Goal: Task Accomplishment & Management: Complete application form

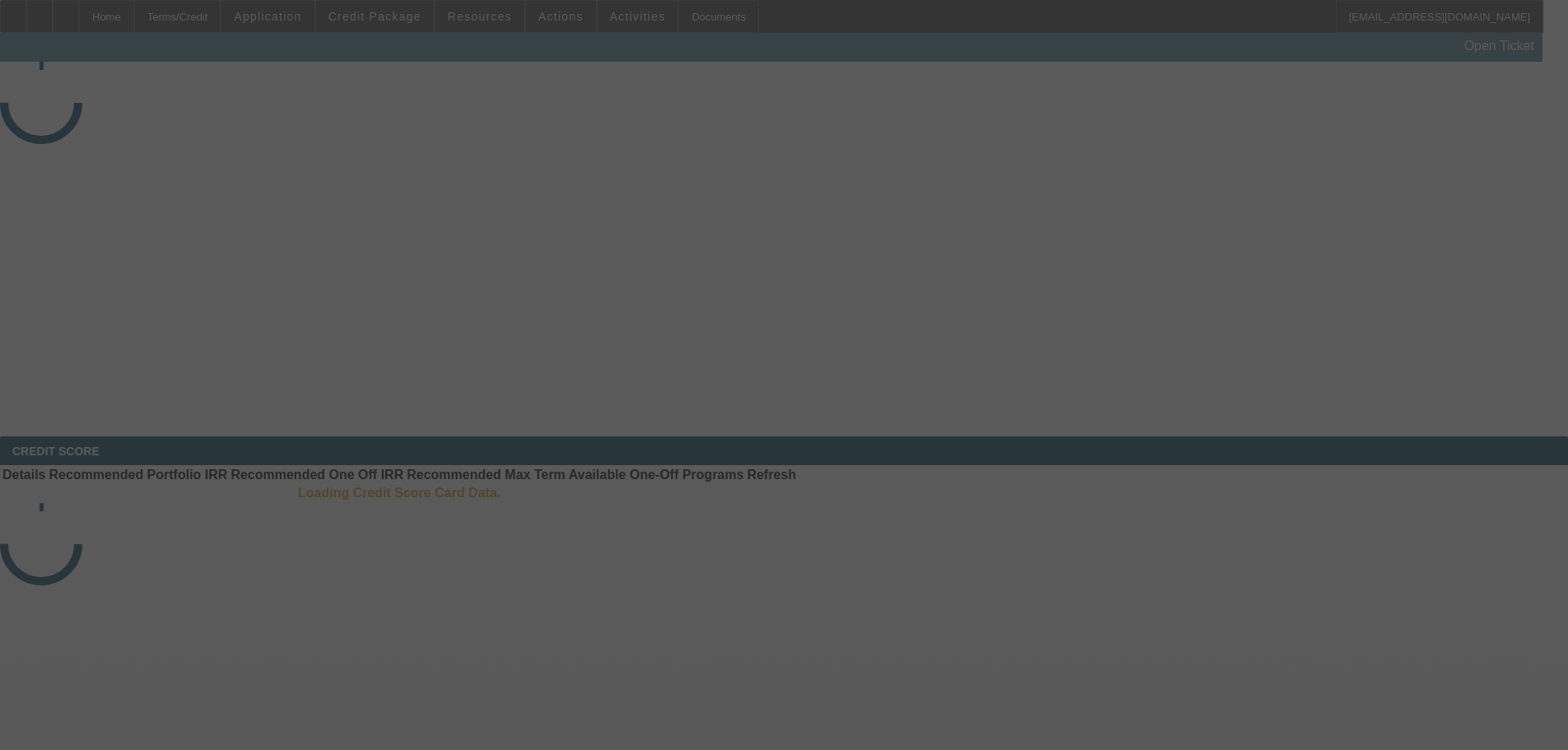
select select "4"
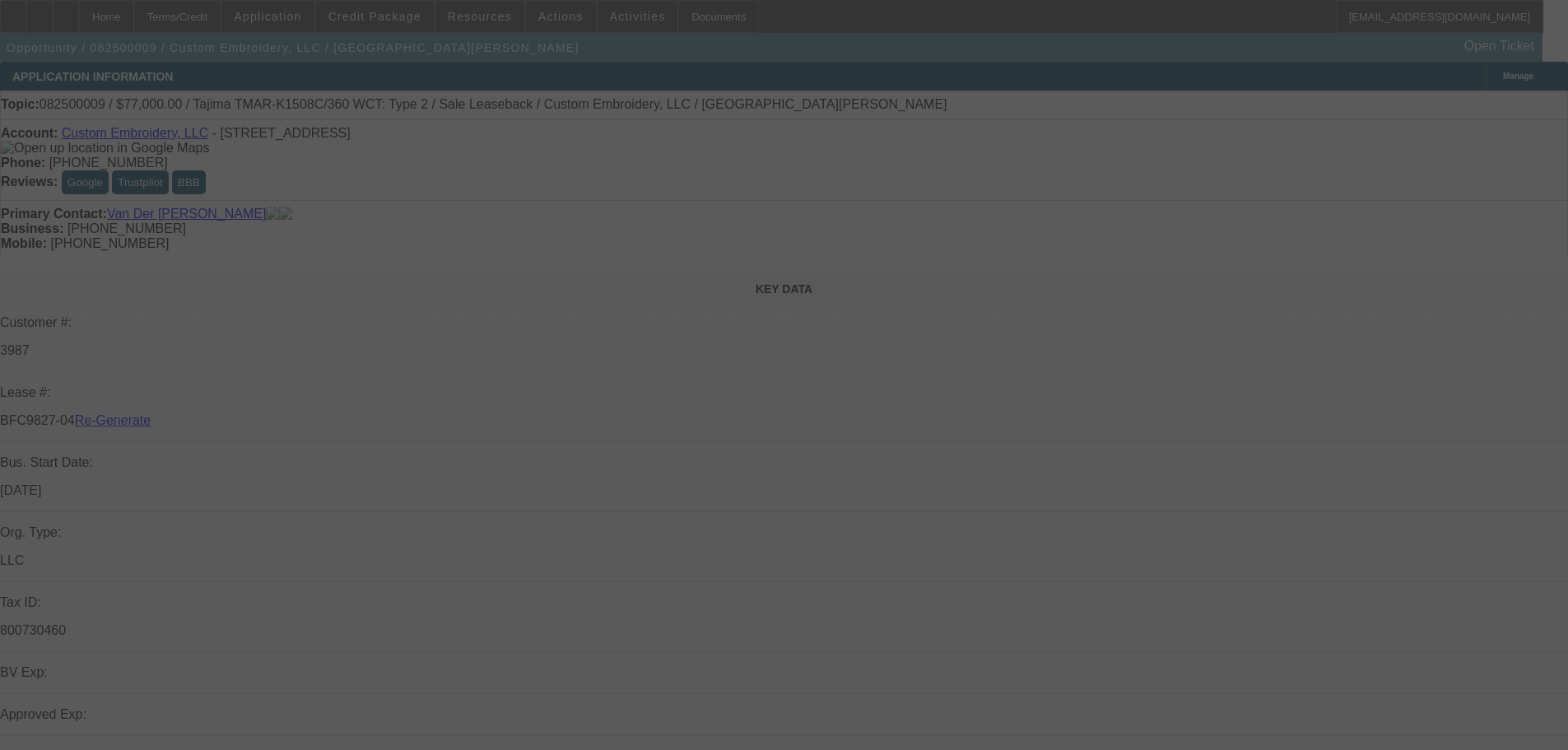
select select "0"
select select "2"
select select "0"
select select "2"
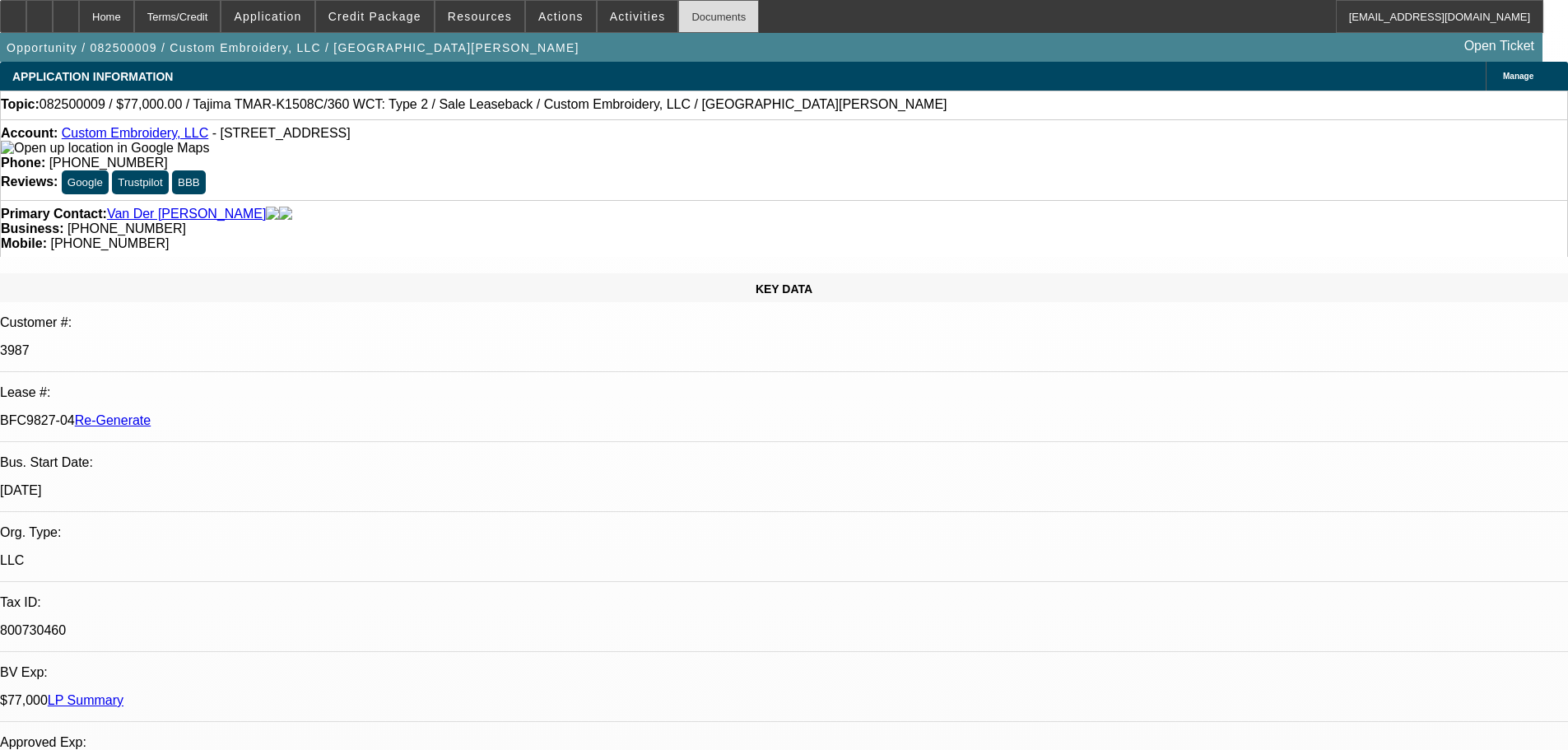
click at [679, 10] on div "Documents" at bounding box center [719, 17] width 80 height 33
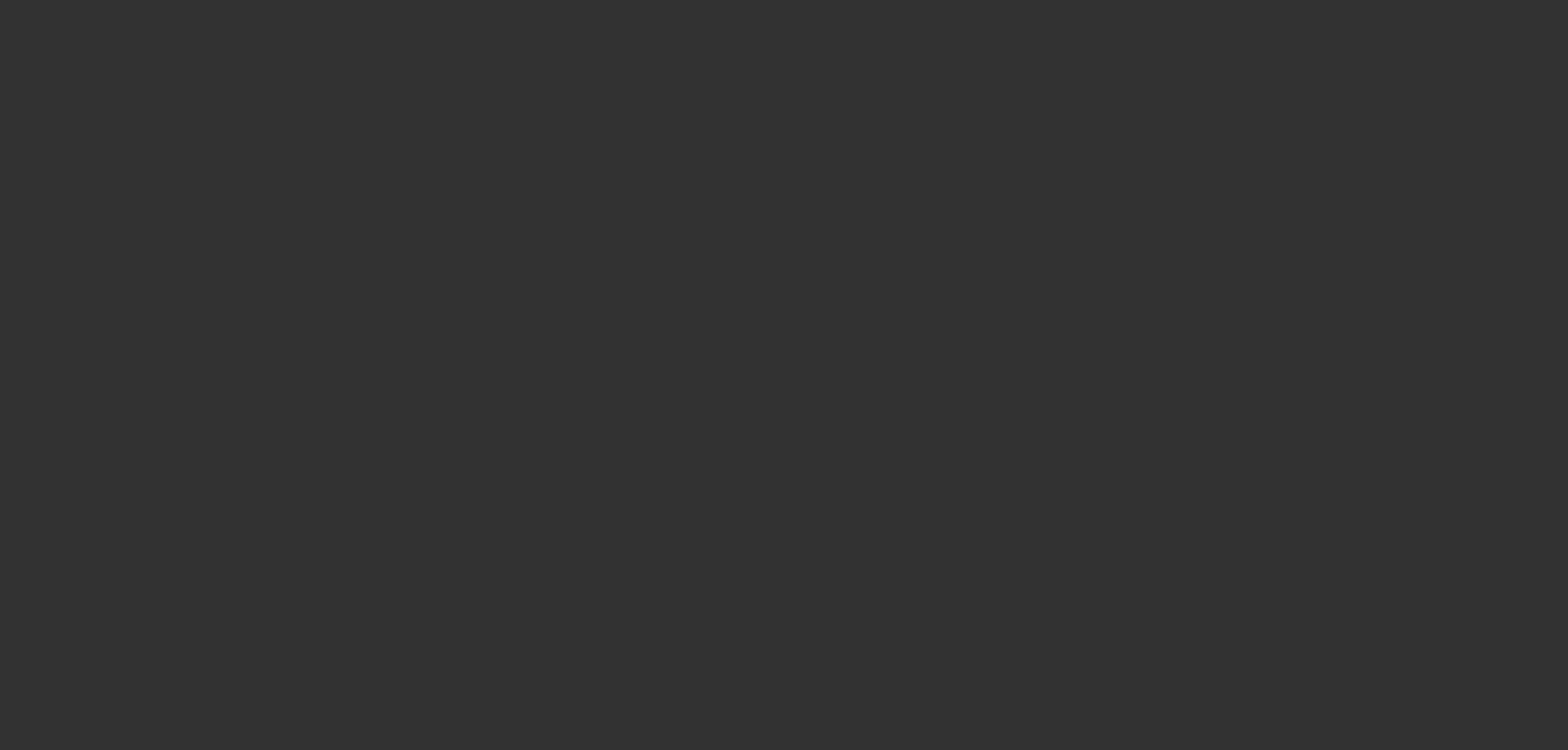
select select "4"
select select "0"
select select "2"
select select "0"
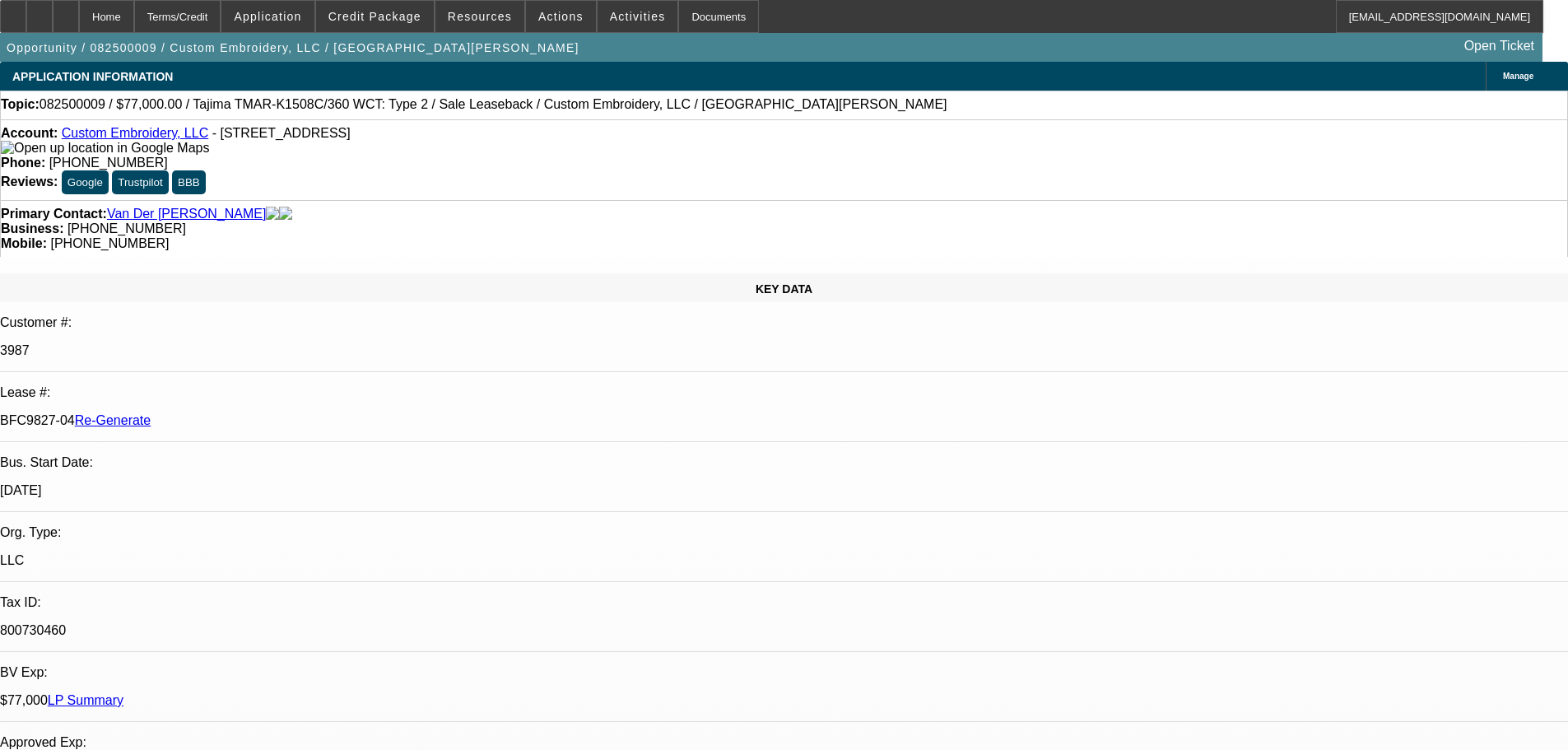
select select "1"
select select "2"
click at [679, 11] on div "Documents" at bounding box center [719, 17] width 80 height 33
click at [528, 15] on span at bounding box center [561, 17] width 70 height 39
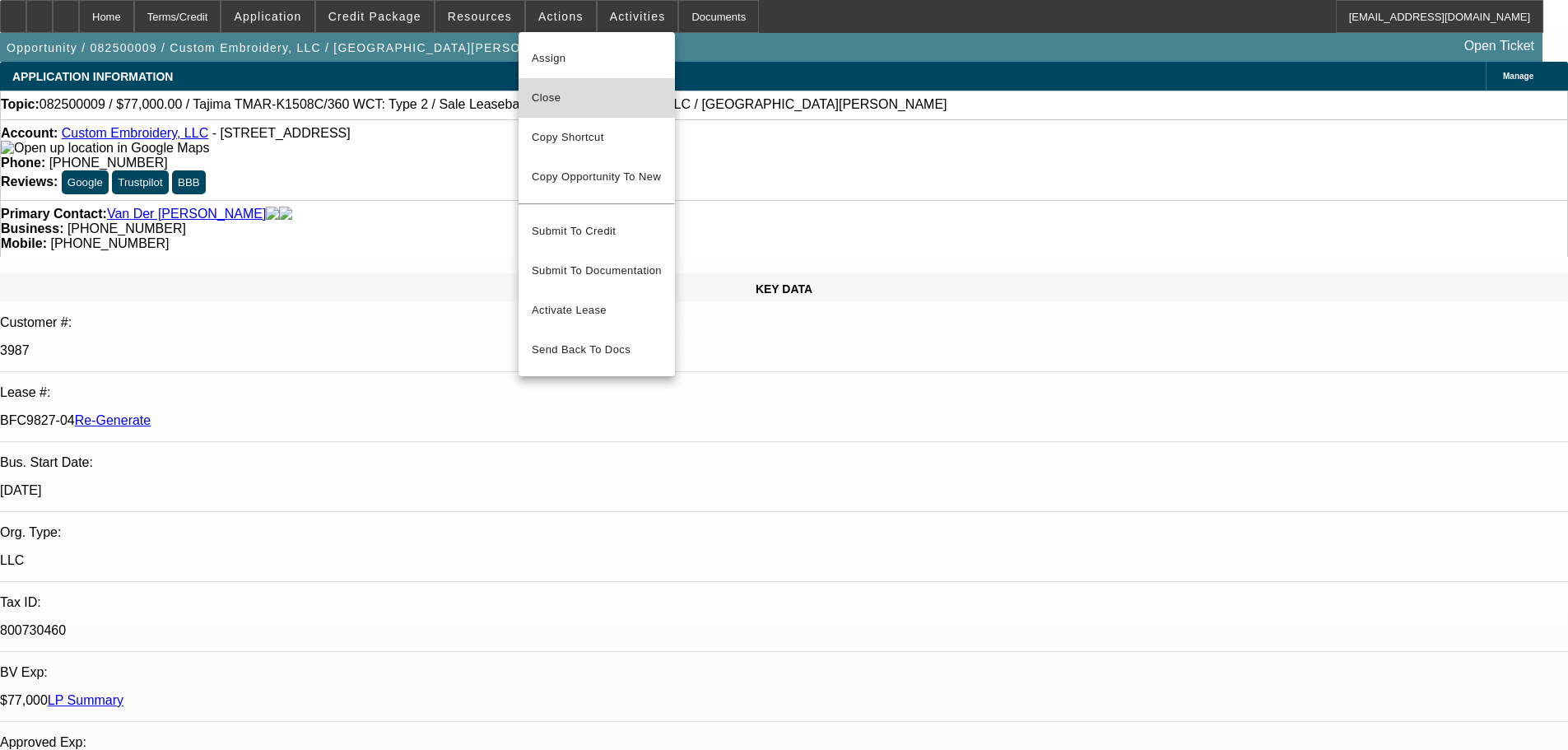
click at [581, 104] on span "Close" at bounding box center [597, 98] width 130 height 20
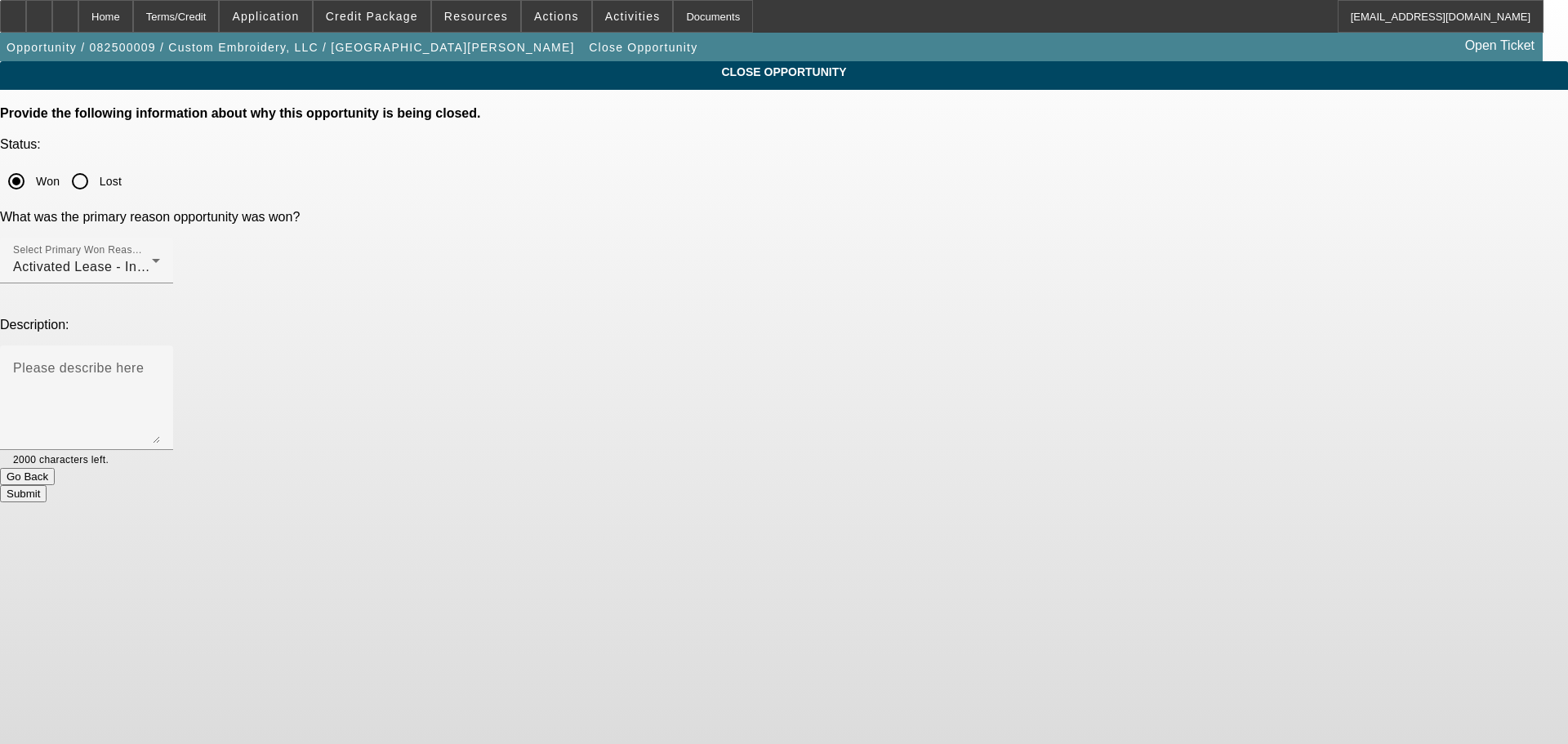
click at [47, 485] on button "Submit" at bounding box center [23, 494] width 47 height 17
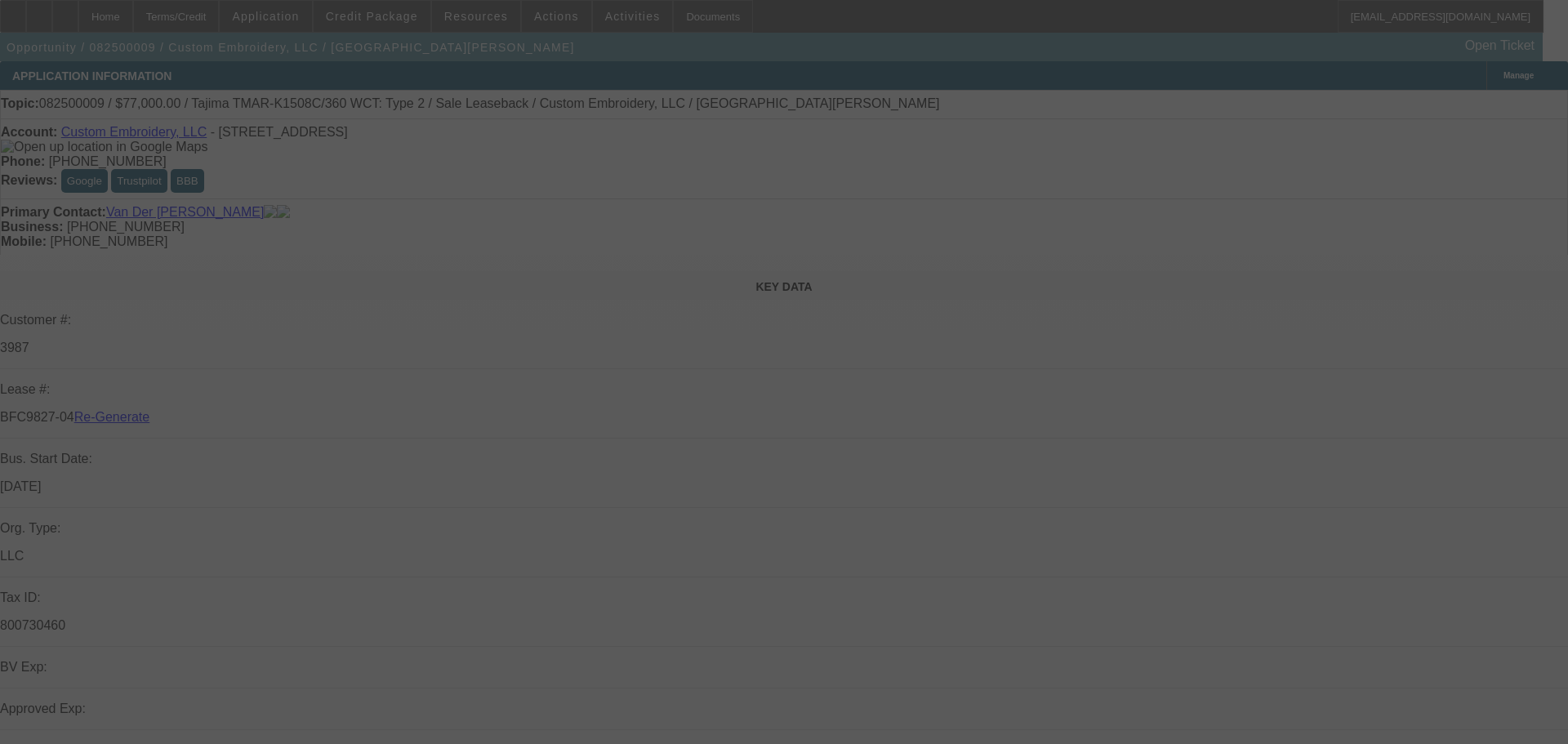
select select "4"
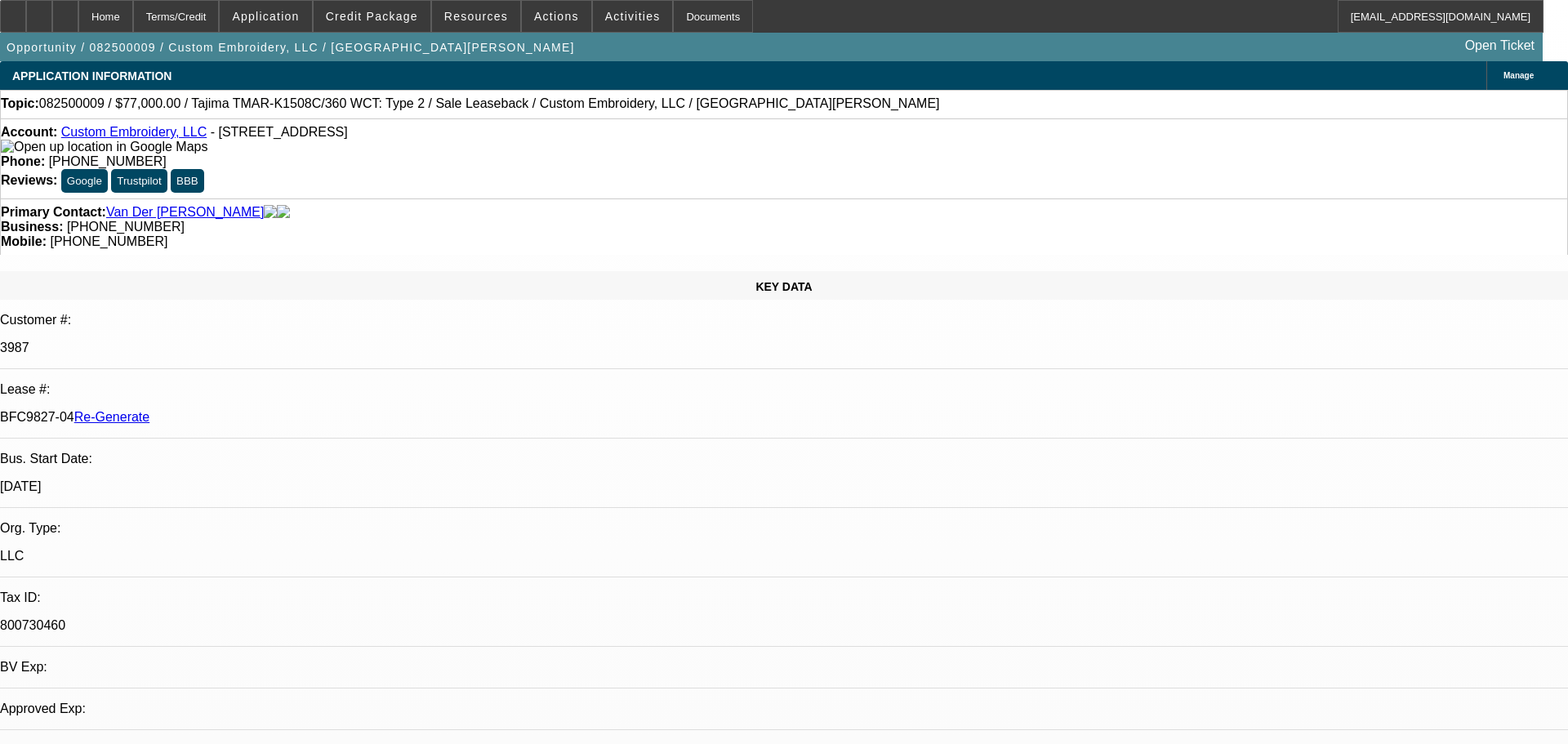
select select "0"
select select "2"
select select "0"
select select "1"
select select "2"
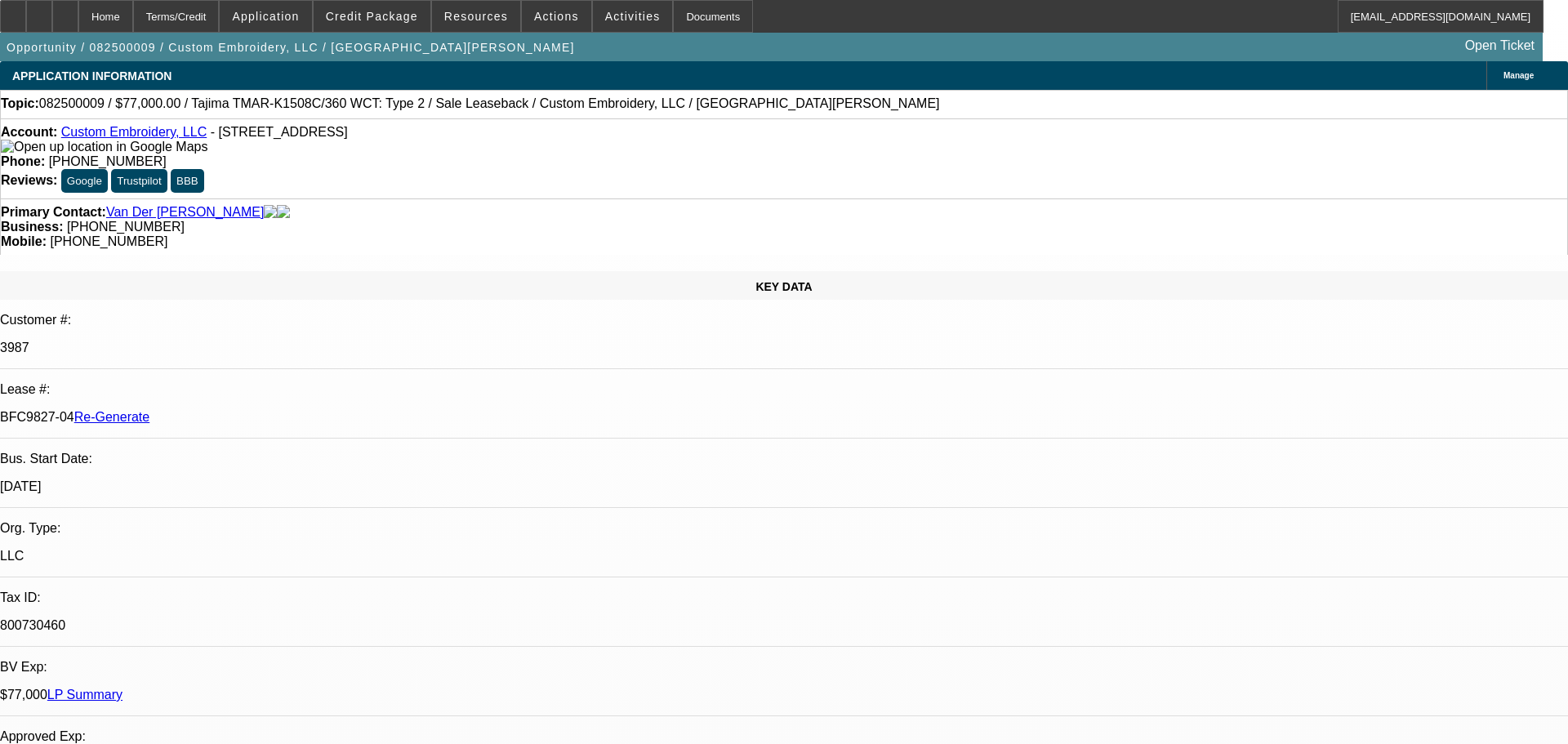
select select "2"
drag, startPoint x: 192, startPoint y: 275, endPoint x: 252, endPoint y: 276, distance: 60.0
click at [252, 410] on div "BFC9827-04 Re-Generate" at bounding box center [777, 417] width 1555 height 15
copy p "BFC9827-04"
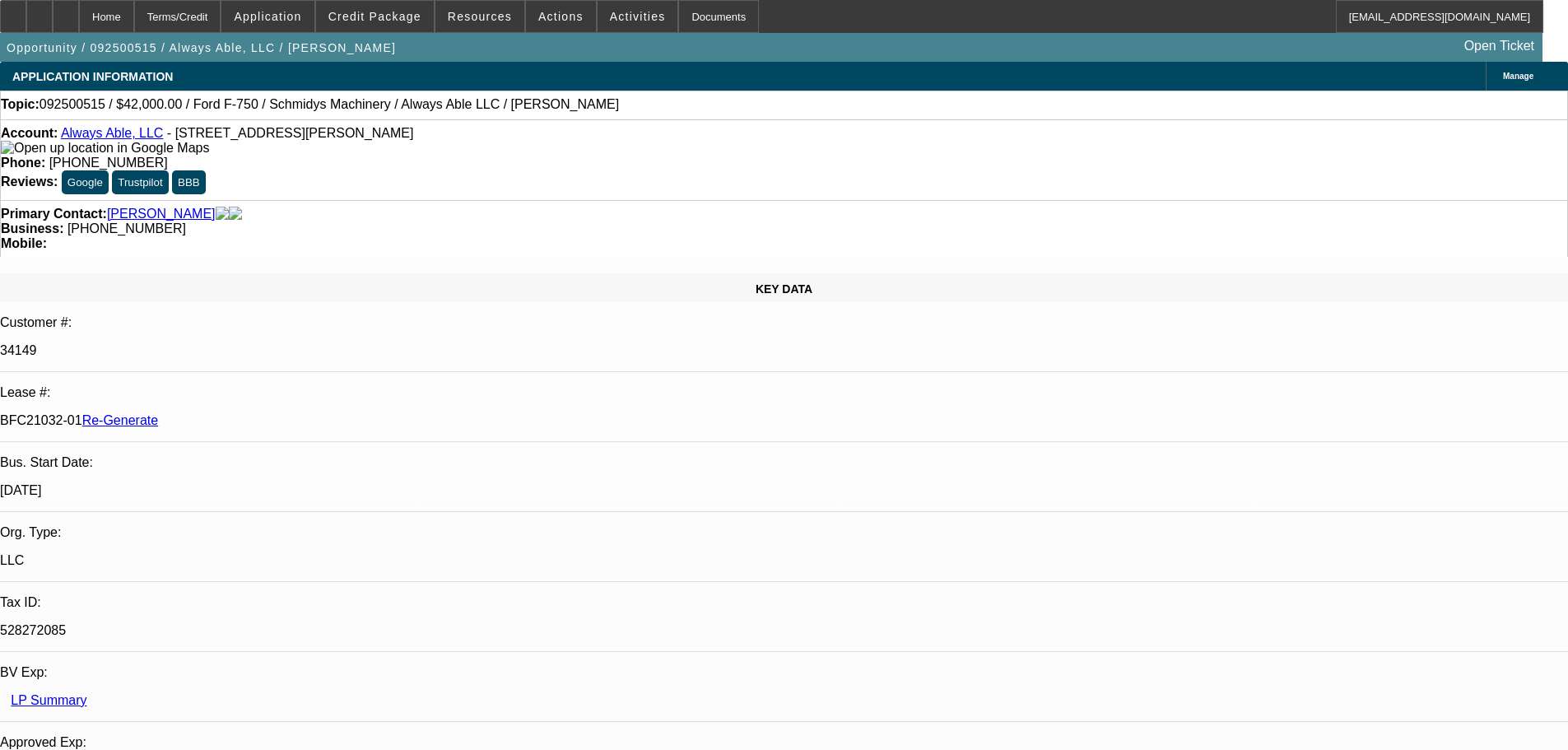
select select "3"
select select "0"
select select "6"
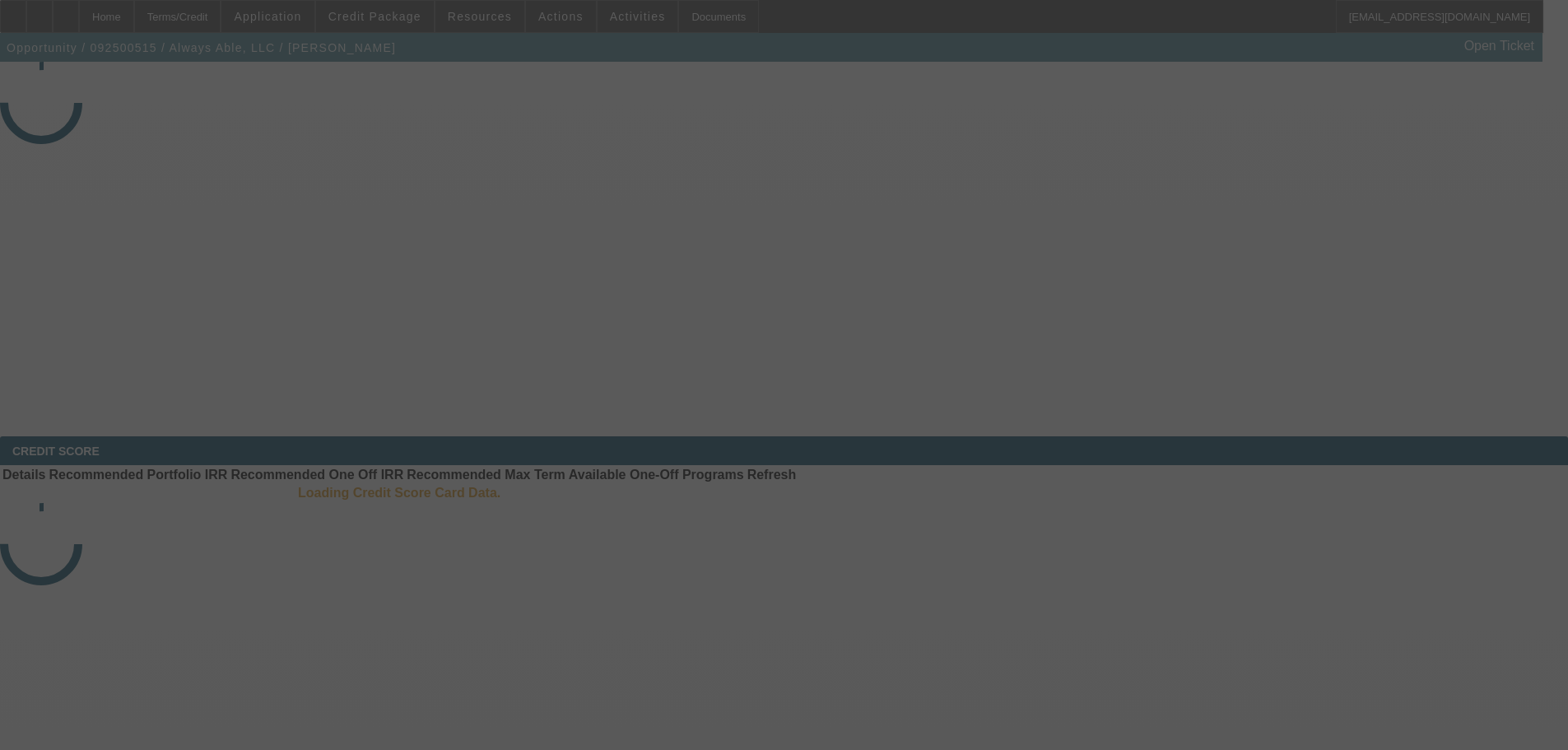
select select "4"
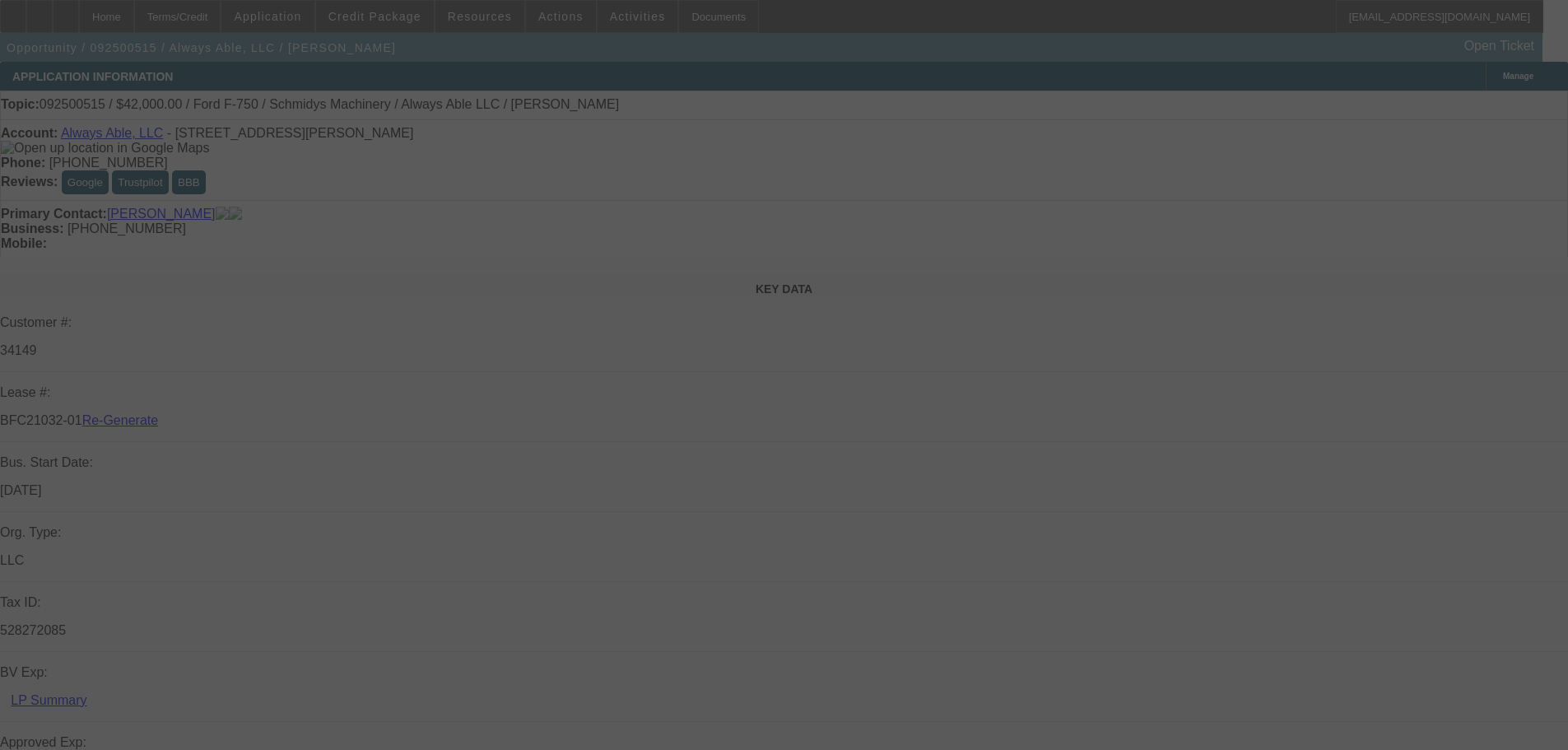
select select "0"
select select "6"
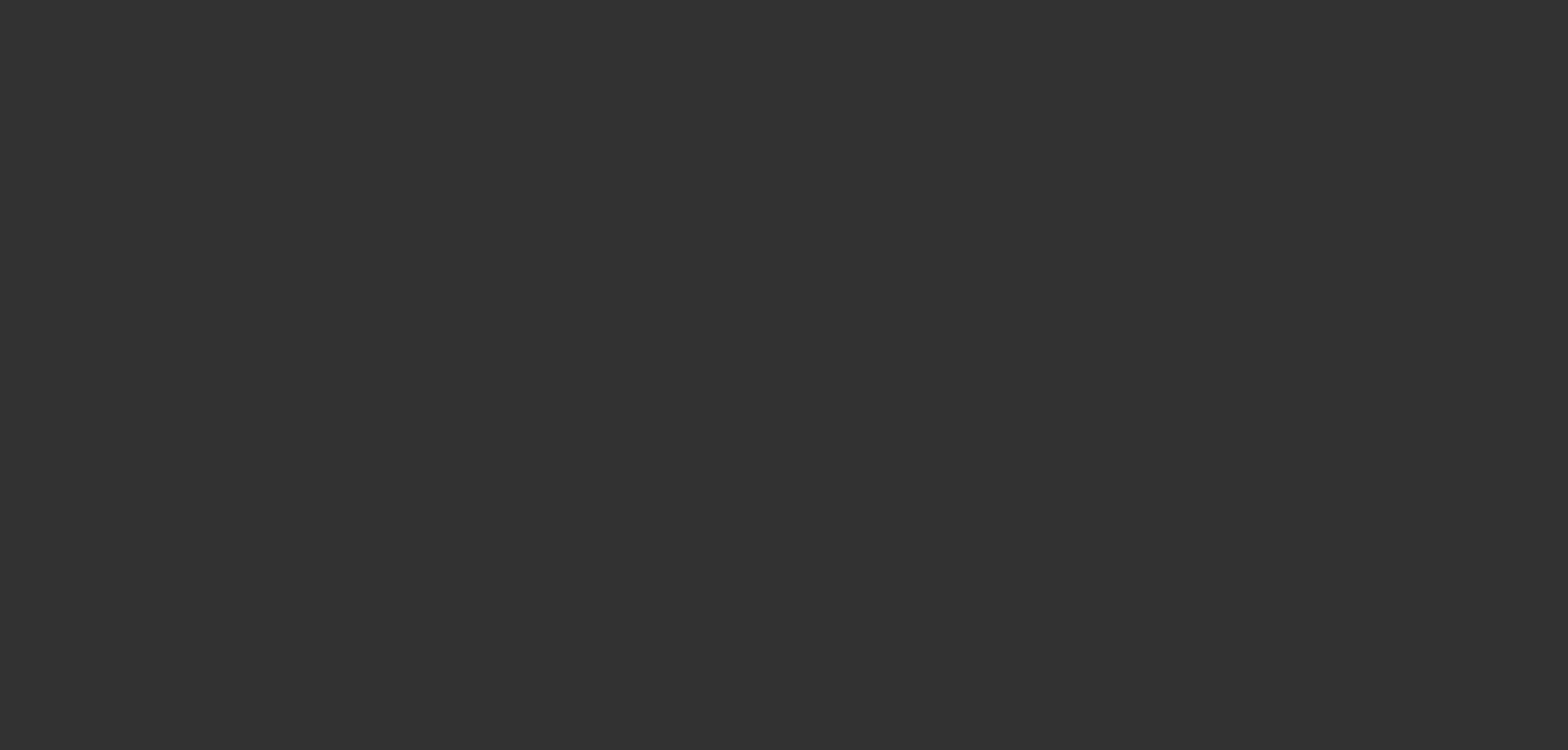
select select "4"
select select "0"
select select "6"
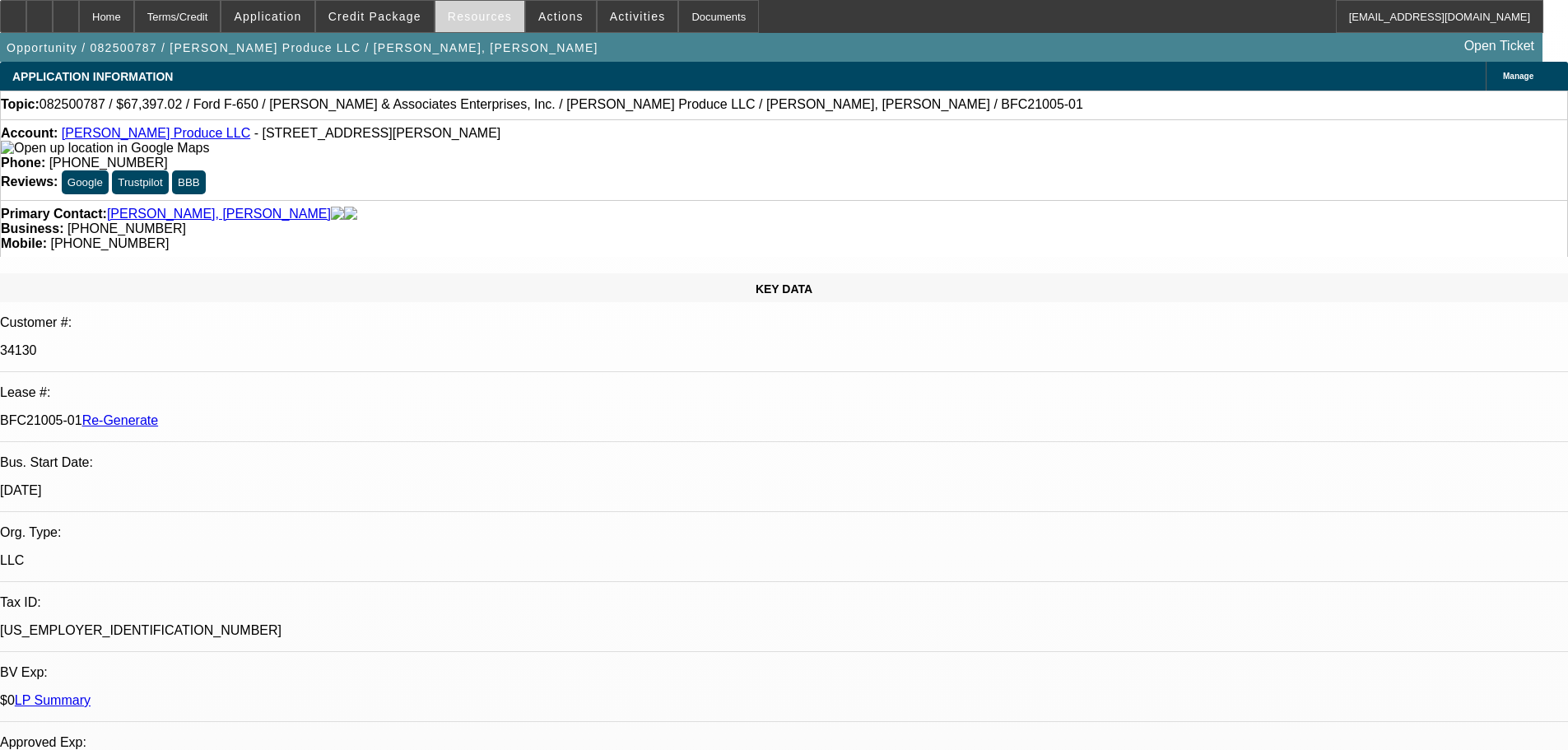
click at [503, 26] on span at bounding box center [479, 17] width 89 height 39
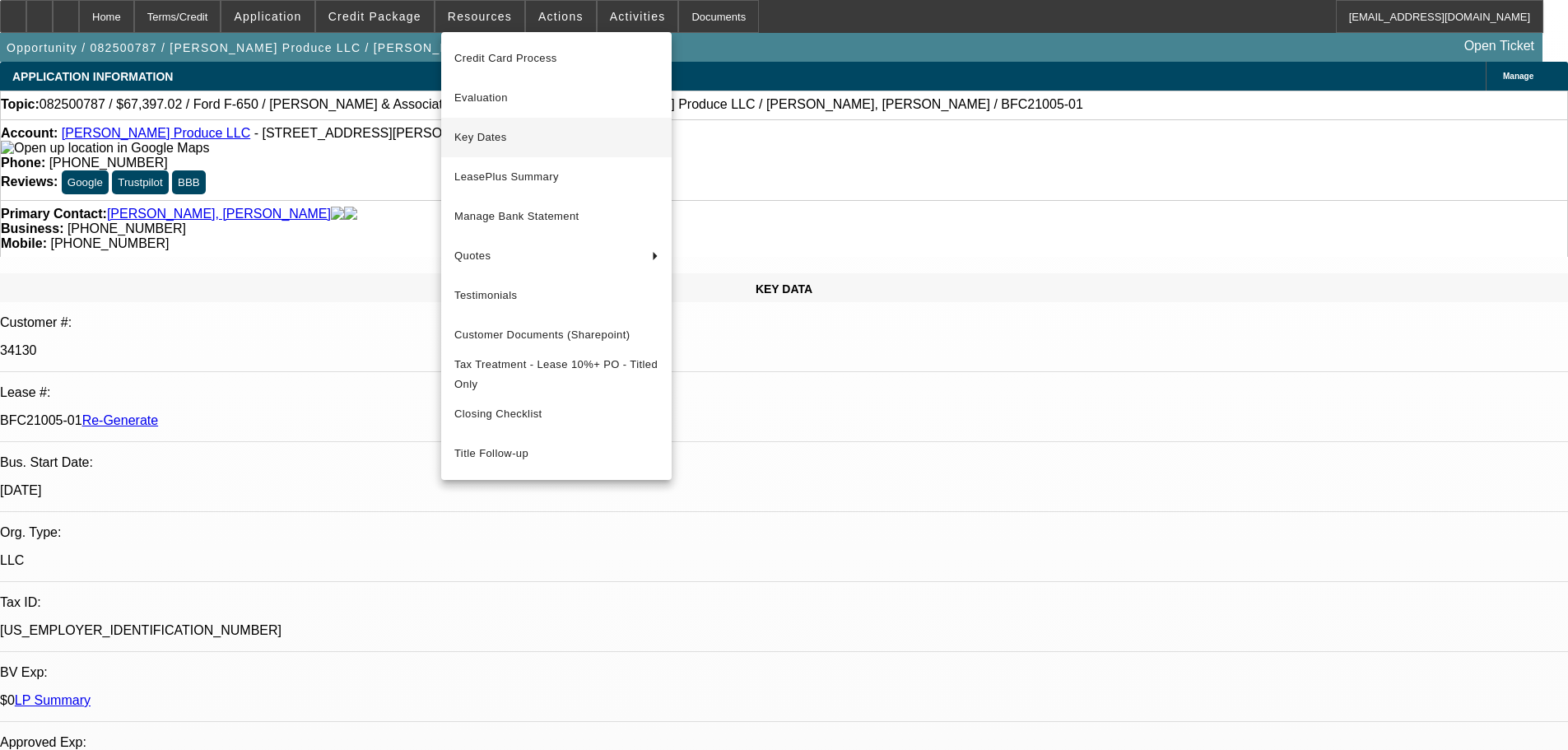
click at [502, 142] on span "Key Dates" at bounding box center [557, 137] width 204 height 20
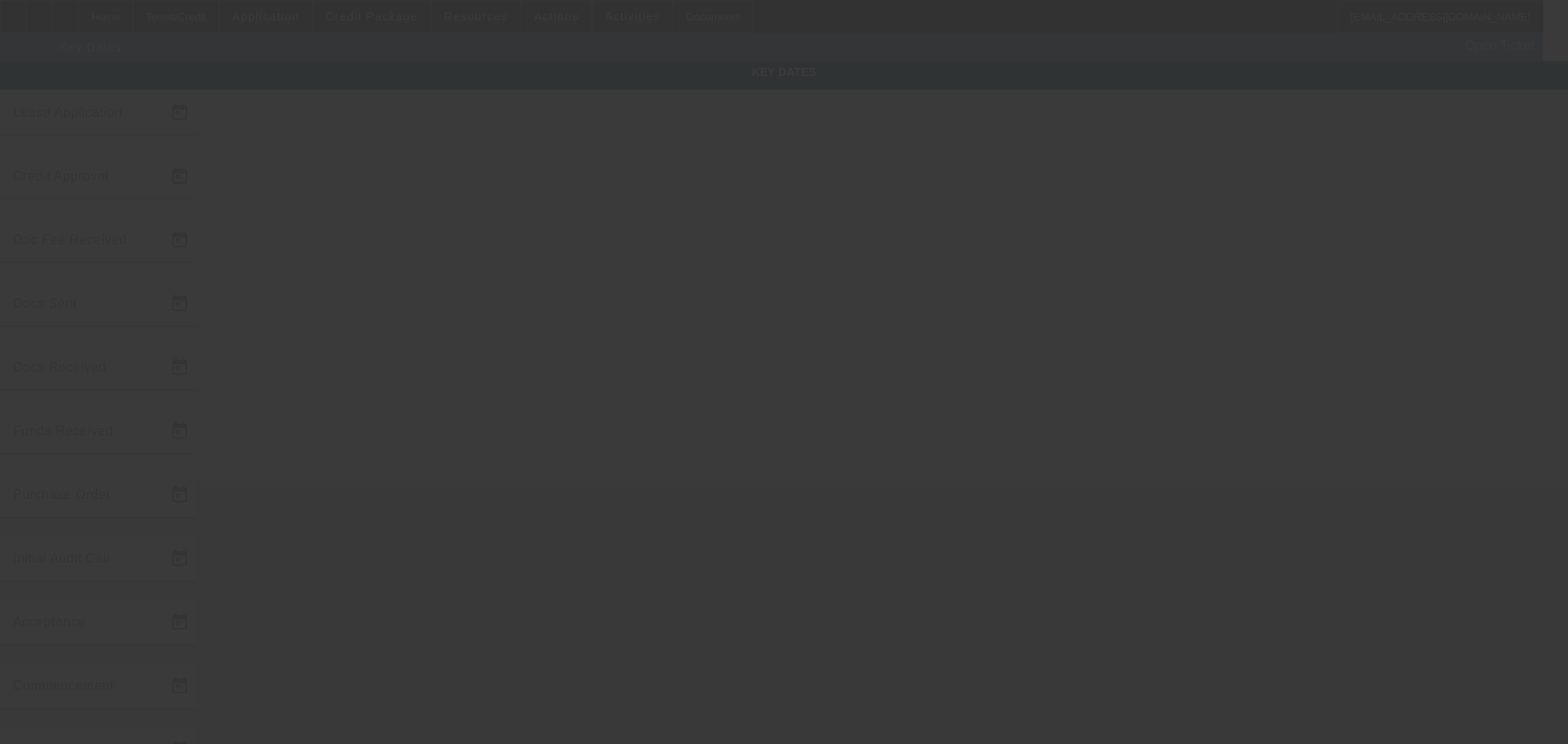
type input "8/29/2025"
type input "9/5/2025"
type input "9/19/2025"
type input "9/16/2025"
type input "9/19/2025"
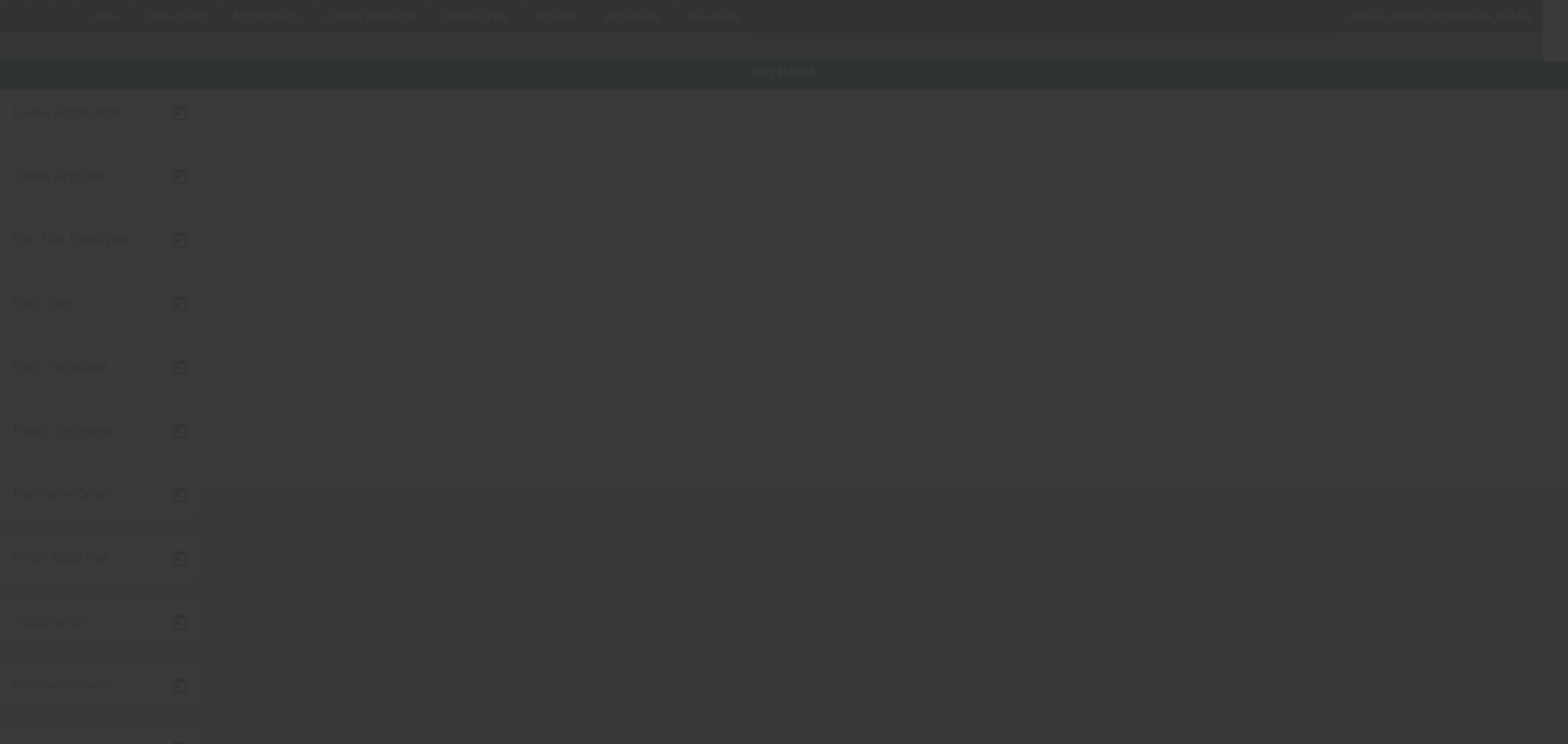
type input "9/19/2025"
type input "9/22/2025"
type input "[DATE]"
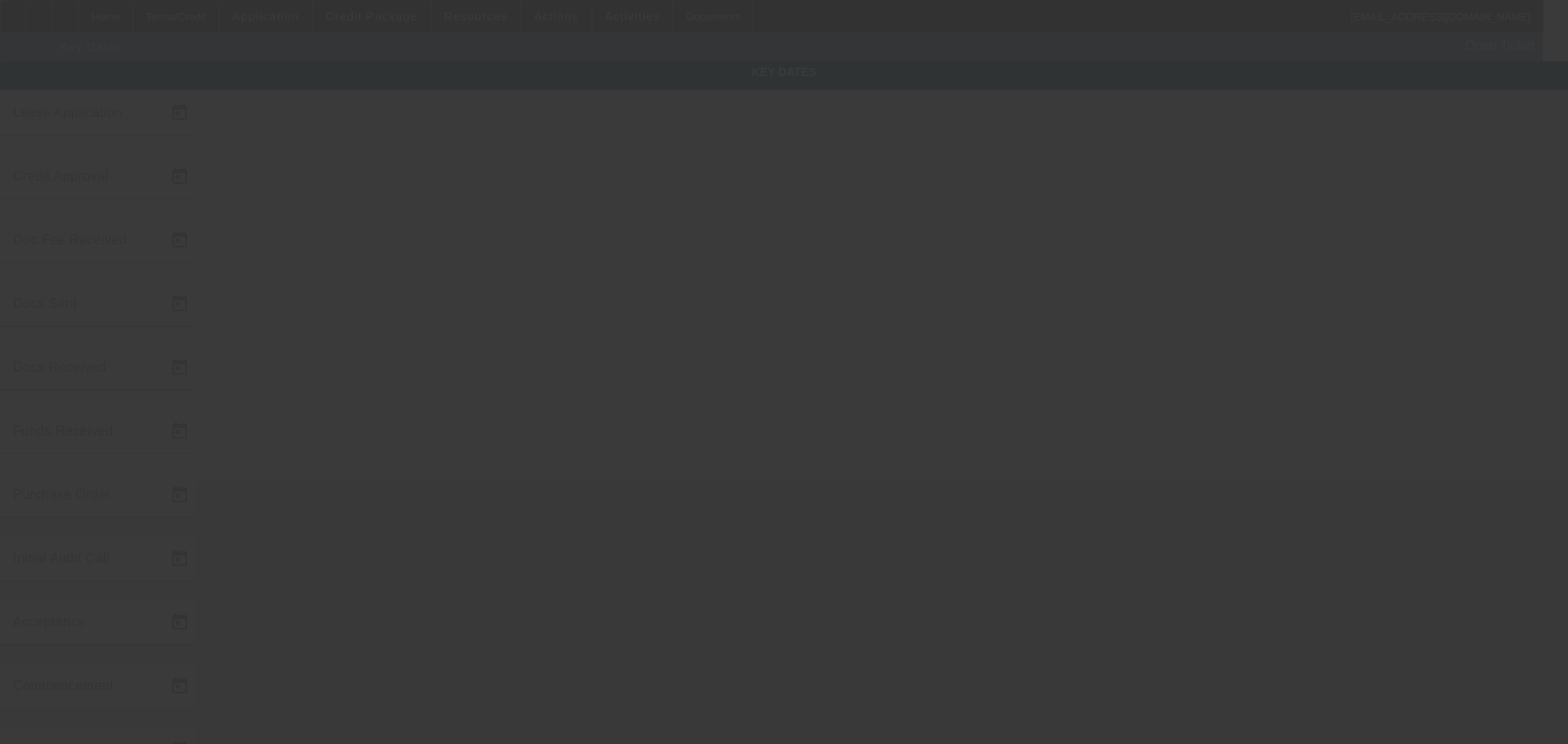
type input "[DATE]"
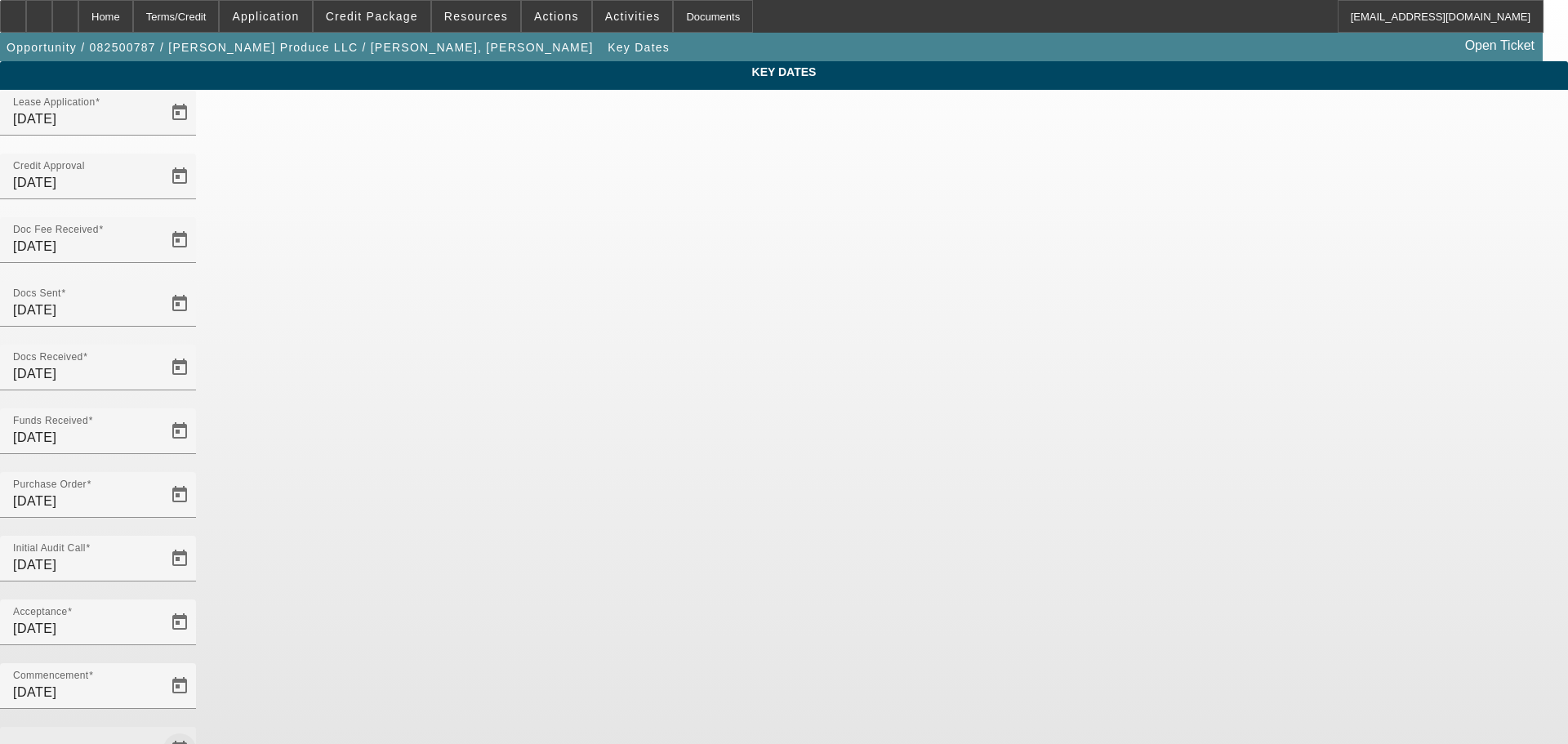
click at [199, 729] on span "Open calendar" at bounding box center [180, 749] width 39 height 39
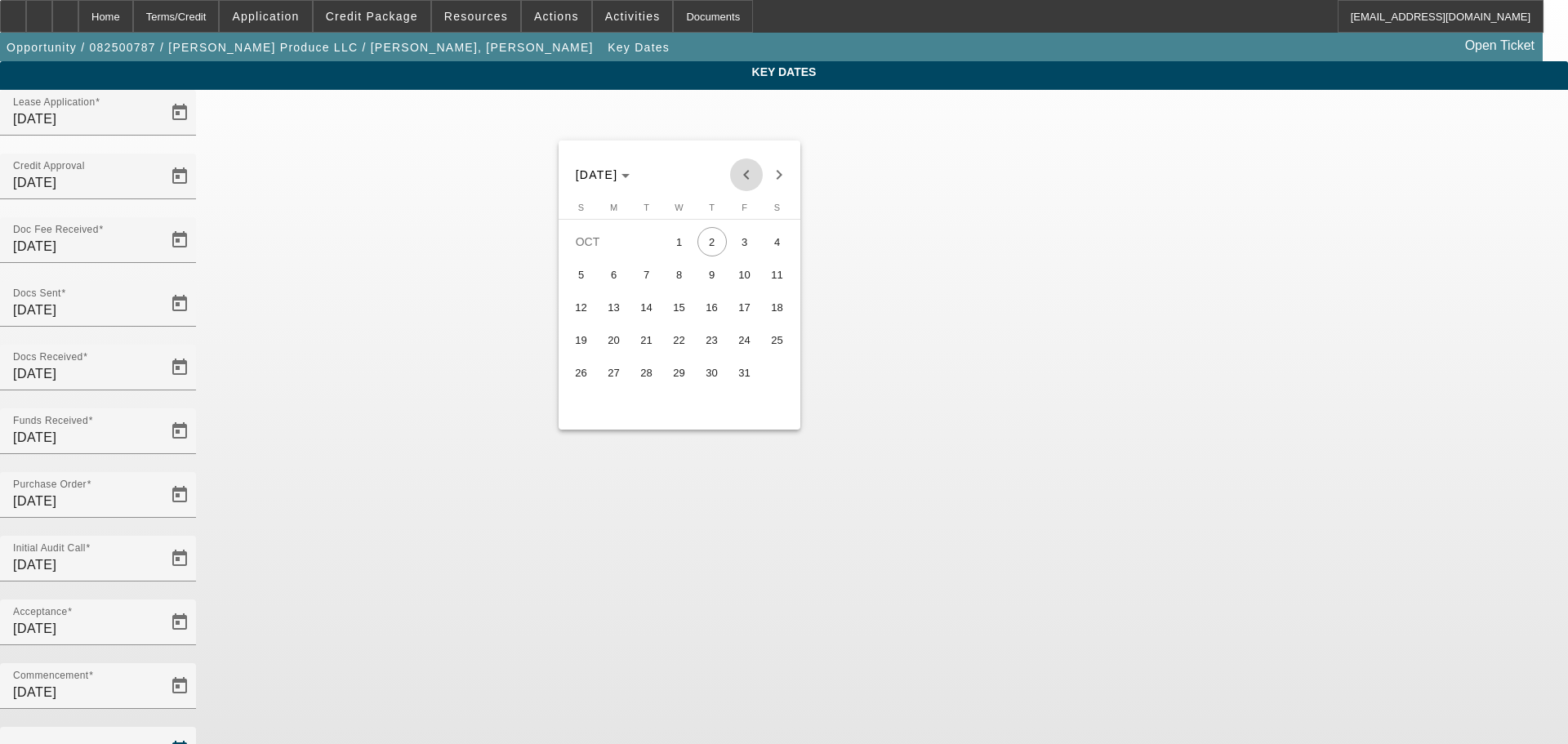
click at [754, 172] on span "Previous month" at bounding box center [746, 175] width 33 height 33
click at [609, 420] on span "29" at bounding box center [614, 404] width 29 height 29
type input "9/29/2025"
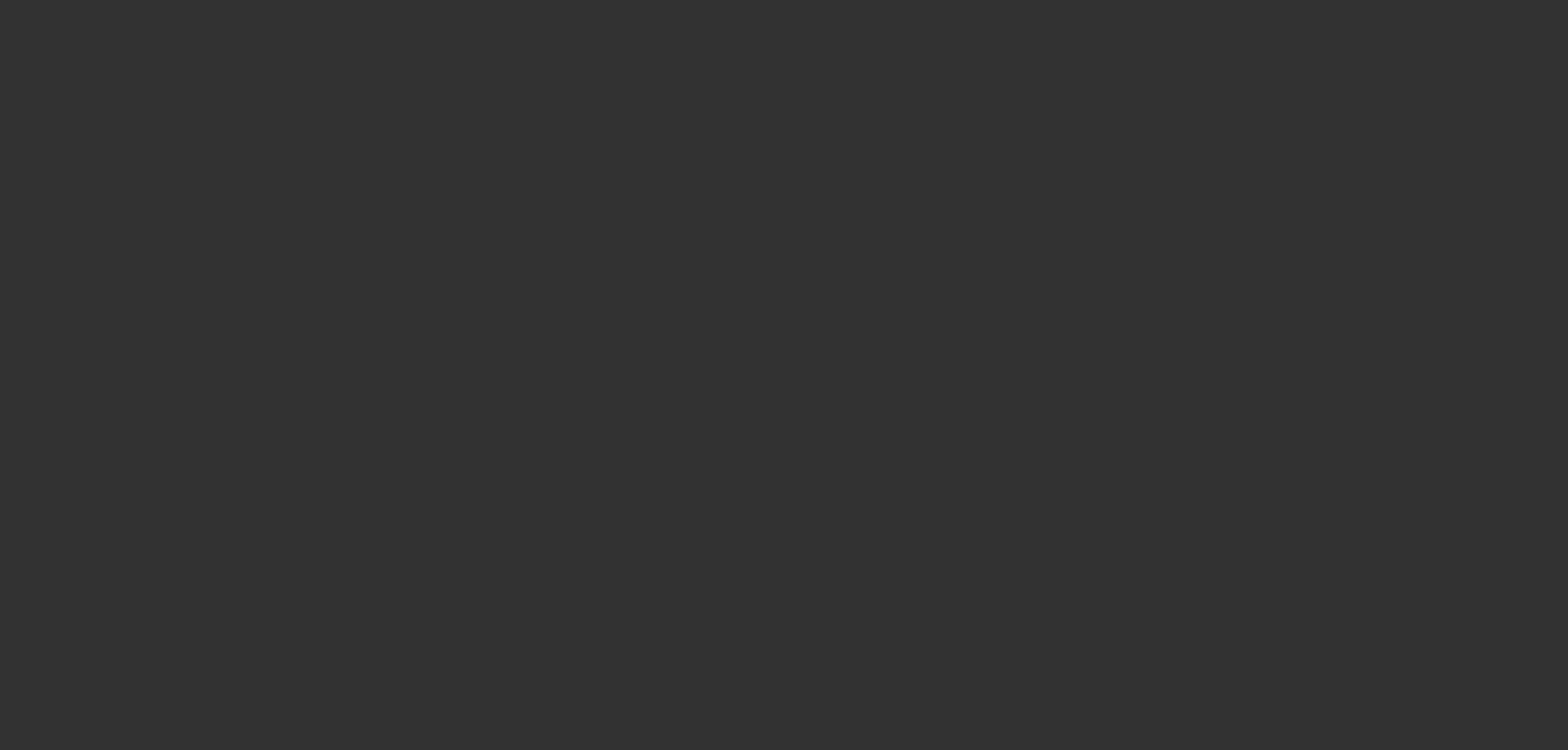
select select "4"
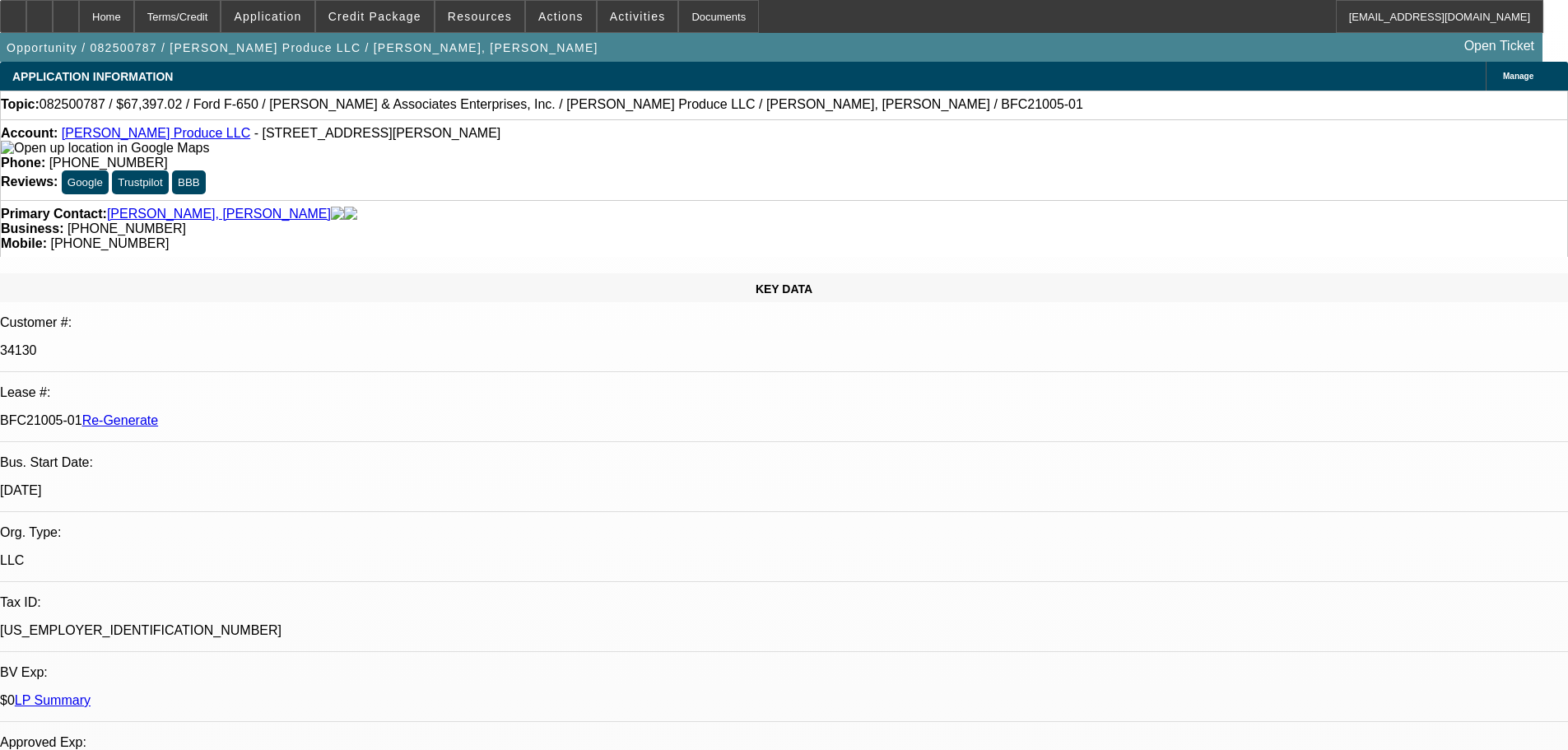
select select "0"
select select "6"
click at [694, 13] on div "Documents" at bounding box center [719, 17] width 80 height 33
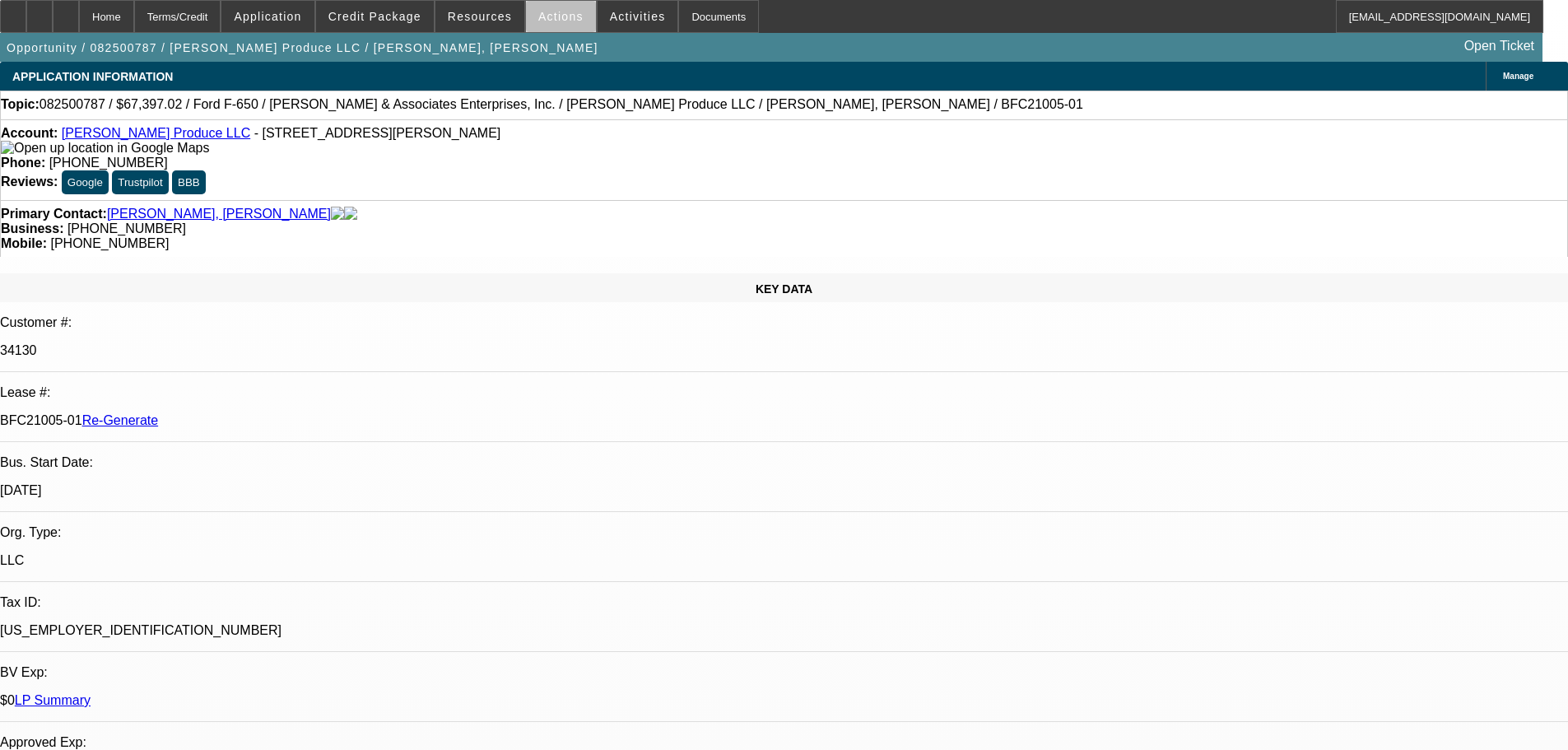
click at [559, 21] on span "Actions" at bounding box center [560, 16] width 45 height 13
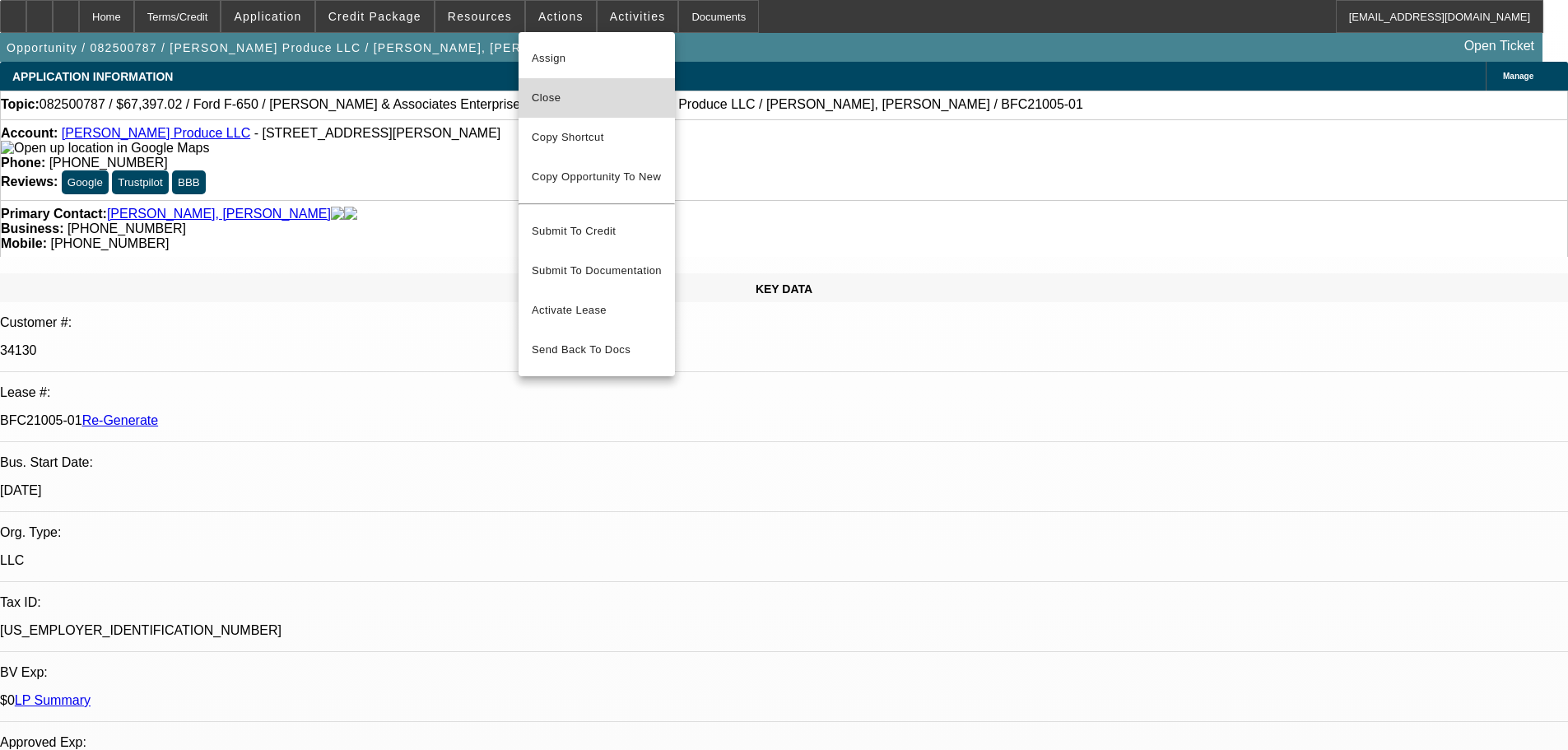
click at [555, 93] on span "Close" at bounding box center [597, 98] width 130 height 20
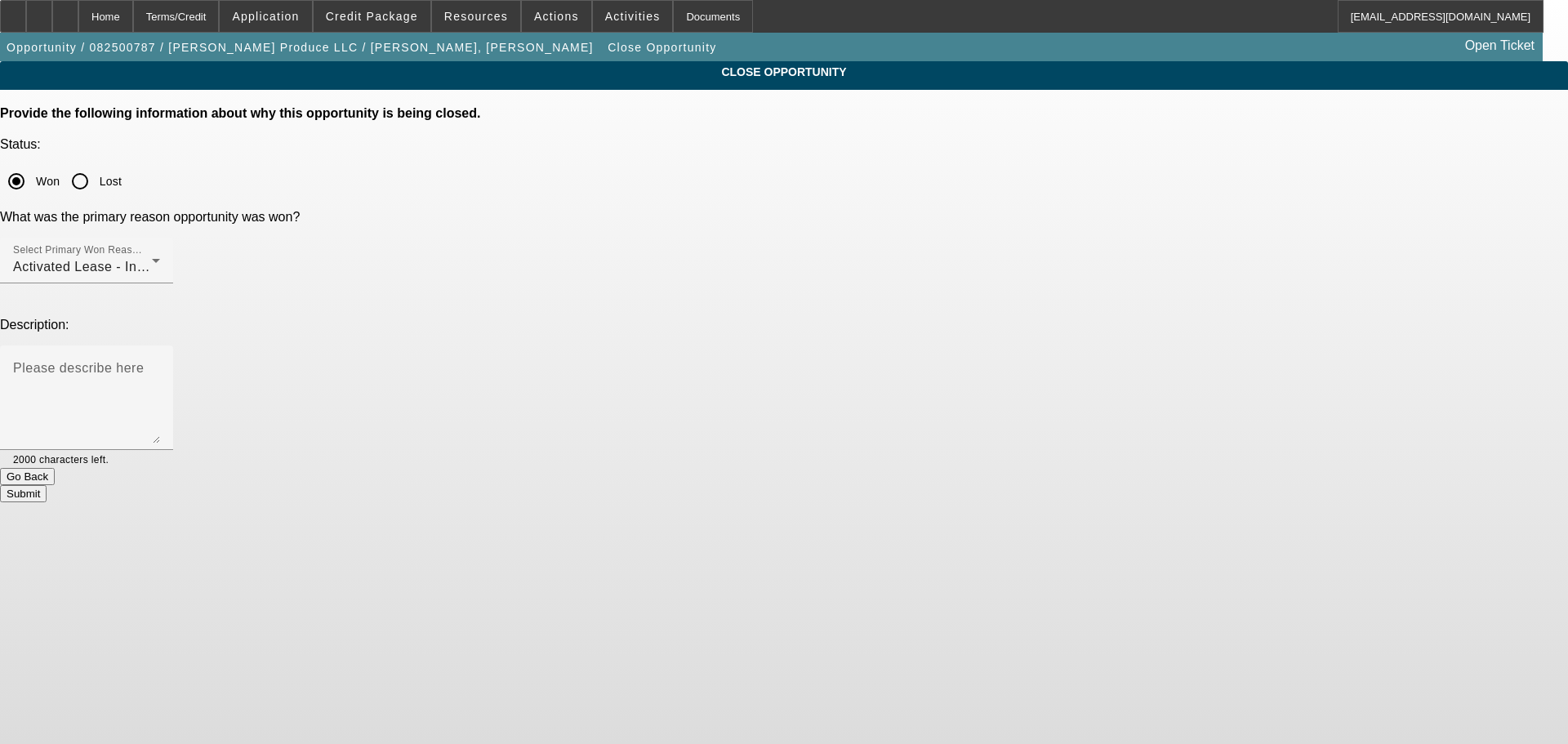
click at [47, 485] on button "Submit" at bounding box center [23, 494] width 47 height 17
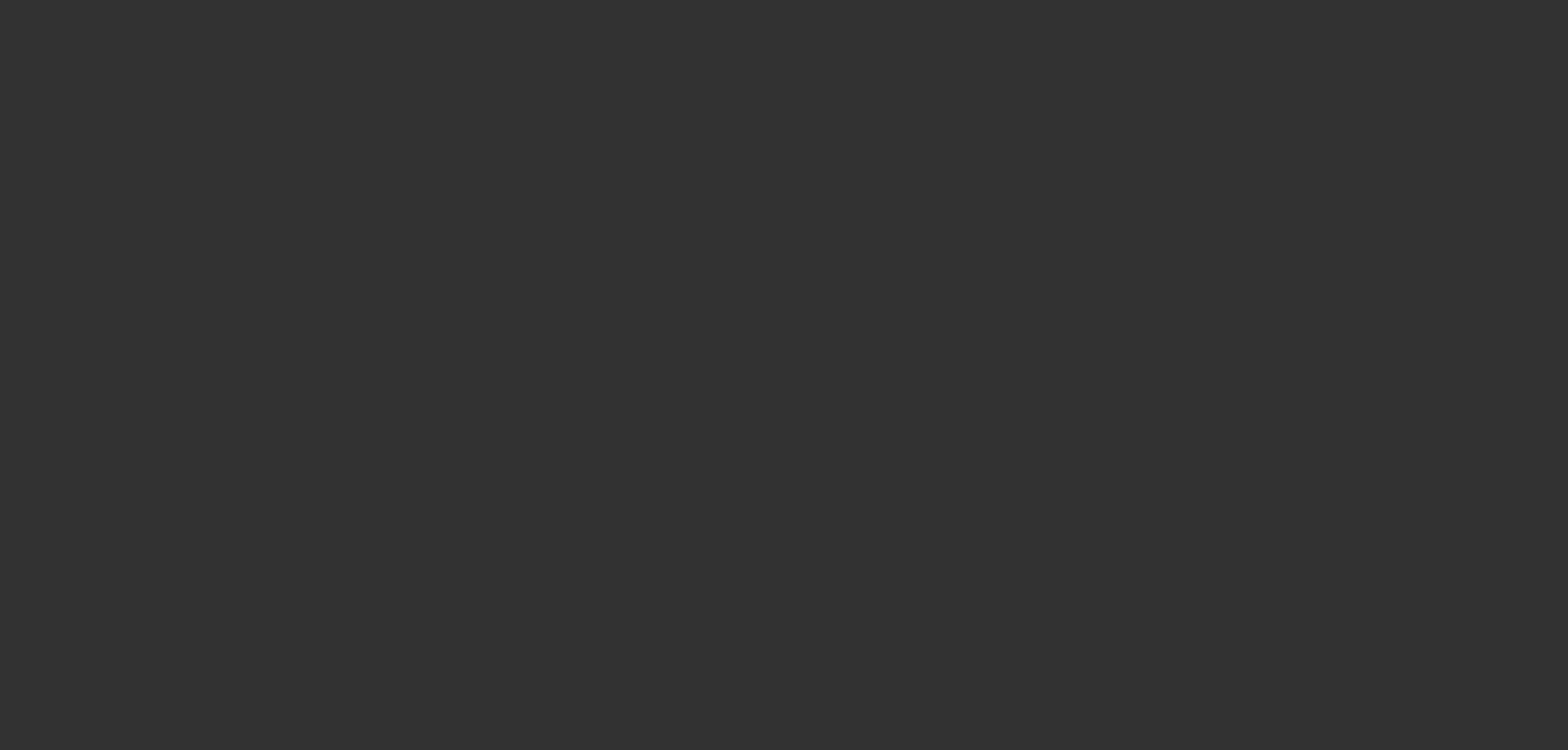
select select "4"
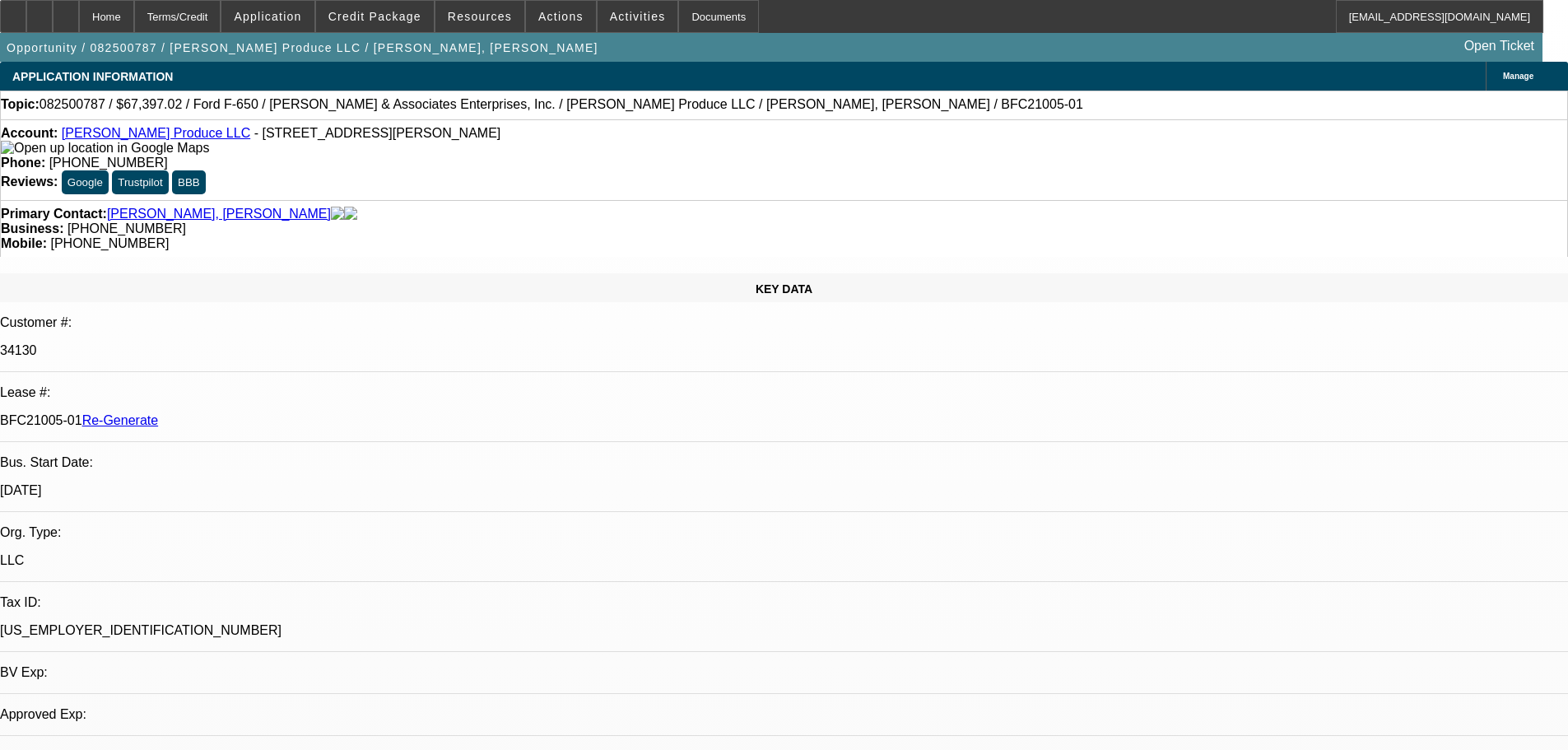
select select "0"
select select "6"
select select "4"
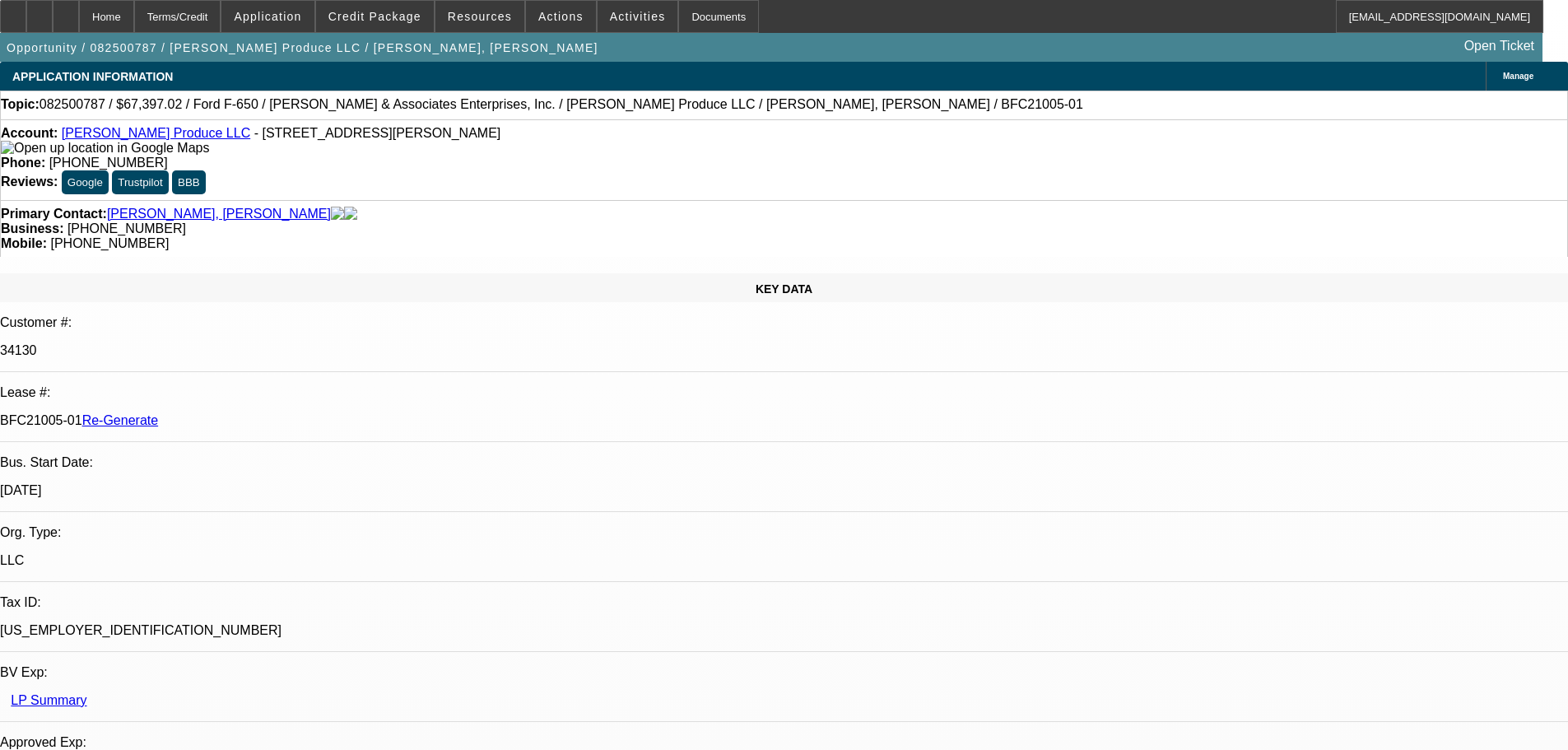
select select "0"
select select "6"
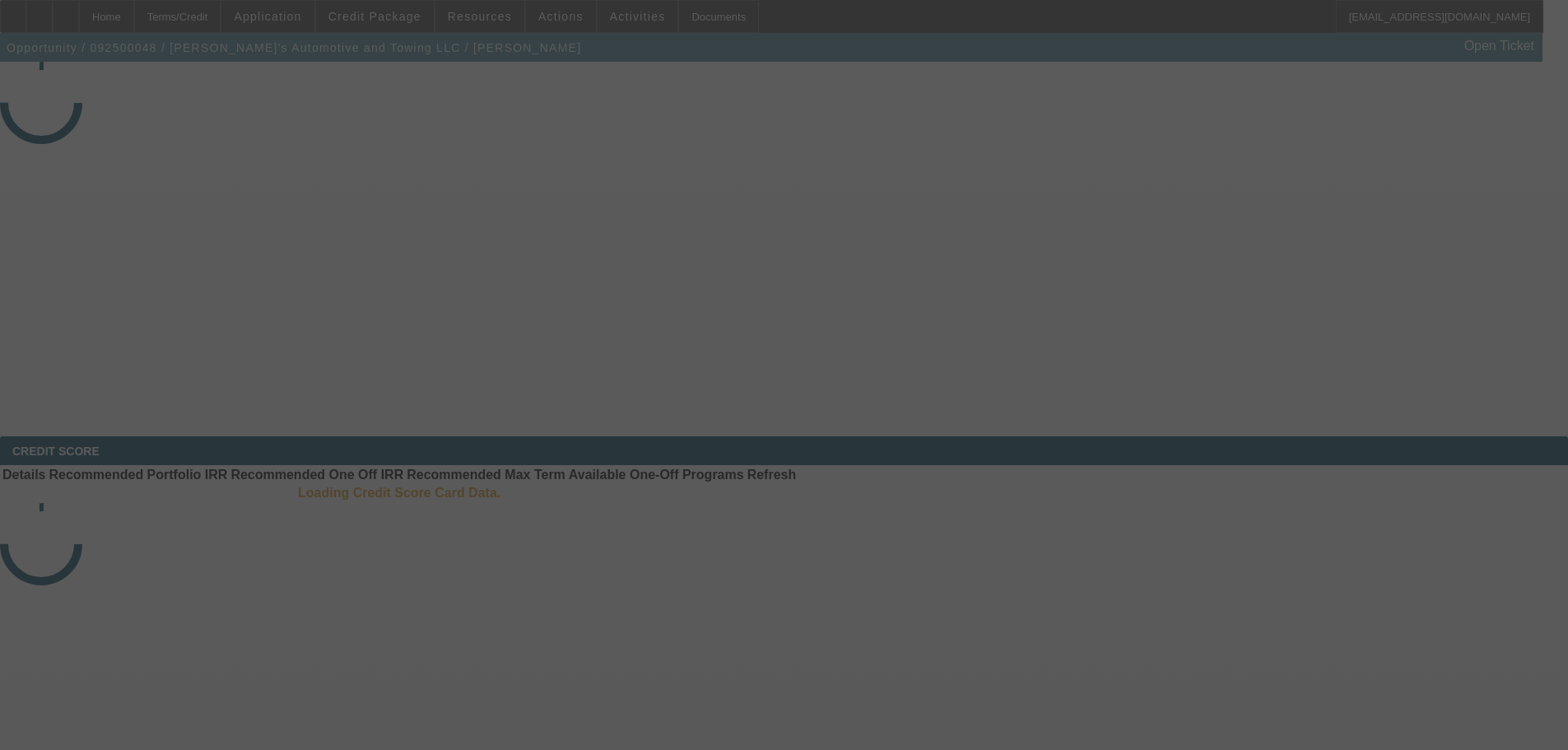
select select "4"
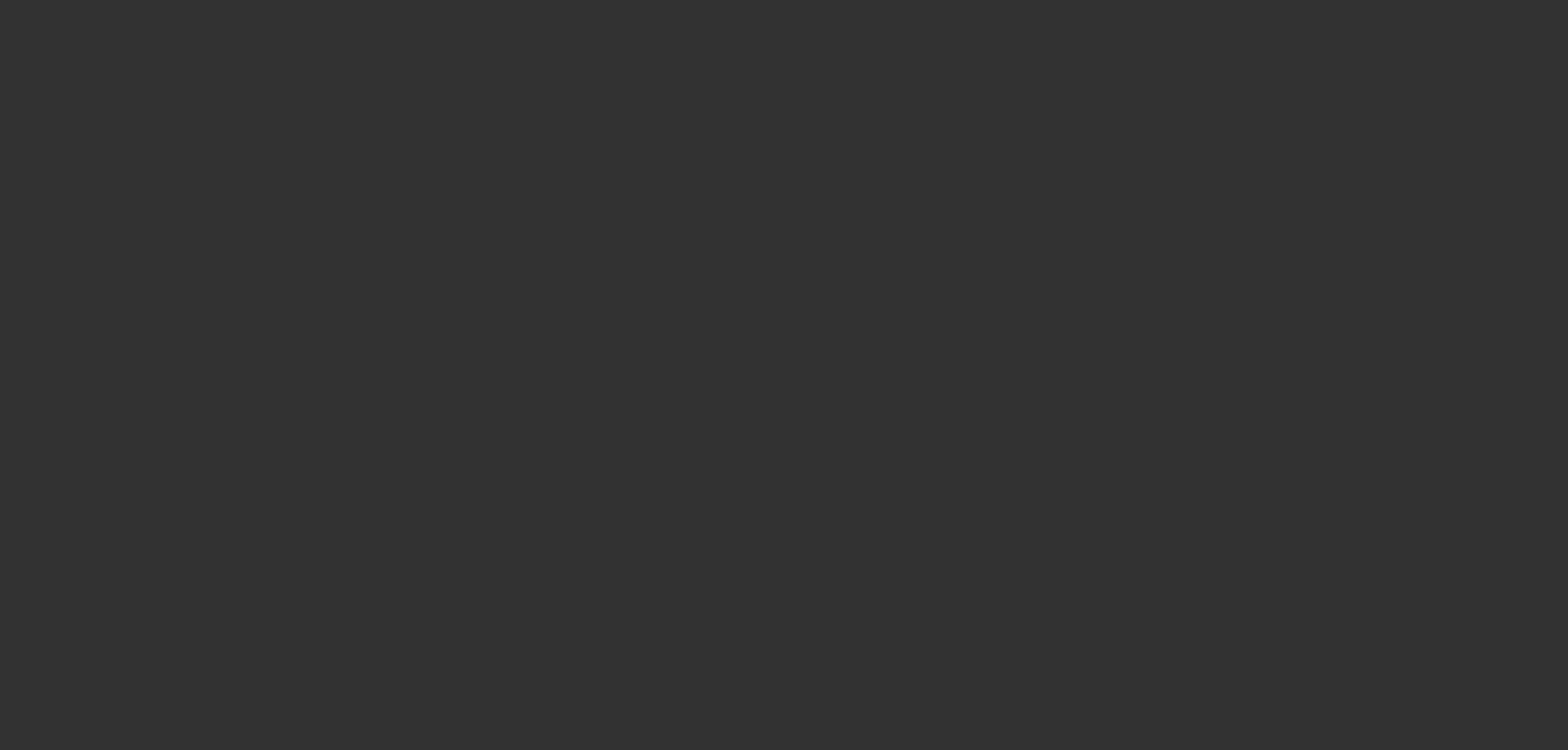
select select "0"
select select "0.1"
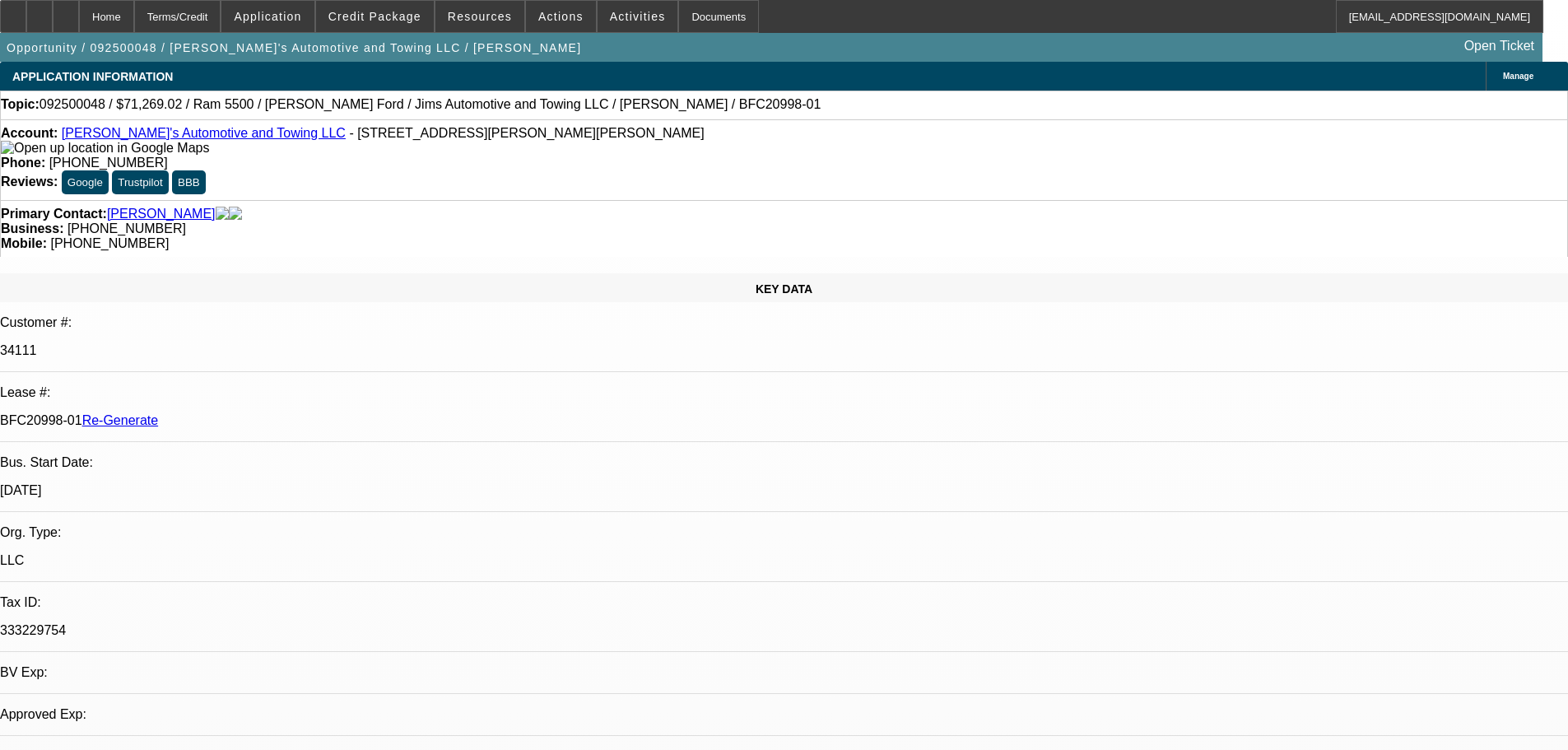
select select "1"
select select "3"
select select "4"
click at [497, 20] on span "Resources" at bounding box center [480, 16] width 65 height 13
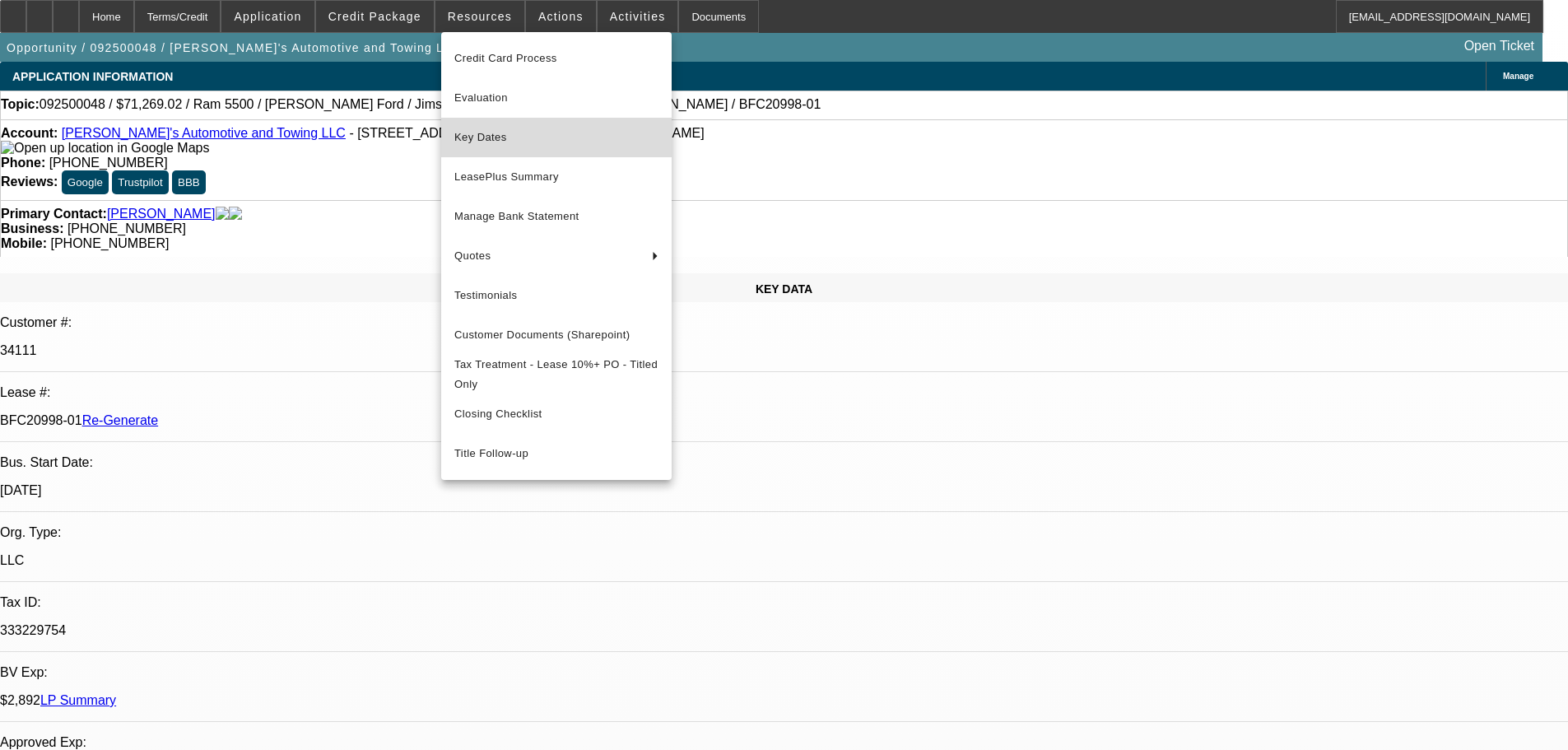
click at [519, 138] on span "Key Dates" at bounding box center [557, 137] width 204 height 20
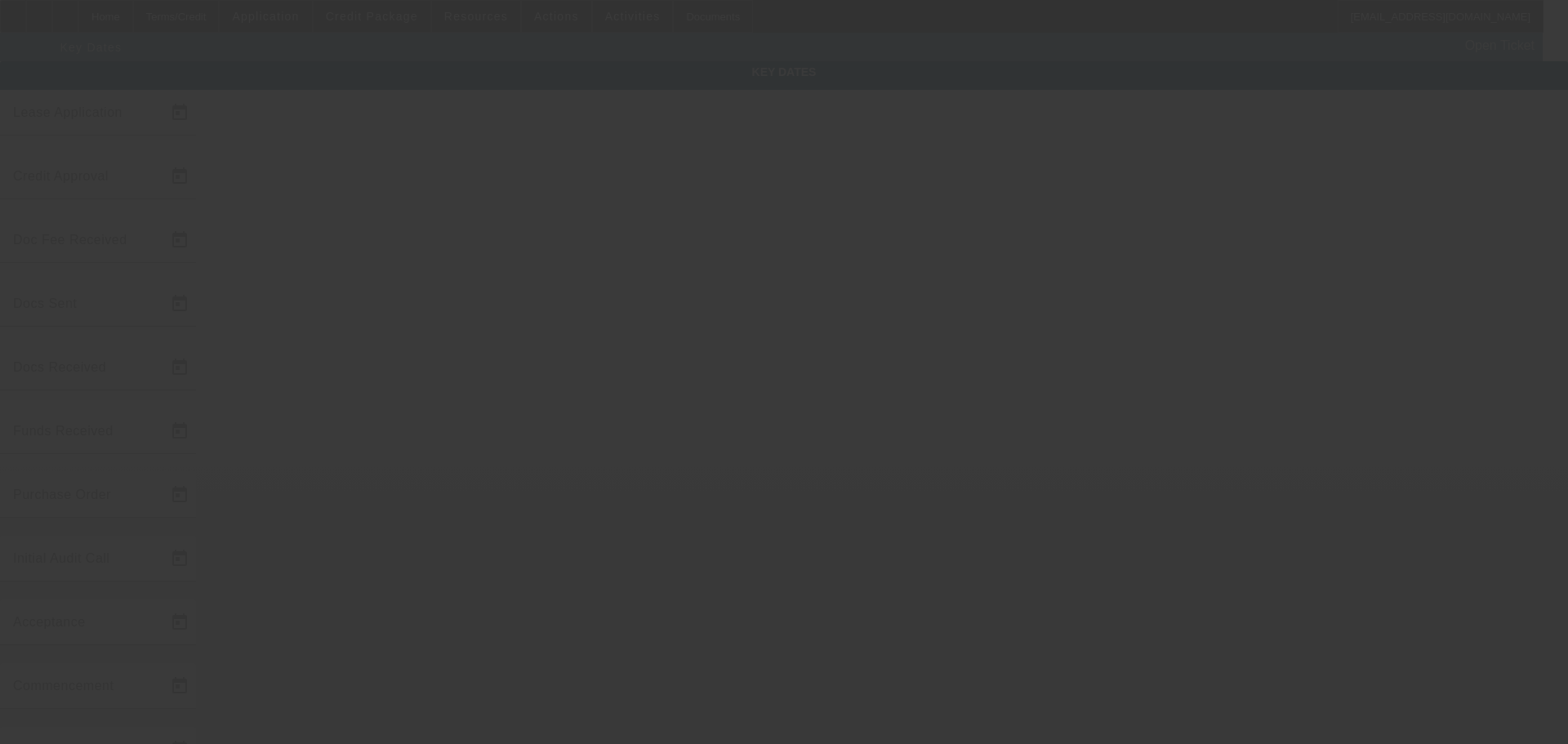
type input "9/3/2025"
type input "9/10/2025"
type input "9/11/2025"
type input "9/15/2025"
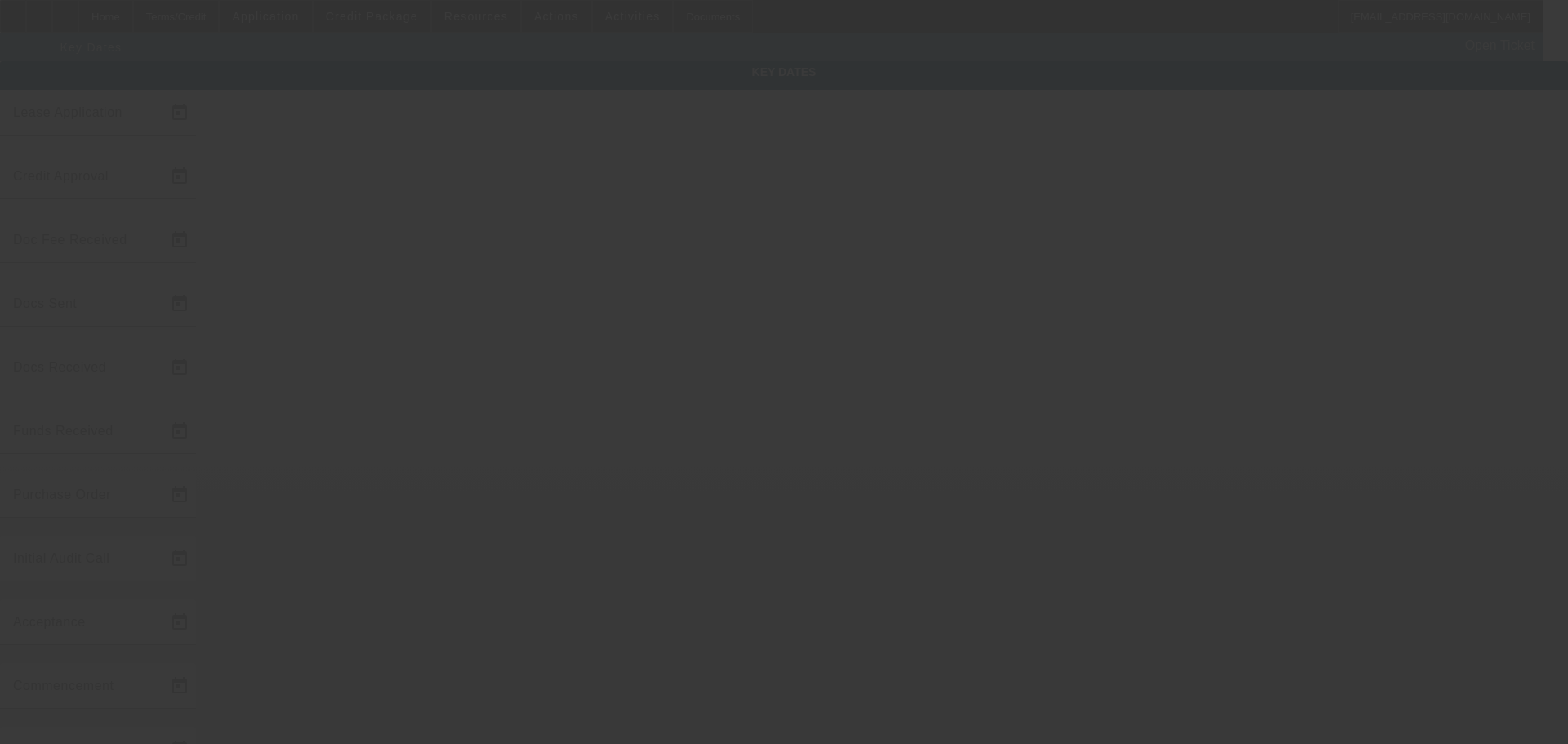
type input "9/12/2025"
type input "9/15/2025"
type input "10/1/2025"
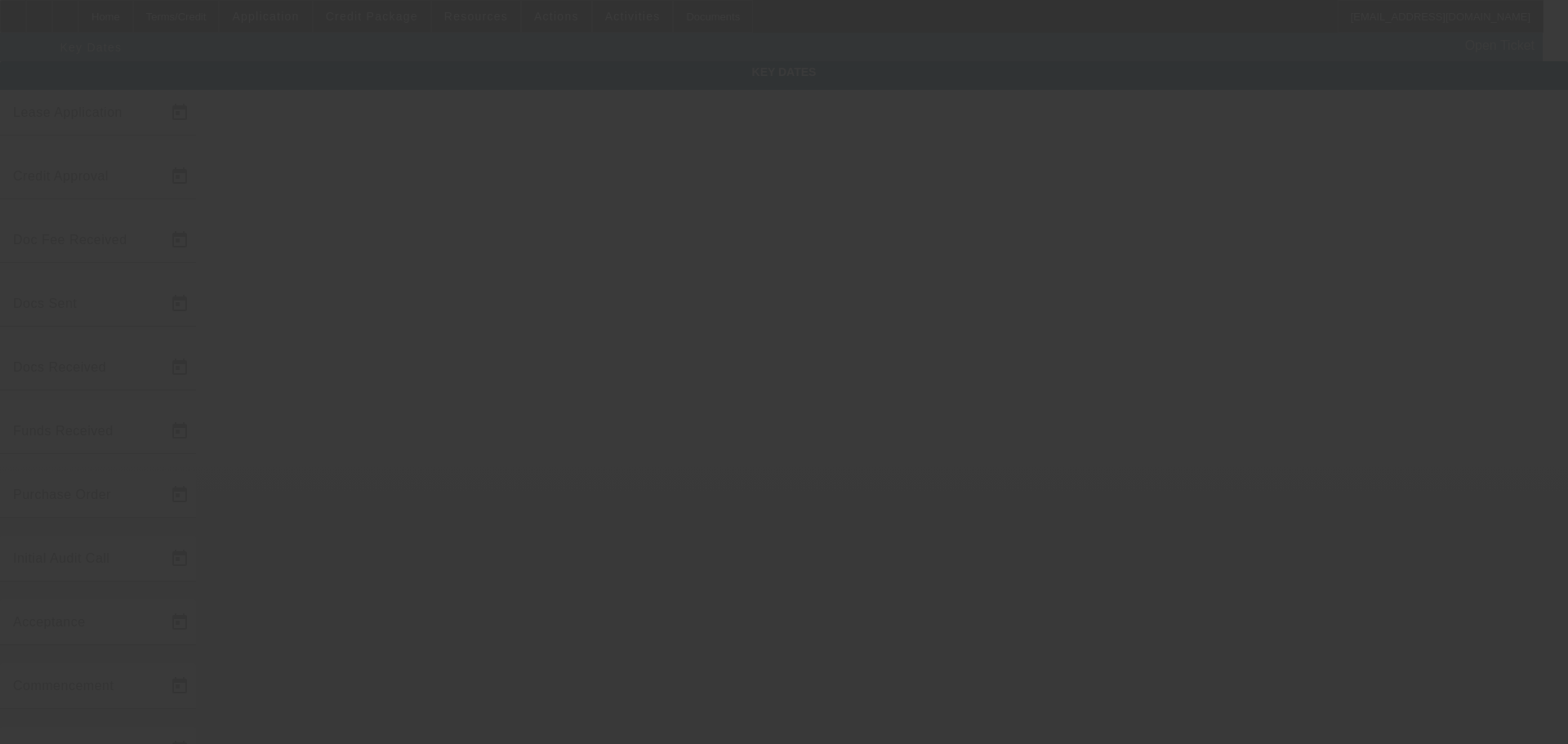
type input "11/1/2025"
type input "9/26/2025"
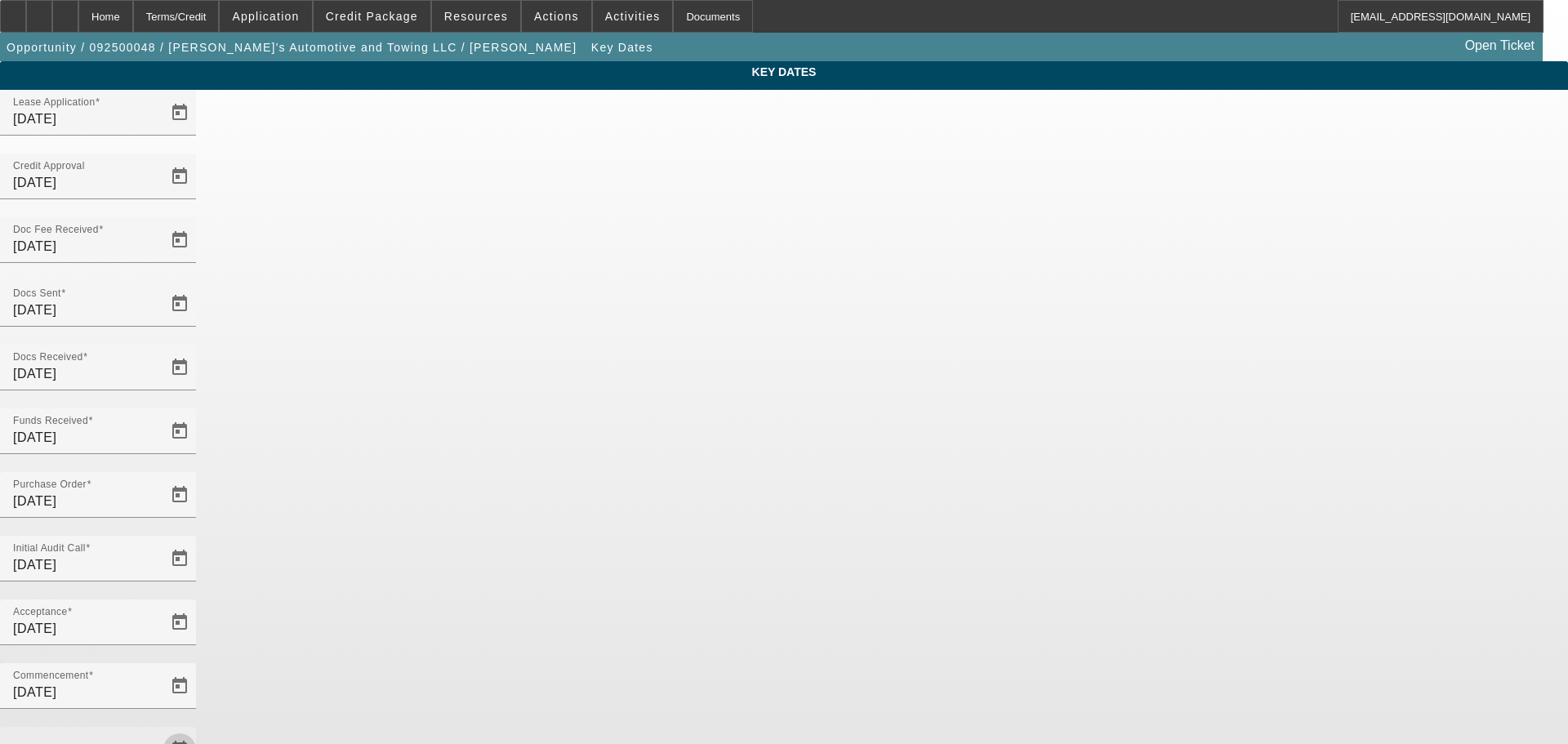
click at [199, 729] on span "Open calendar" at bounding box center [180, 749] width 39 height 39
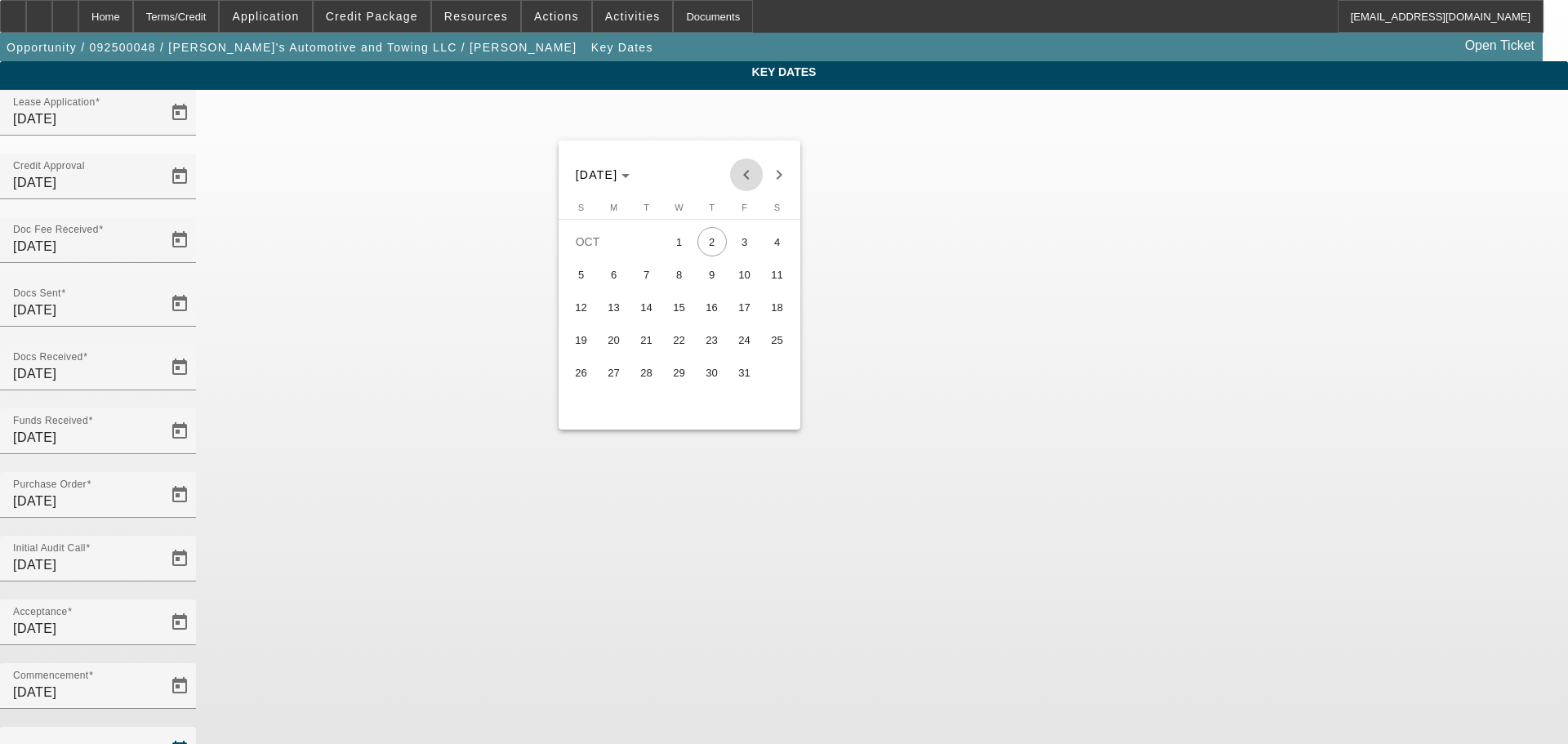
click at [748, 162] on span "Previous month" at bounding box center [746, 175] width 33 height 33
click at [621, 417] on span "29" at bounding box center [614, 404] width 29 height 29
type input "9/29/2025"
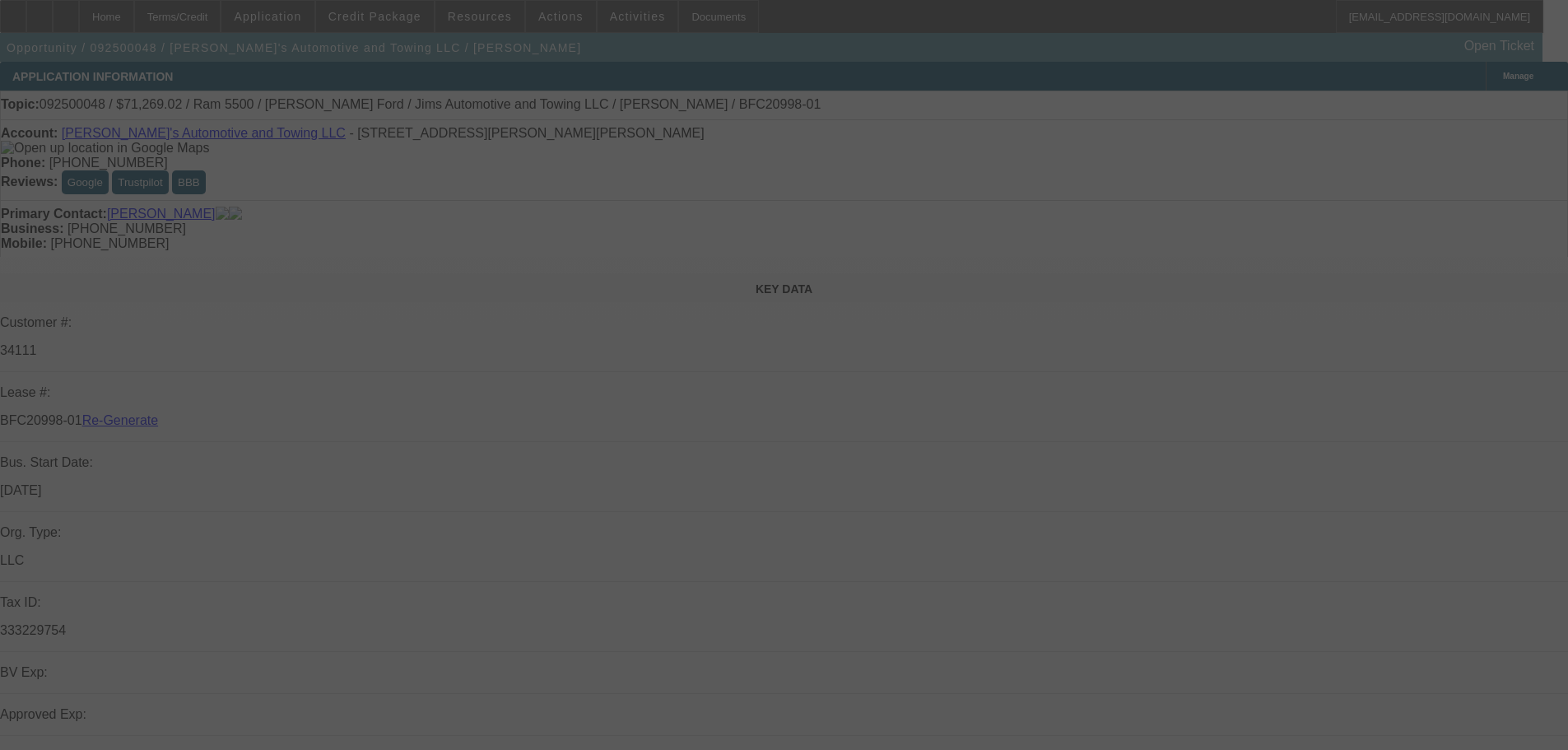
select select "4"
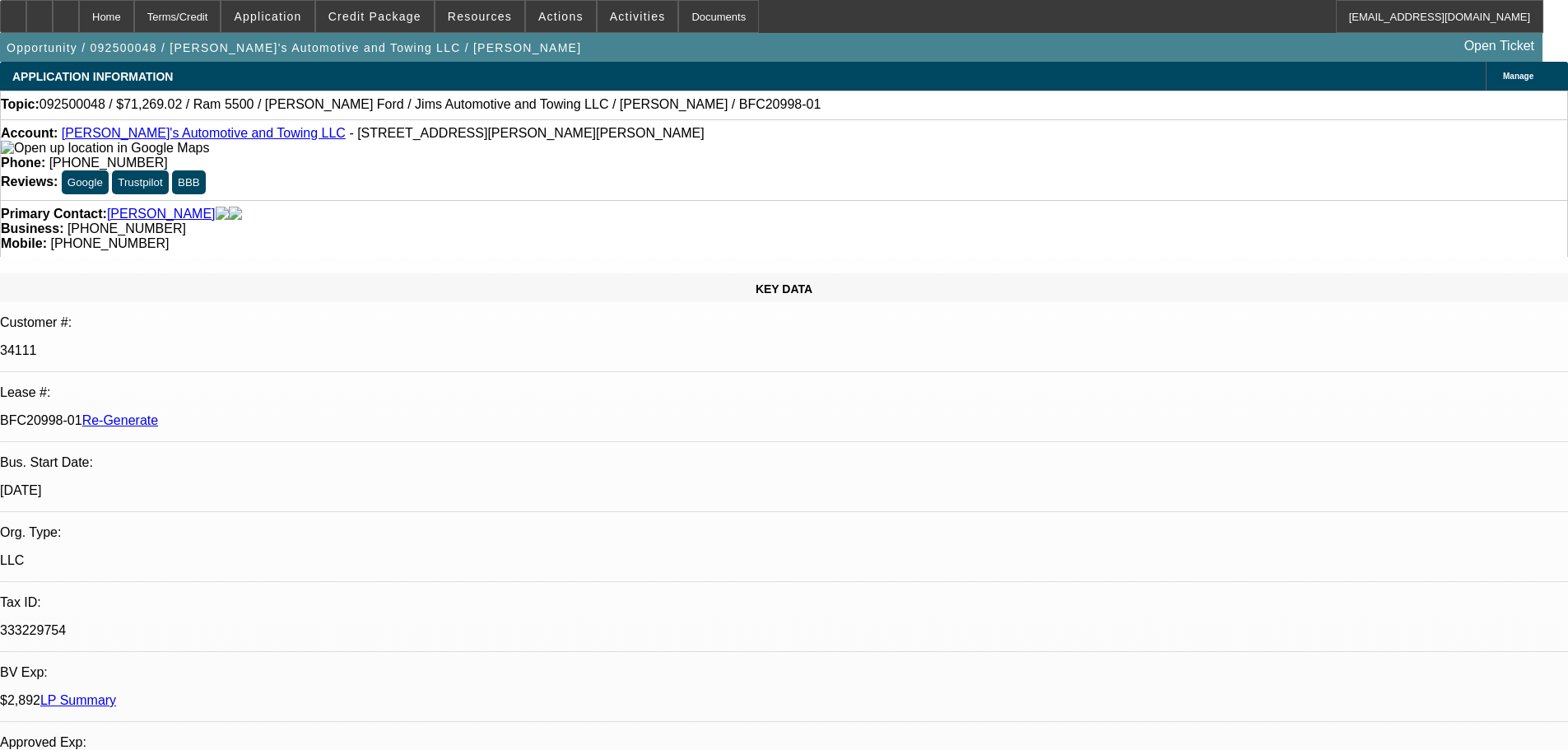
select select "0"
select select "3"
select select "0.1"
select select "4"
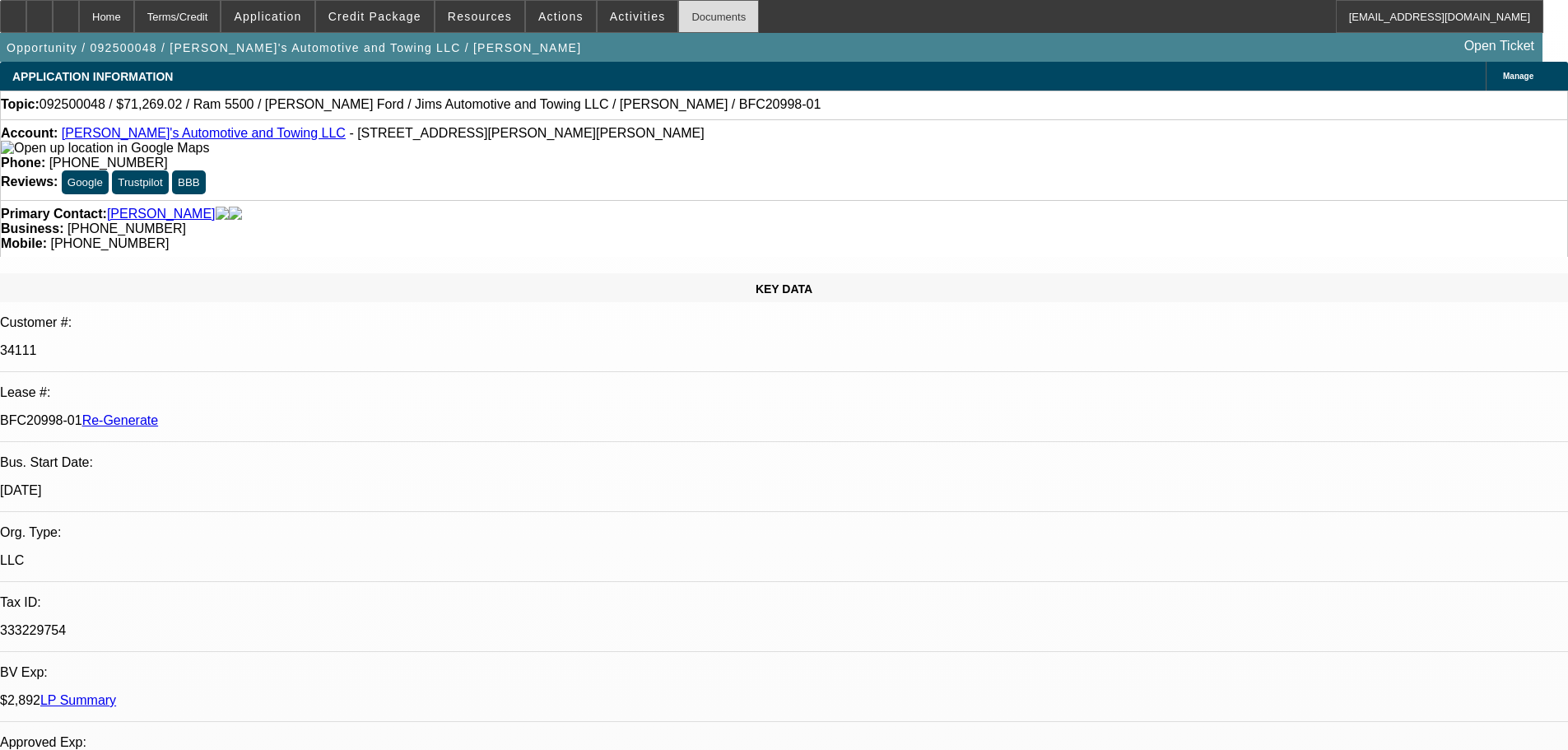
click at [679, 12] on div "Documents" at bounding box center [719, 17] width 80 height 33
click at [567, 10] on span at bounding box center [561, 17] width 70 height 39
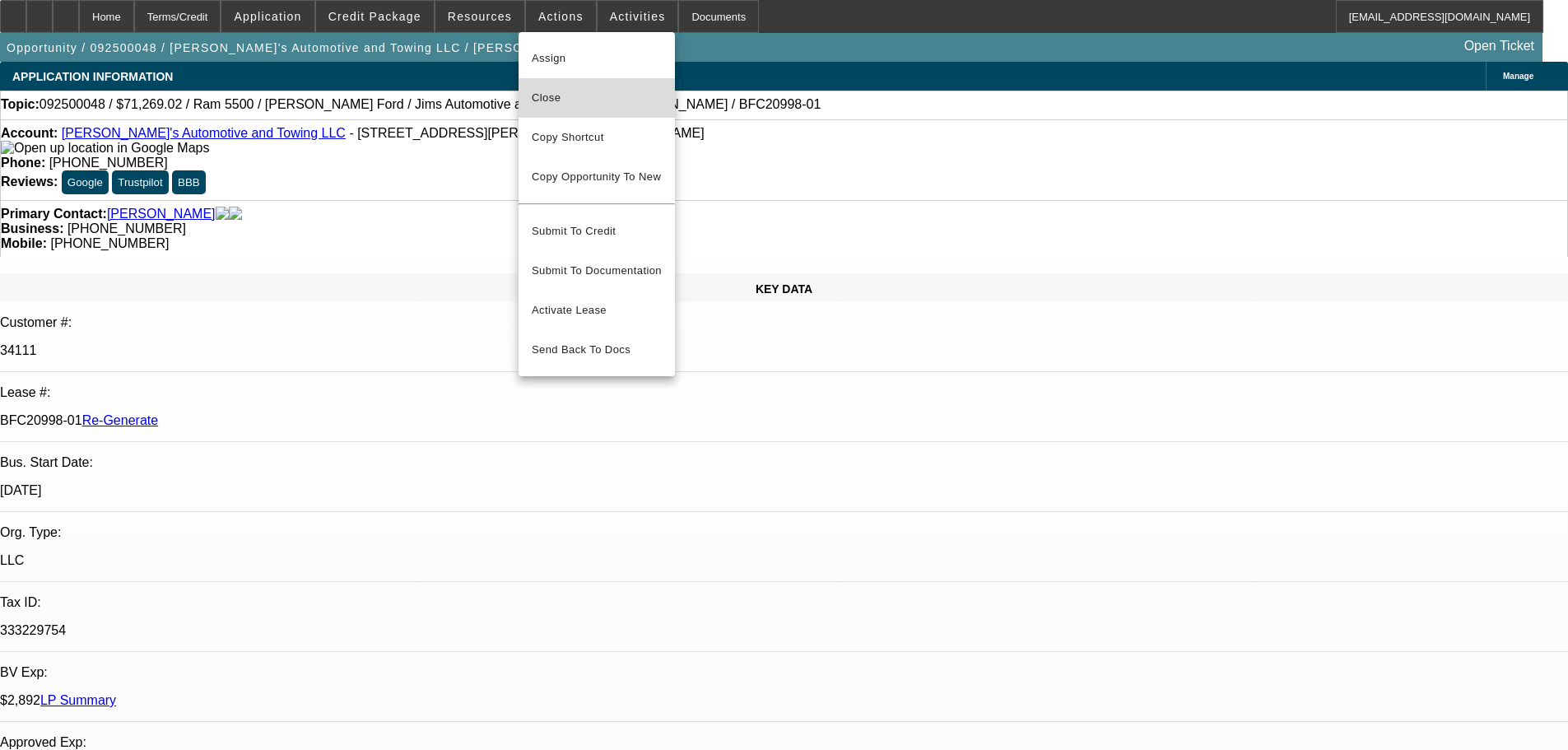
click at [567, 102] on span "Close" at bounding box center [597, 98] width 130 height 20
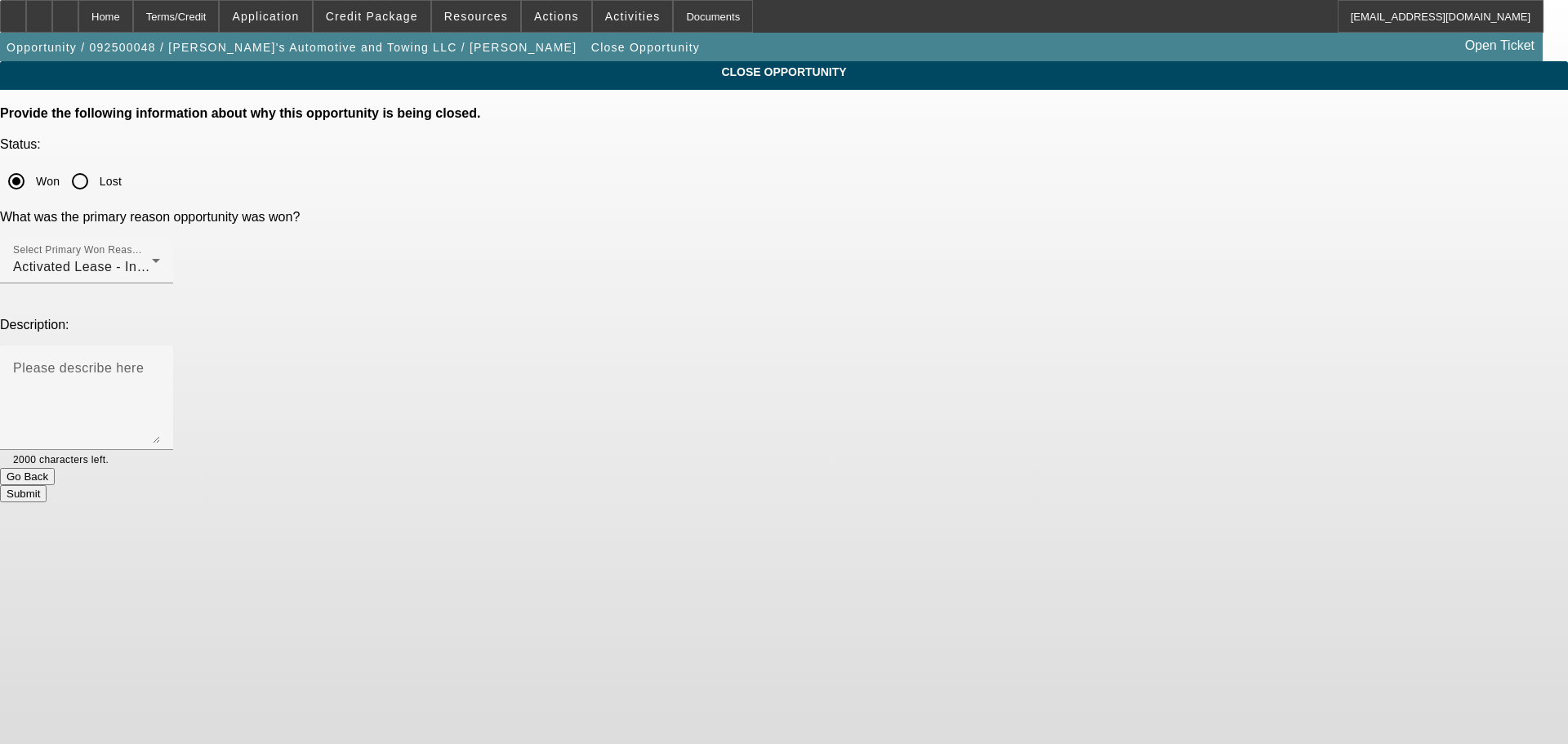
click at [47, 485] on button "Submit" at bounding box center [23, 494] width 47 height 17
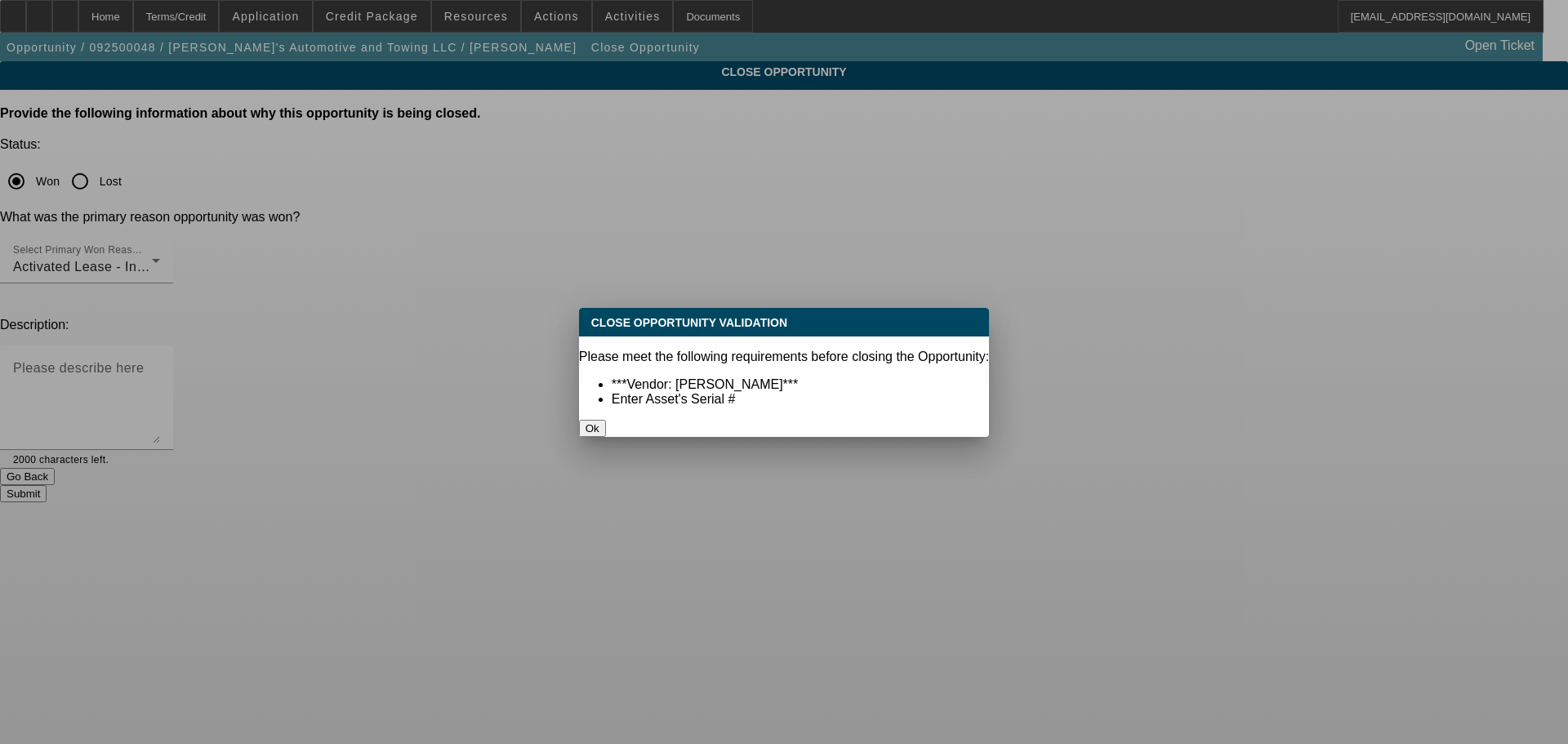
click at [606, 420] on button "Ok" at bounding box center [593, 429] width 27 height 17
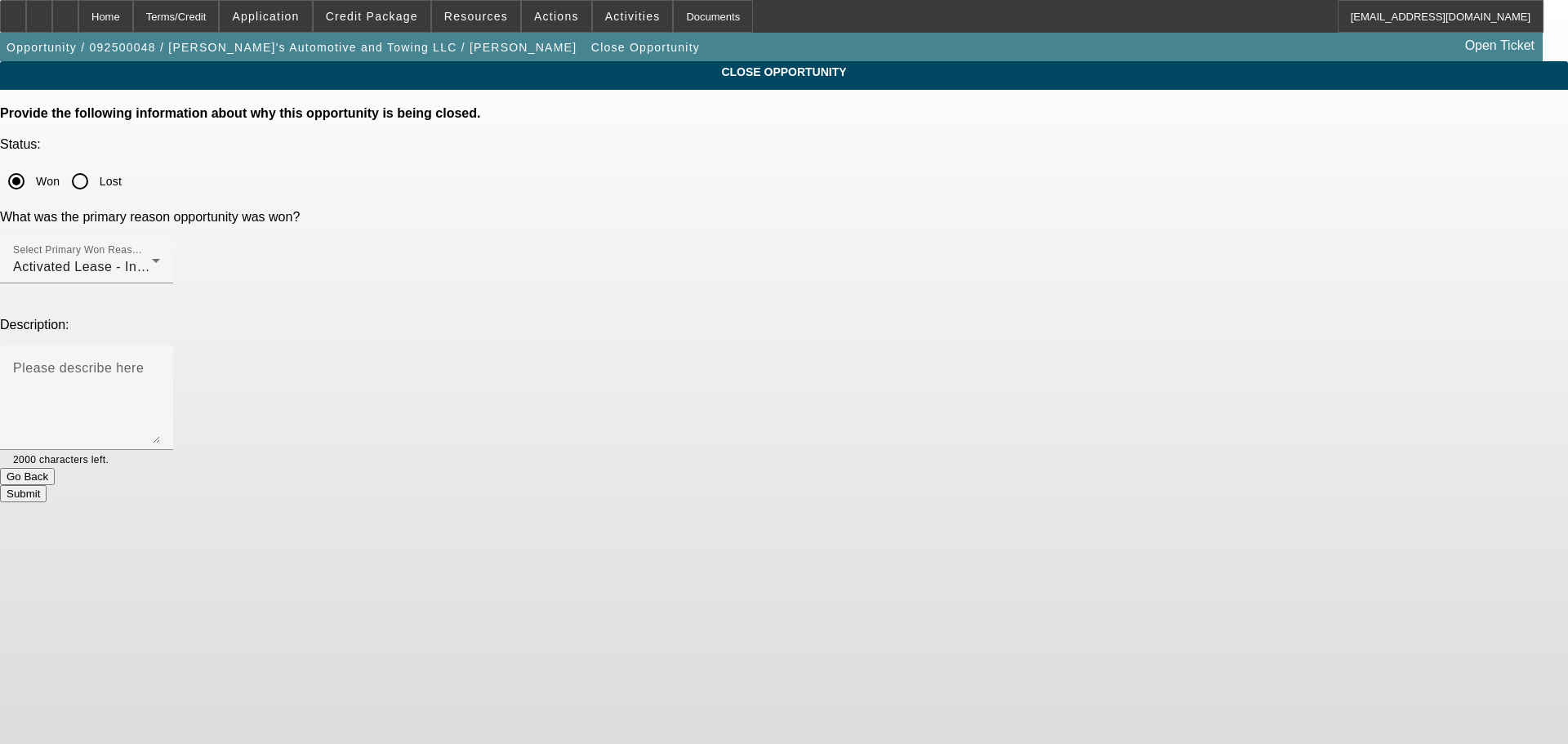
click at [47, 485] on button "Submit" at bounding box center [23, 494] width 47 height 17
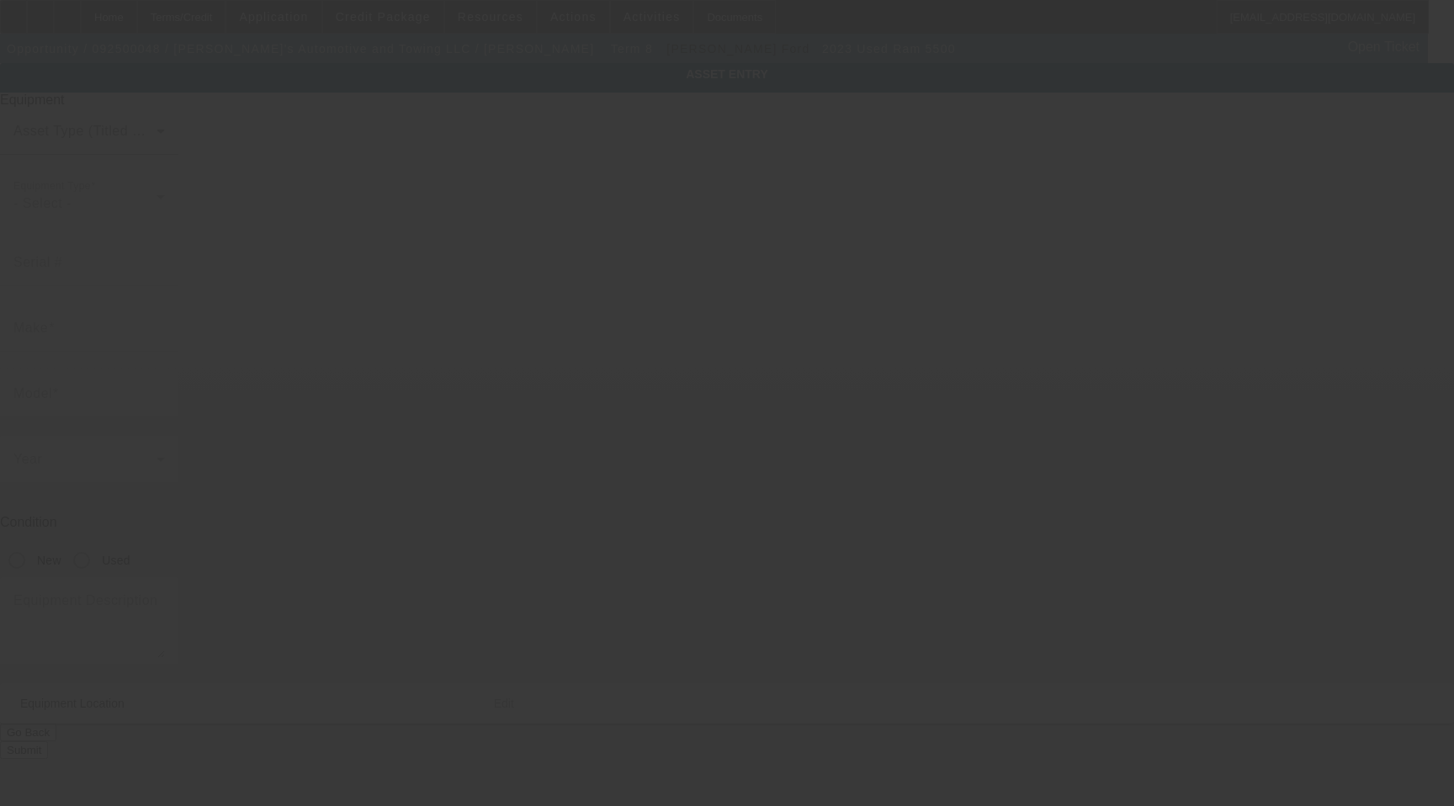
type input "[US_VEHICLE_IDENTIFICATION_NUMBER]"
type input "Ram"
type input "5500"
radio input "true"
type textarea "With:"
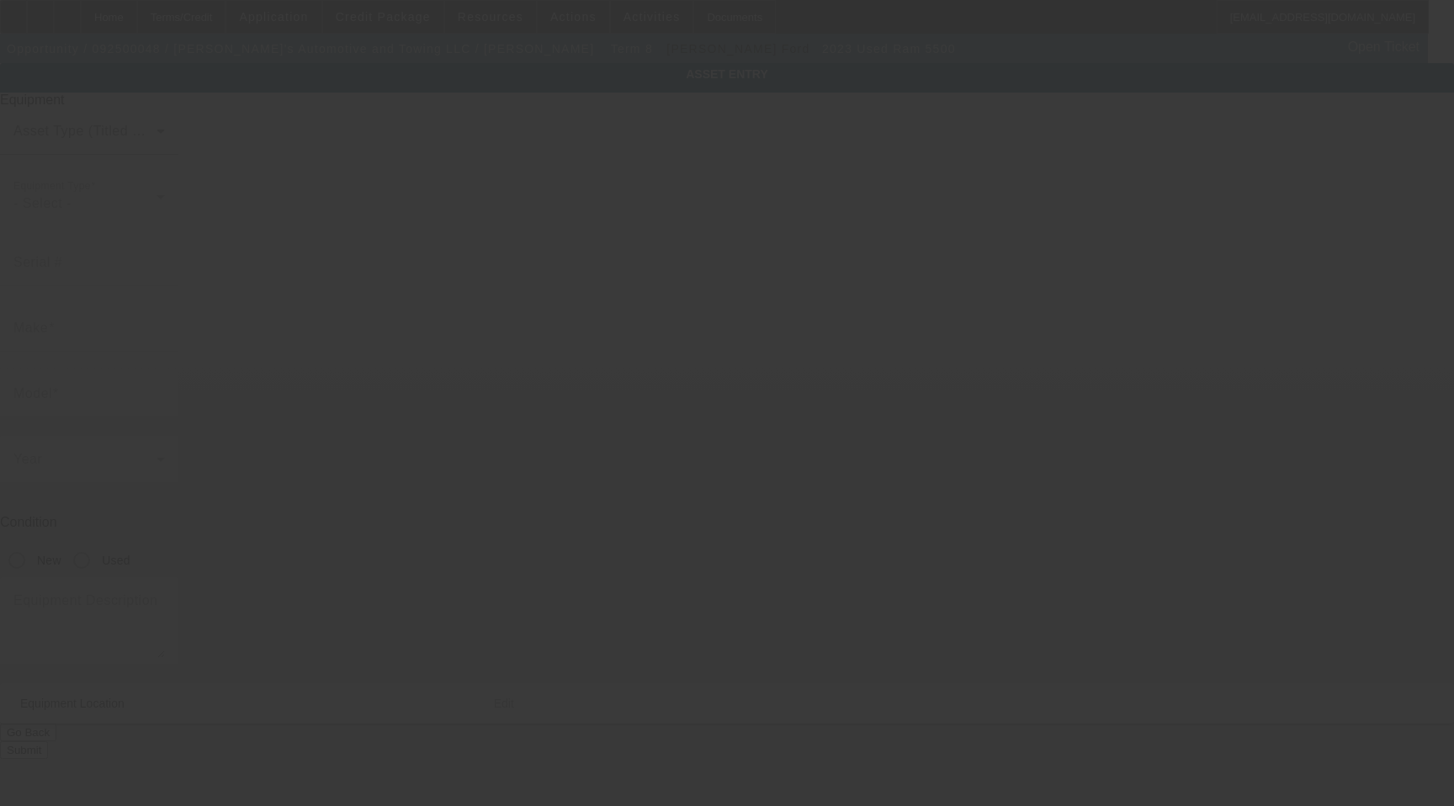
type input "[STREET_ADDRESS][PERSON_NAME]"
type input "[PERSON_NAME]"
type input "16121"
type input "[PERSON_NAME]"
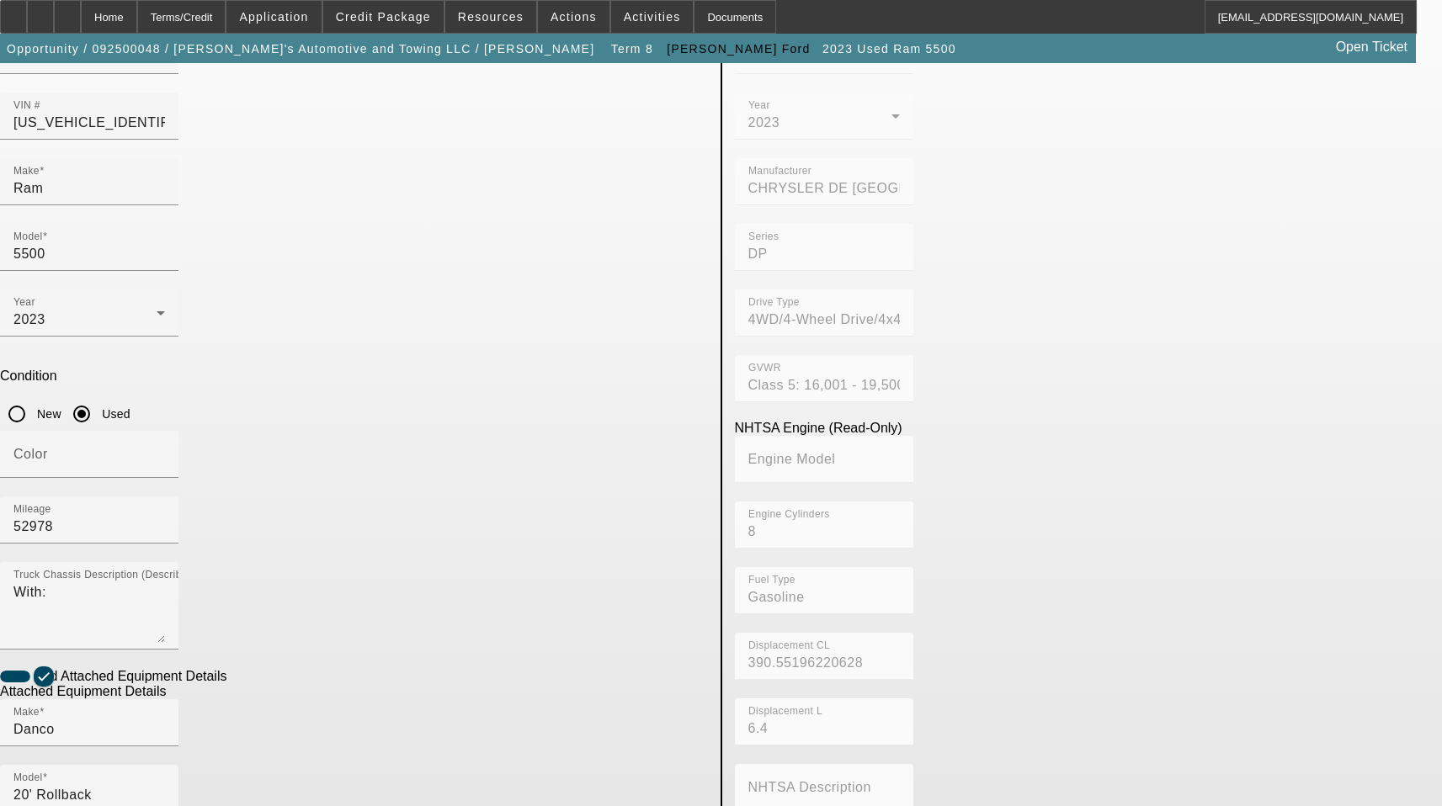
scroll to position [278, 0]
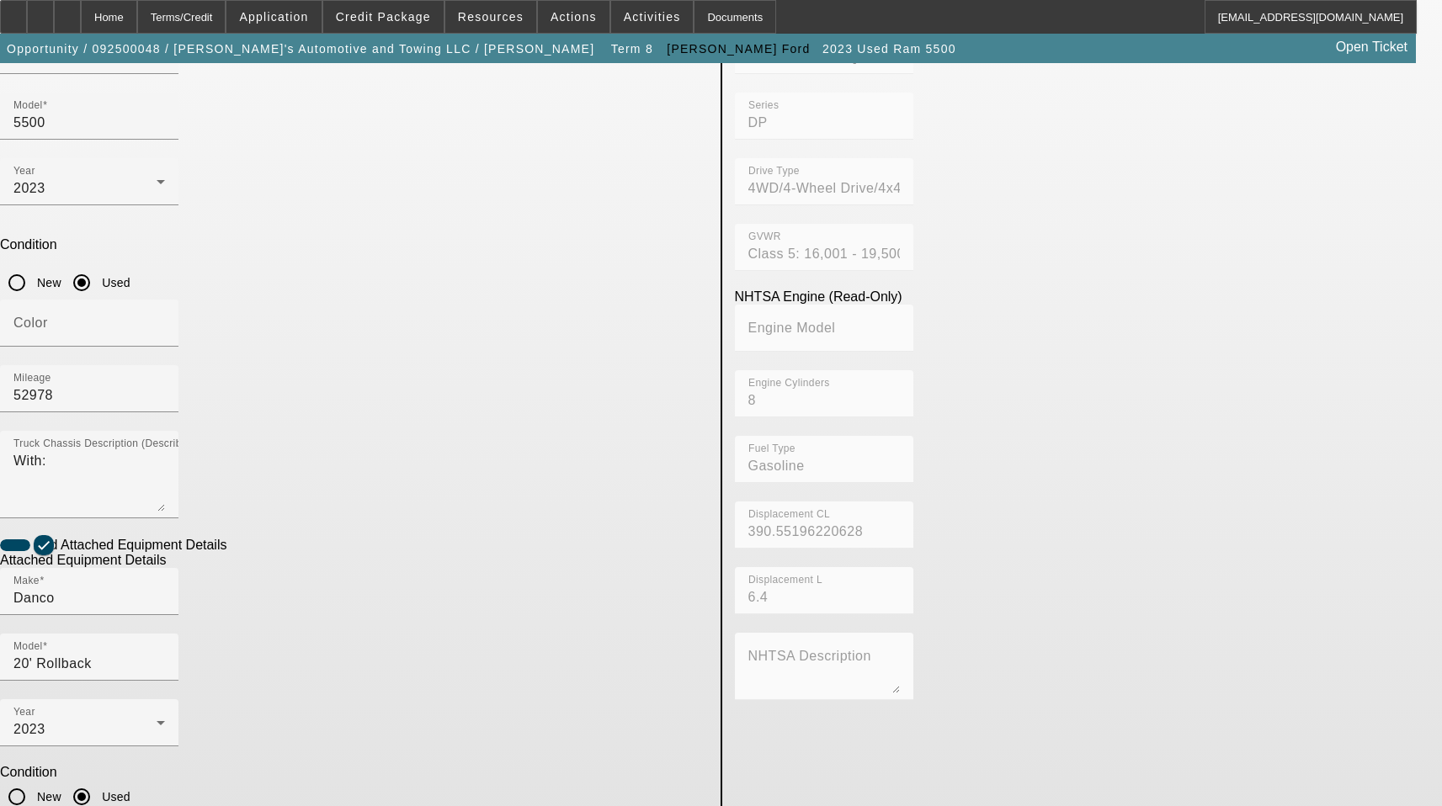
checkbox input "true"
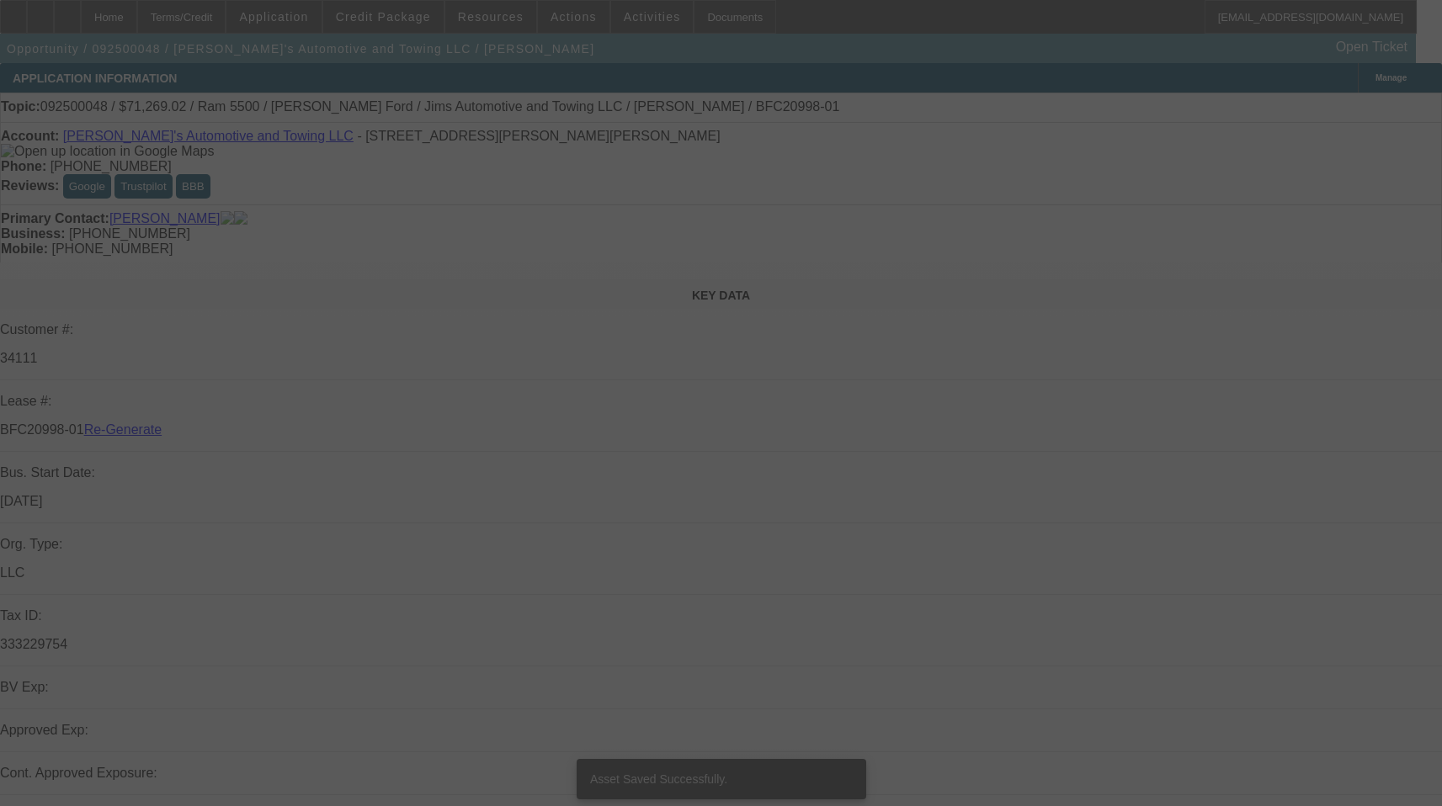
select select "4"
select select "0"
select select "3"
select select "0.1"
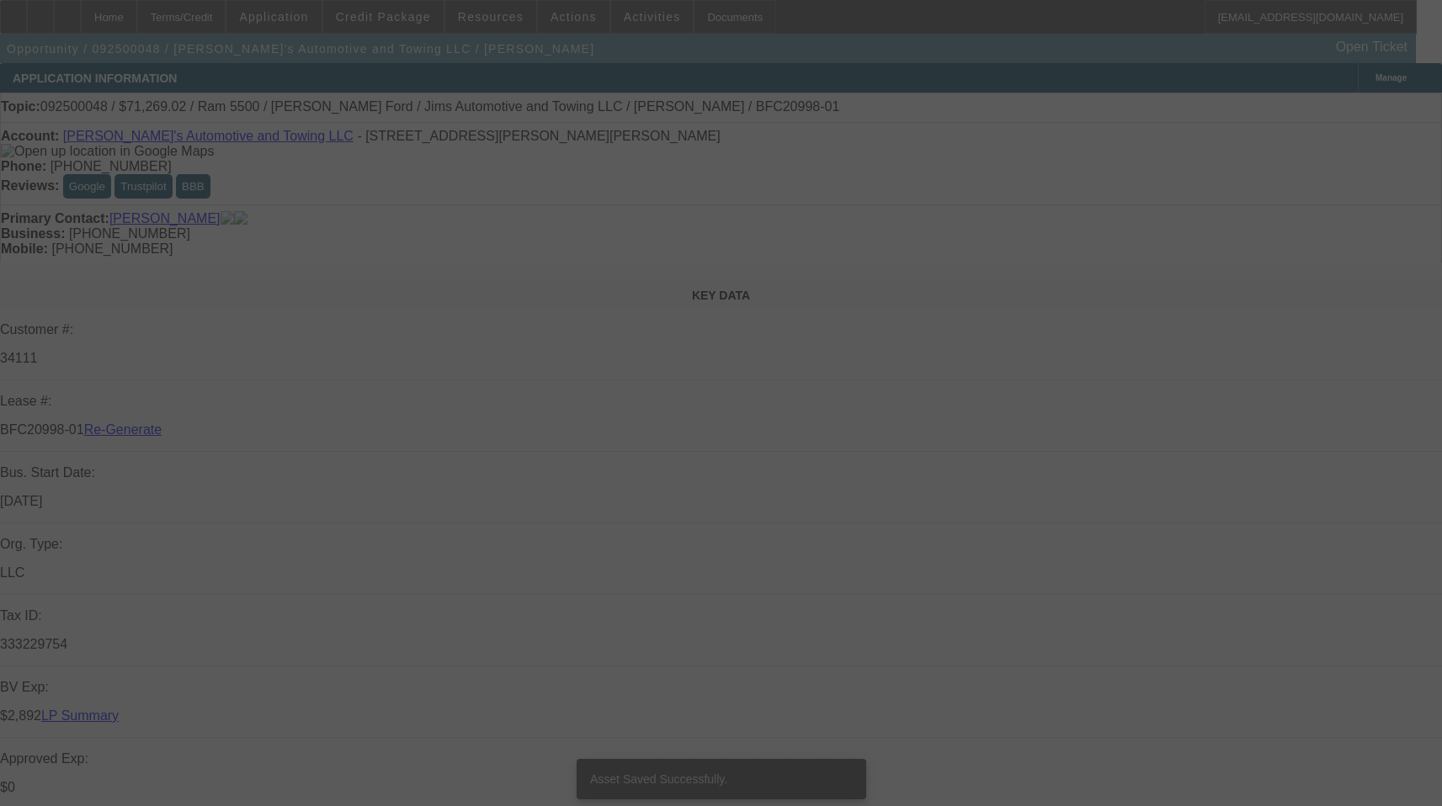
select select "4"
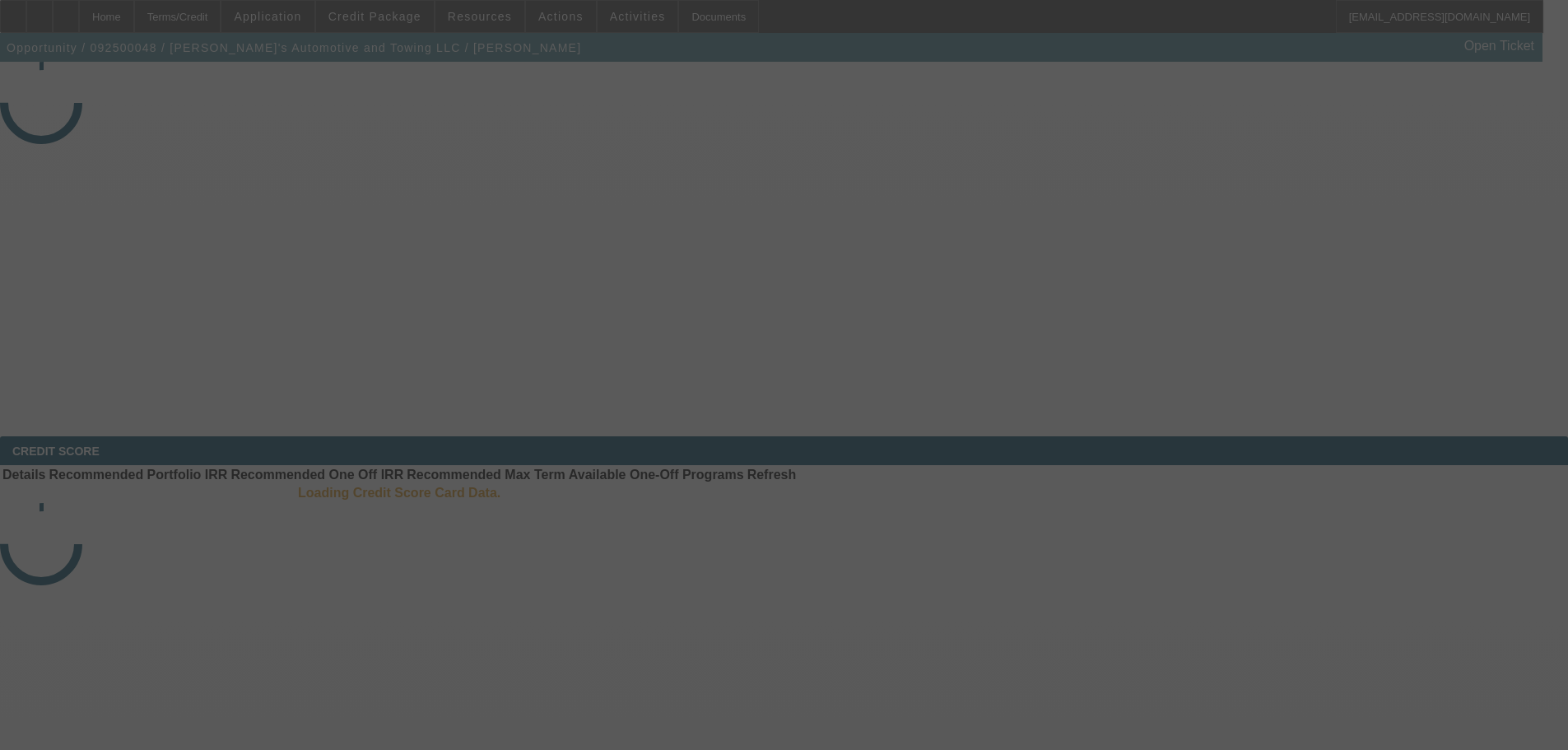
select select "4"
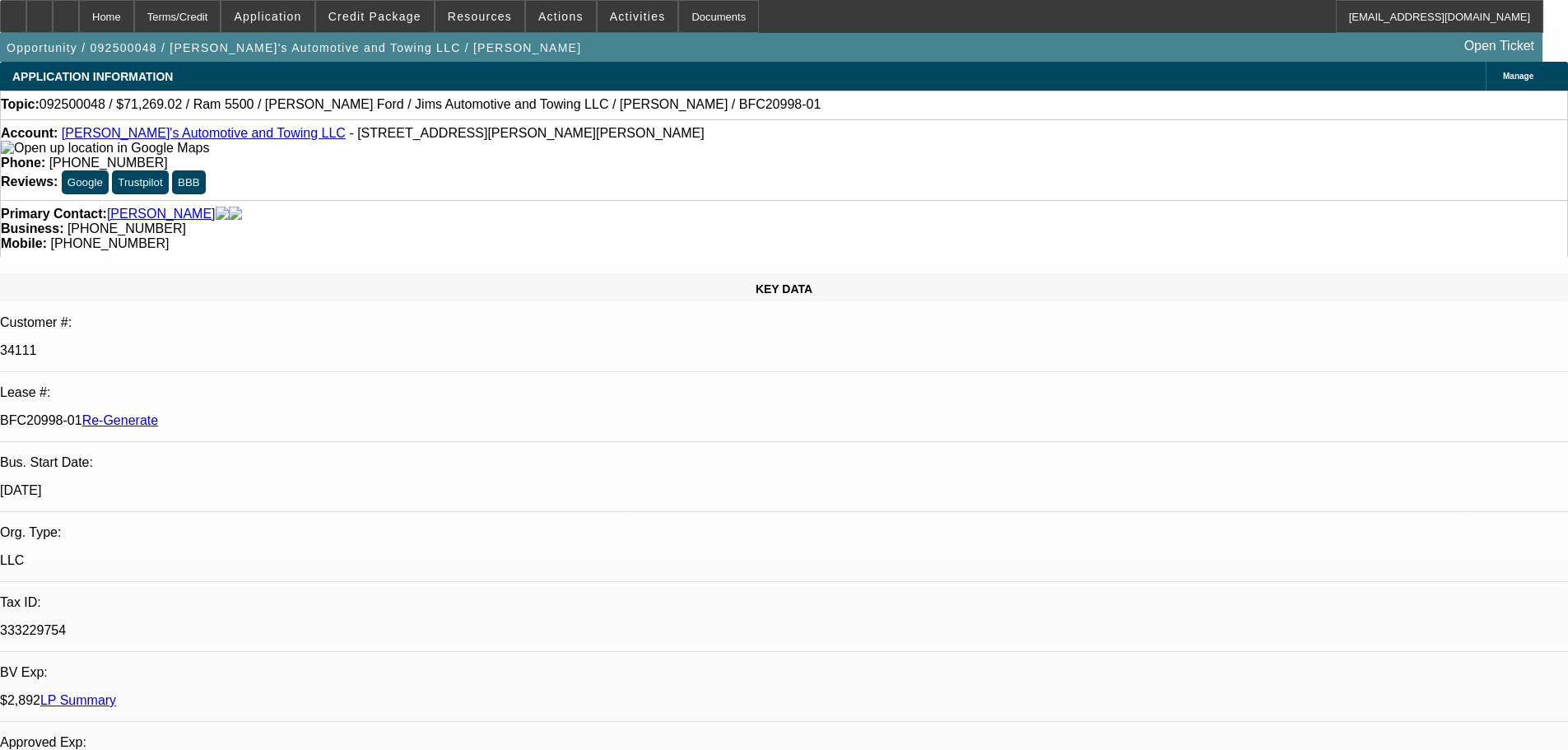
select select "0"
select select "3"
select select "0.1"
select select "4"
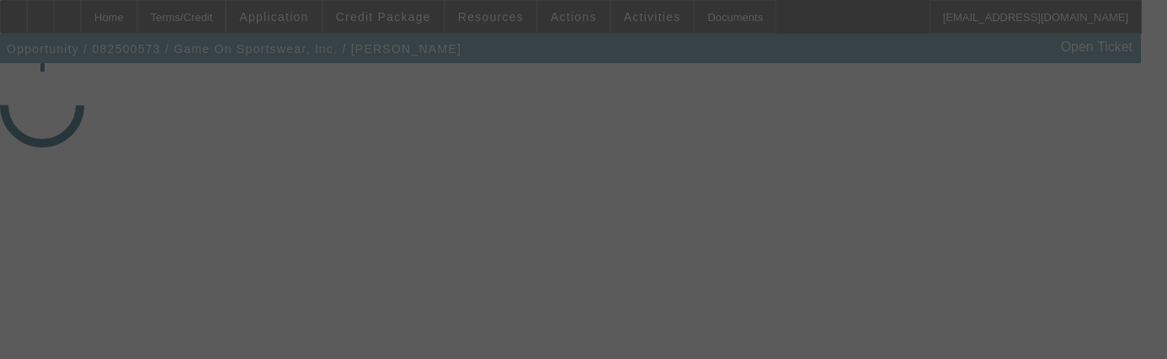
select select "4"
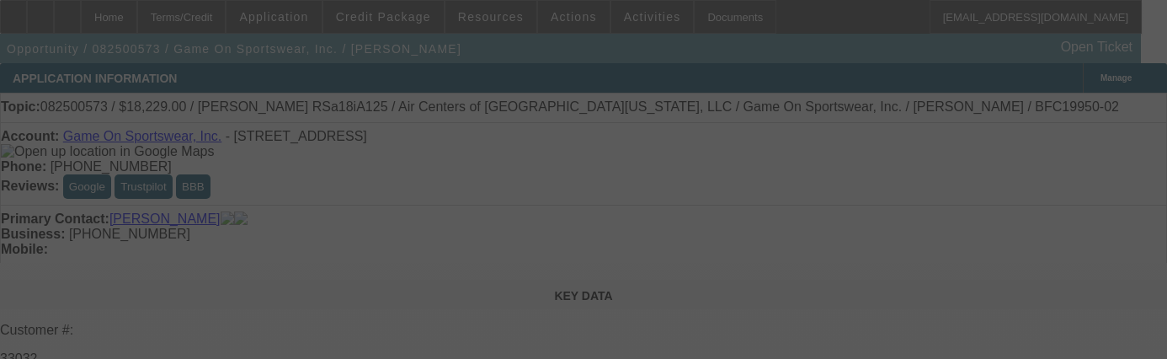
select select "0"
select select "6"
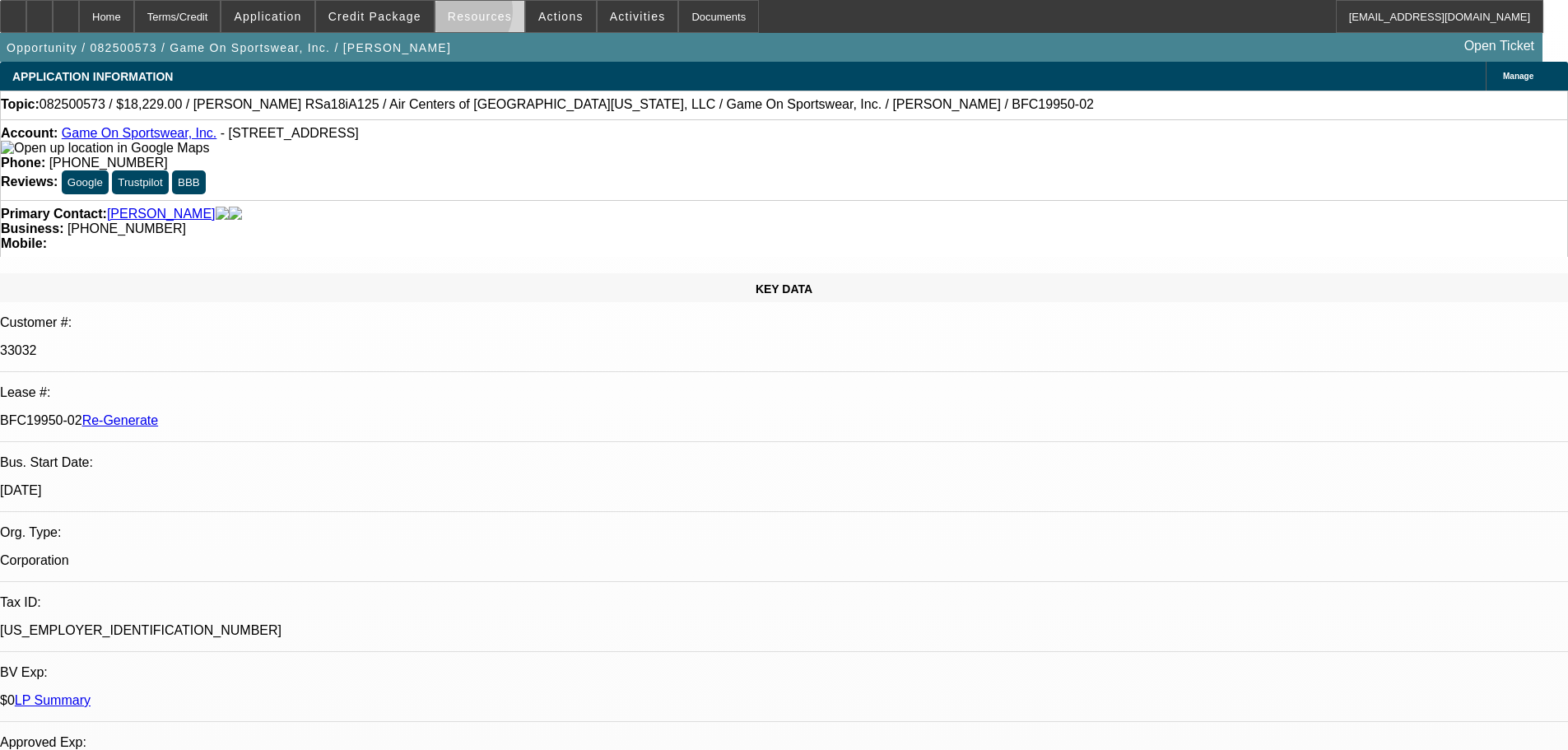
click at [466, 15] on span "Resources" at bounding box center [480, 16] width 65 height 13
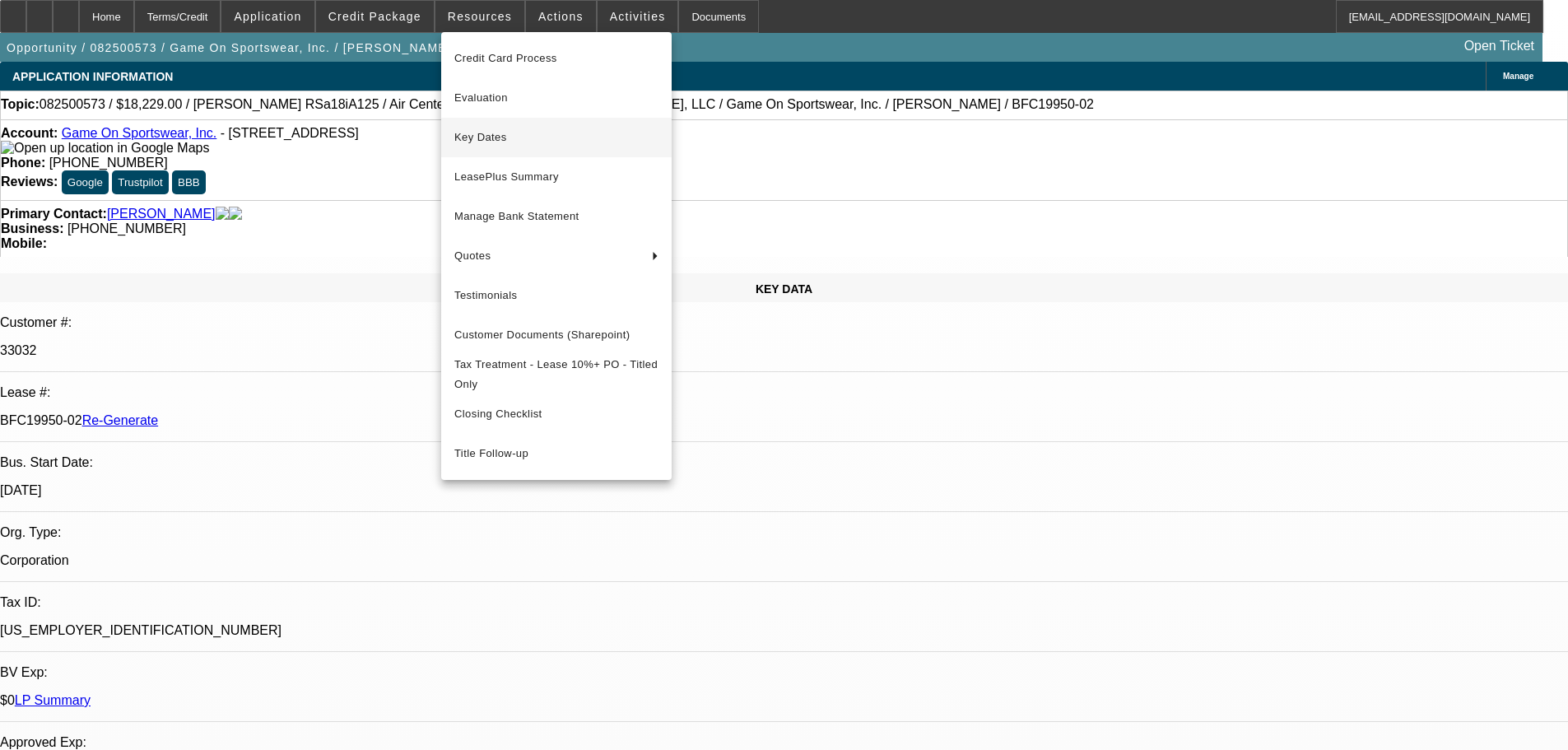
click at [502, 137] on span "Key Dates" at bounding box center [557, 137] width 204 height 20
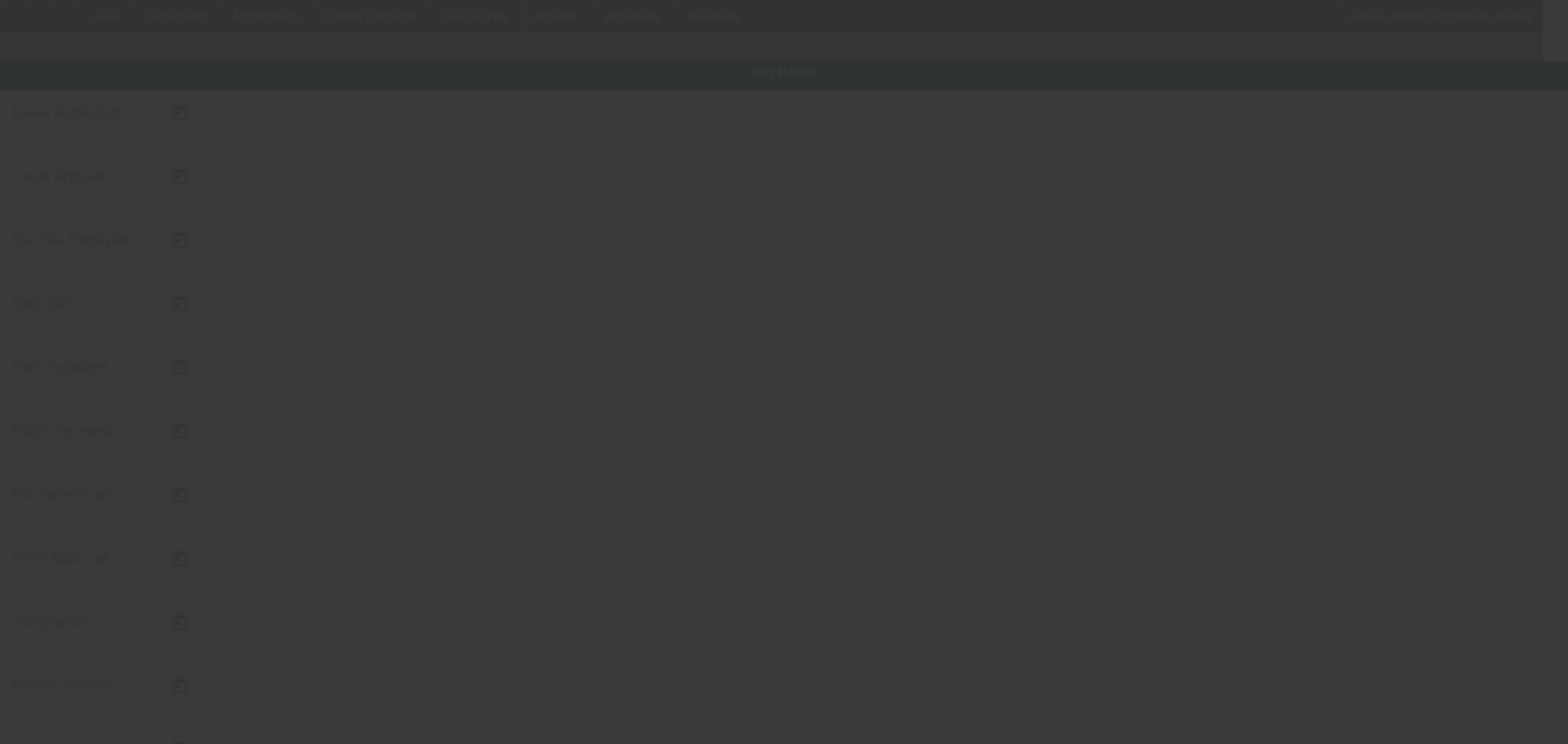
type input "8/21/2025"
type input "9/4/2025"
type input "9/8/2025"
type input "9/15/2025"
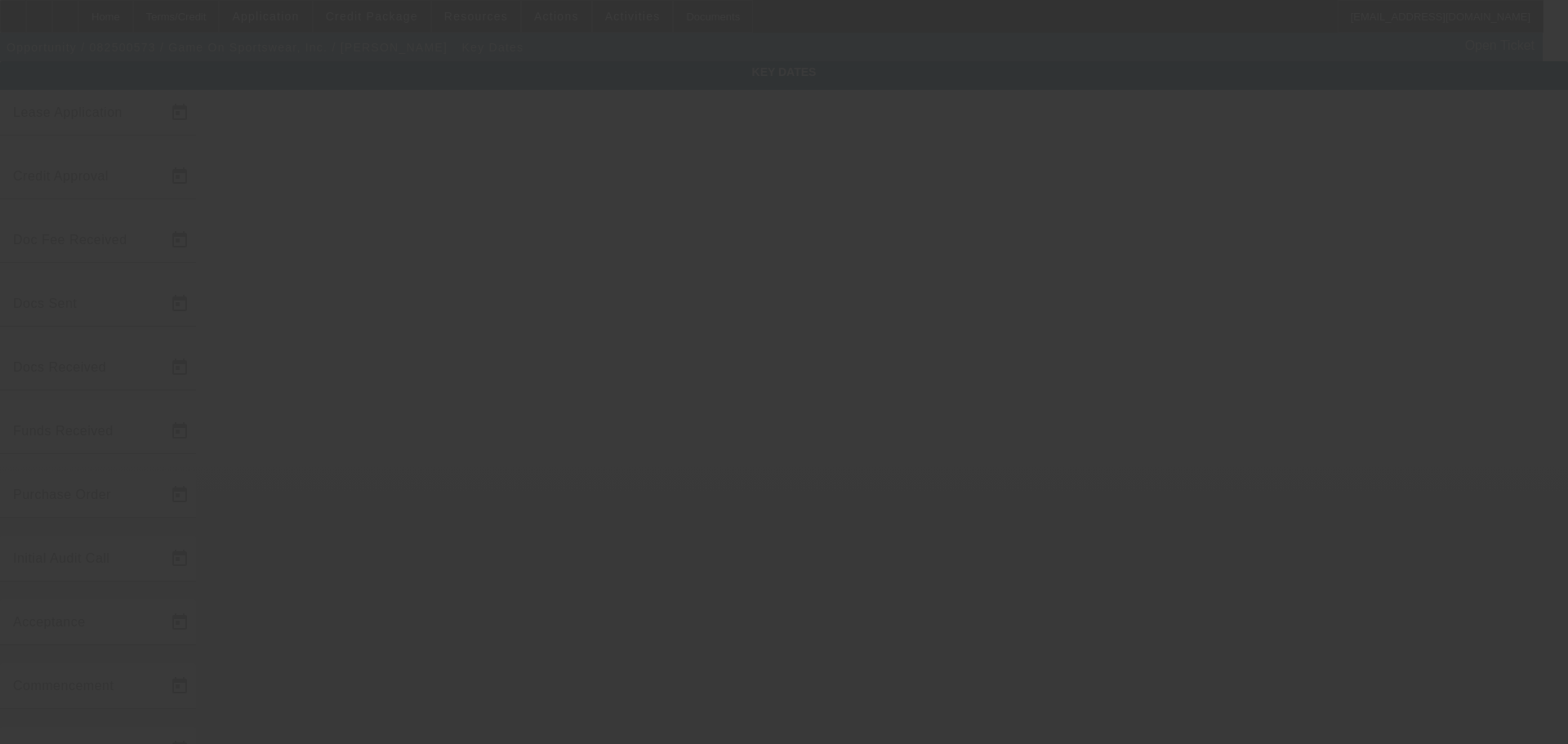
type input "9/16/2025"
type input "9/17/2025"
type input "10/1/2025"
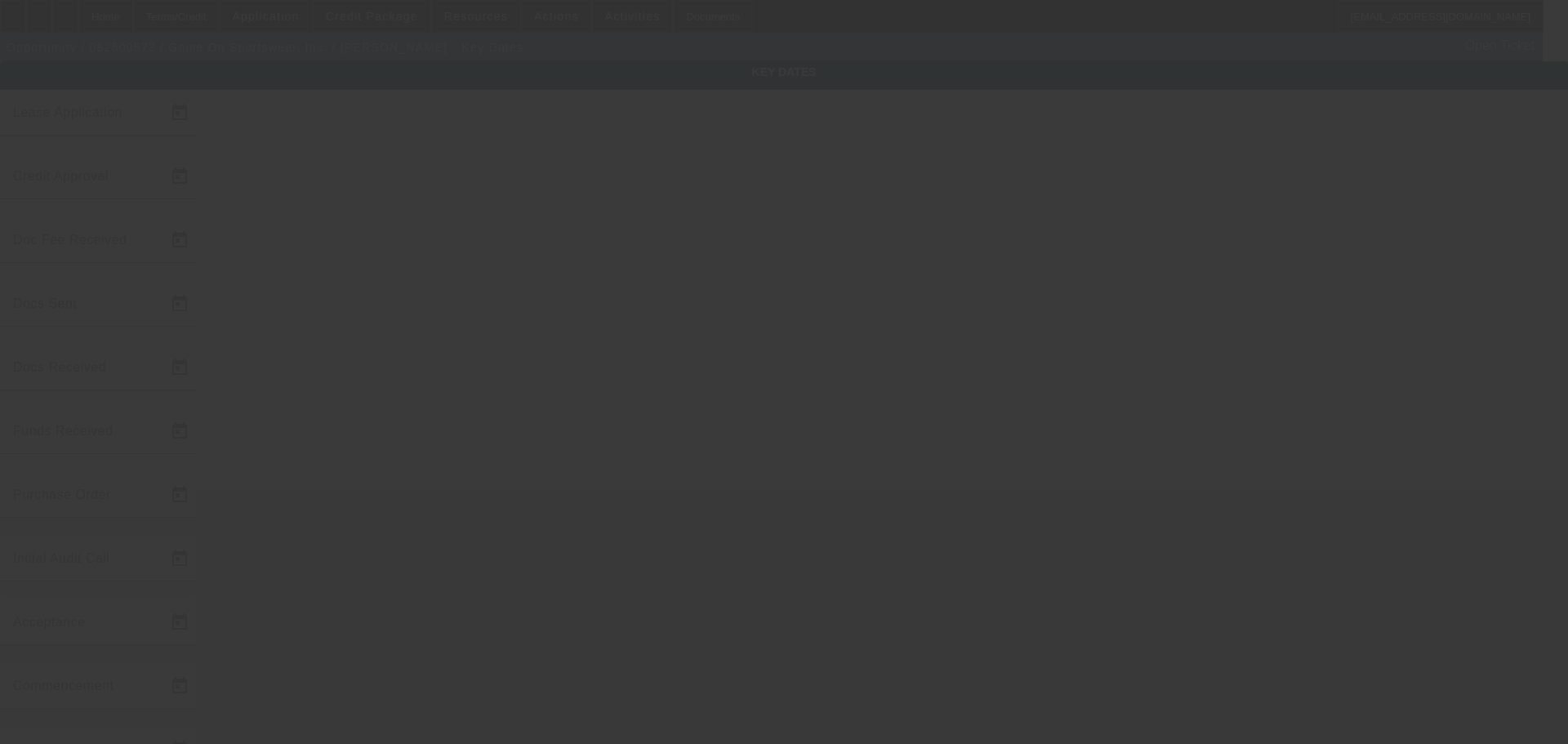
type input "11/1/2025"
type input "9/26/2025"
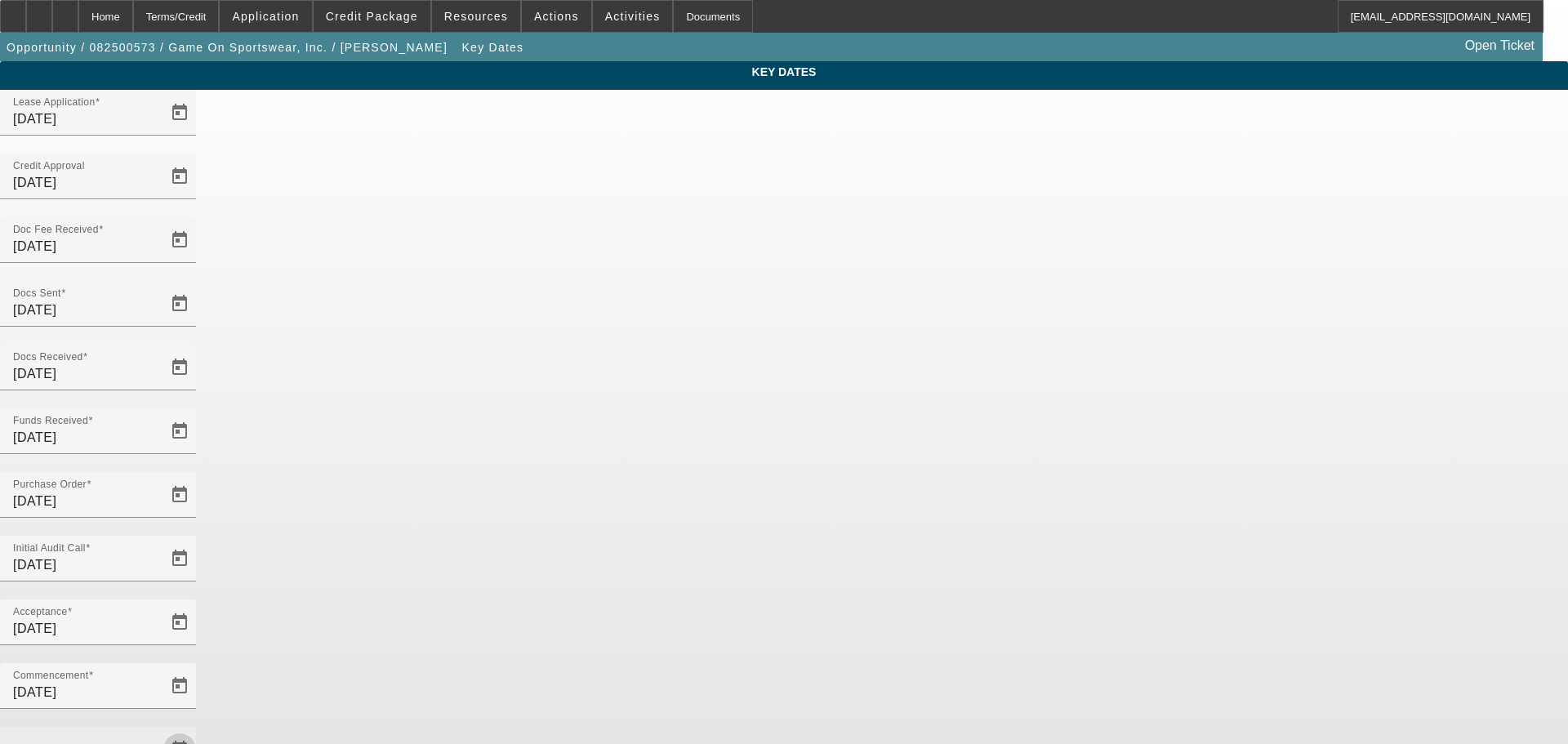
click at [199, 347] on span "Open calendar" at bounding box center [180, 749] width 39 height 39
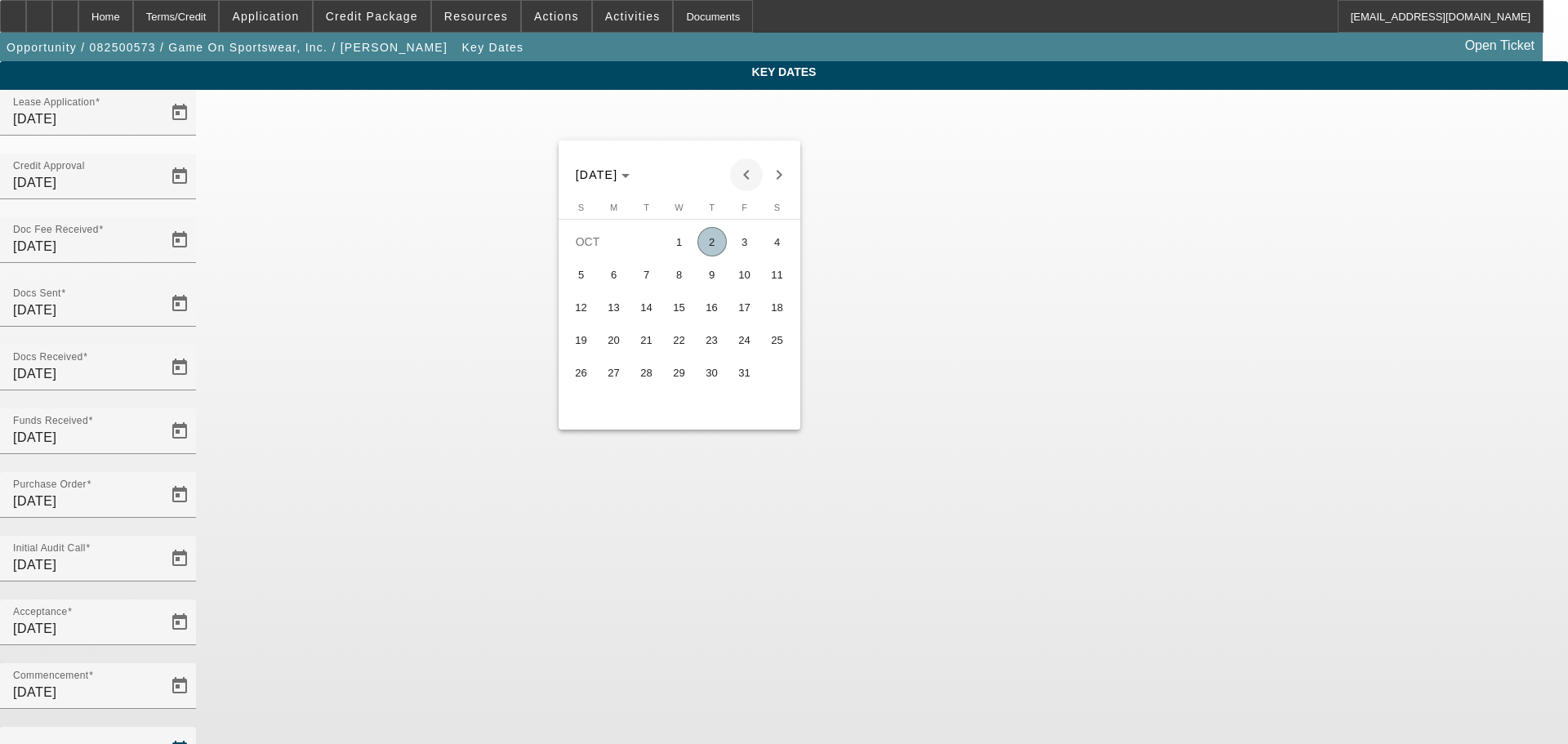
click at [740, 180] on span "Previous month" at bounding box center [746, 175] width 33 height 33
click at [623, 347] on span "29" at bounding box center [614, 404] width 29 height 29
type input "9/29/2025"
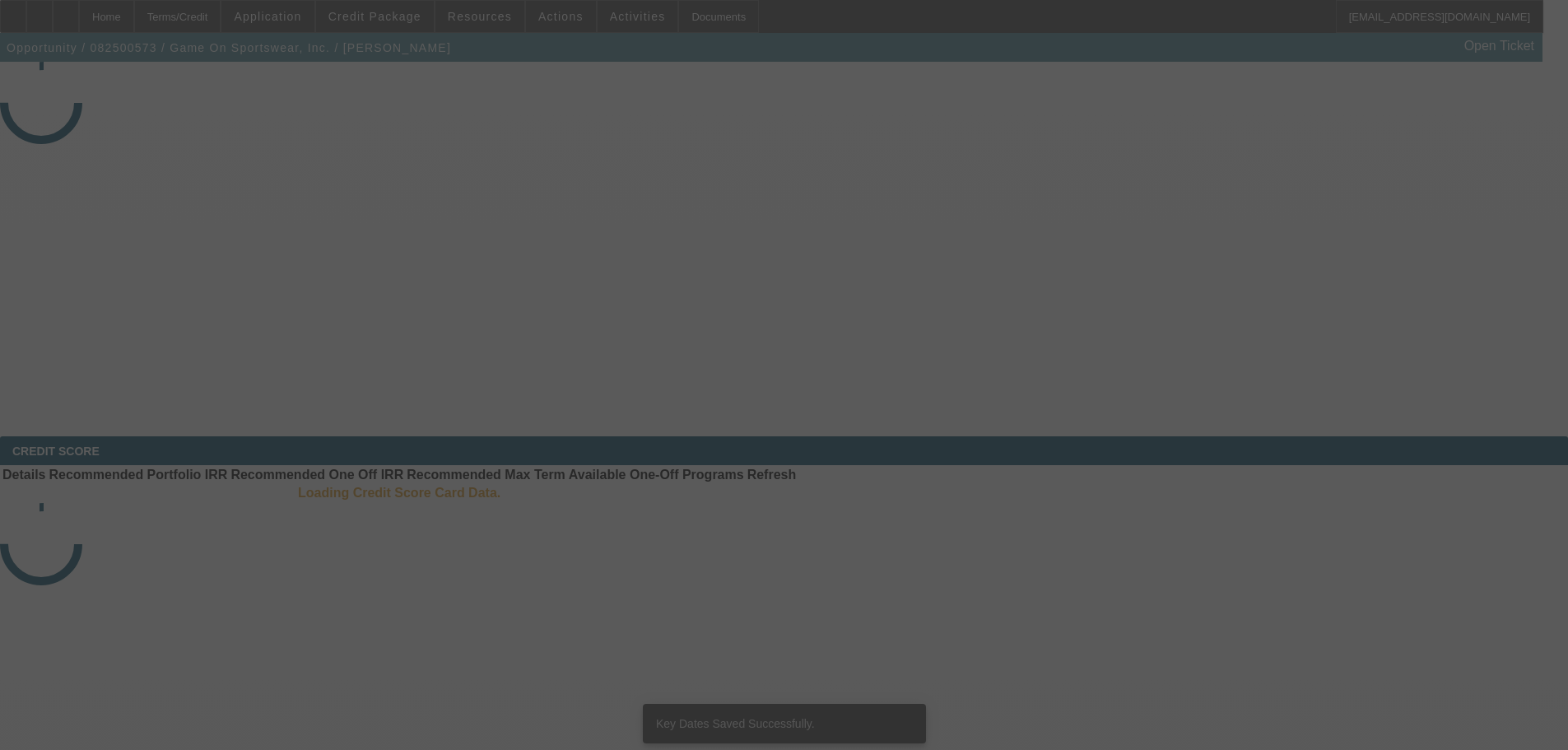
select select "4"
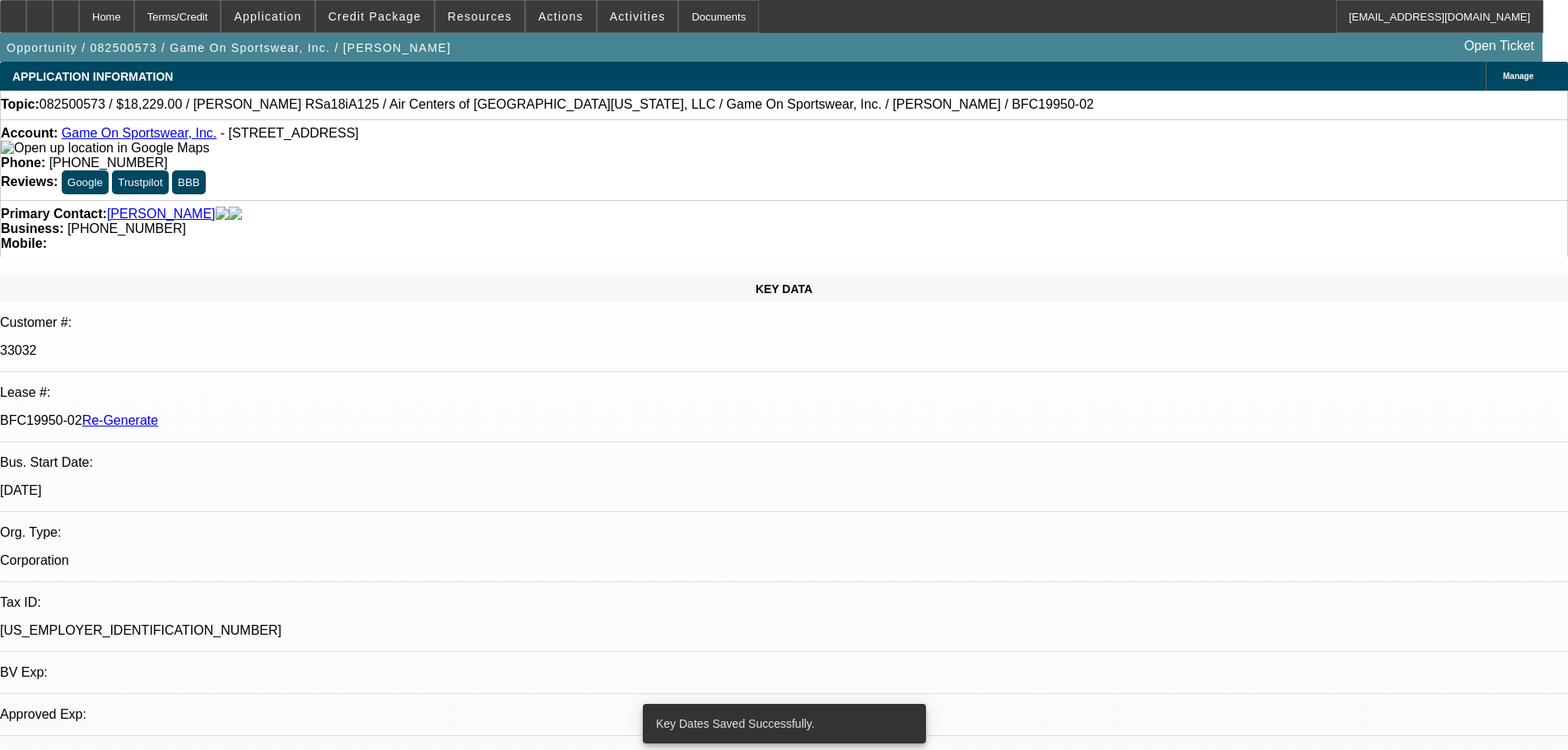
select select "0"
select select "6"
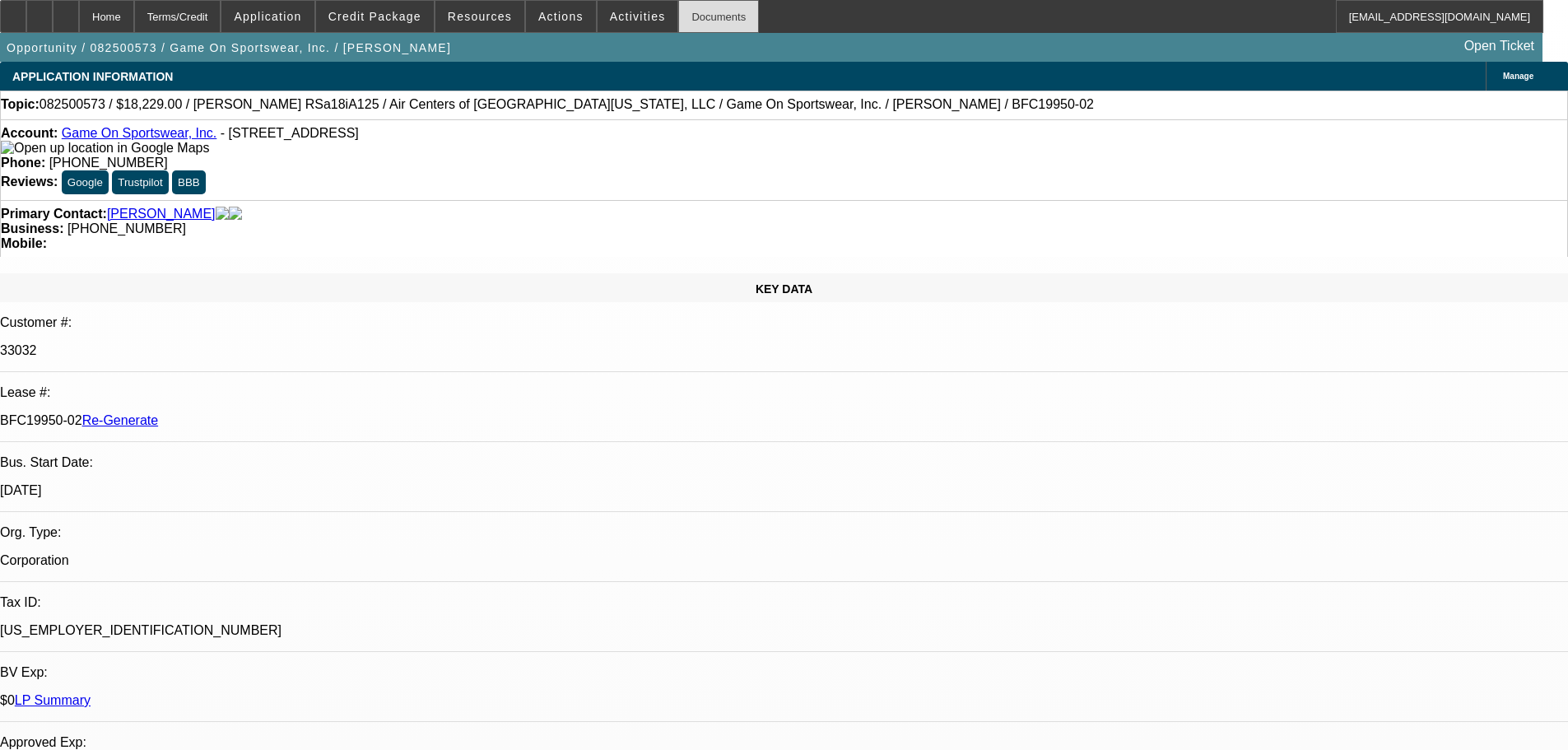
click at [706, 15] on div "Documents" at bounding box center [719, 17] width 80 height 33
click at [569, 20] on span at bounding box center [561, 17] width 70 height 39
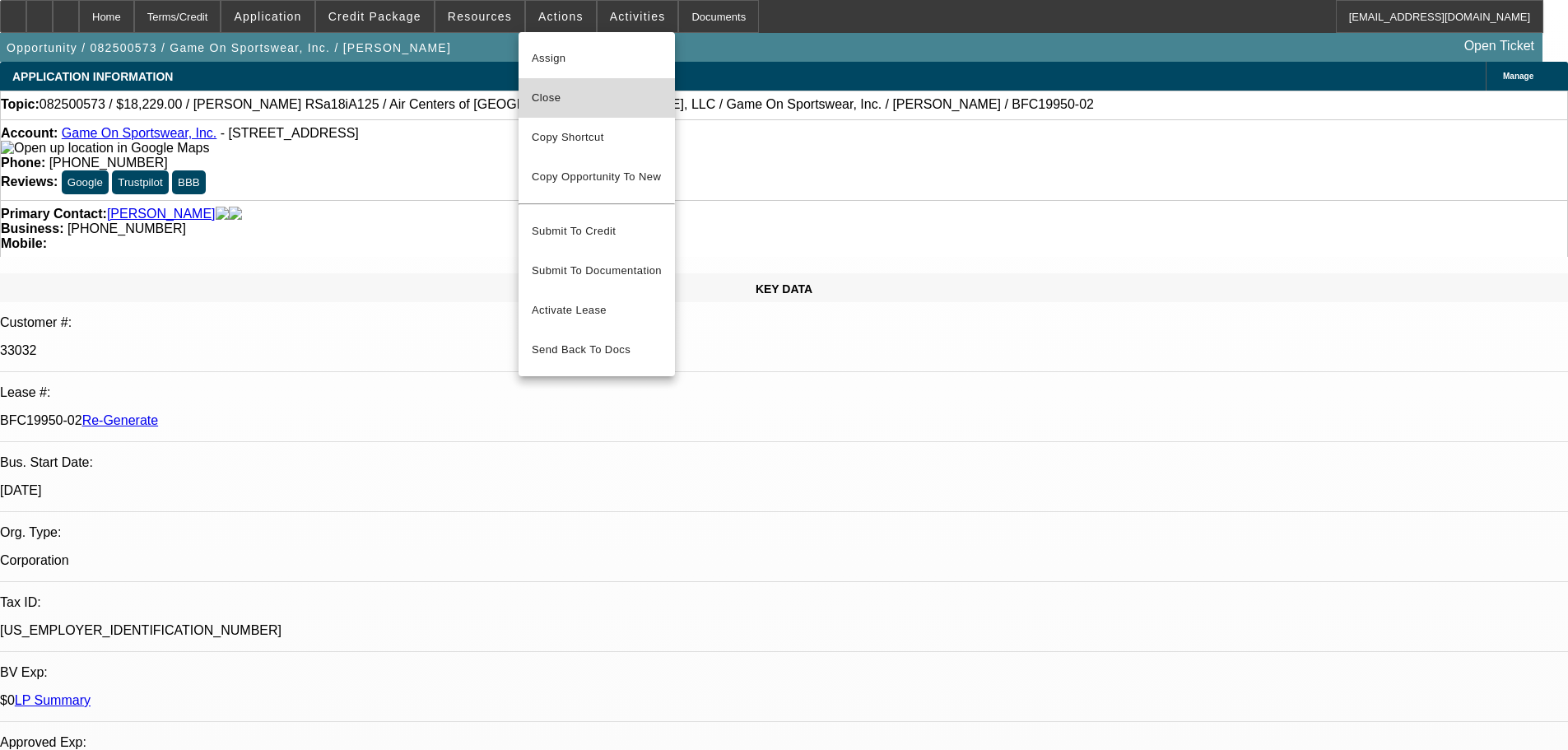
click at [566, 96] on span "Close" at bounding box center [597, 98] width 130 height 20
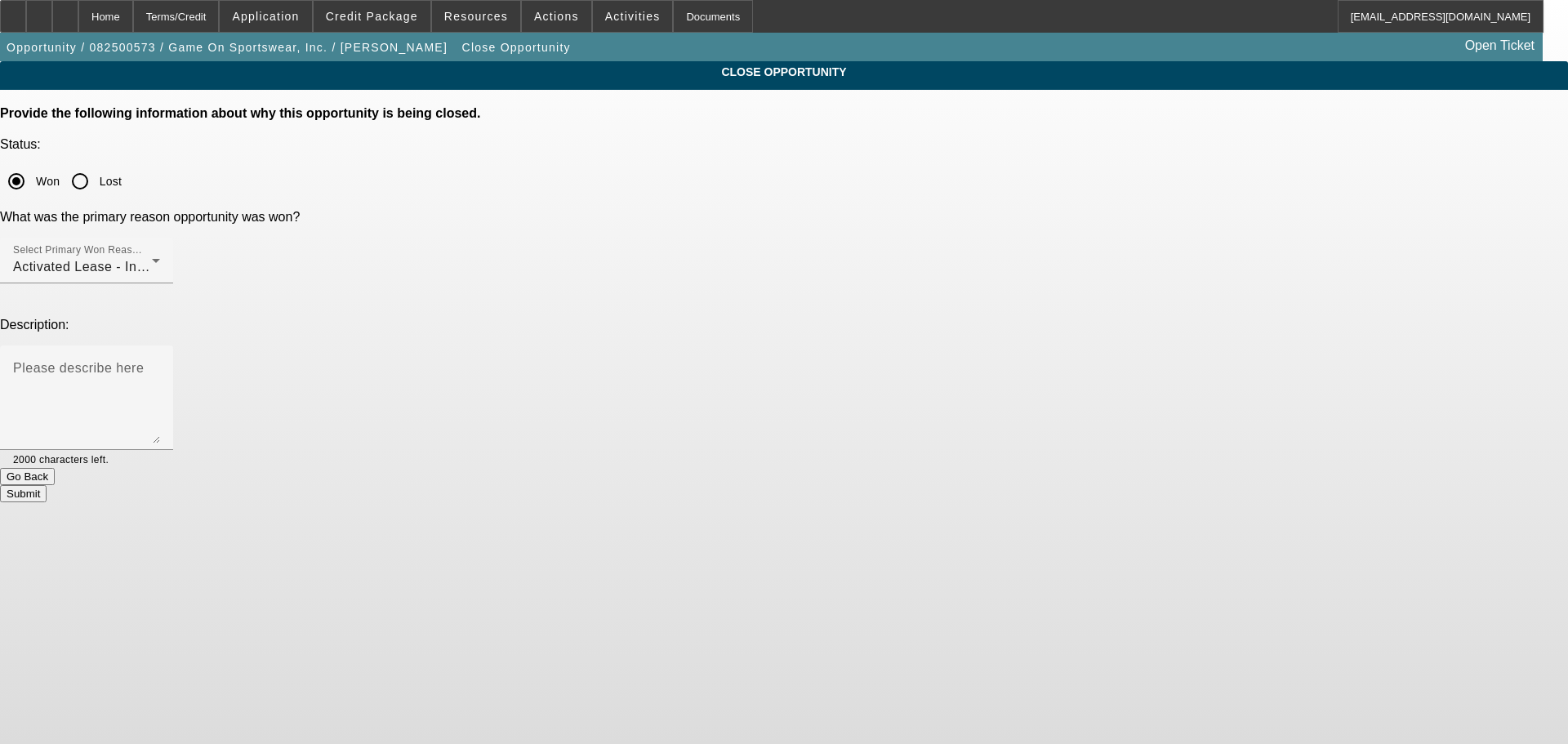
click at [47, 347] on button "Submit" at bounding box center [23, 494] width 47 height 17
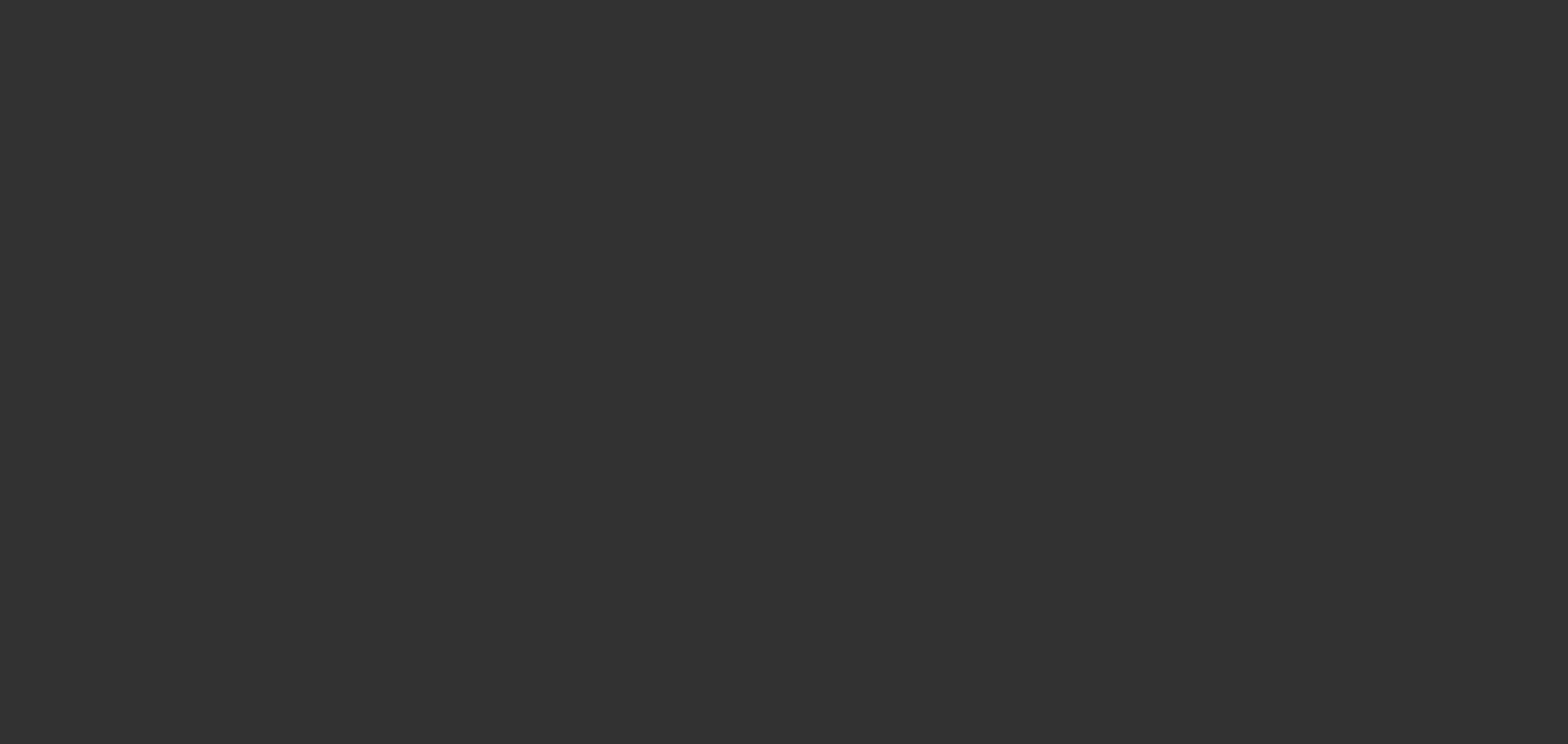
select select "4"
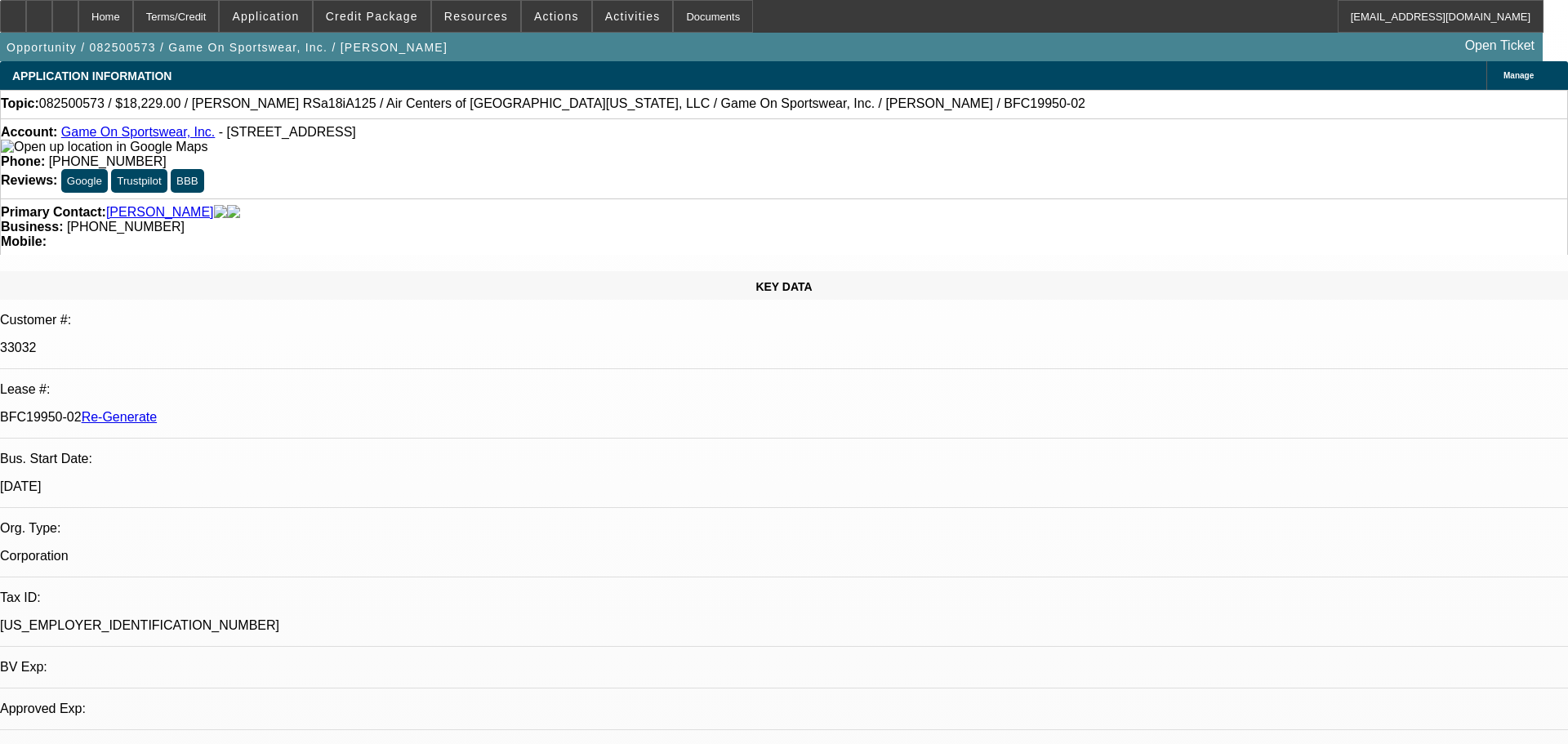
select select "0"
select select "6"
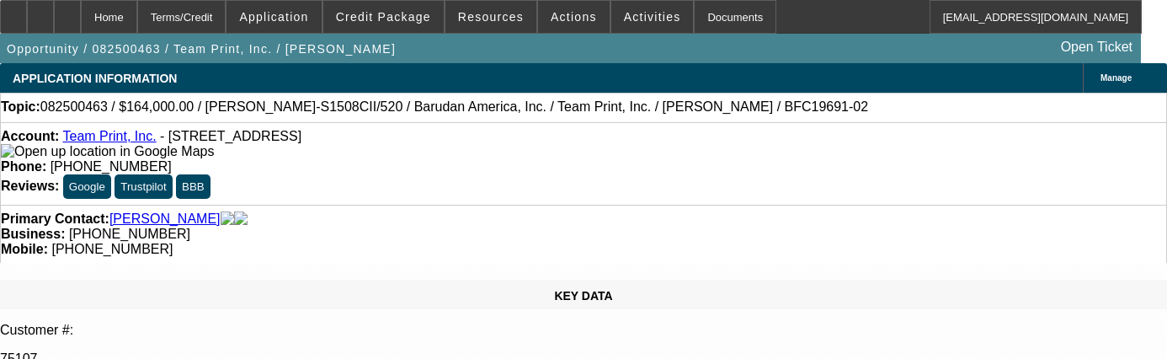
select select "4"
select select "0"
select select "2"
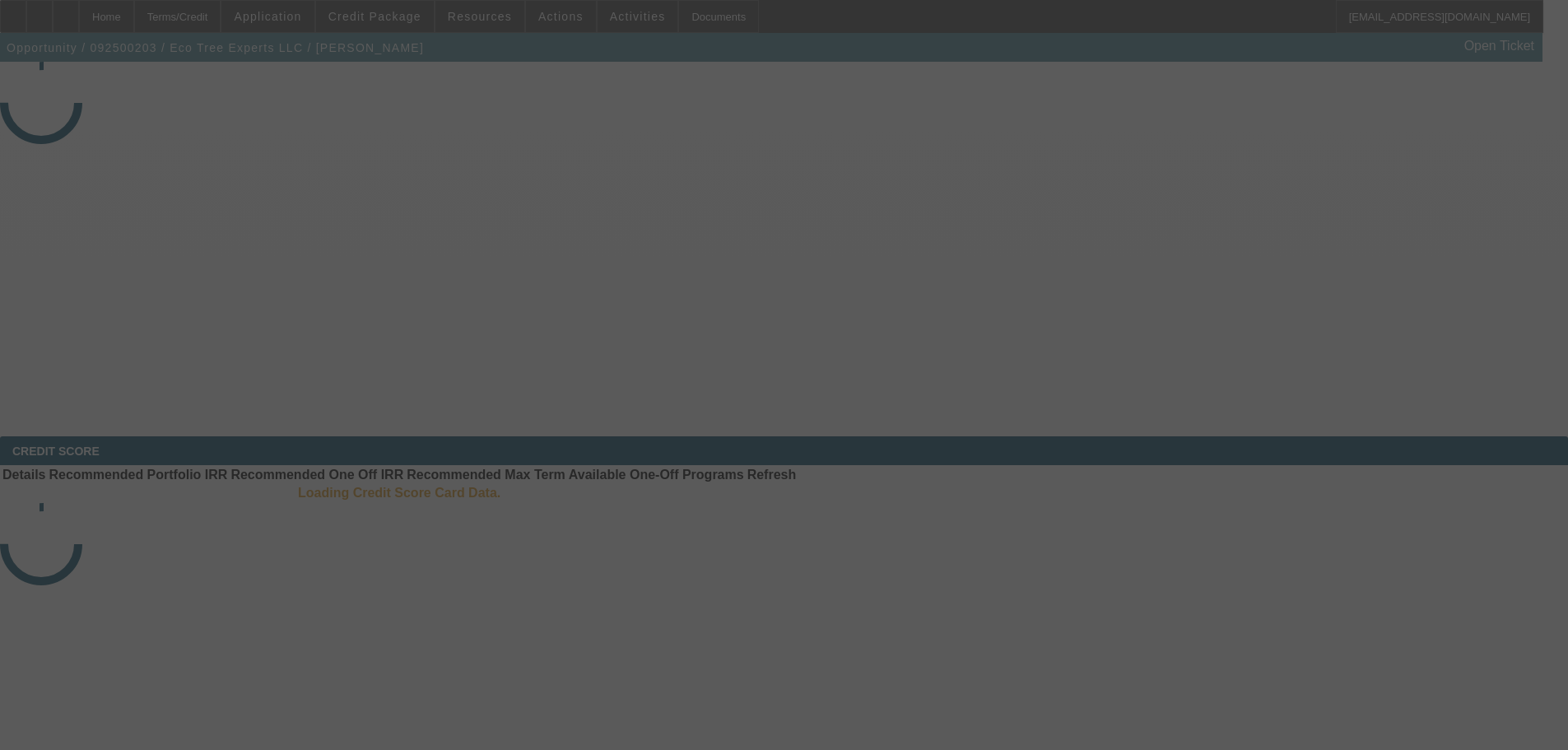
select select "4"
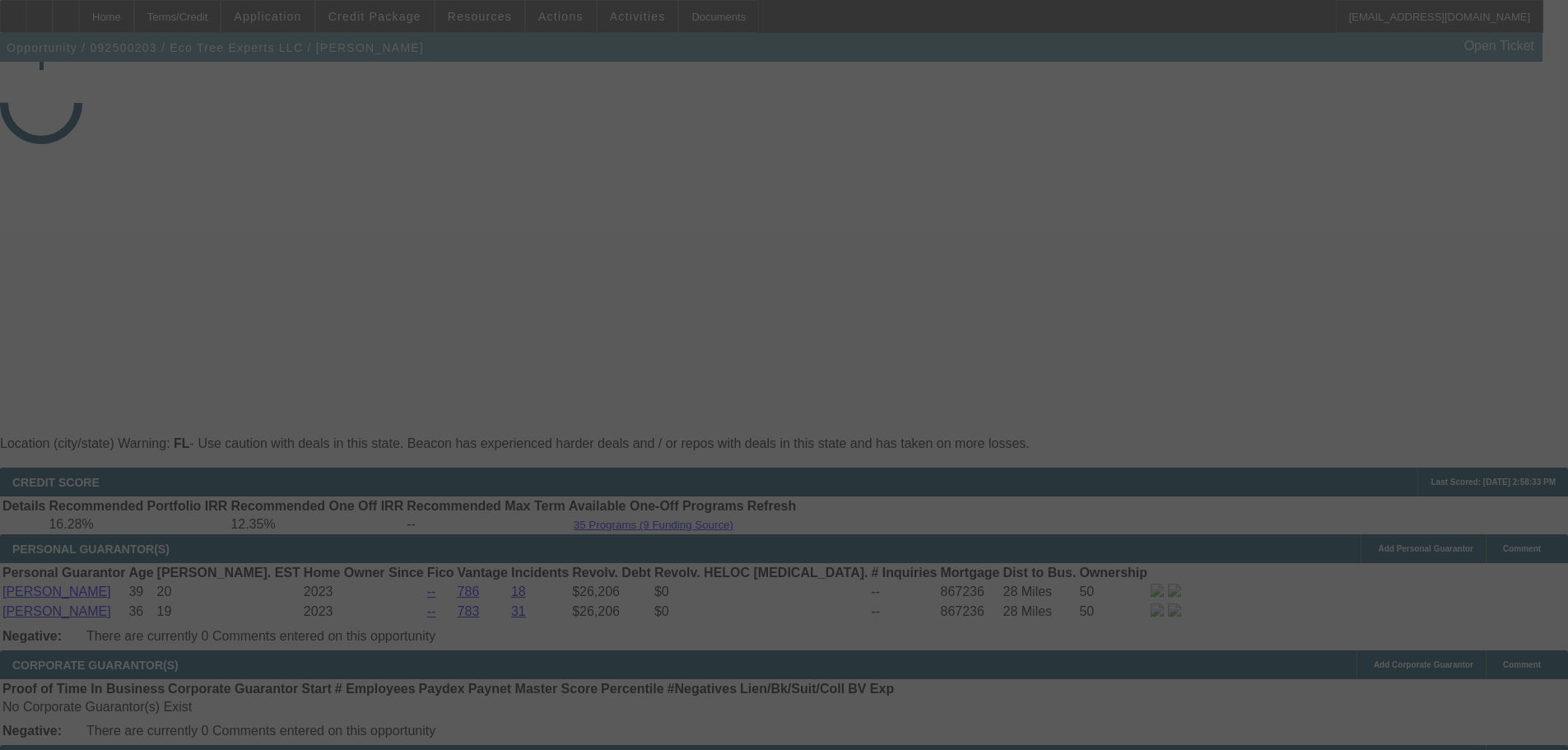
select select "0"
select select "6"
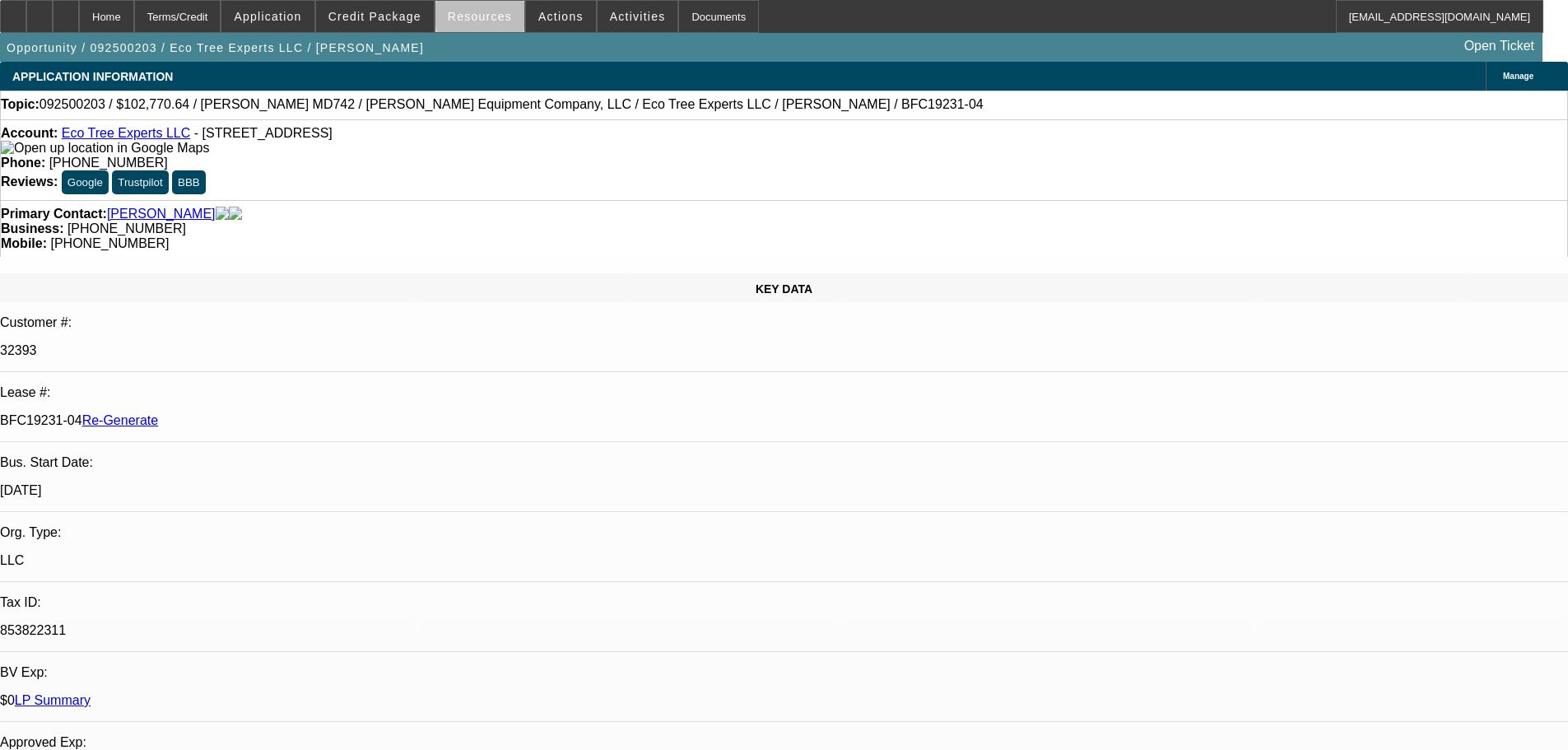
click at [492, 17] on span "Resources" at bounding box center [480, 16] width 65 height 13
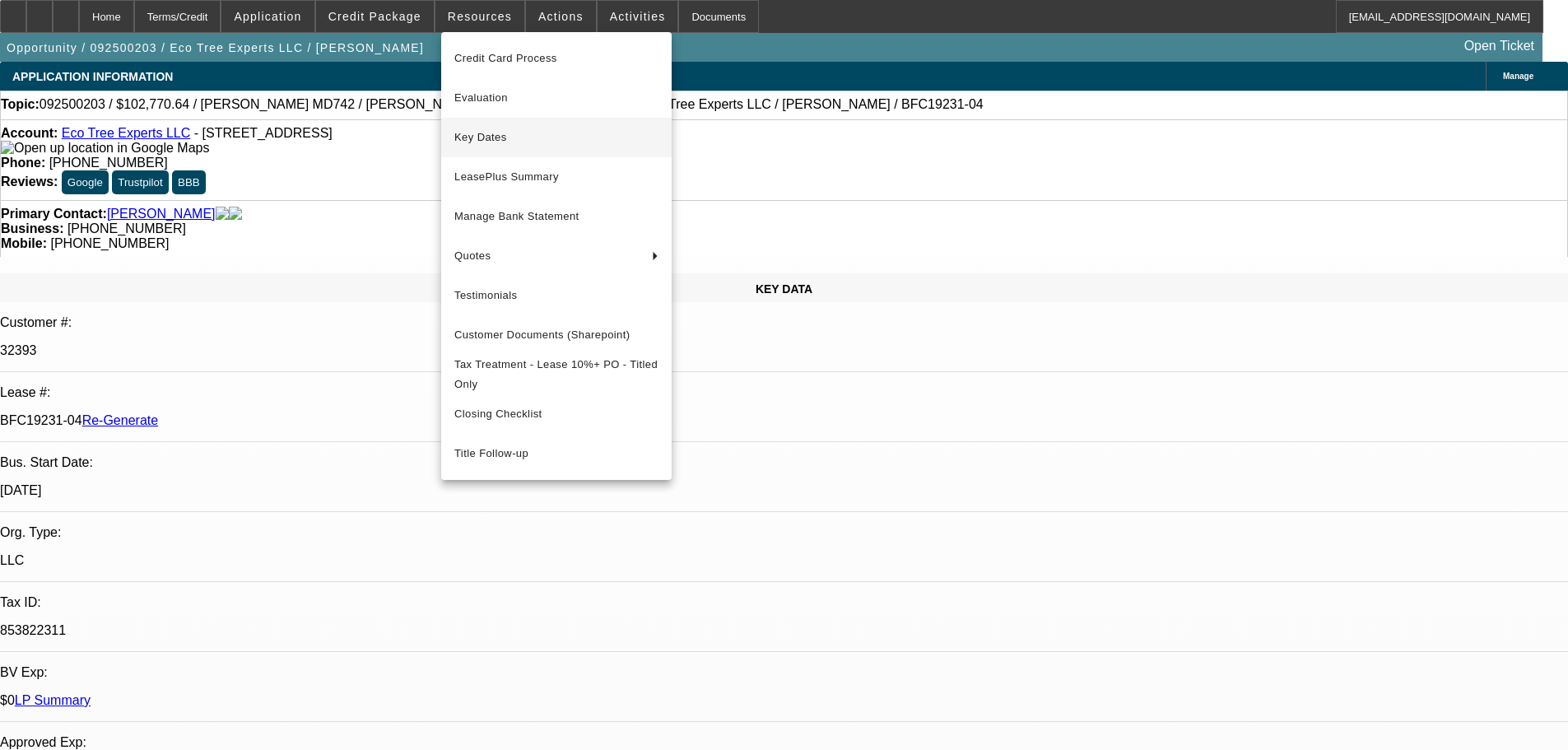
click at [488, 141] on span "Key Dates" at bounding box center [557, 137] width 204 height 20
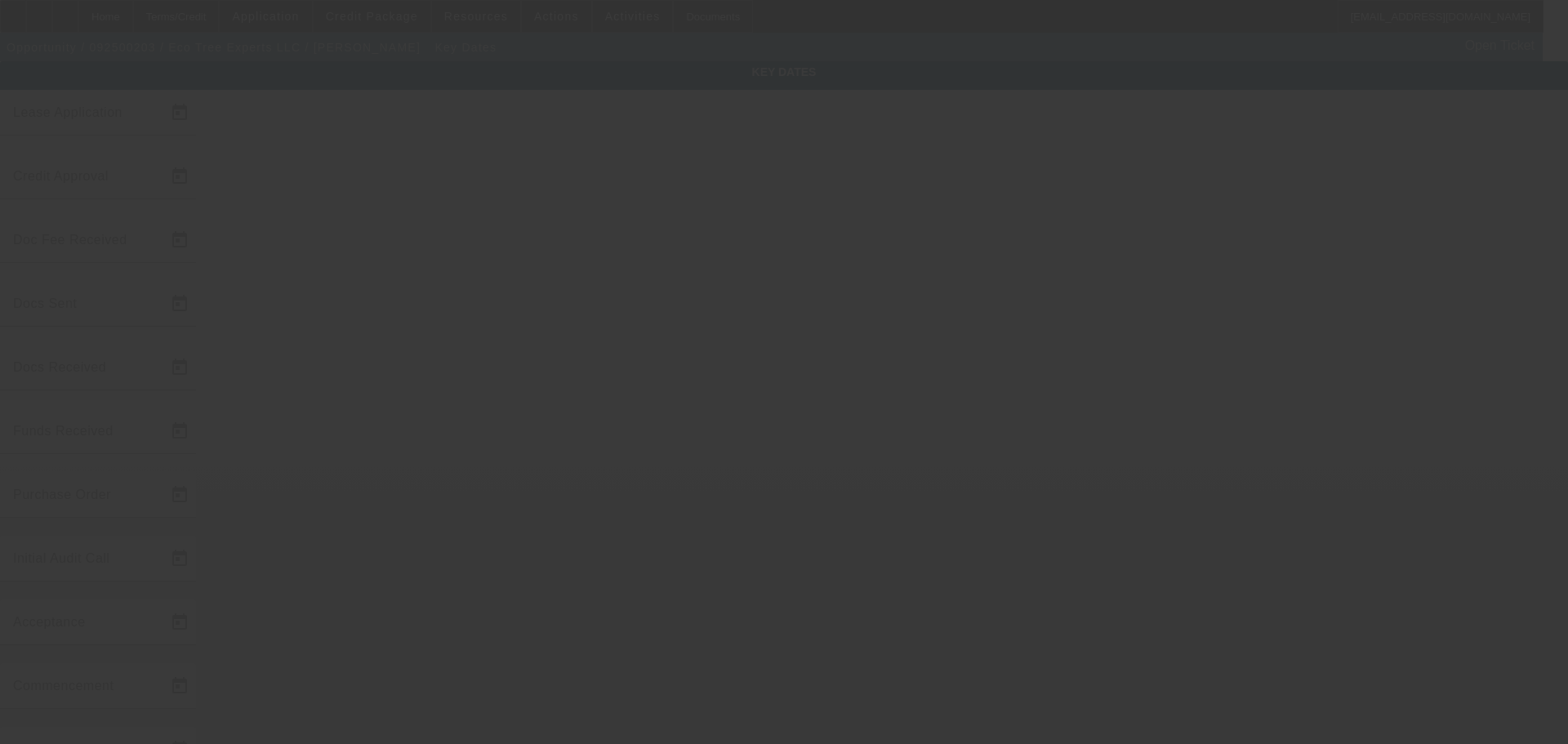
type input "[DATE]"
type input "9/11/2025"
type input "9/16/2025"
type input "9/17/2025"
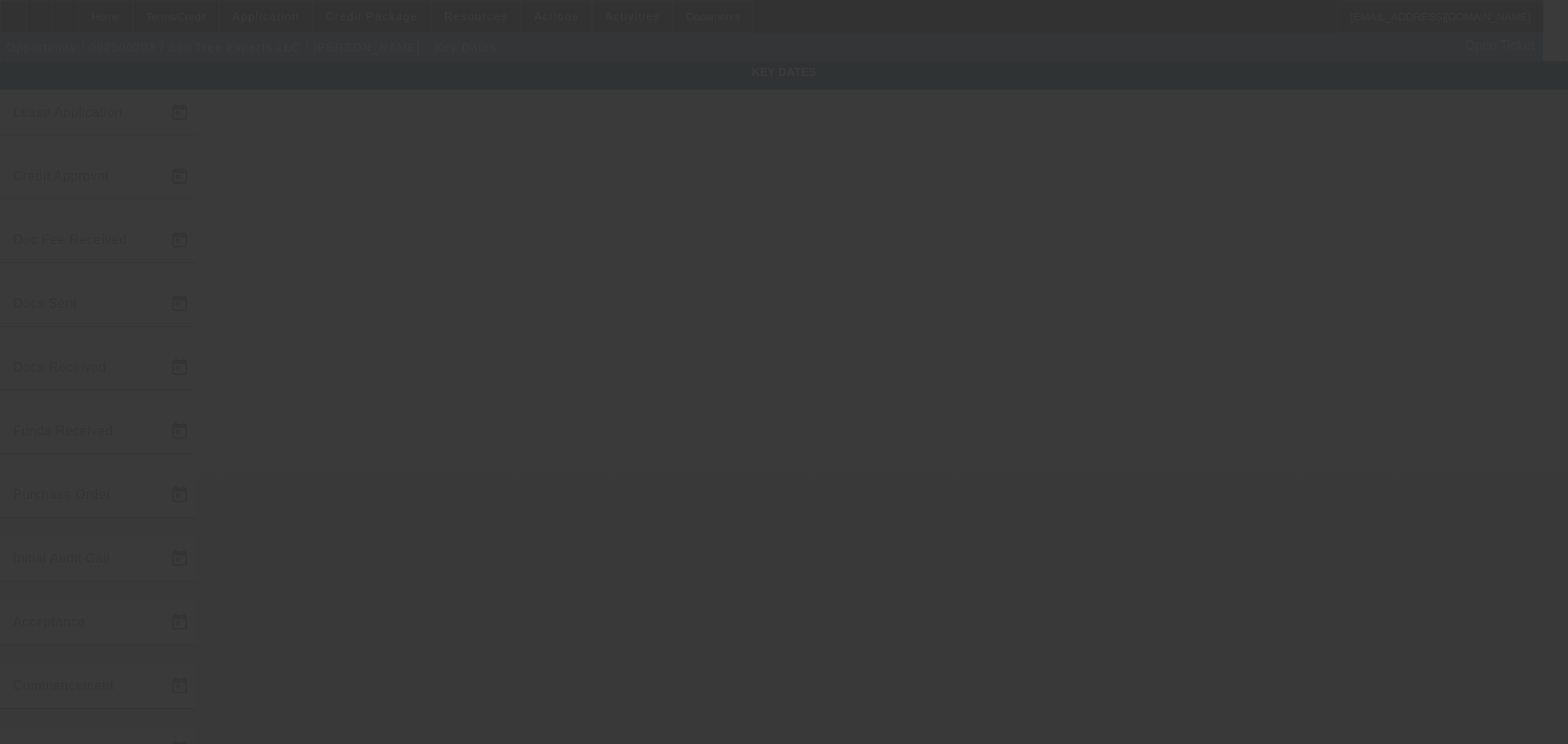
type input "9/17/2025"
type input "9/22/2025"
type input "[DATE]"
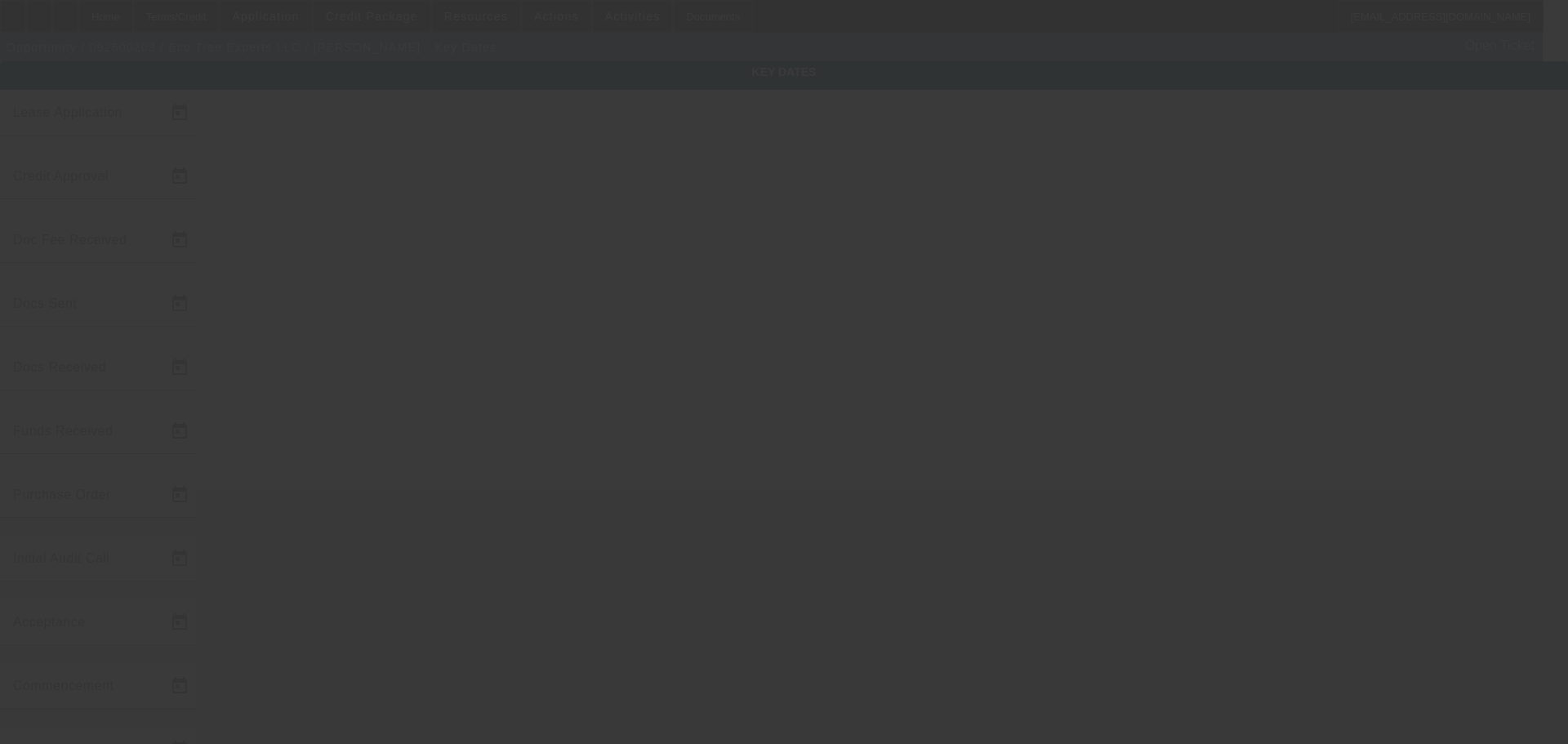
type input "[DATE]"
type input "9/26/2025"
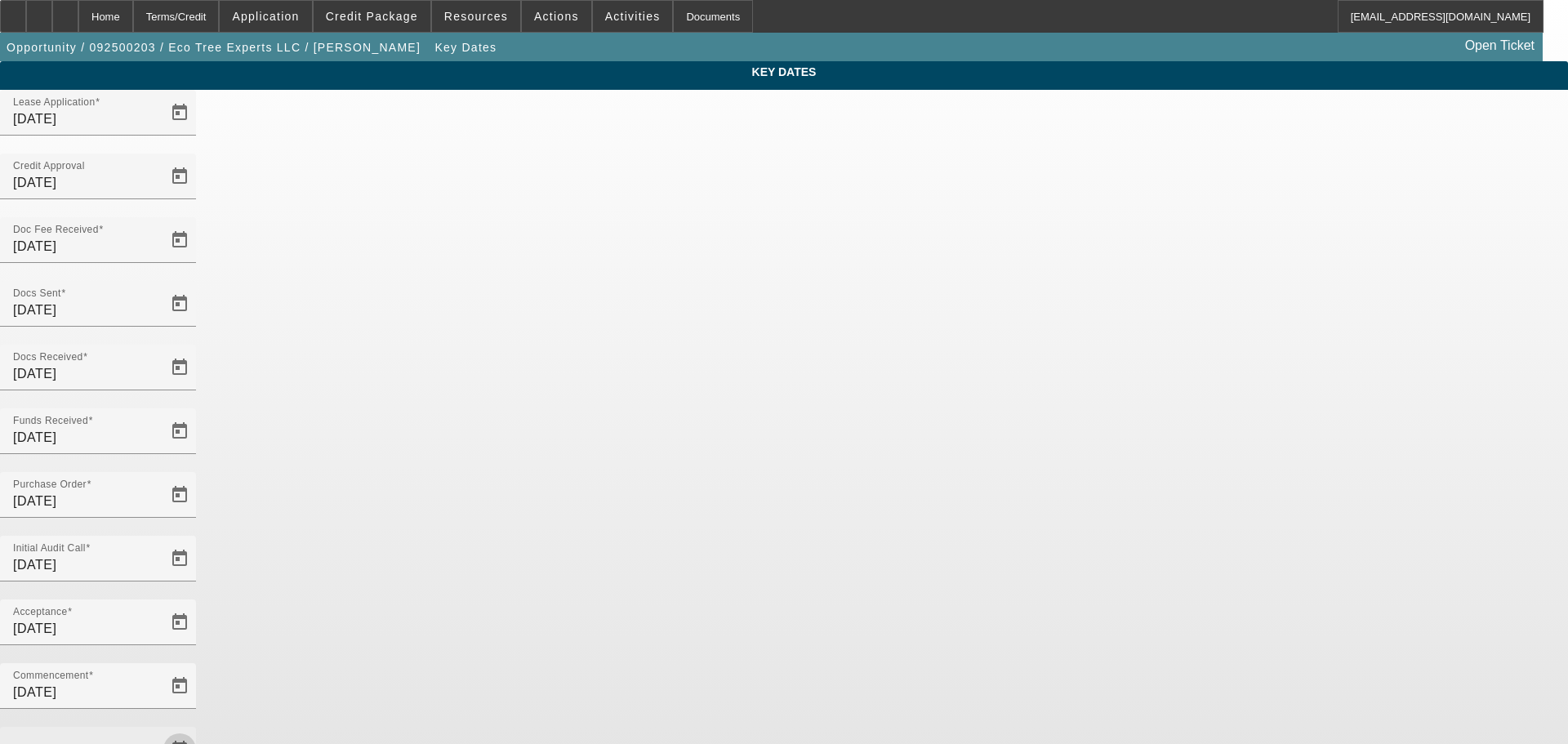
click at [199, 729] on span "Open calendar" at bounding box center [180, 749] width 39 height 39
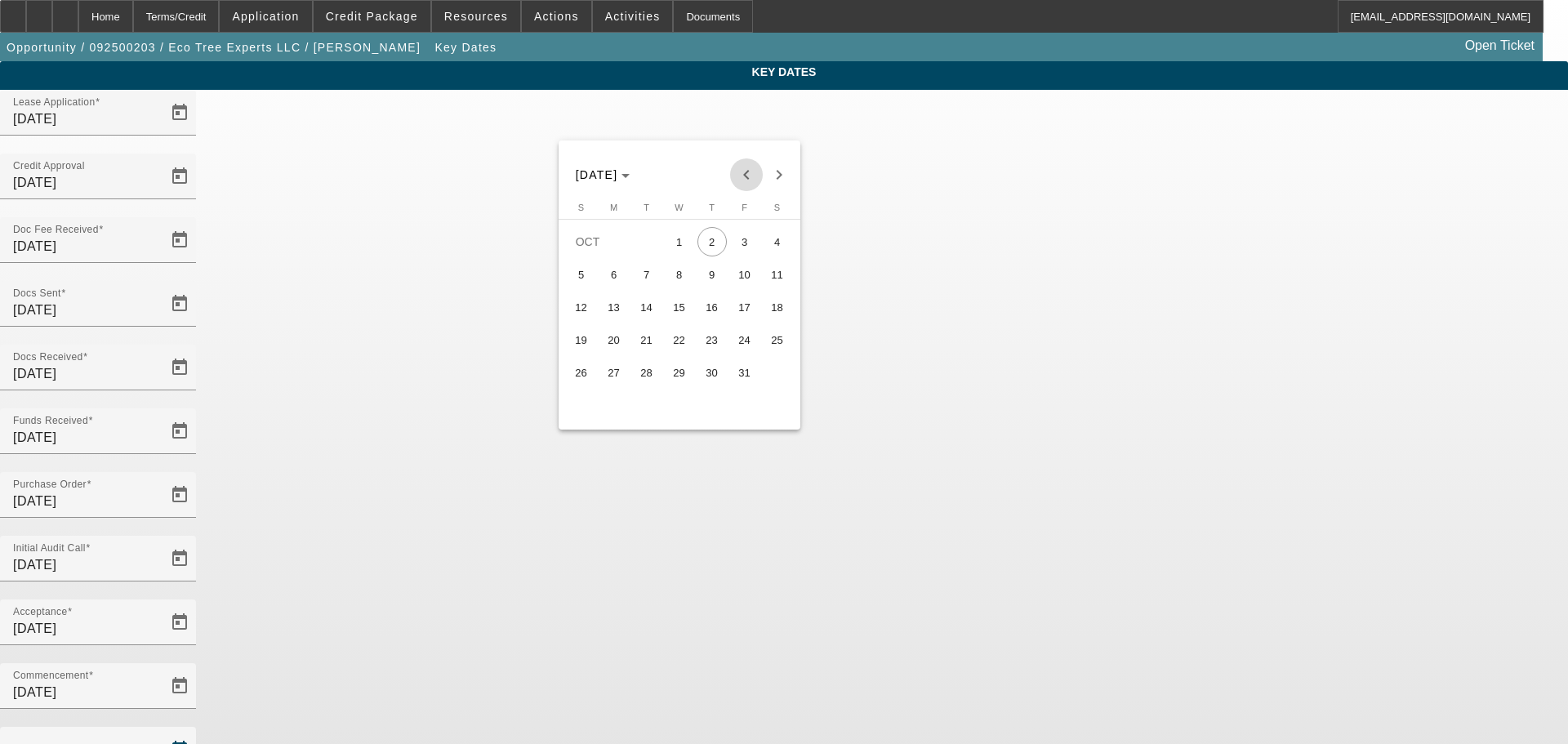
click at [743, 161] on button "Previous month" at bounding box center [746, 175] width 33 height 33
click at [752, 384] on span "26" at bounding box center [744, 372] width 29 height 29
type input "9/26/2025"
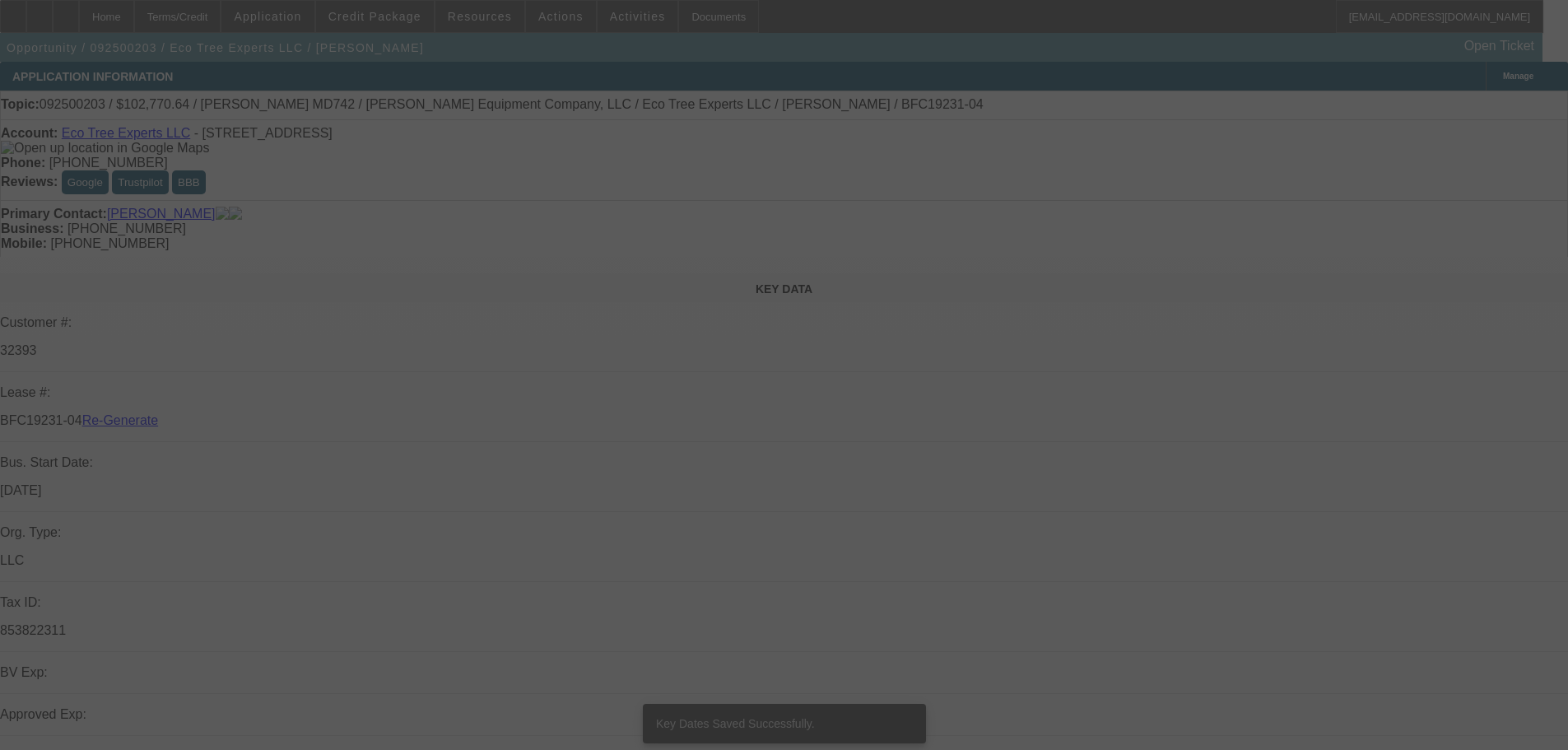
select select "4"
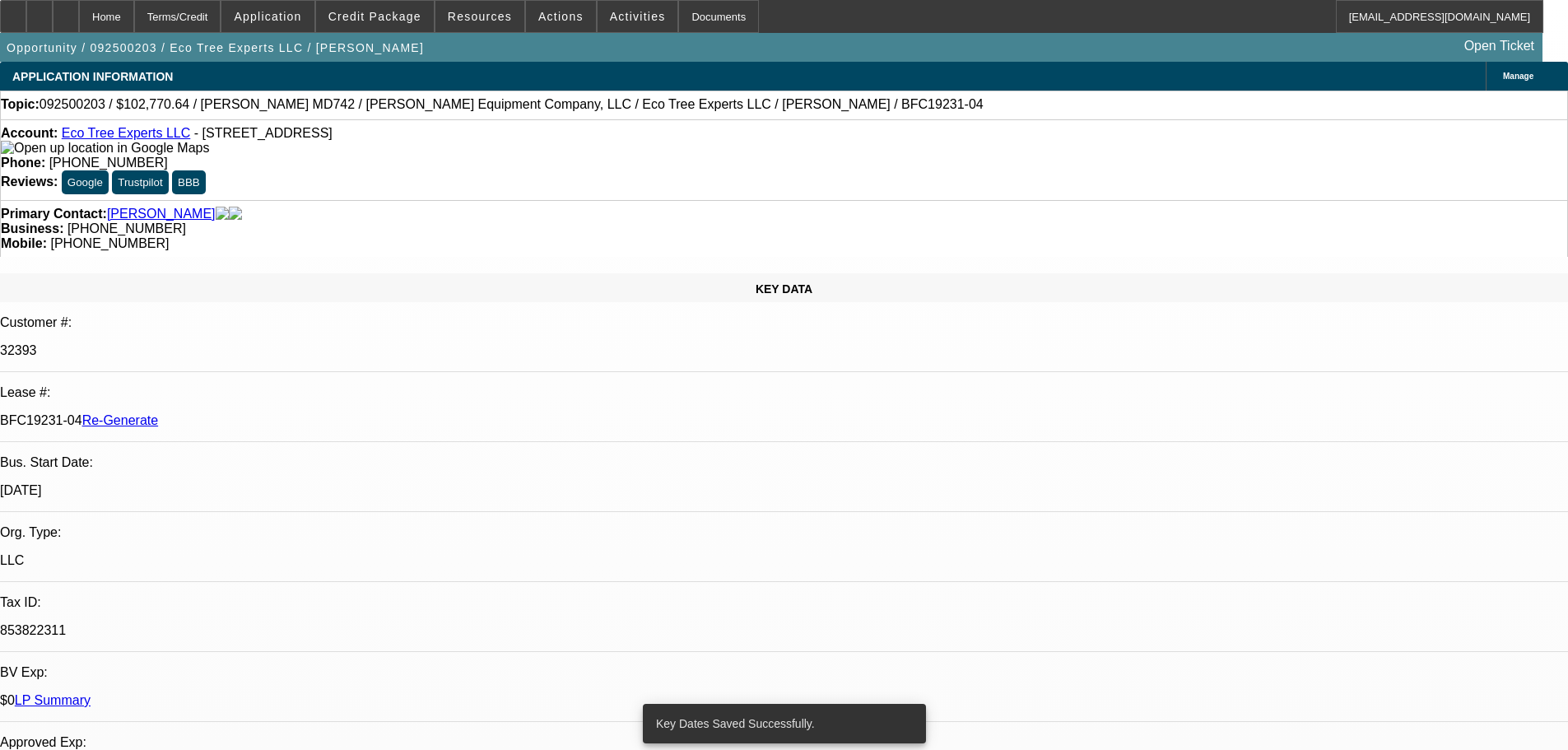
select select "0"
select select "6"
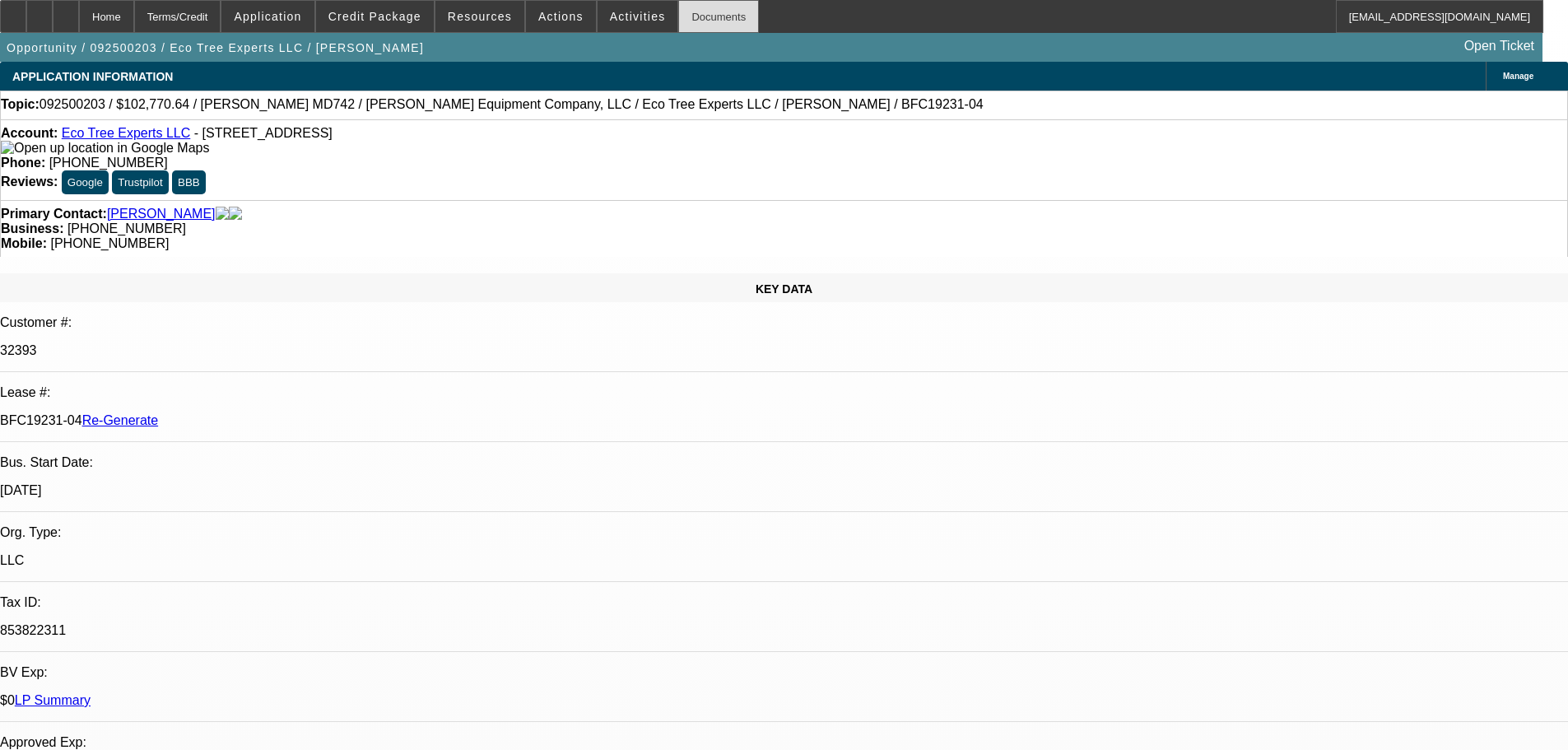
click at [697, 21] on div "Documents" at bounding box center [719, 17] width 80 height 33
click at [557, 4] on span at bounding box center [561, 17] width 70 height 39
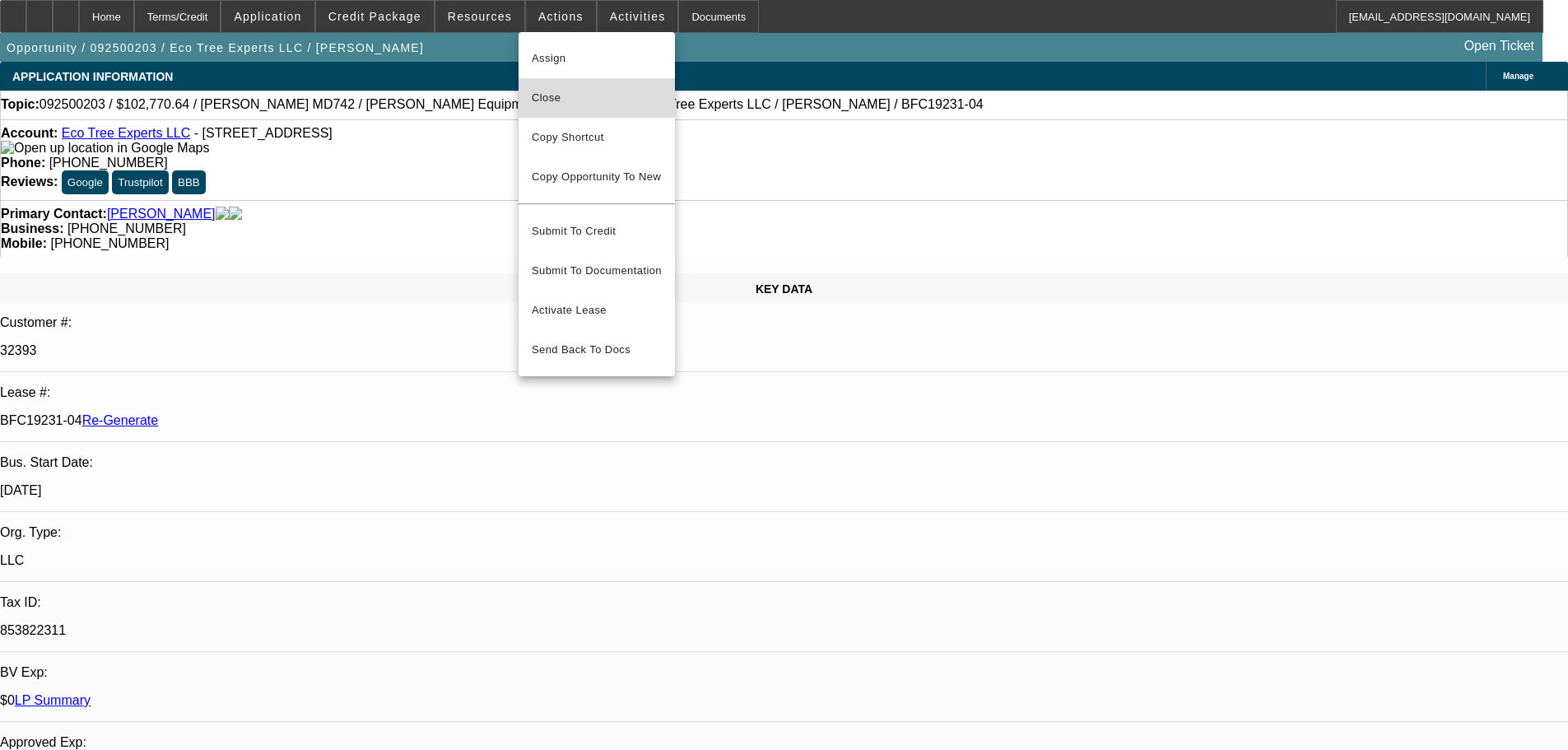
click at [601, 101] on span "Close" at bounding box center [597, 98] width 130 height 20
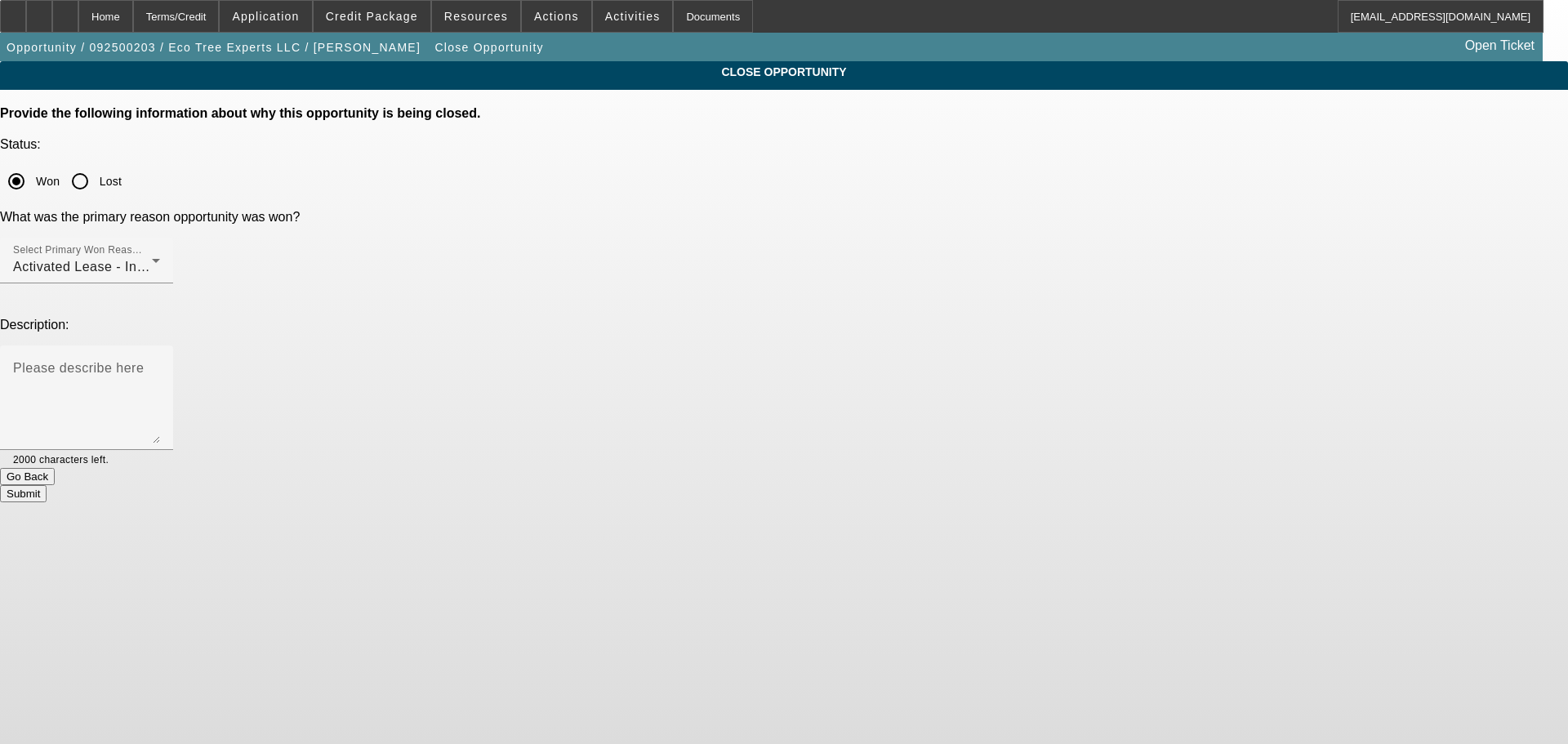
click at [887, 485] on div "Submit" at bounding box center [784, 494] width 1568 height 17
click at [895, 485] on div "Submit" at bounding box center [784, 494] width 1568 height 17
click at [47, 485] on button "Submit" at bounding box center [23, 494] width 47 height 17
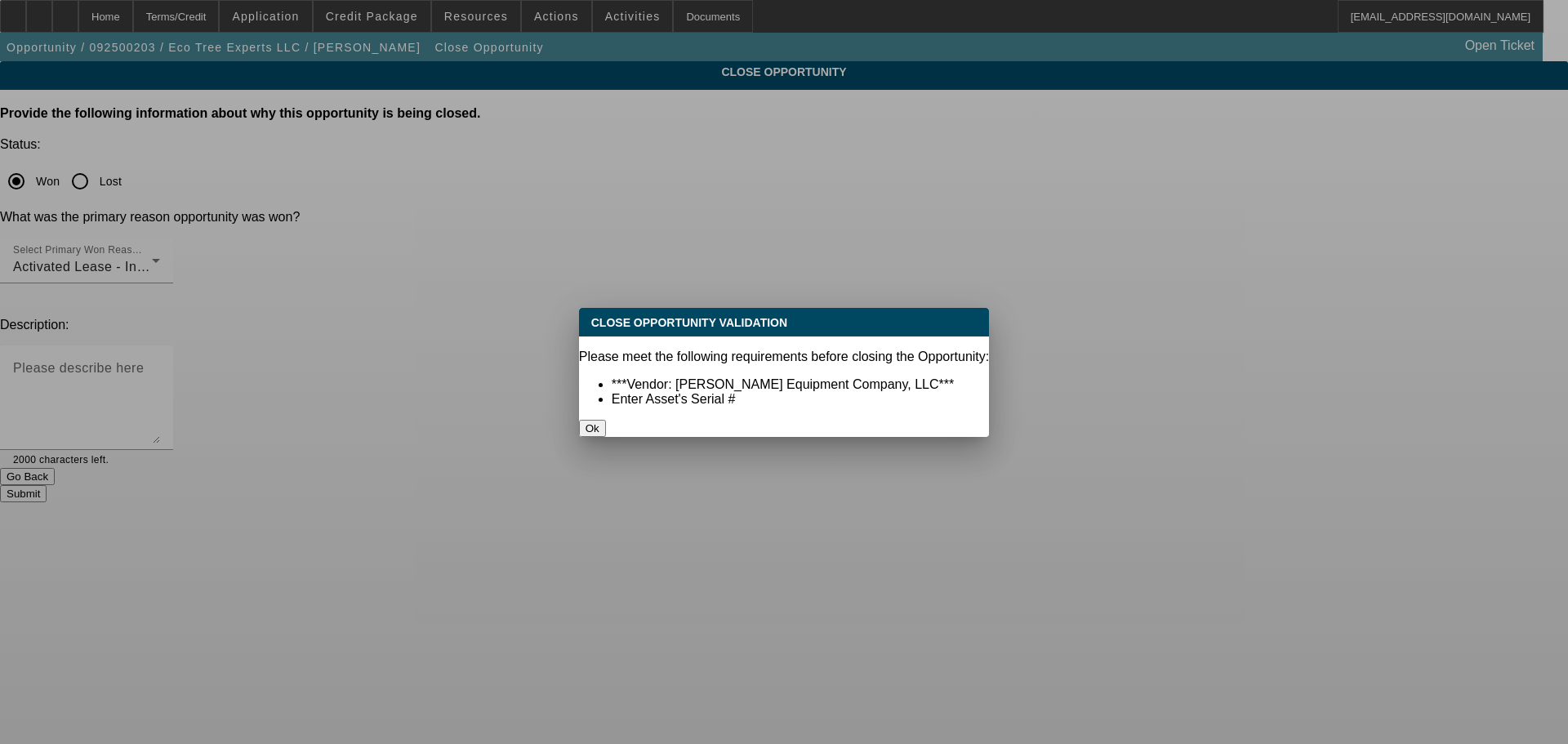
click at [606, 420] on button "Ok" at bounding box center [593, 429] width 27 height 17
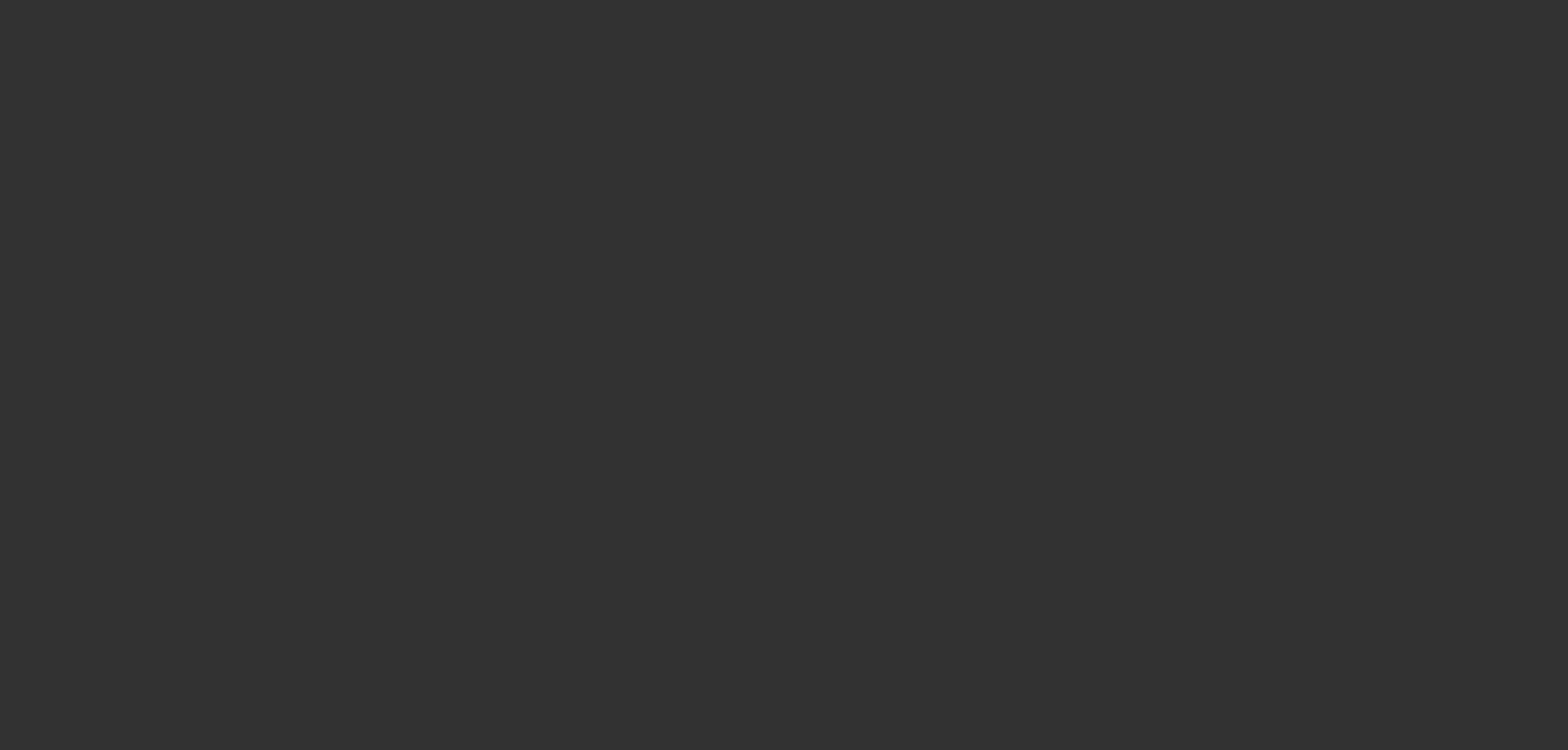
select select "4"
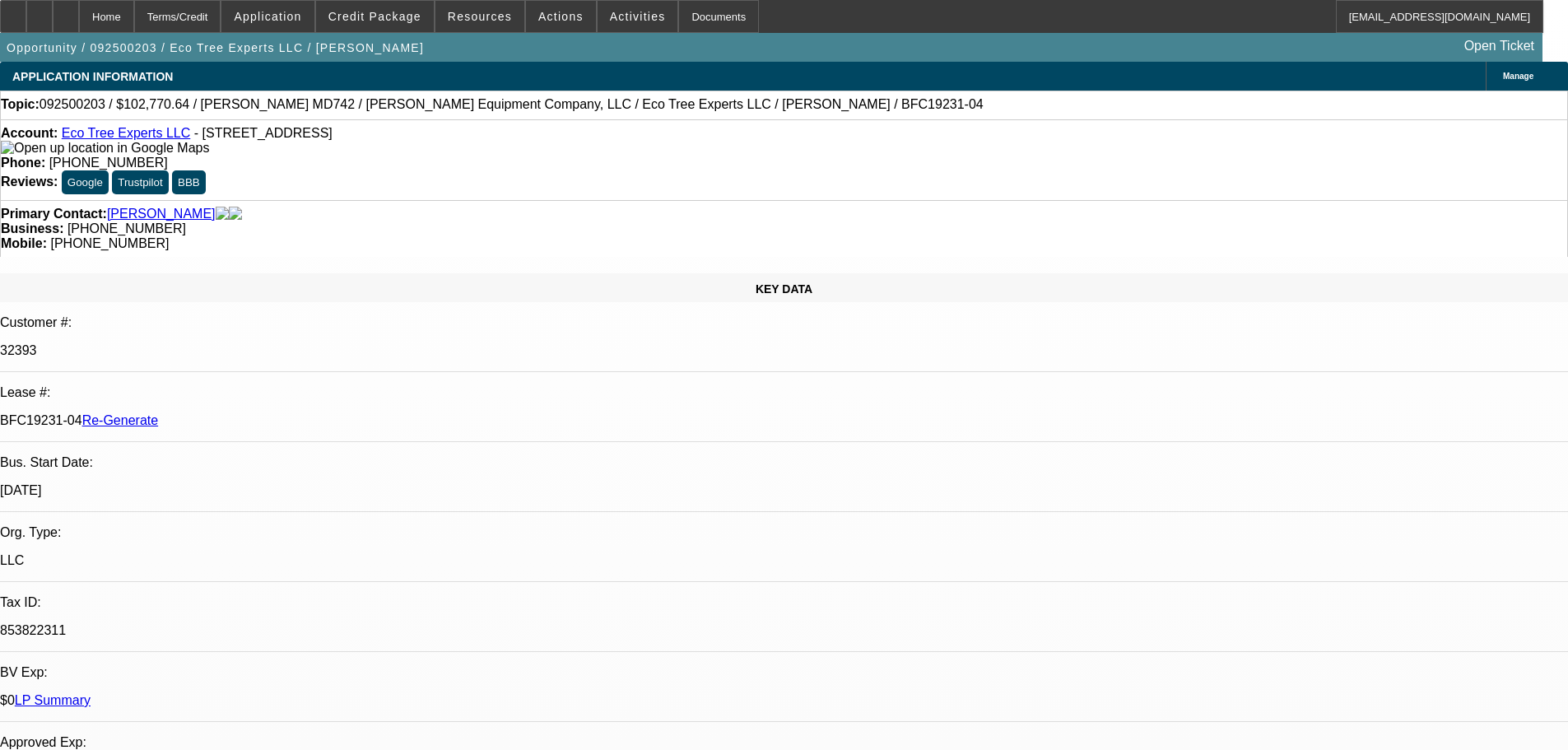
select select "0"
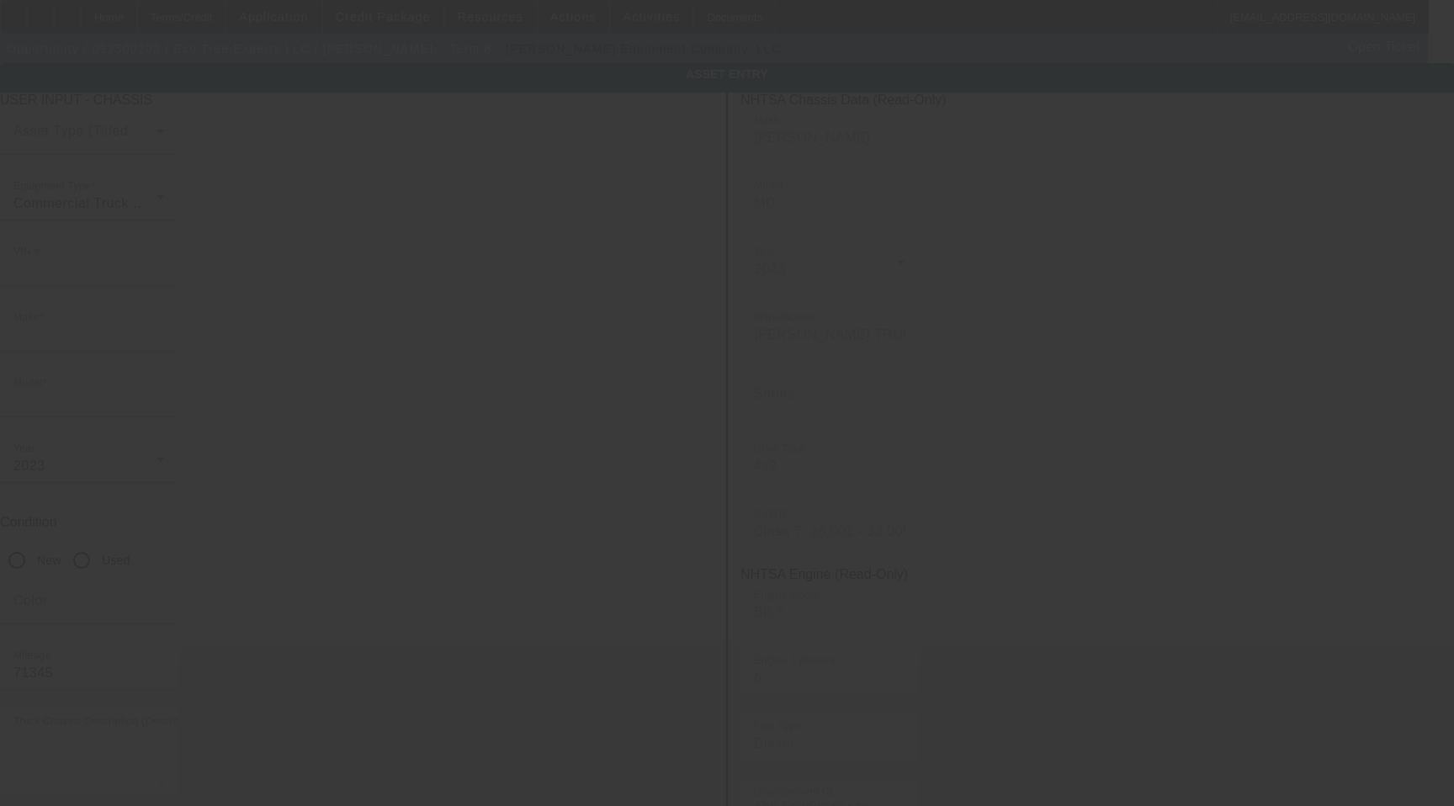
type input "[US_VEHICLE_IDENTIFICATION_NUMBER]"
type input "[PERSON_NAME]"
type input "MD742"
radio input "true"
type textarea "With:"
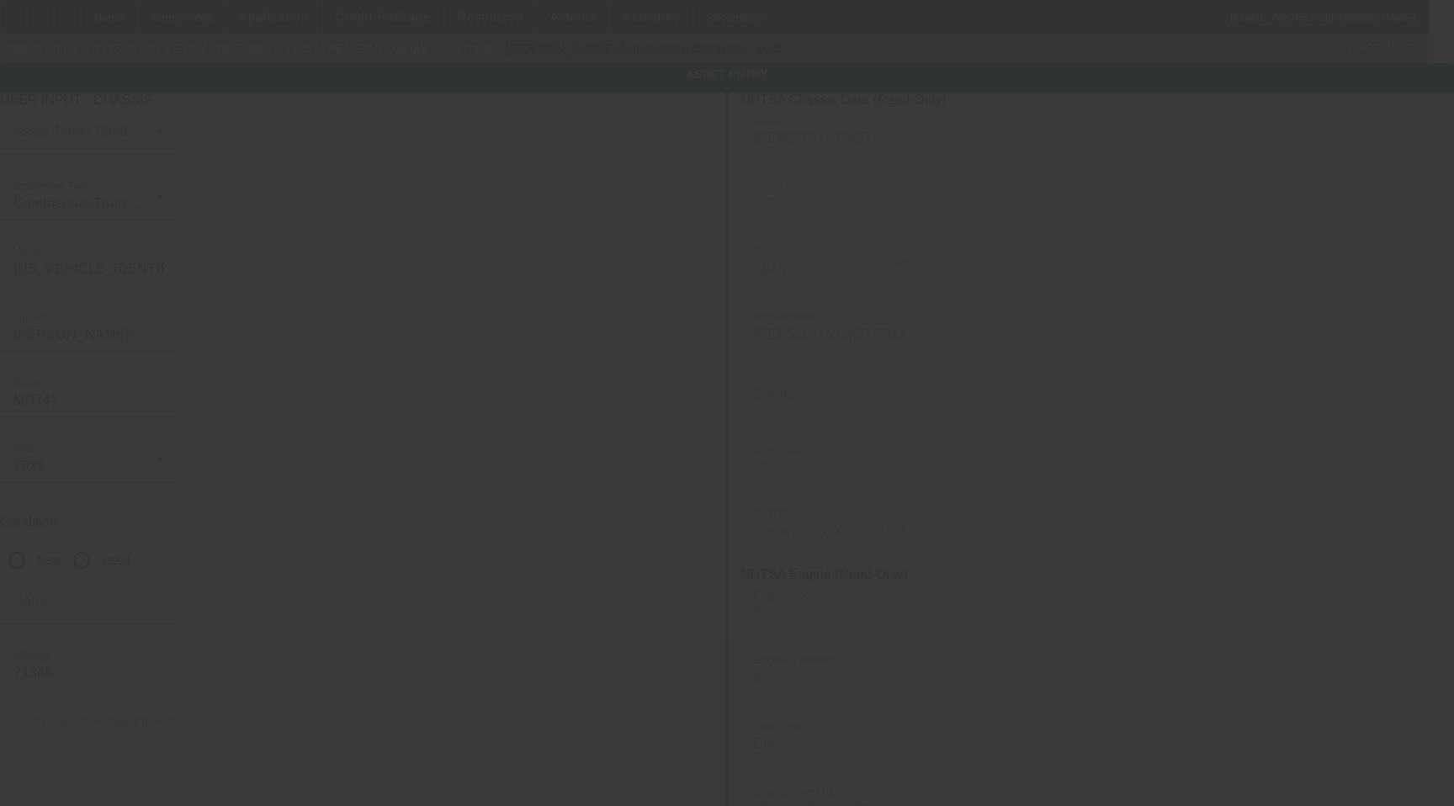
type input "[STREET_ADDRESS]"
type input "Ste 600"
type input "[GEOGRAPHIC_DATA]"
type input "33401"
type input "[GEOGRAPHIC_DATA]"
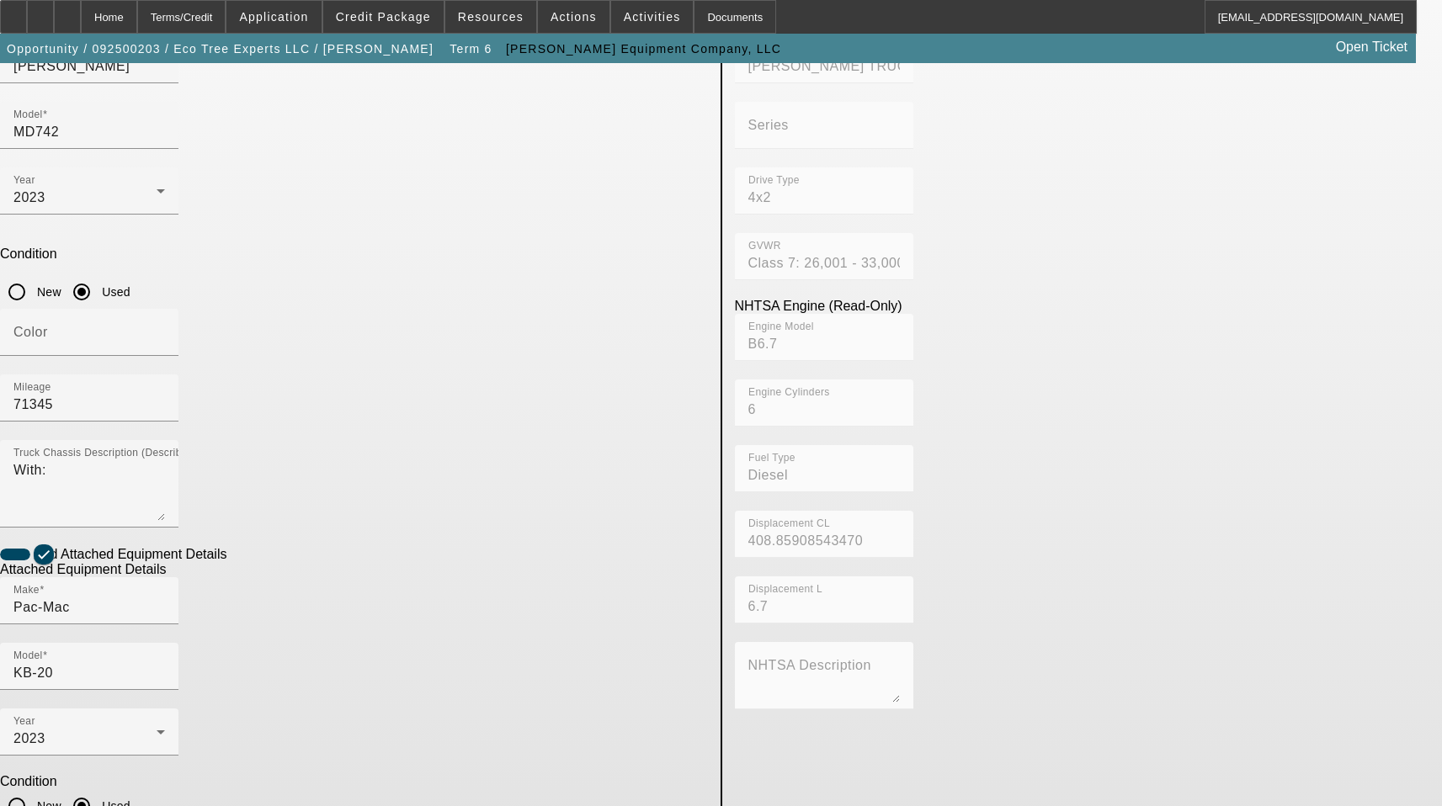
scroll to position [278, 0]
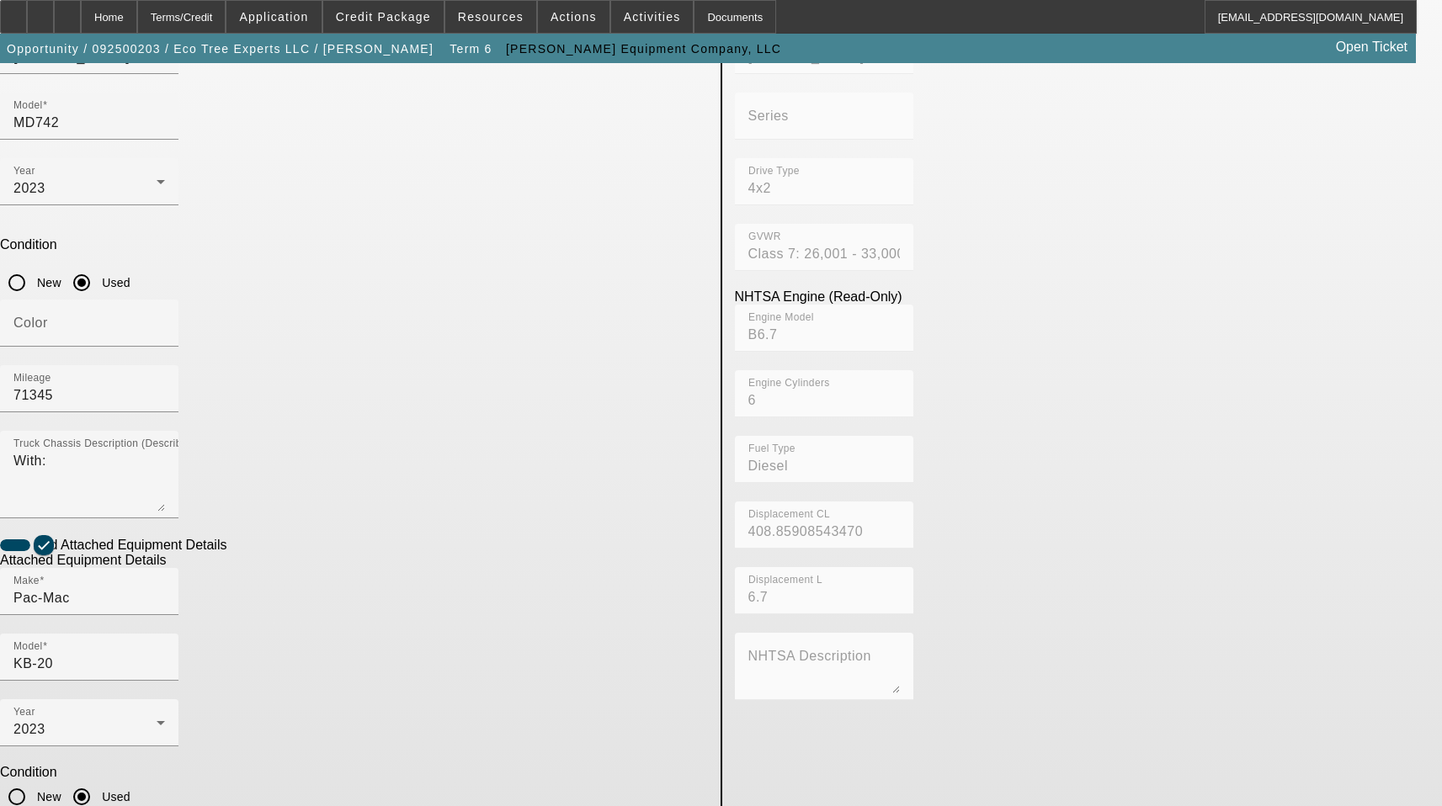
paste input "EOKB02004223331"
type input "EOKB02004223331"
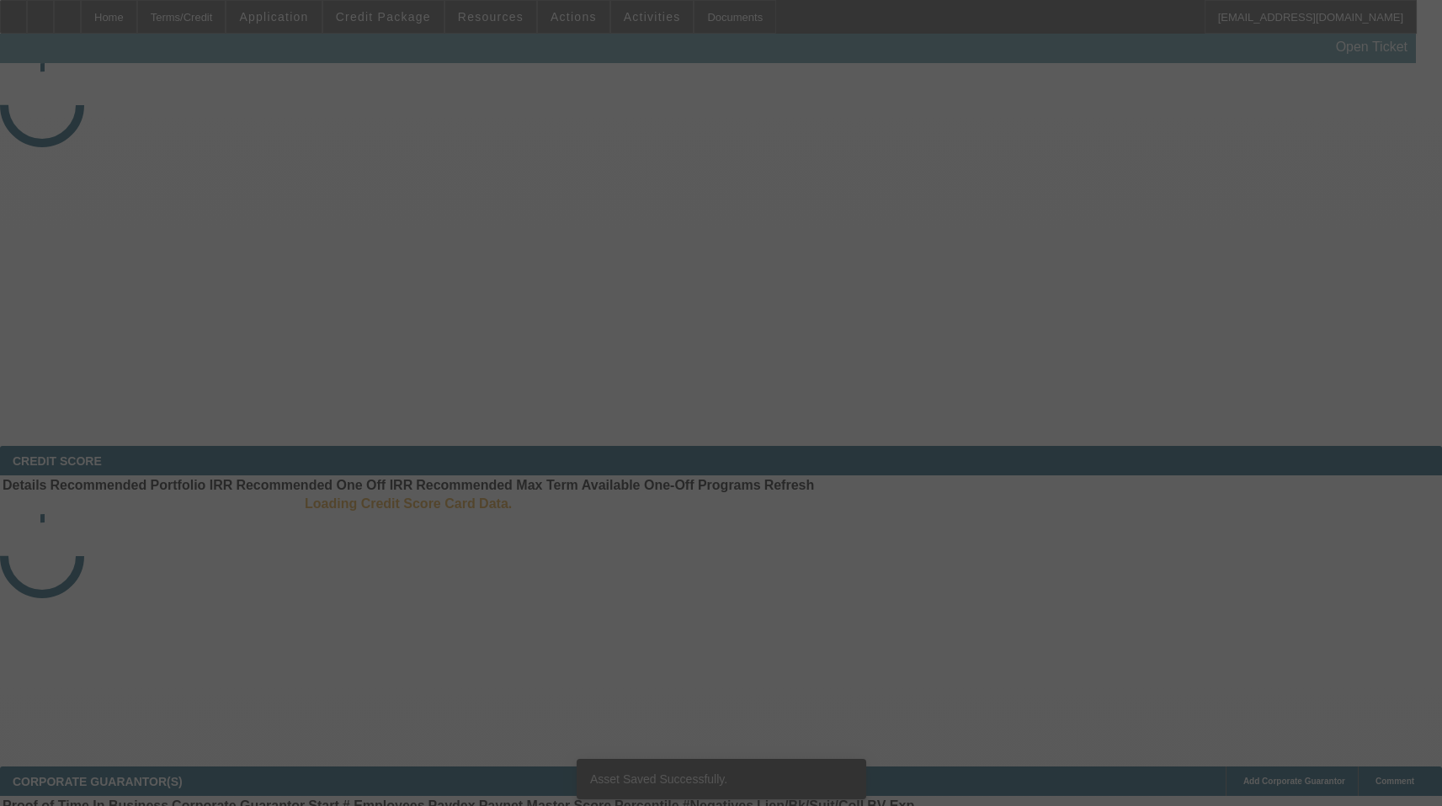
select select "4"
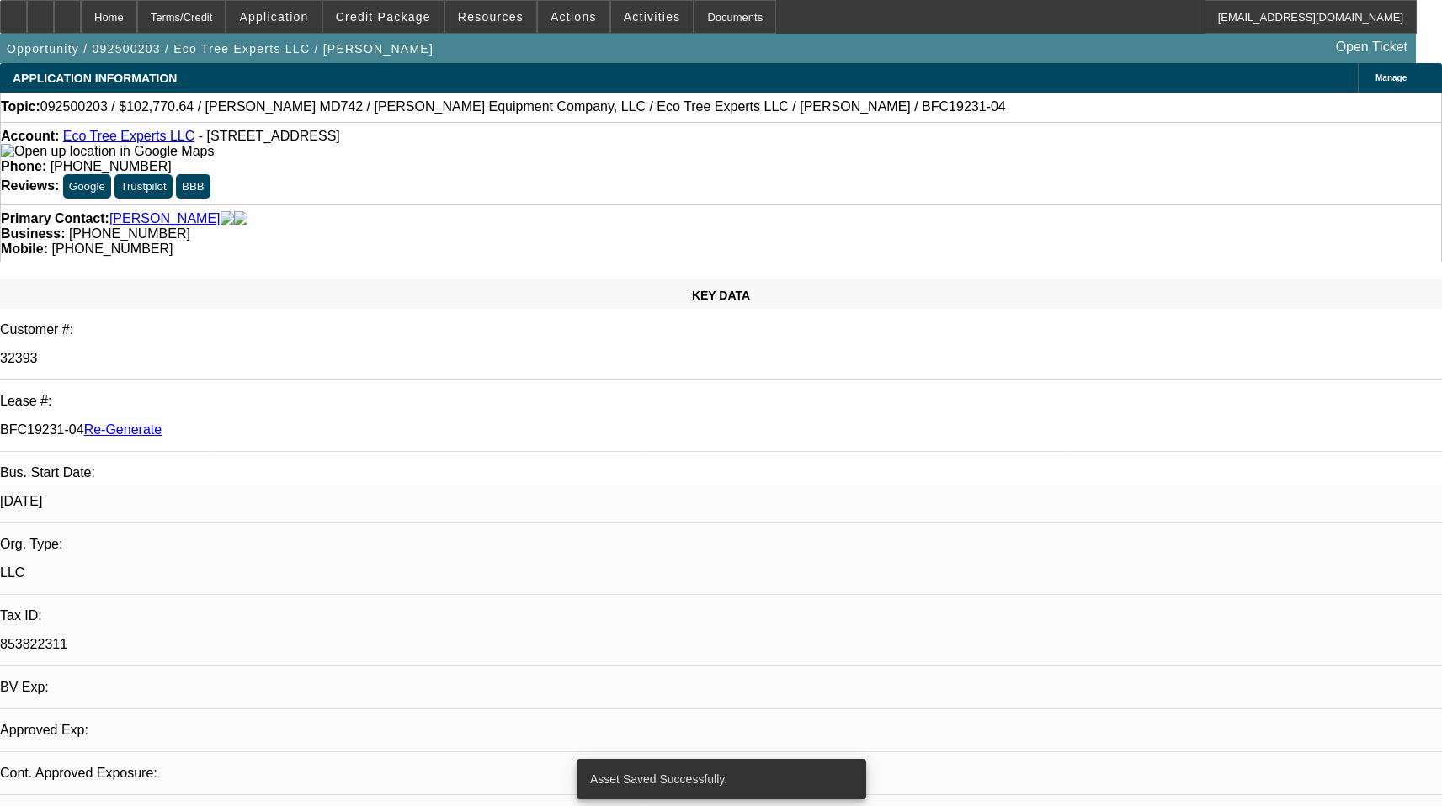
select select "0"
select select "6"
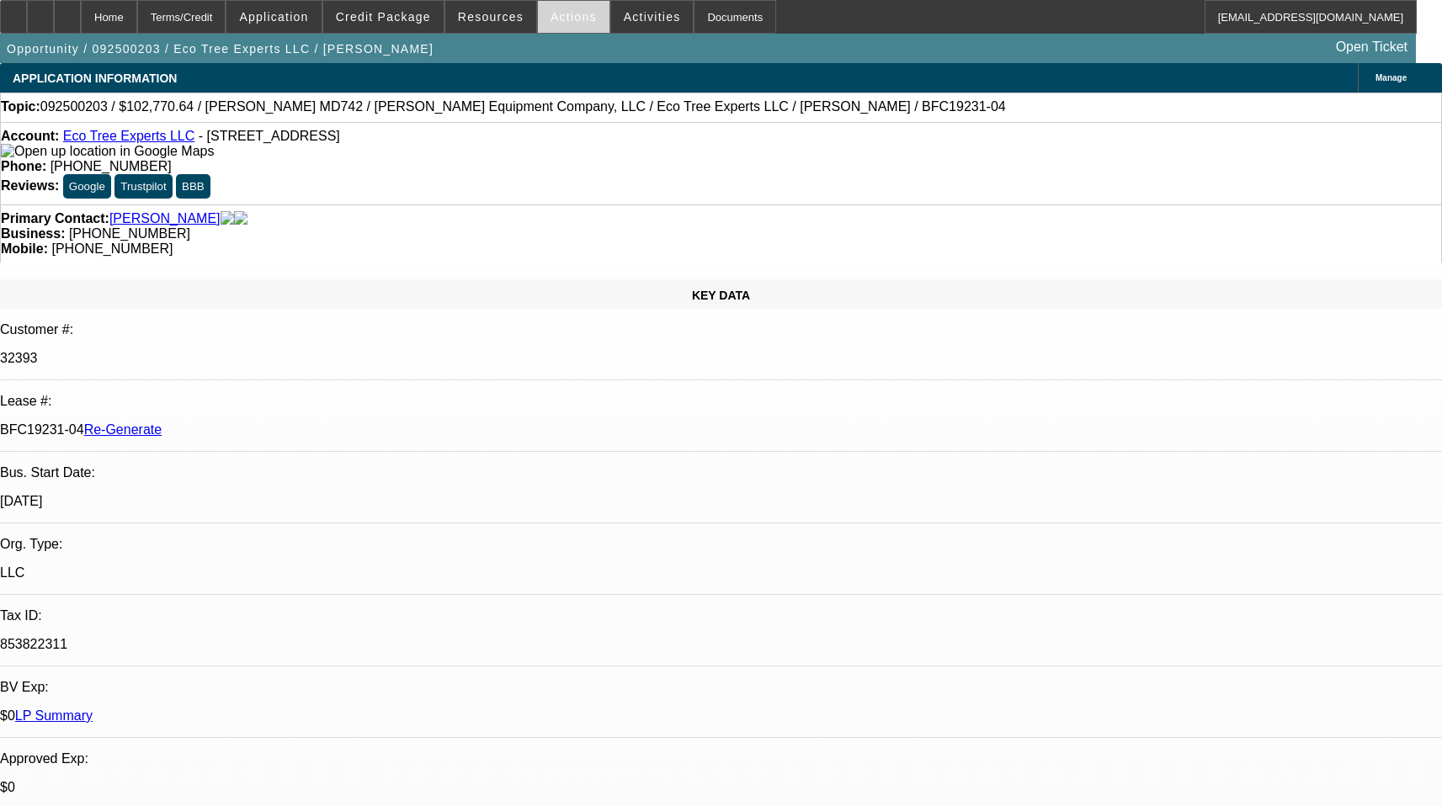
click at [554, 19] on span "Actions" at bounding box center [573, 16] width 46 height 13
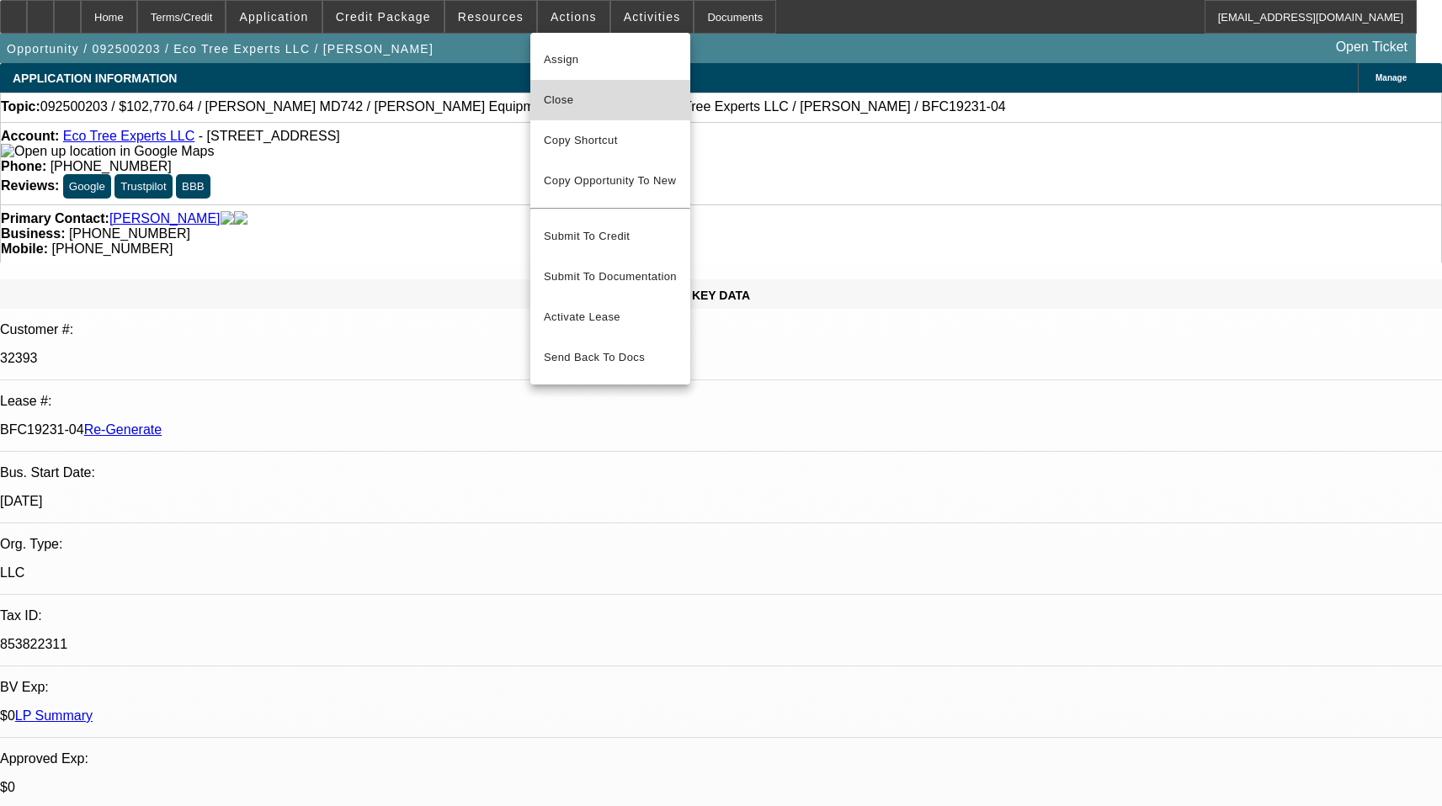
click at [569, 97] on span "Close" at bounding box center [610, 100] width 133 height 20
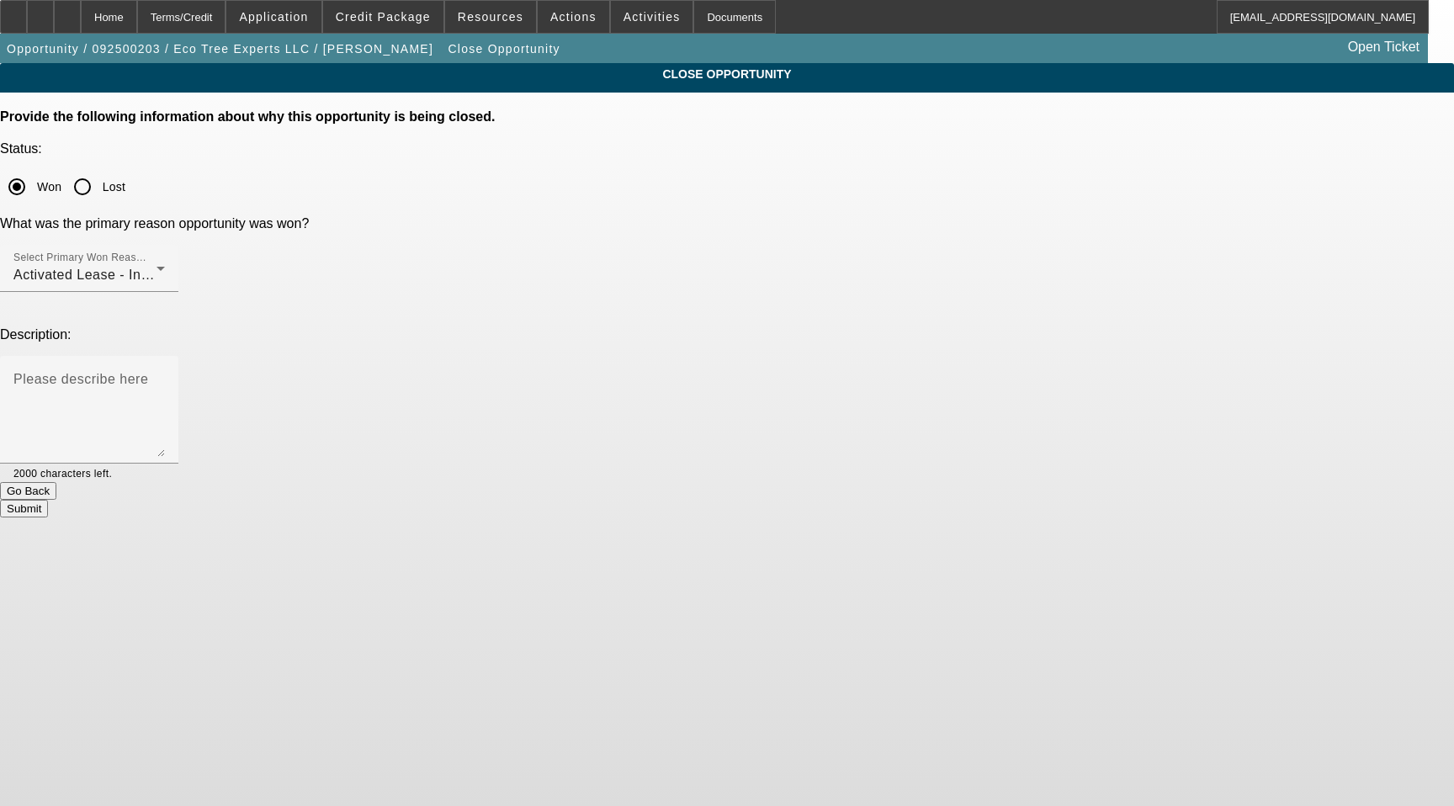
click at [48, 500] on button "Submit" at bounding box center [24, 509] width 48 height 18
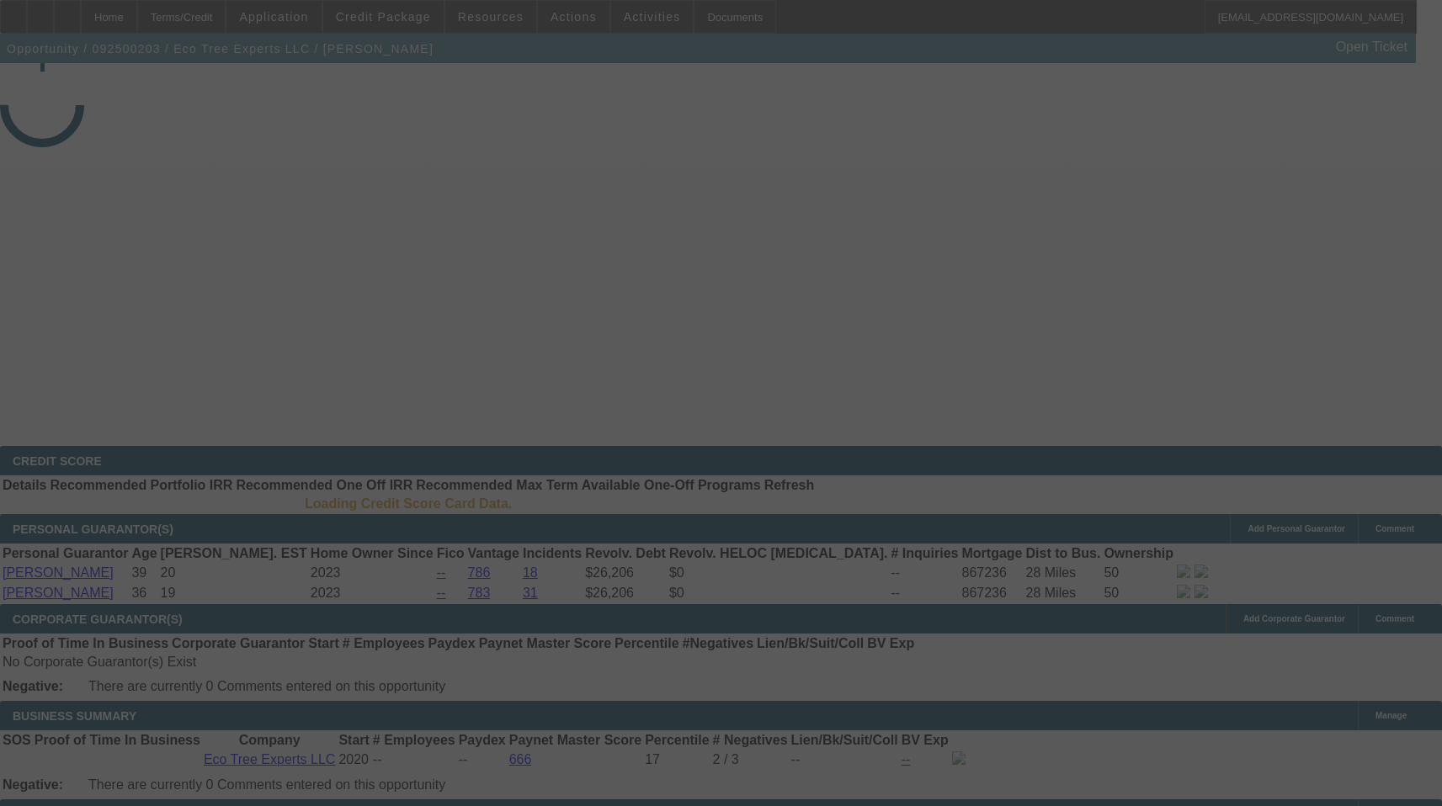
select select "4"
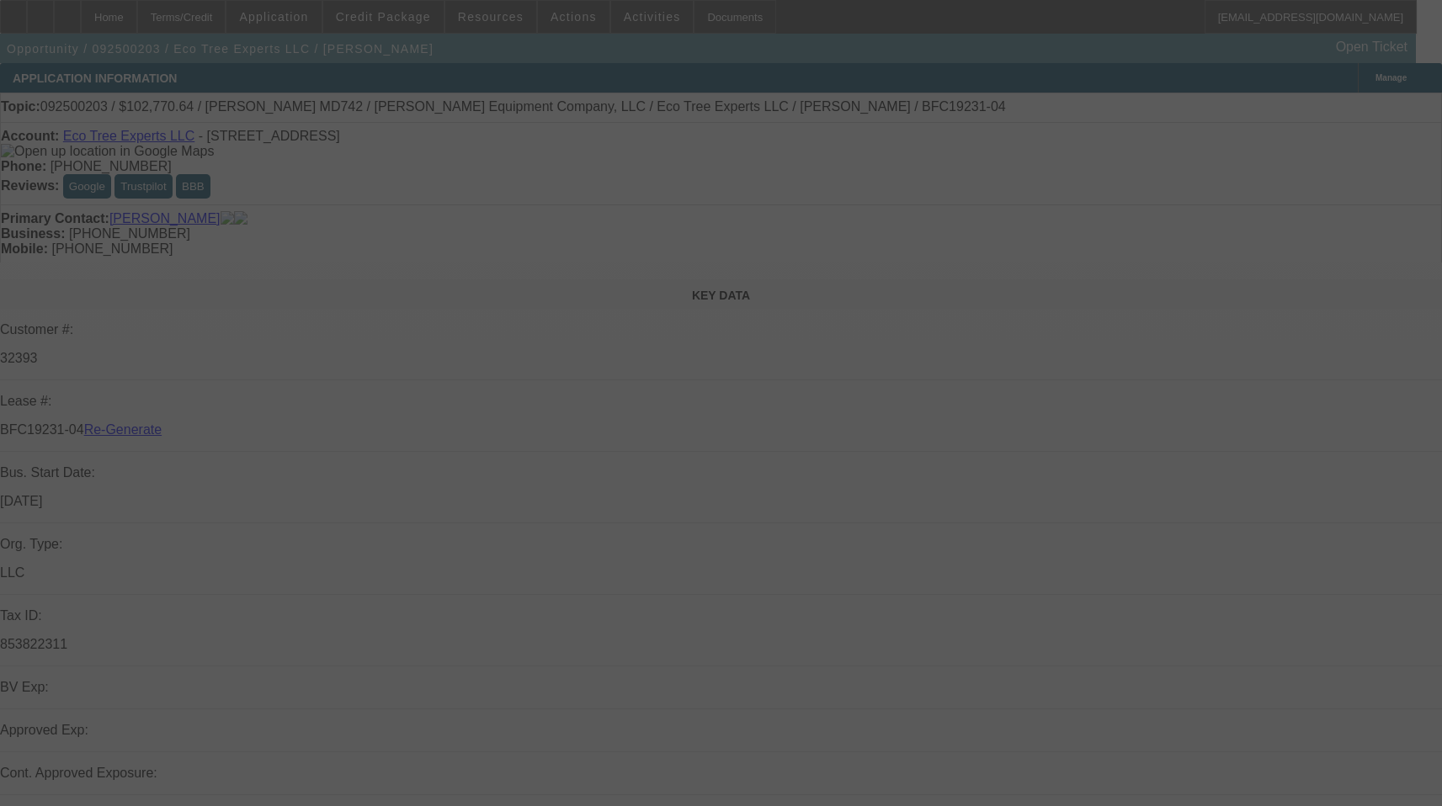
select select "0"
select select "6"
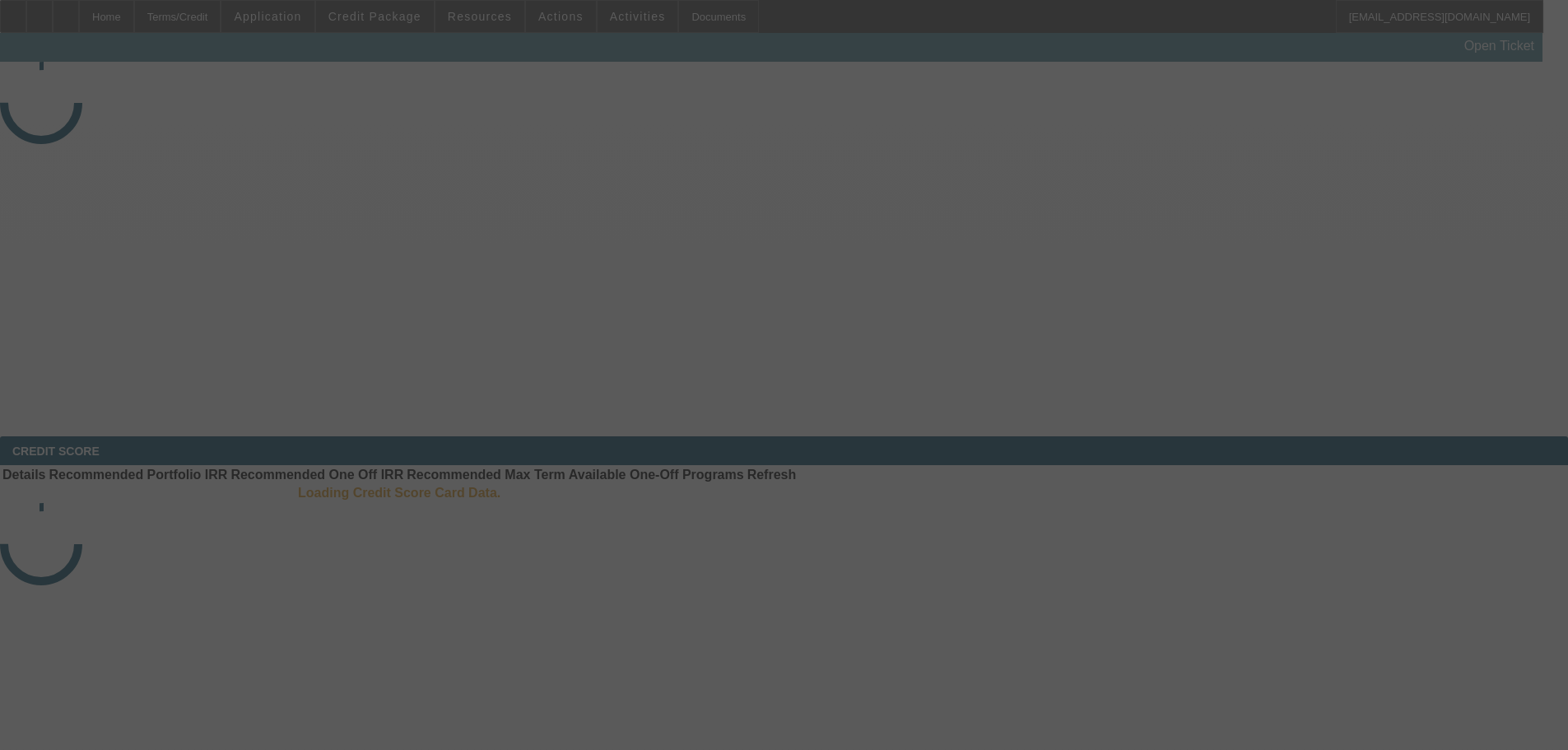
select select "4"
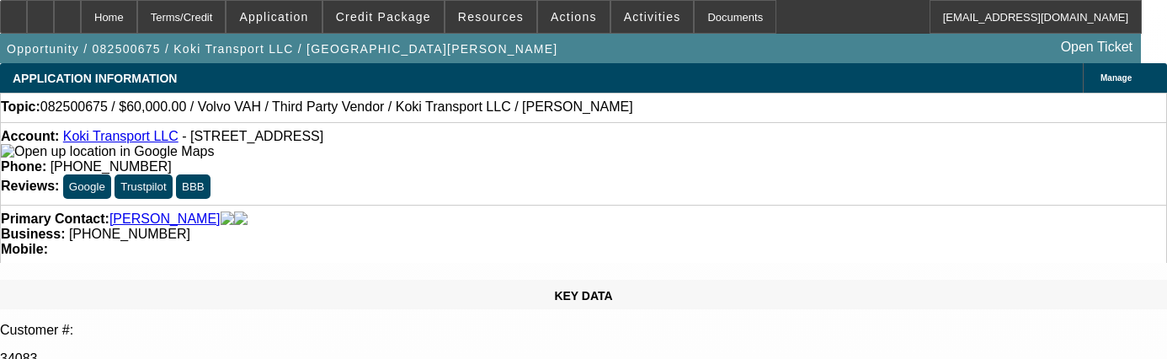
select select "0.2"
select select "2"
select select "0"
select select "6"
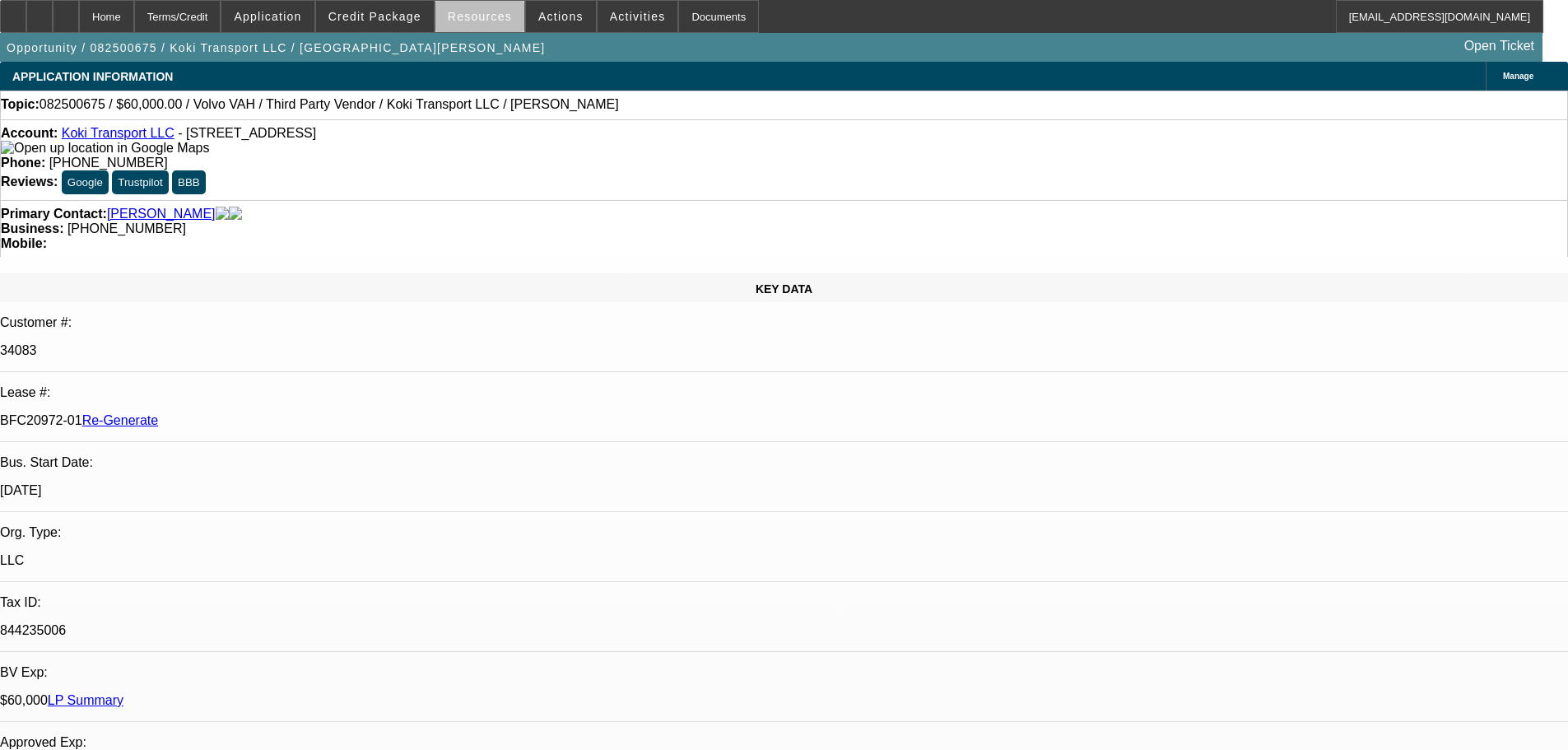
click at [496, 22] on span "Resources" at bounding box center [480, 16] width 65 height 13
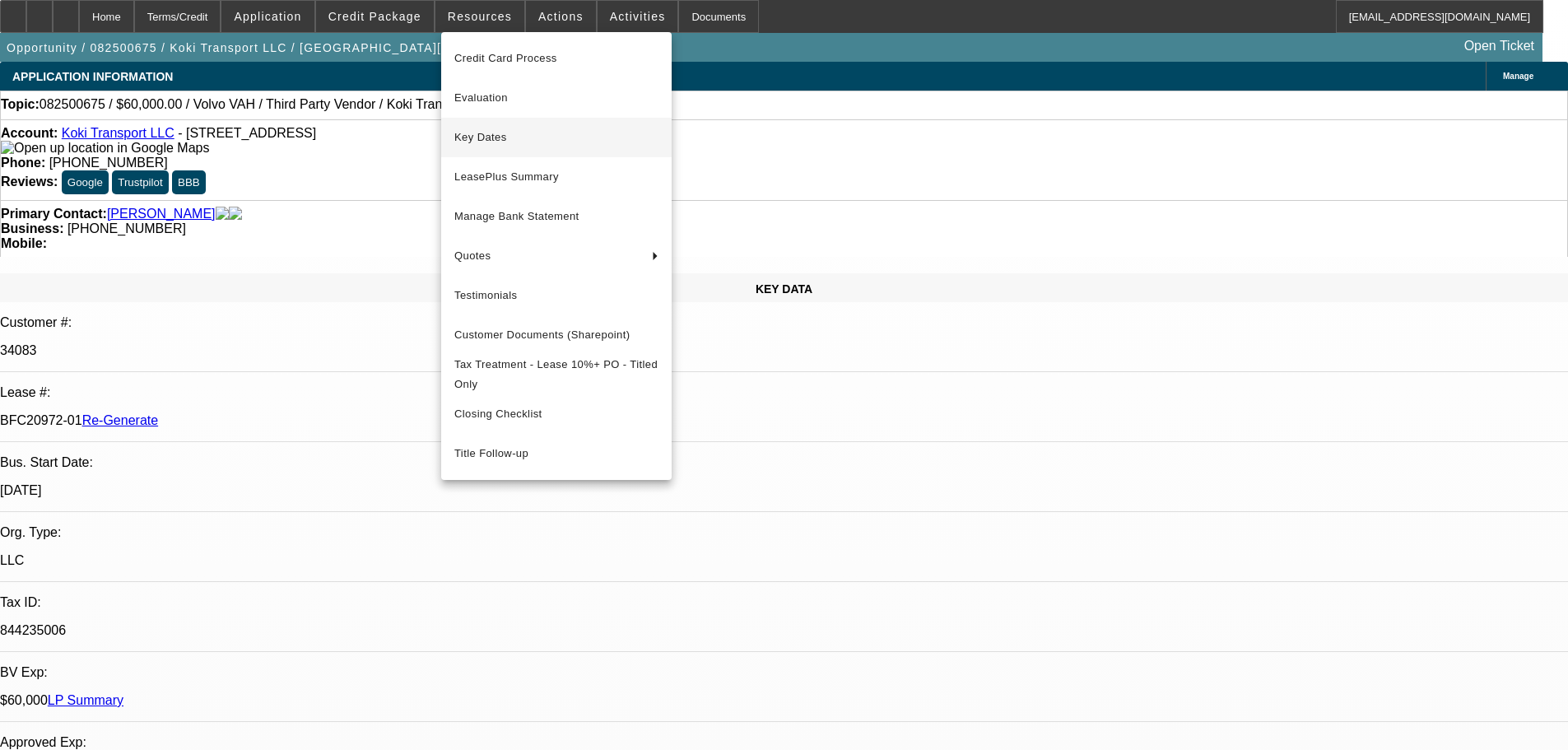
click at [508, 128] on span "Key Dates" at bounding box center [557, 137] width 204 height 20
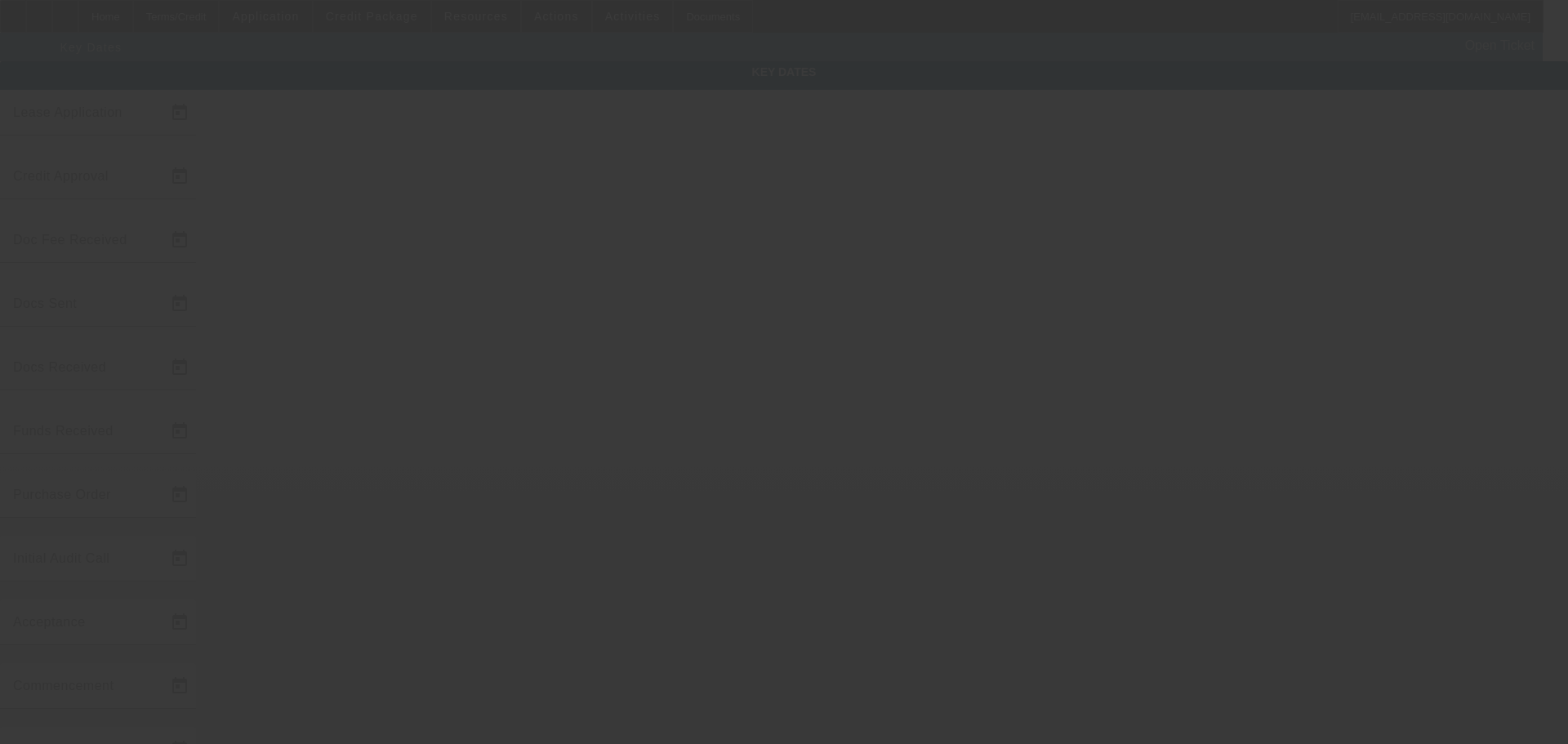
type input "8/25/2025"
type input "8/27/2025"
type input "8/28/2025"
type input "8/29/2025"
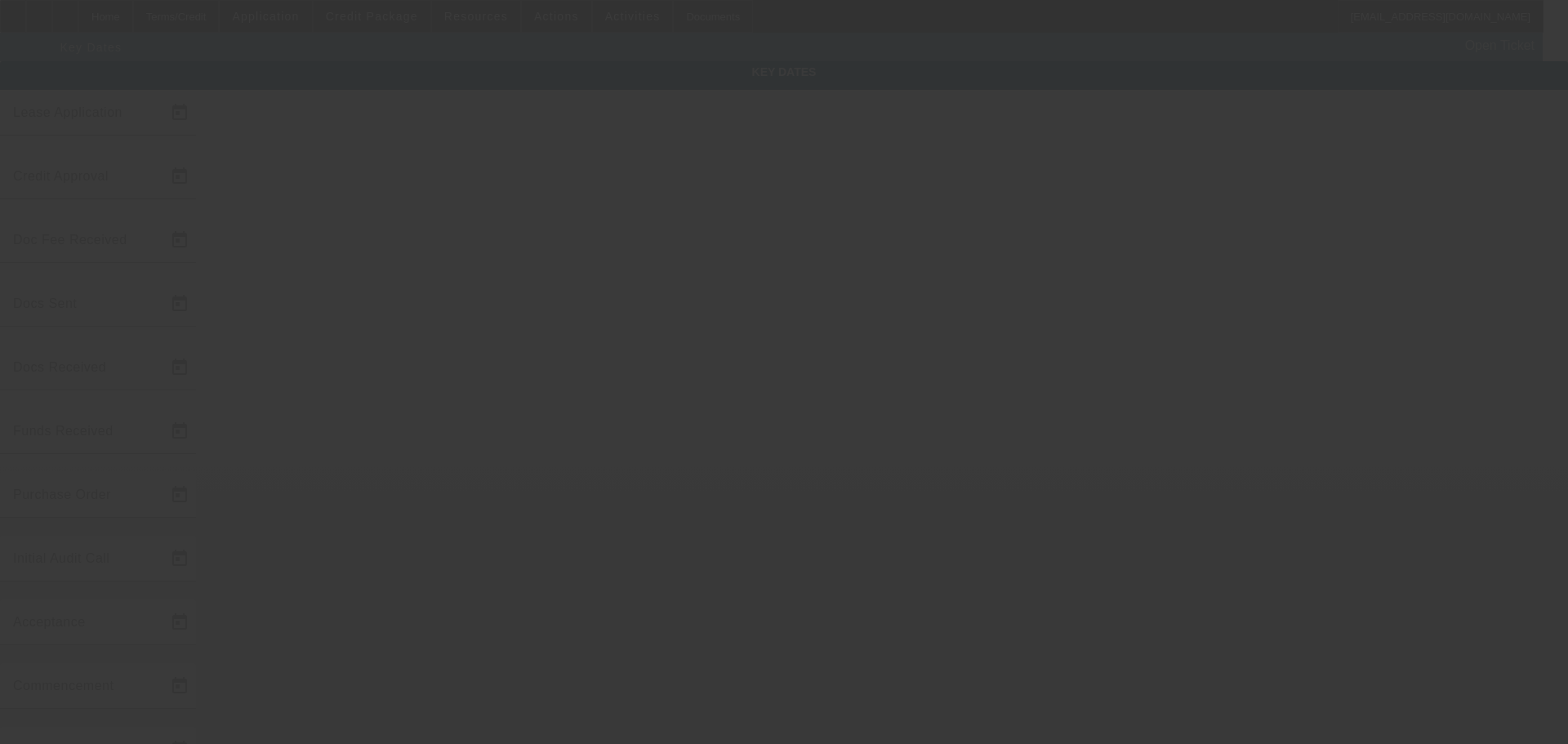
type input "9/8/2025"
type input "9/24/2025"
type input "10/1/2025"
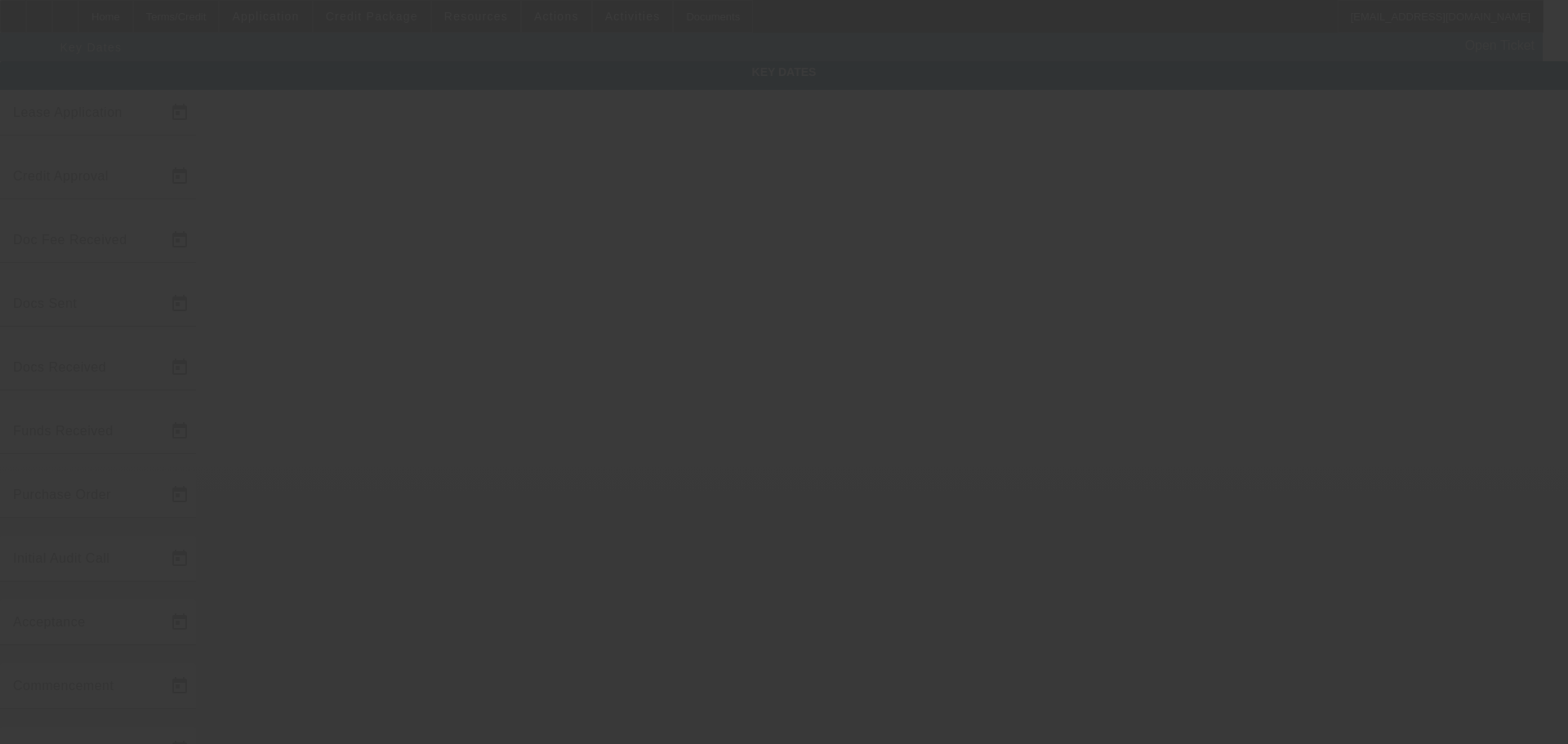
type input "11/1/2025"
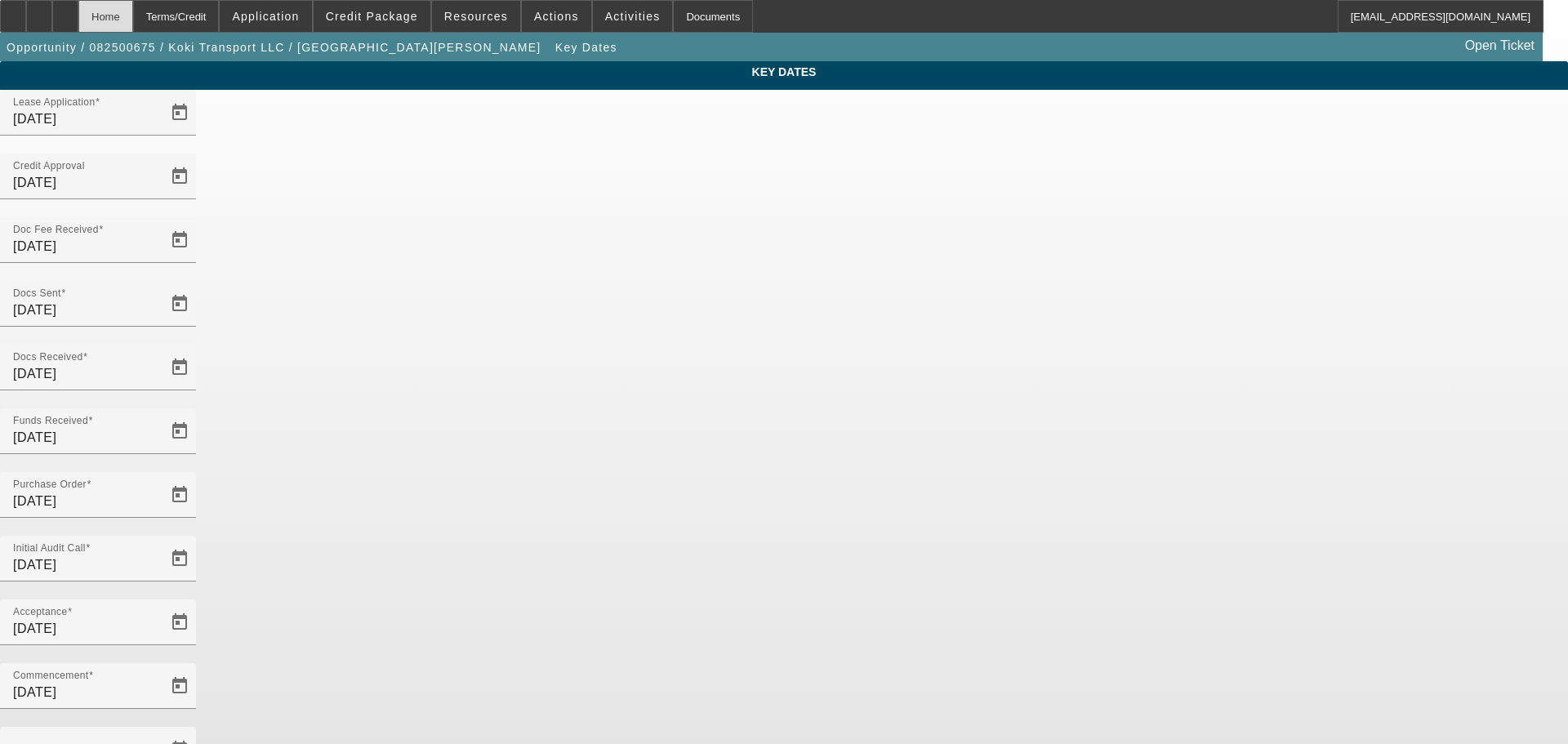
click at [133, 18] on div "Home" at bounding box center [106, 16] width 54 height 33
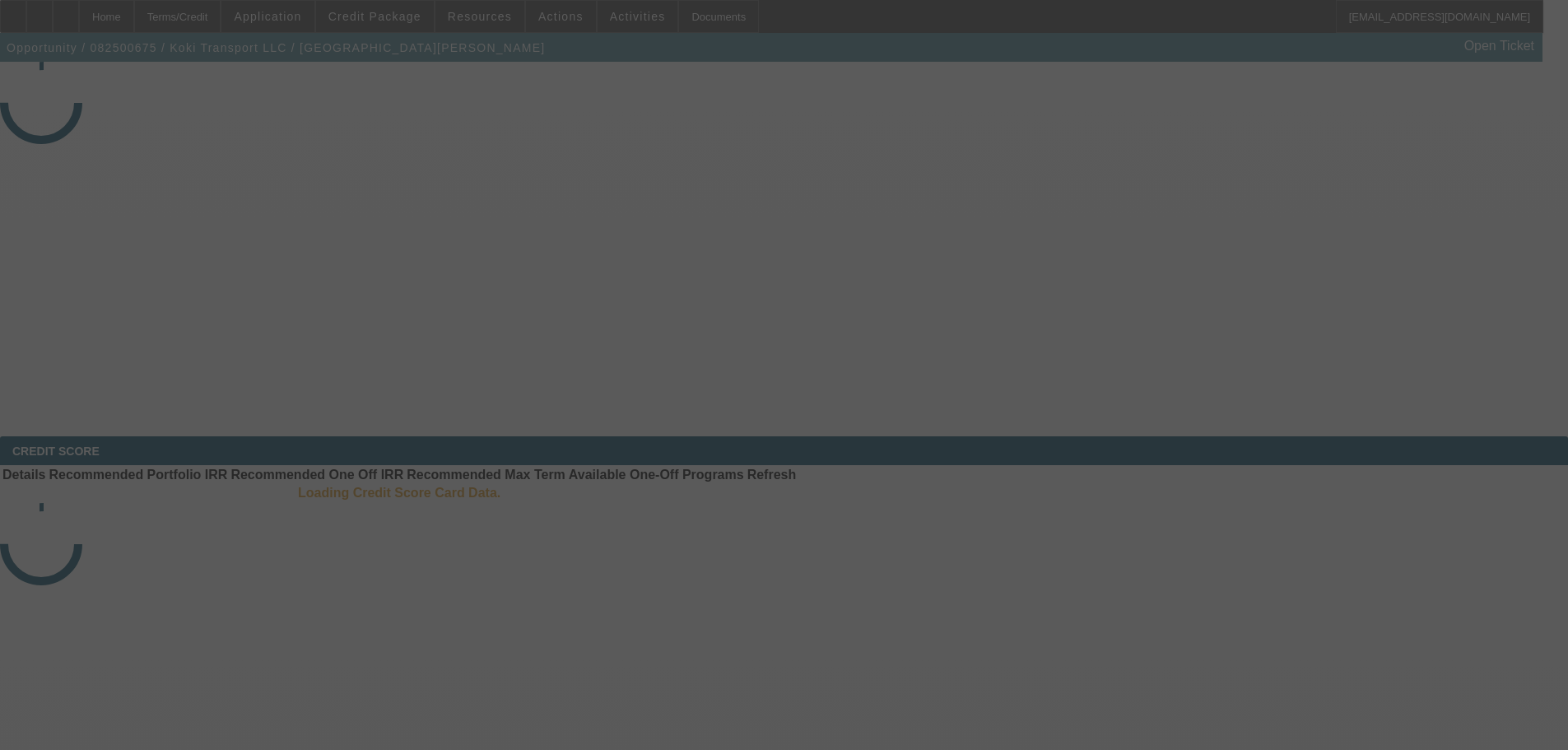
select select "4"
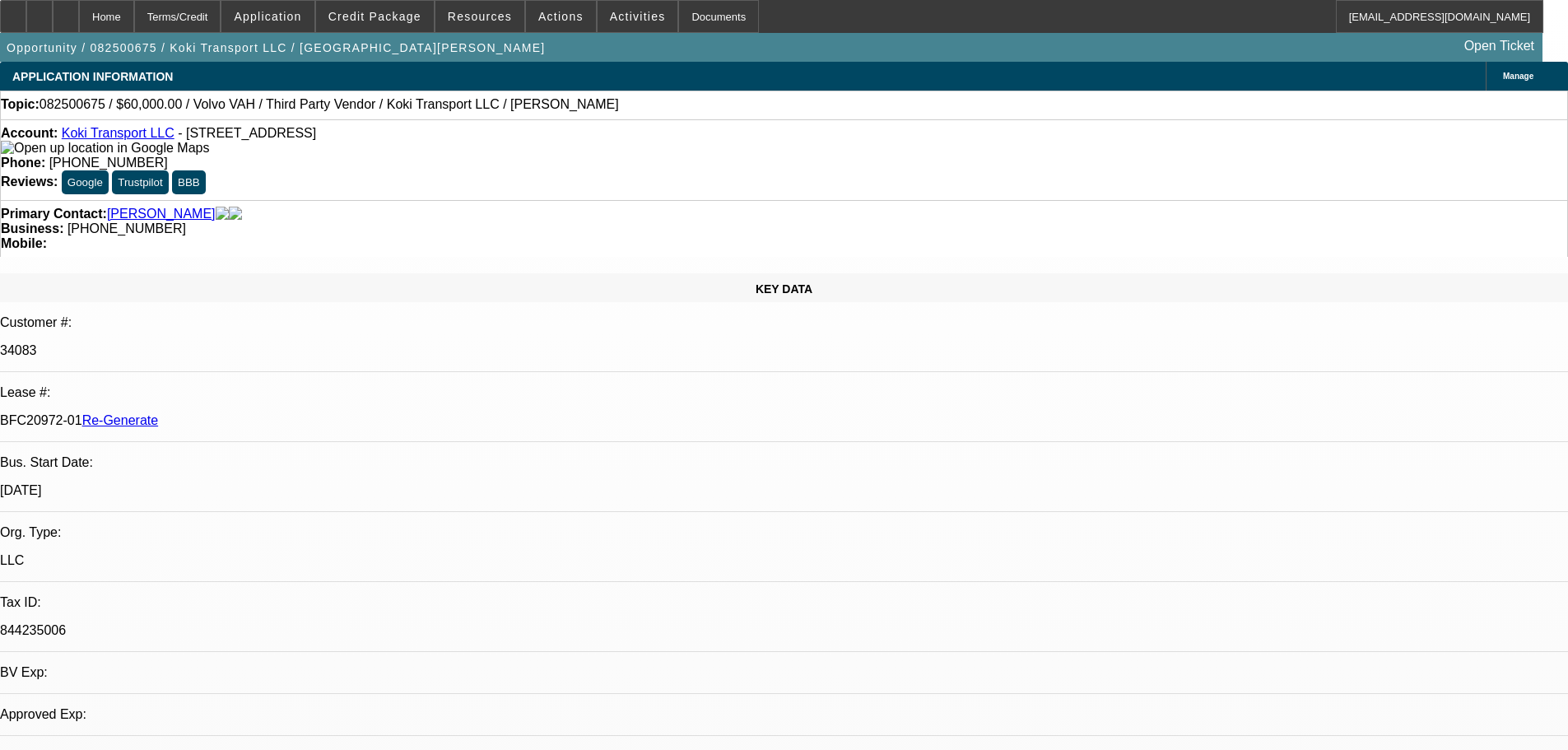
select select "0.2"
select select "2"
select select "0"
select select "6"
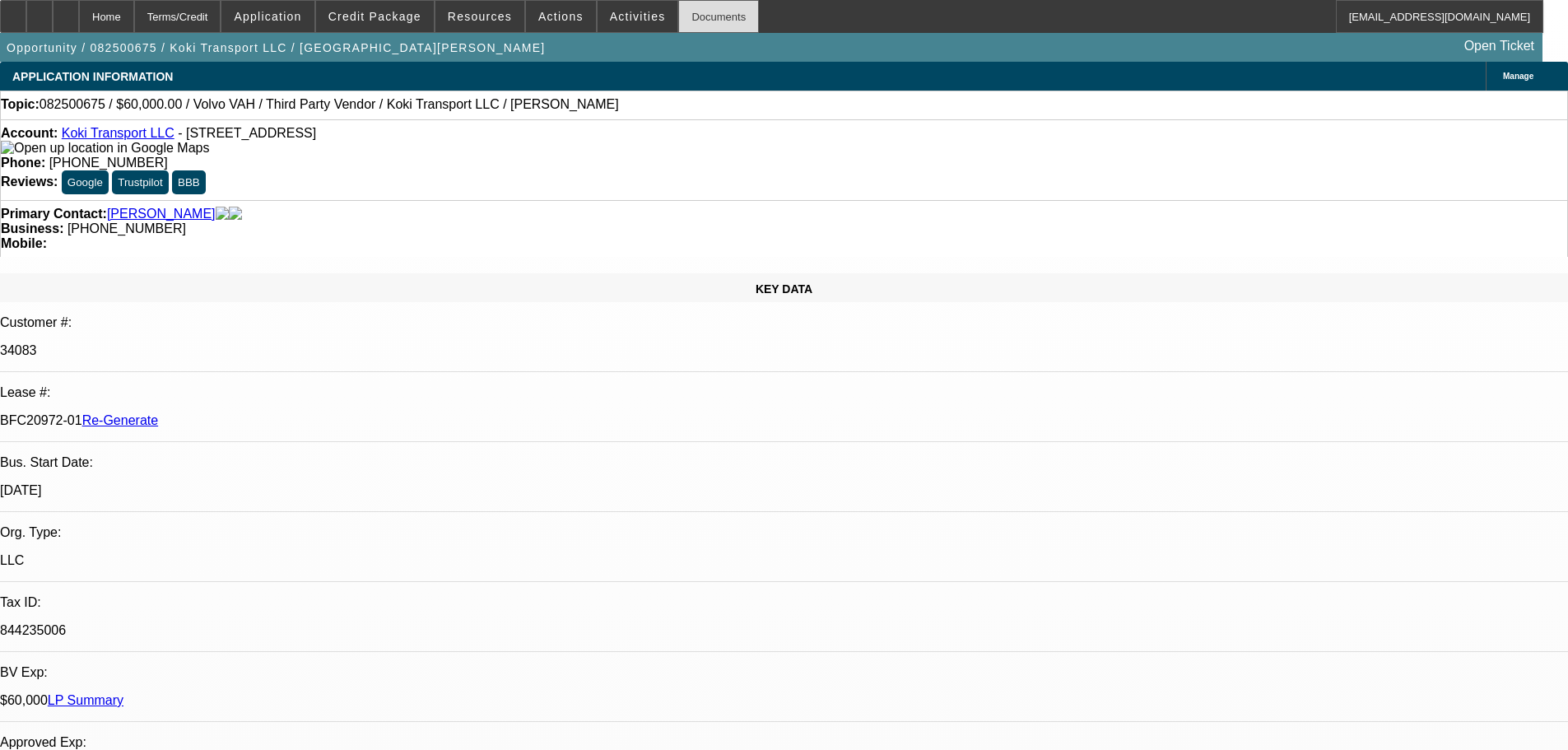
click at [715, 14] on div "Documents" at bounding box center [719, 17] width 80 height 33
click at [554, 21] on span "Actions" at bounding box center [560, 16] width 45 height 13
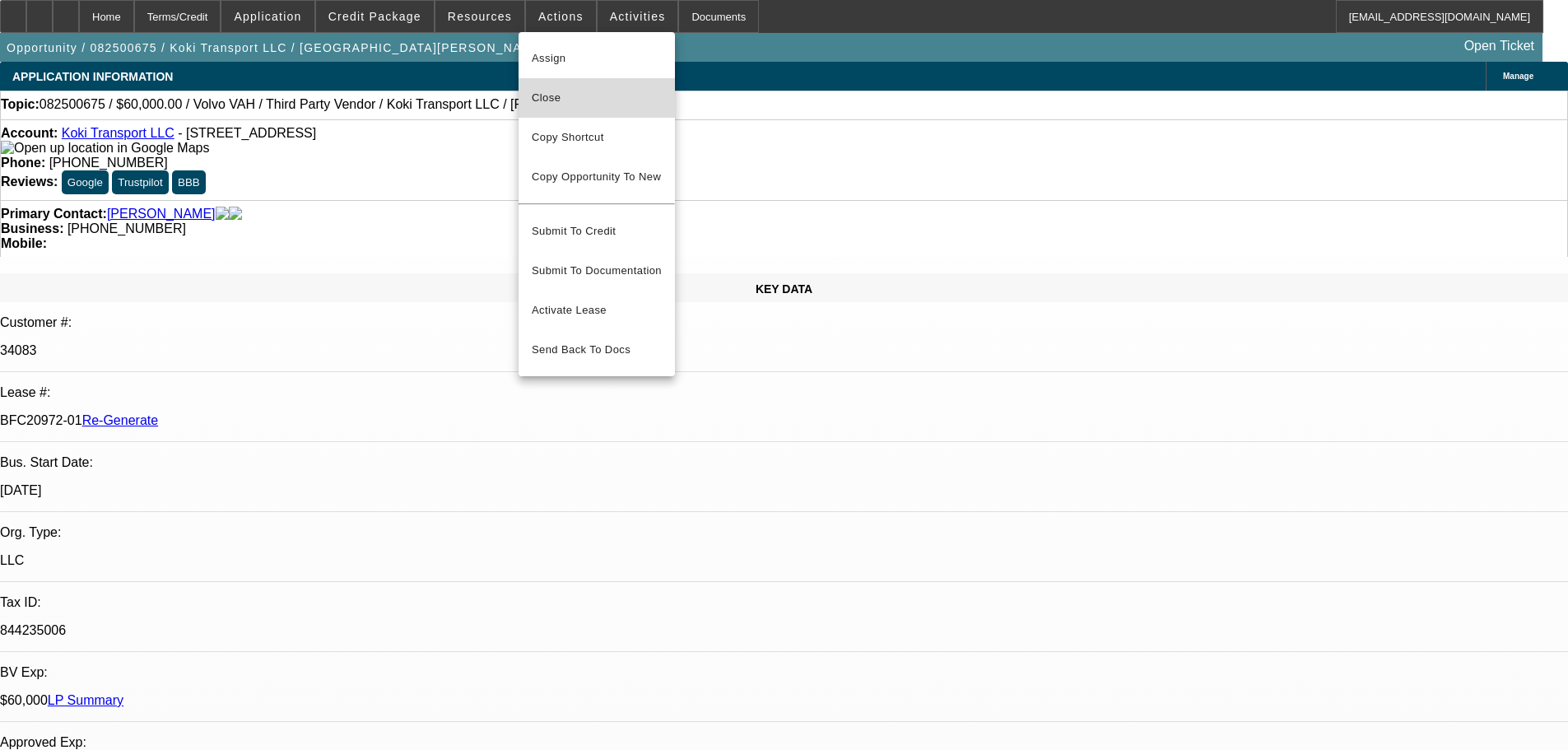
click at [569, 102] on span "Close" at bounding box center [597, 98] width 130 height 20
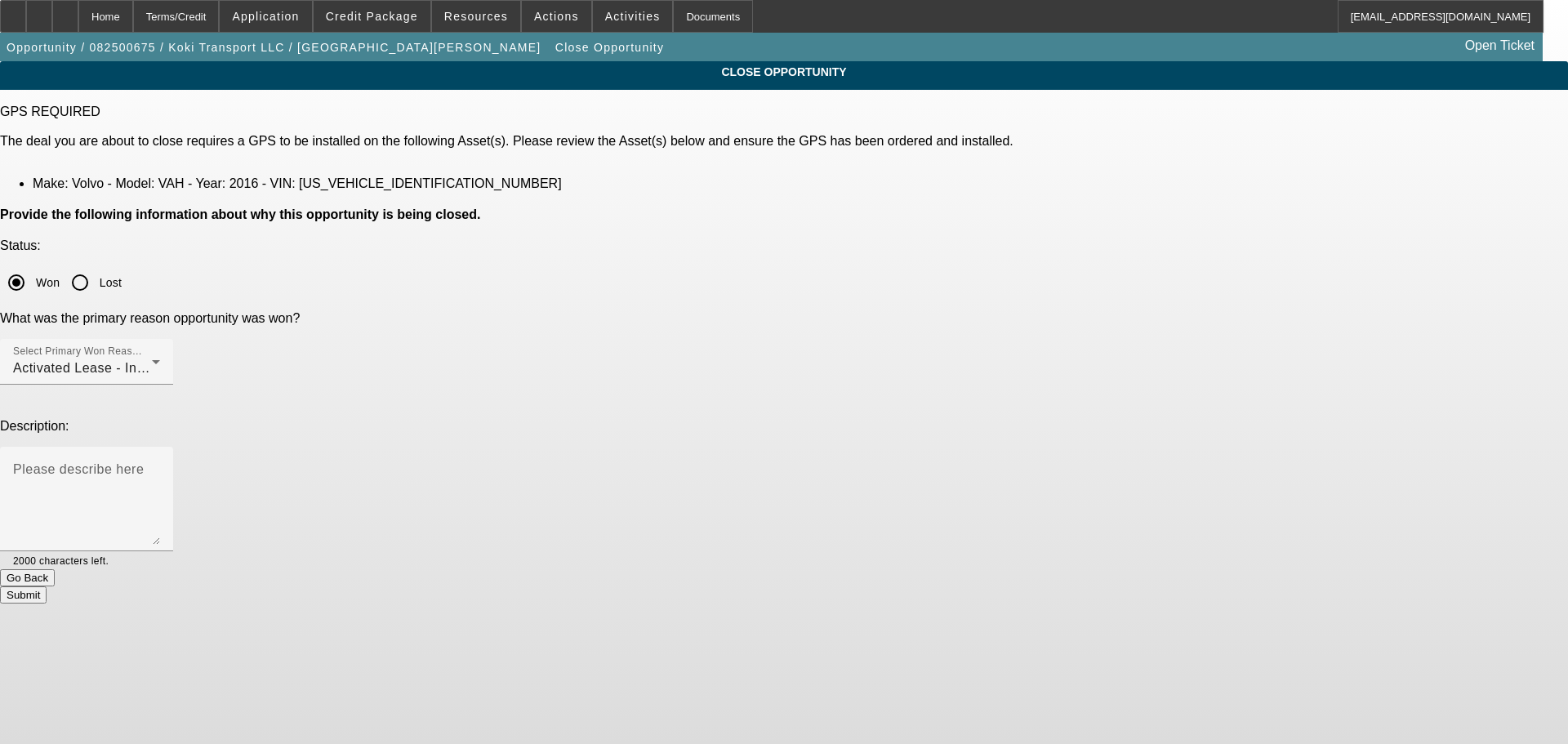
click at [47, 586] on button "Submit" at bounding box center [23, 595] width 47 height 17
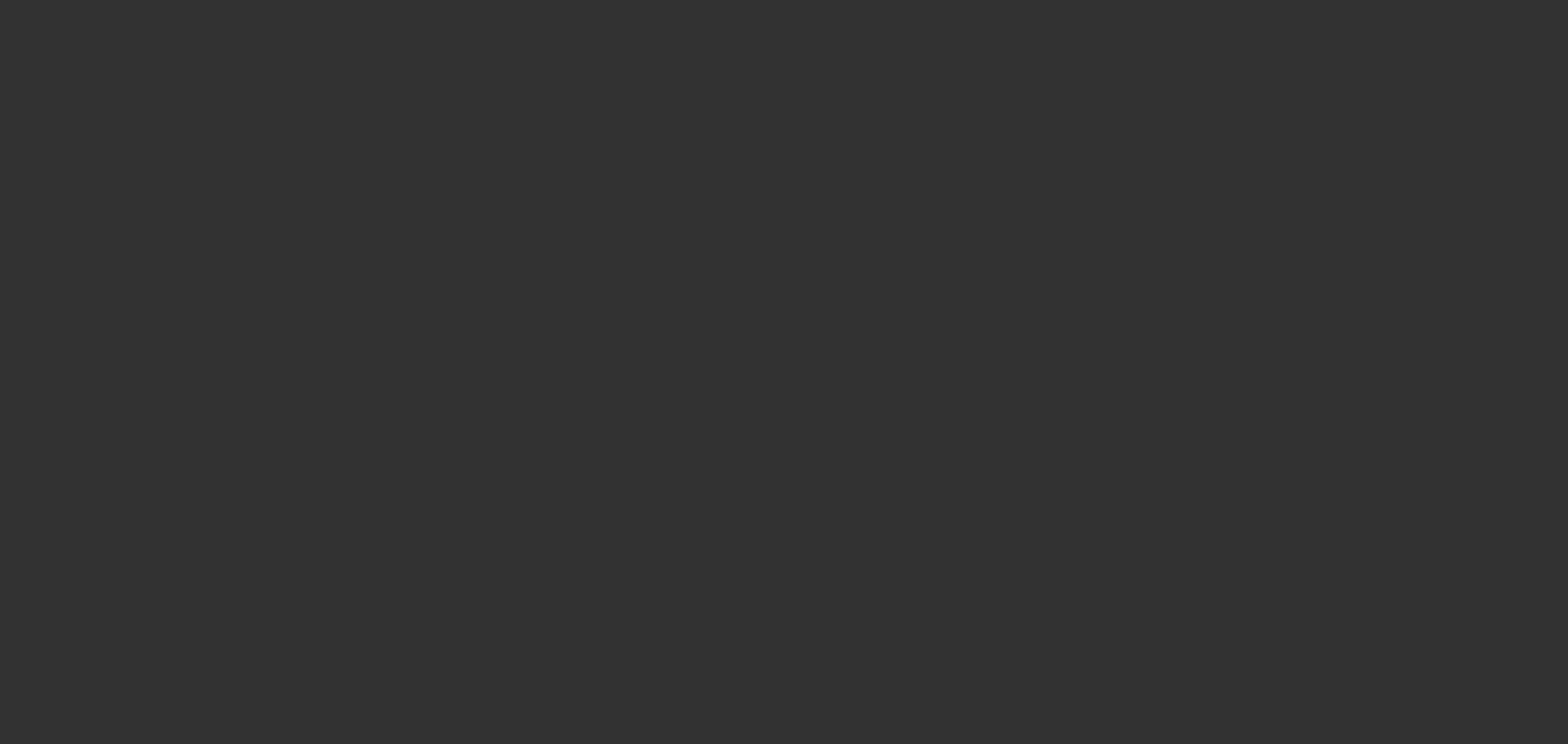
select select "4"
select select "0.2"
select select "2"
select select "0"
select select "1"
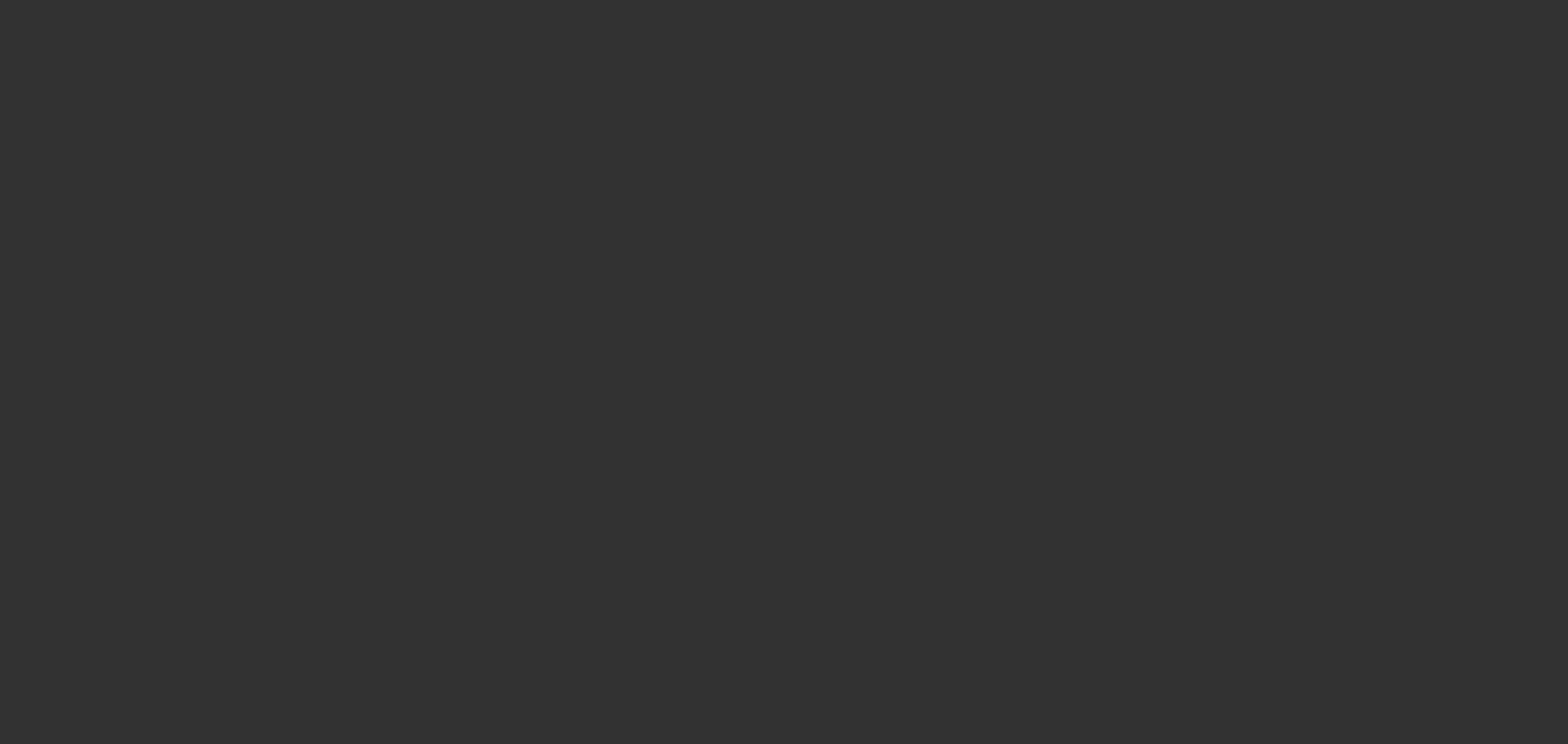
select select "2"
select select "6"
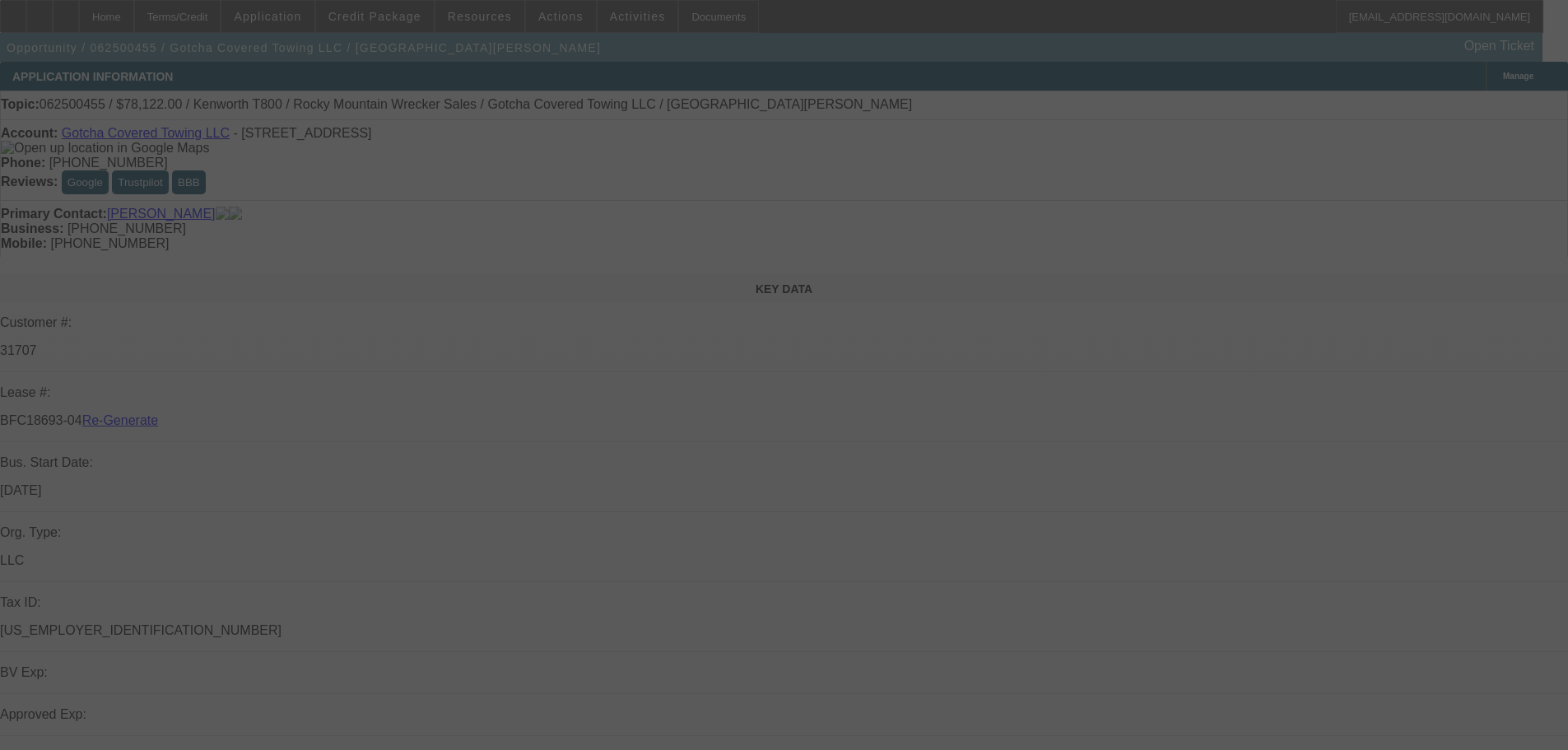
select select "4"
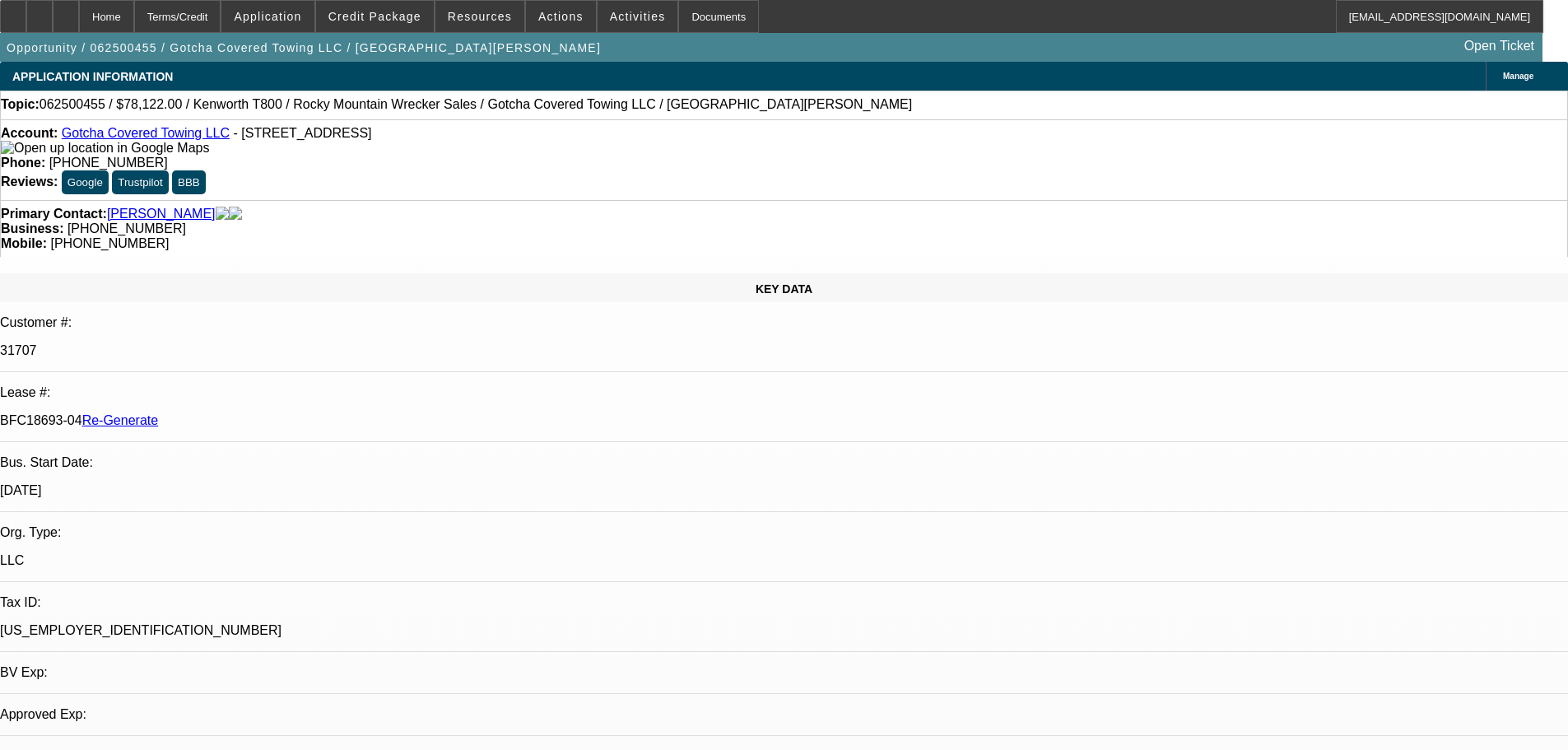
select select "0"
select select "3"
select select "0.1"
select select "4"
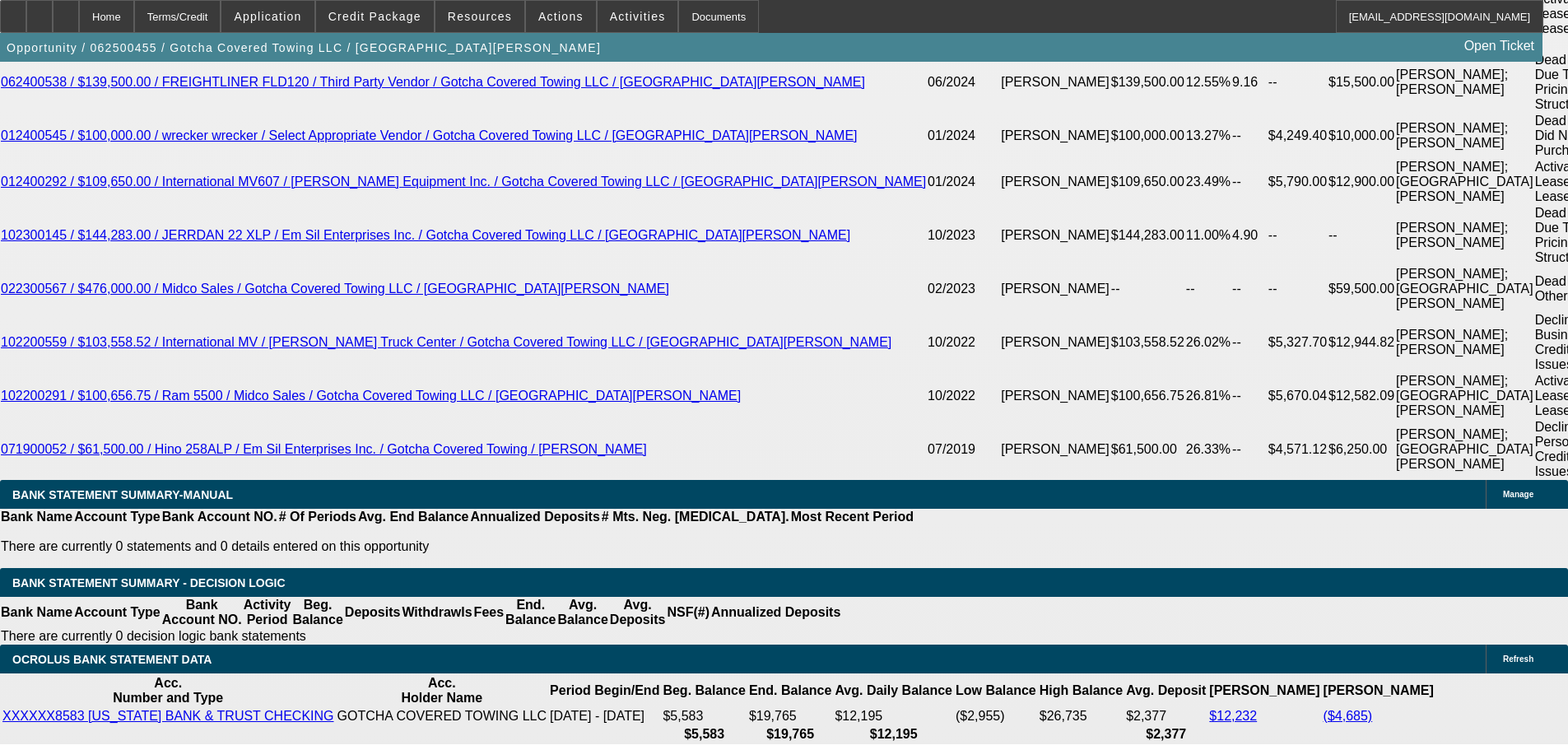
scroll to position [3045, 0]
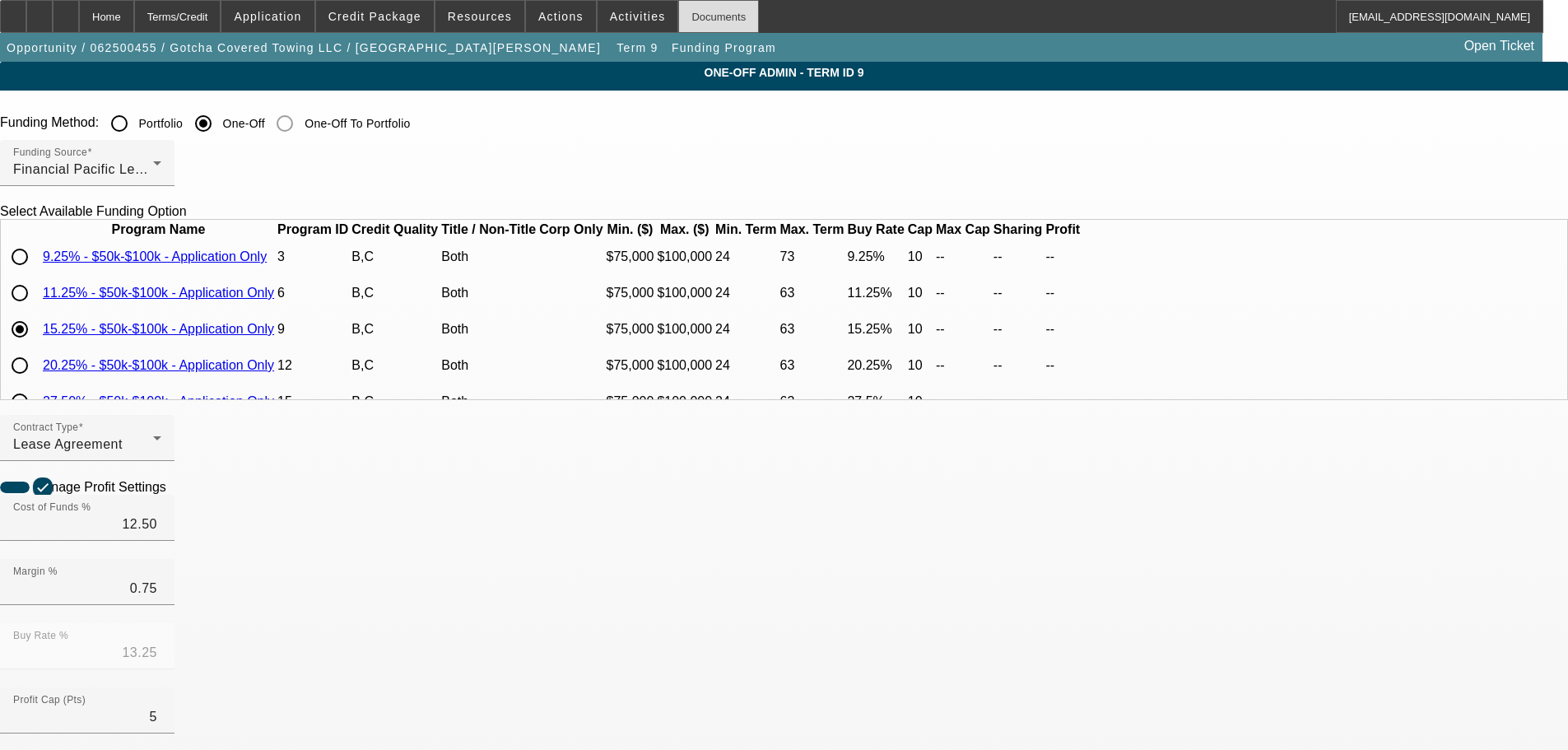
click at [696, 23] on div "Documents" at bounding box center [719, 17] width 80 height 33
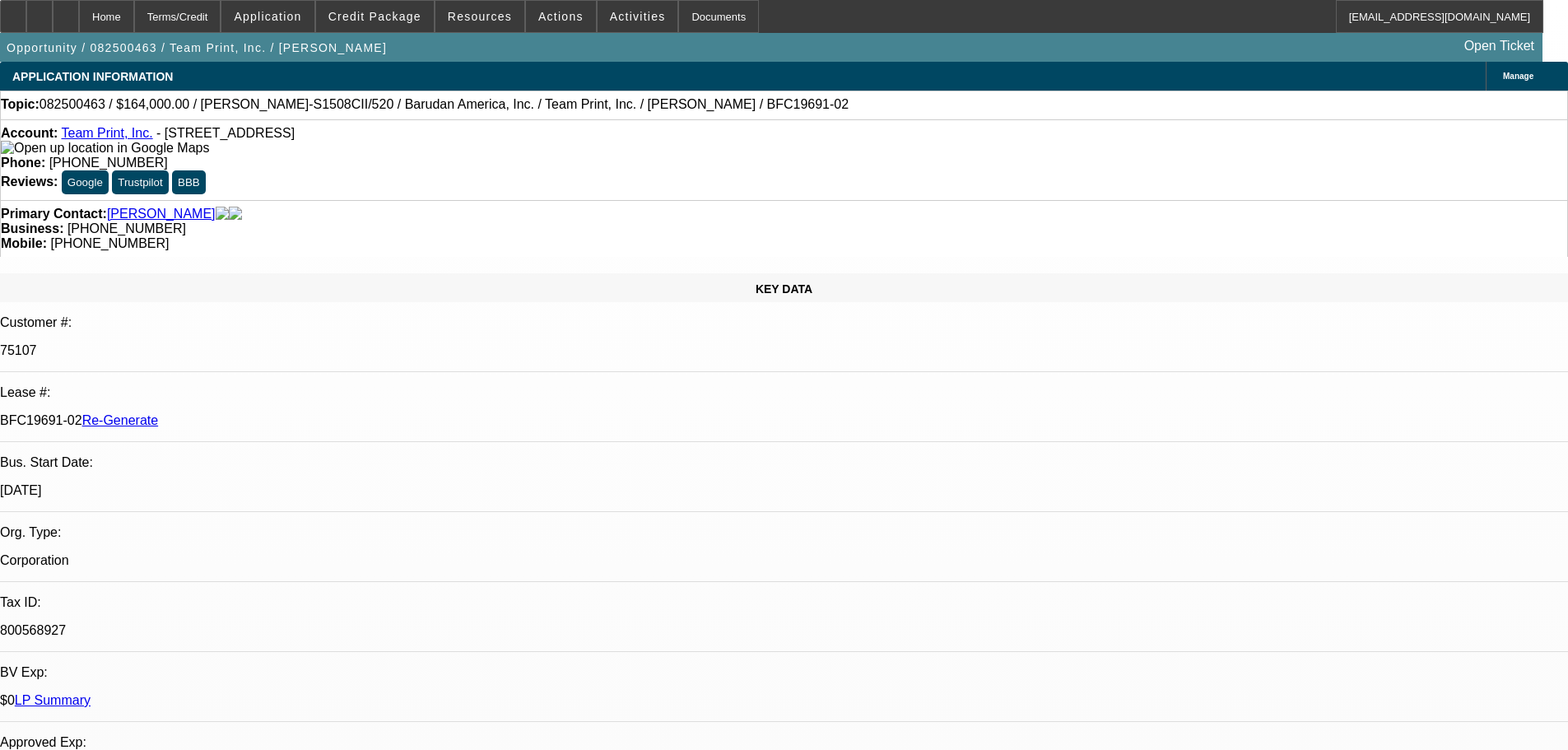
select select "4"
select select "0"
select select "2"
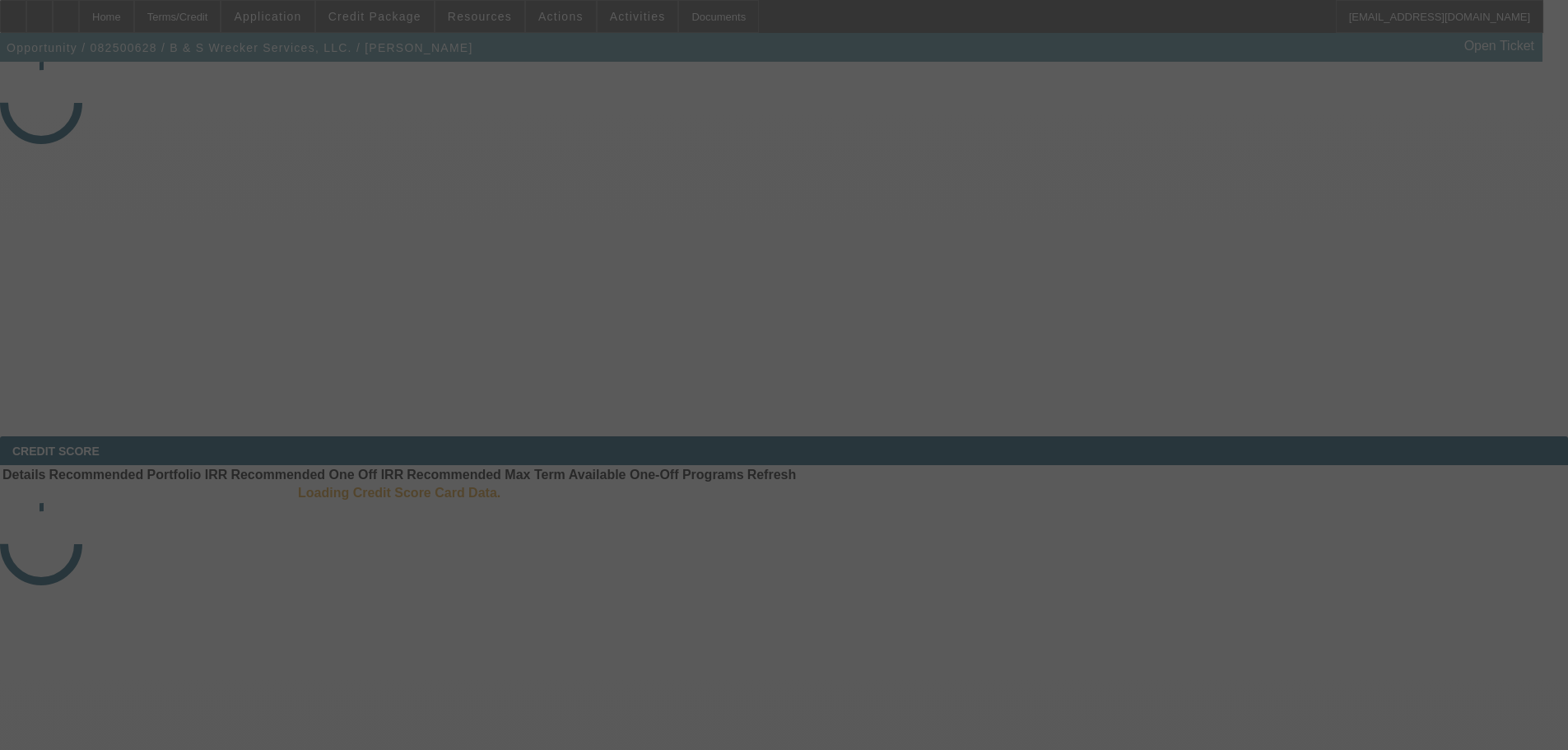
select select "4"
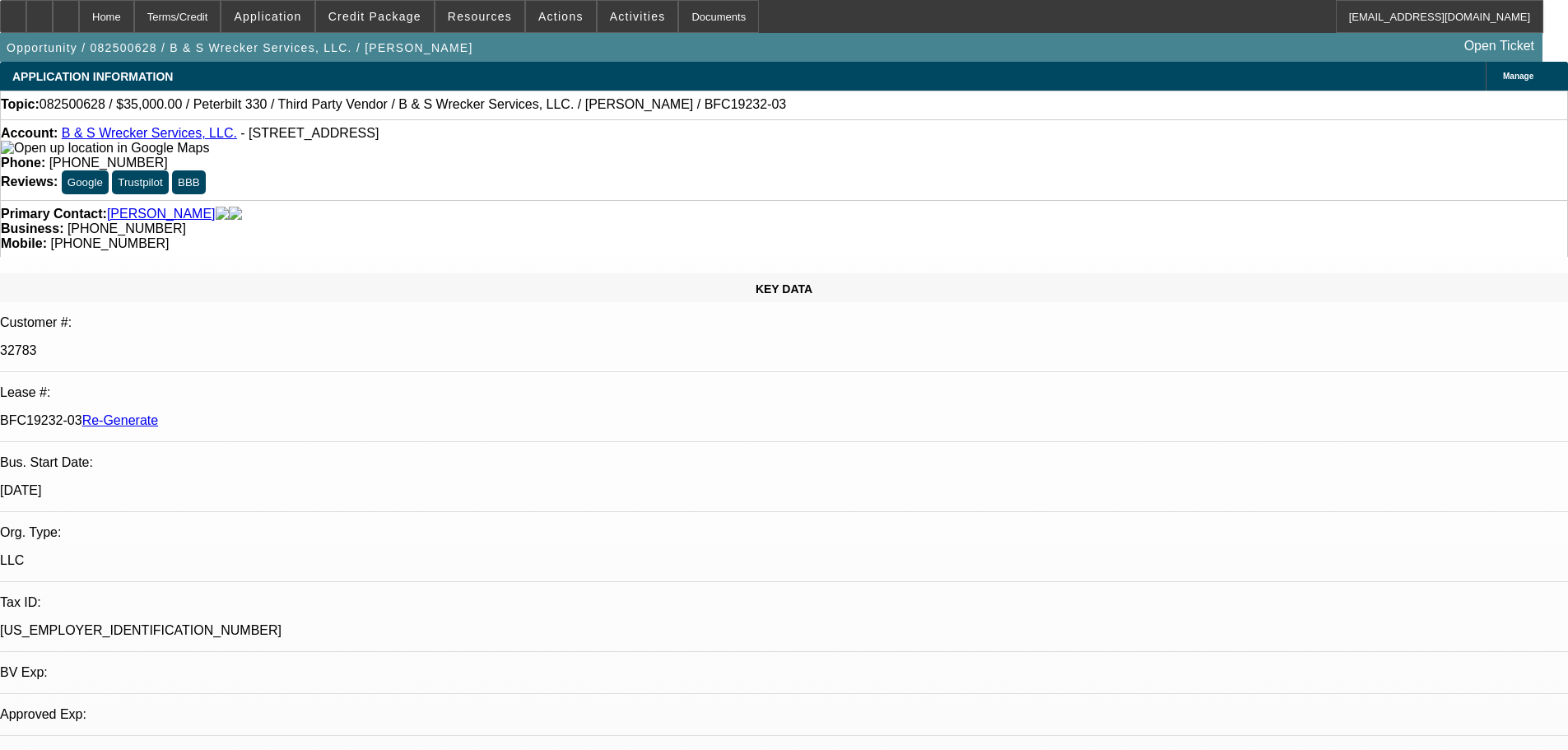
select select "0"
select select "6"
click at [474, 17] on span "Resources" at bounding box center [480, 16] width 65 height 13
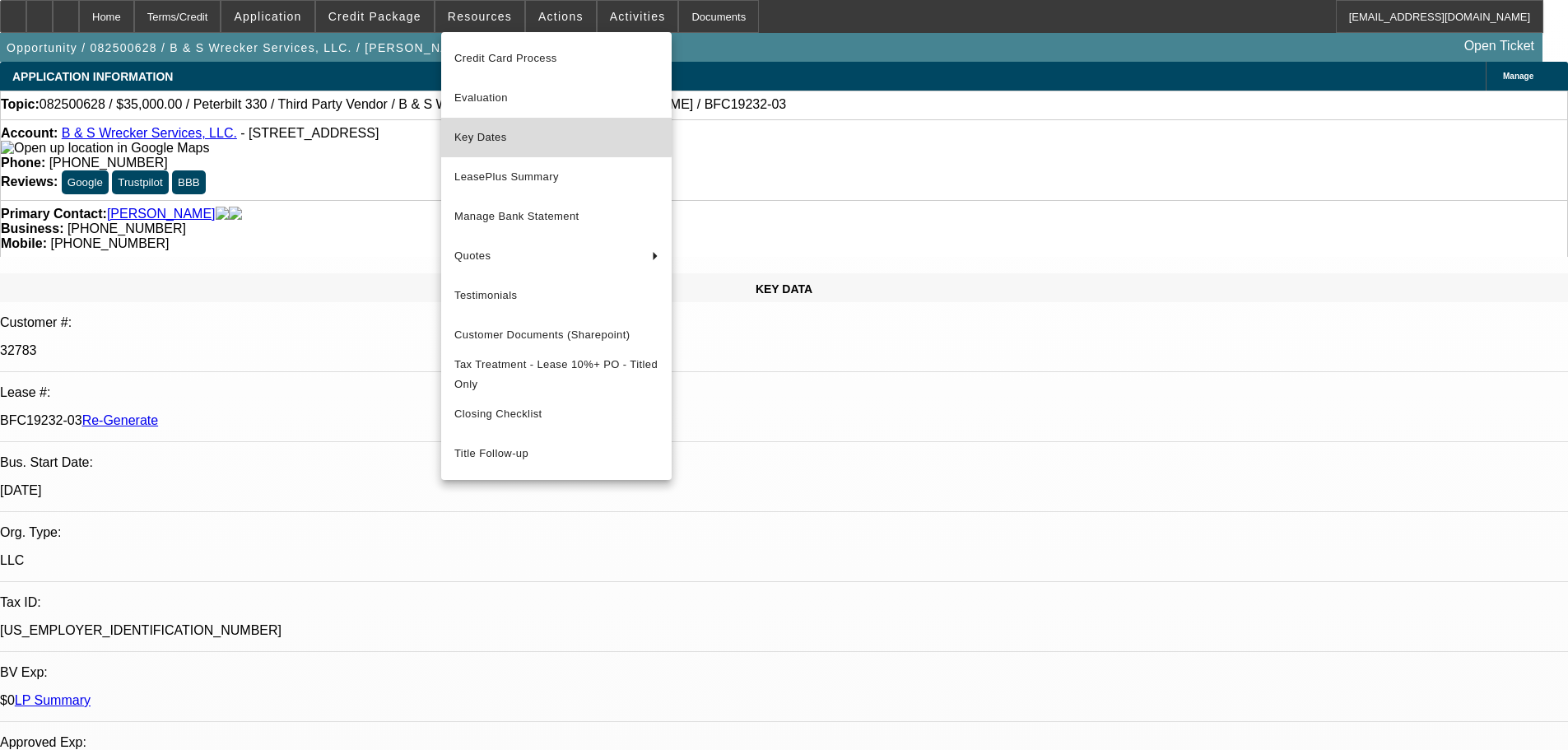
click at [548, 135] on span "Key Dates" at bounding box center [557, 137] width 204 height 20
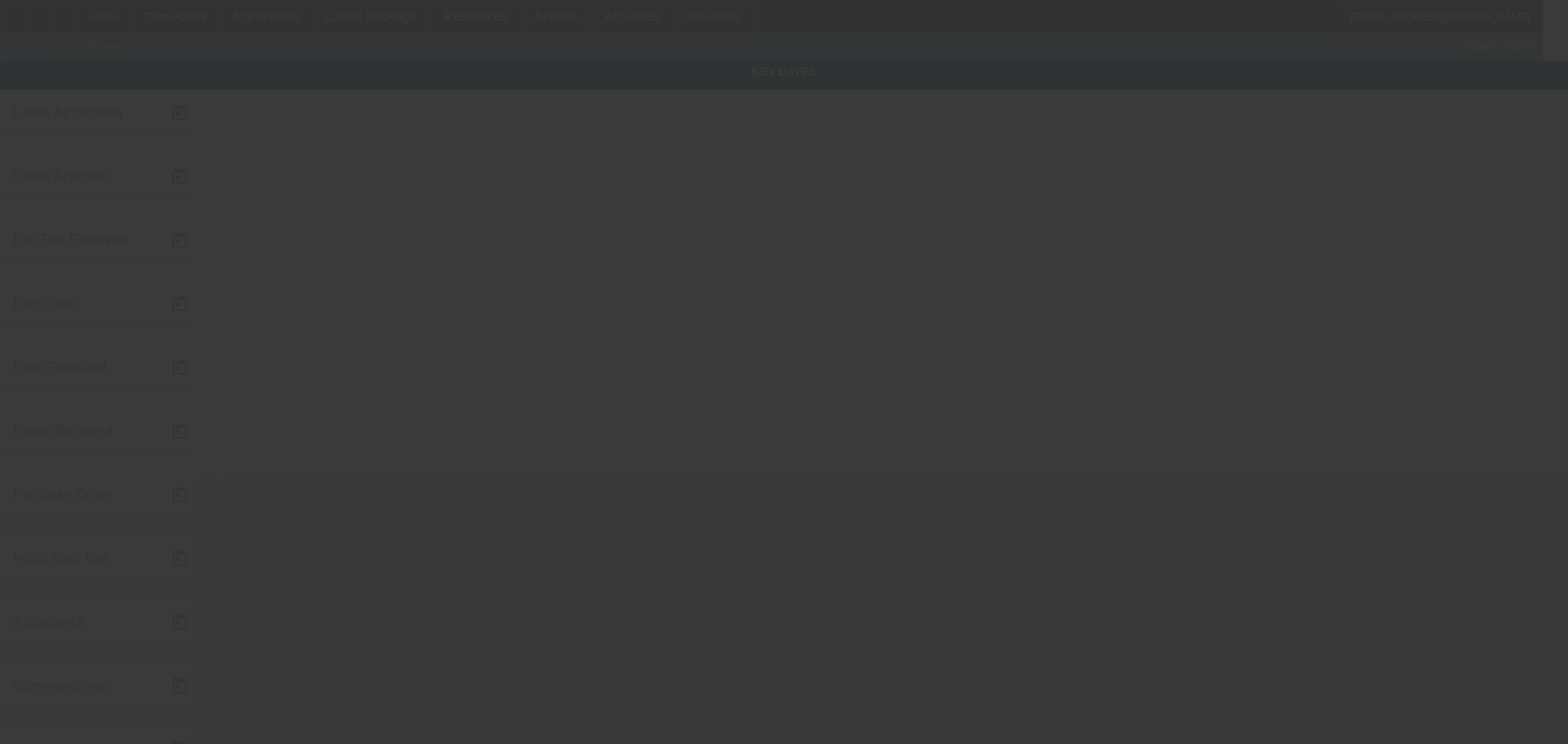
type input "8/22/2025"
type input "9/8/2025"
type input "9/10/2025"
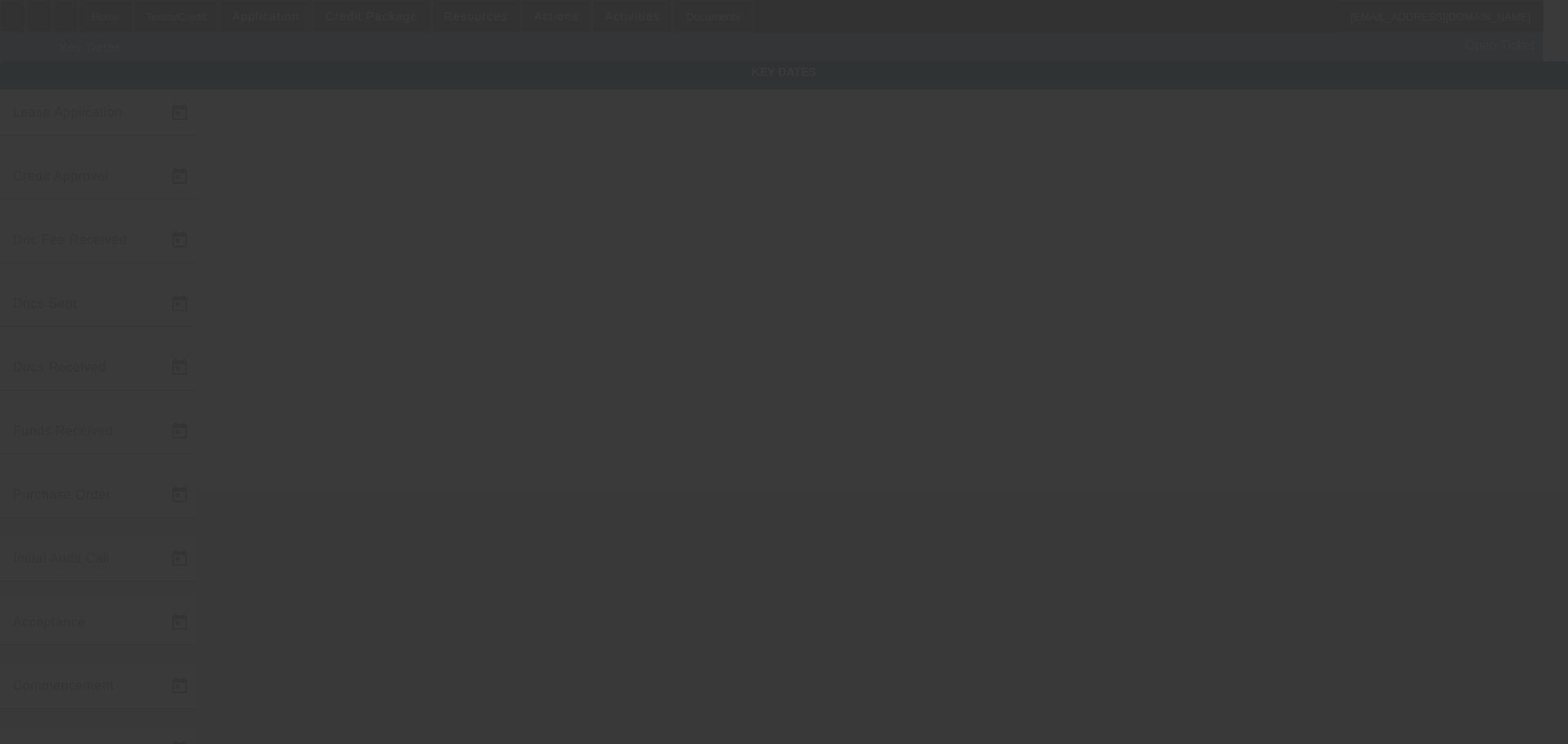
type input "9/12/2025"
type input "9/23/2025"
type input "[DATE]"
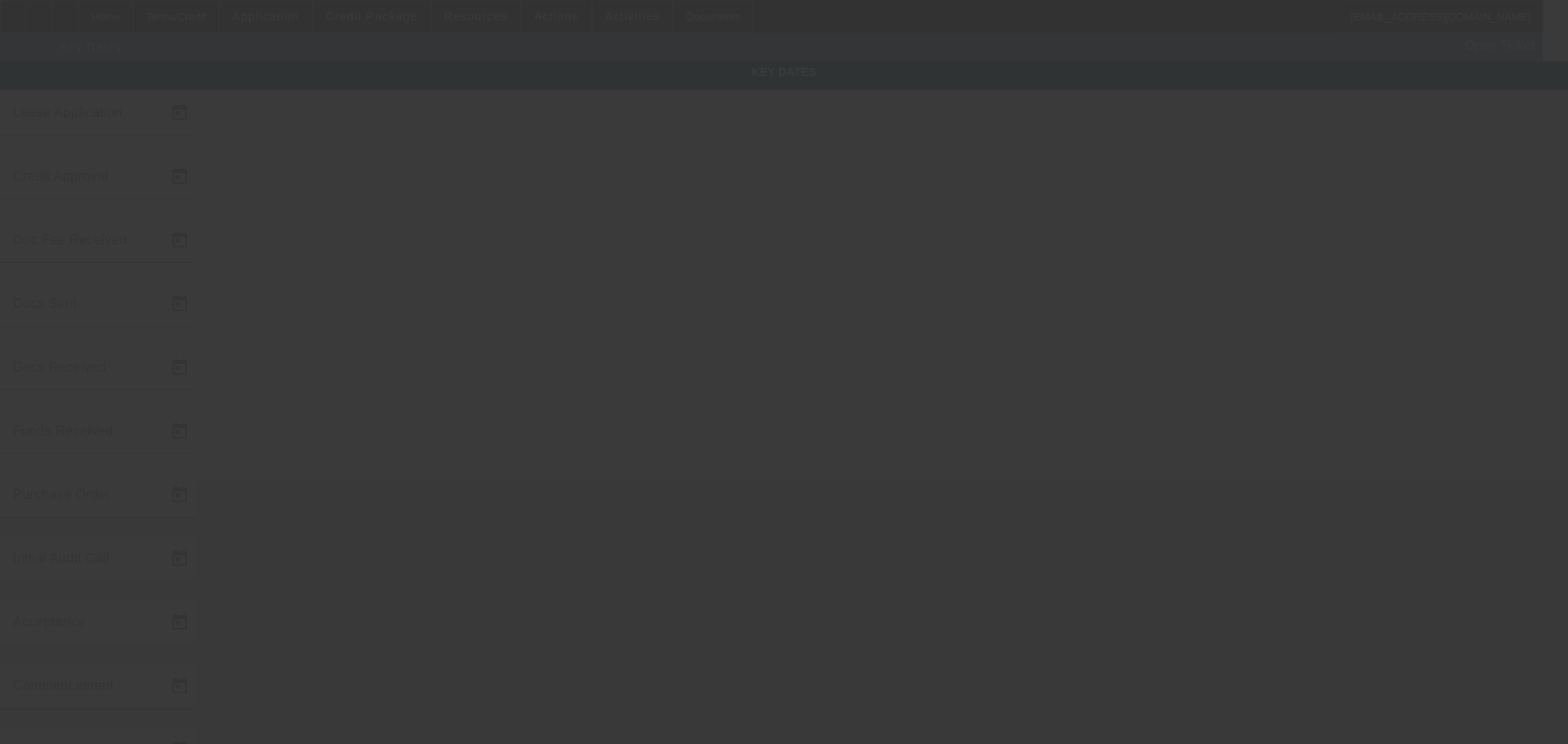
type input "[DATE]"
type input "9/30/2025"
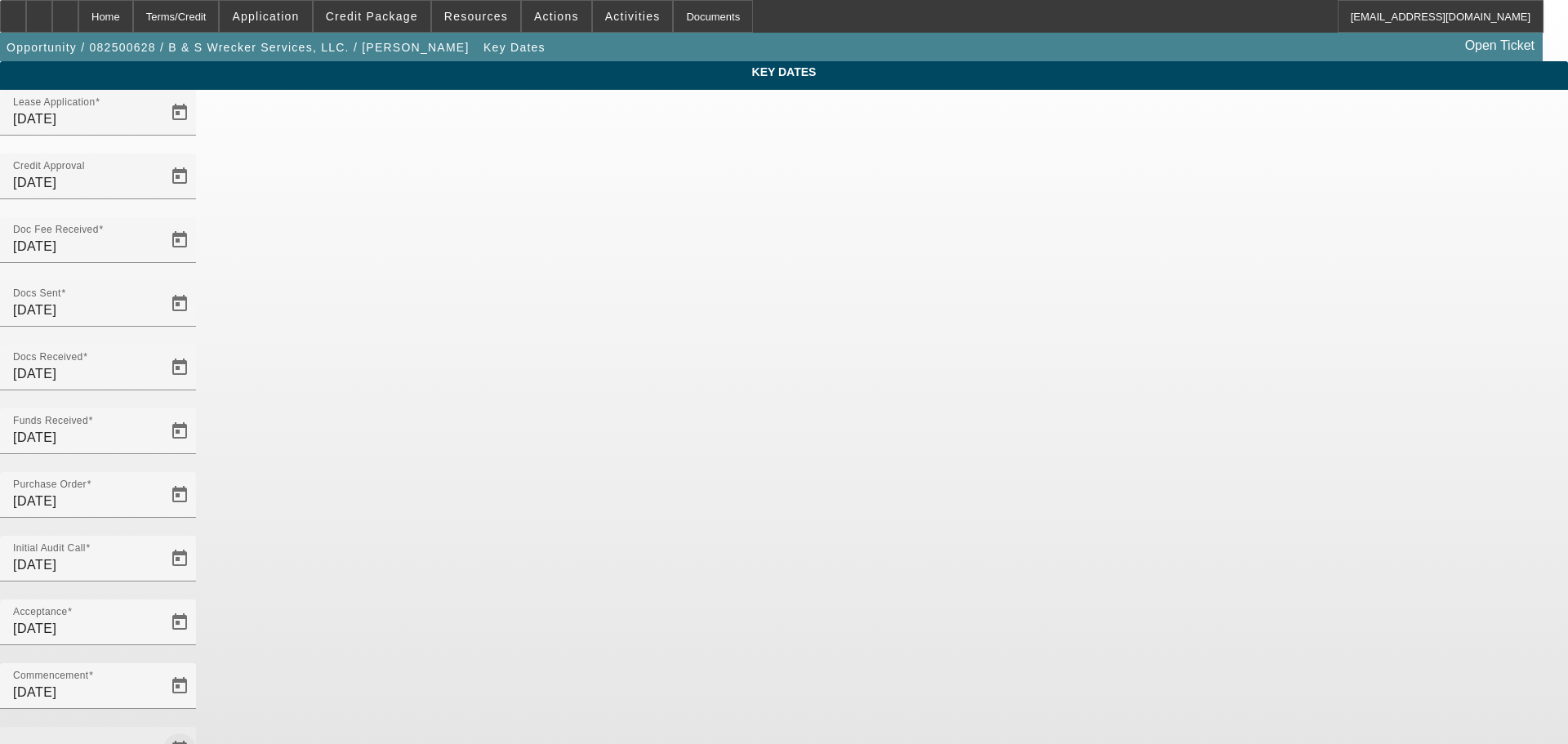
click at [199, 729] on span "Open calendar" at bounding box center [180, 749] width 39 height 39
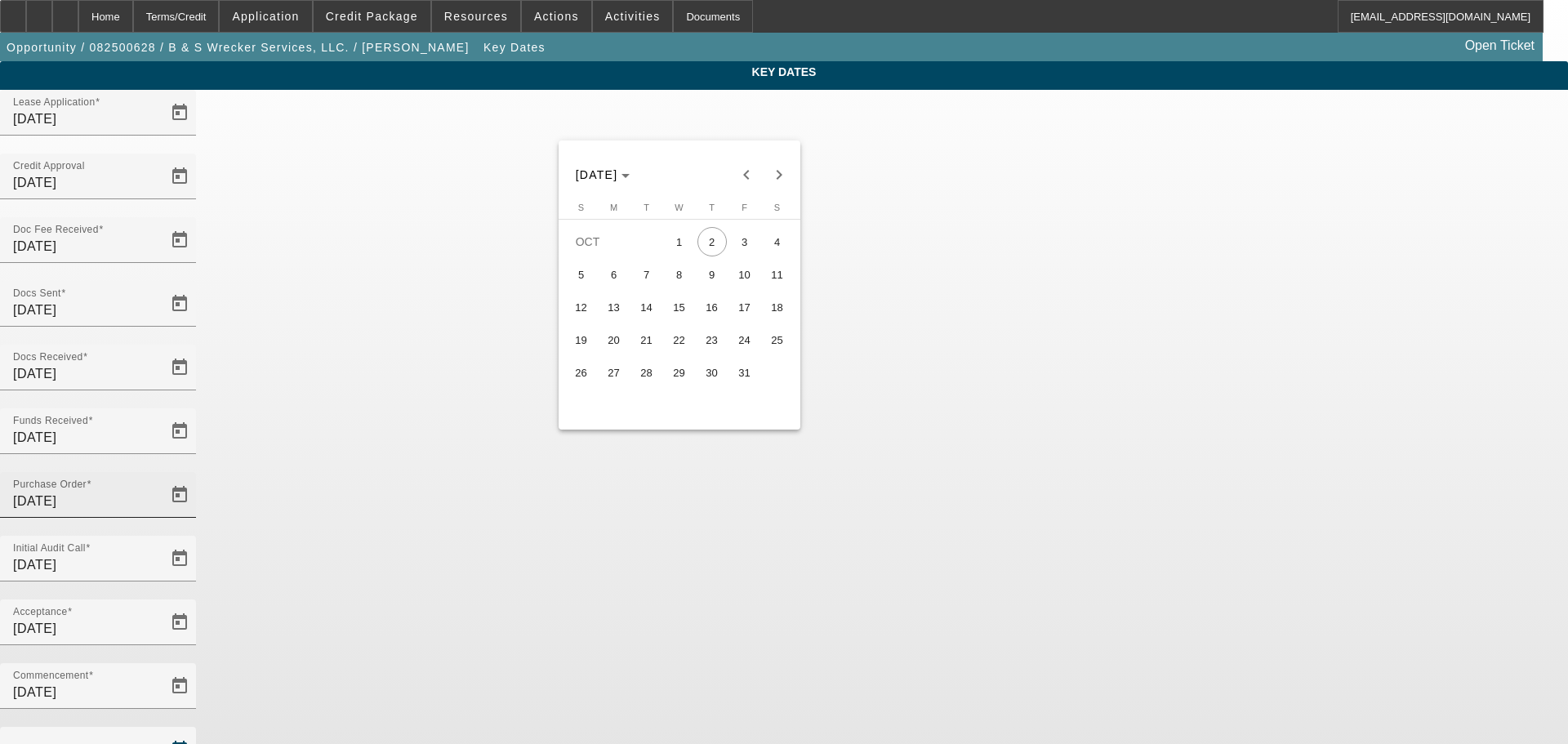
drag, startPoint x: 685, startPoint y: 241, endPoint x: 707, endPoint y: 336, distance: 97.5
click at [683, 246] on span "1" at bounding box center [679, 242] width 29 height 29
type input "[DATE]"
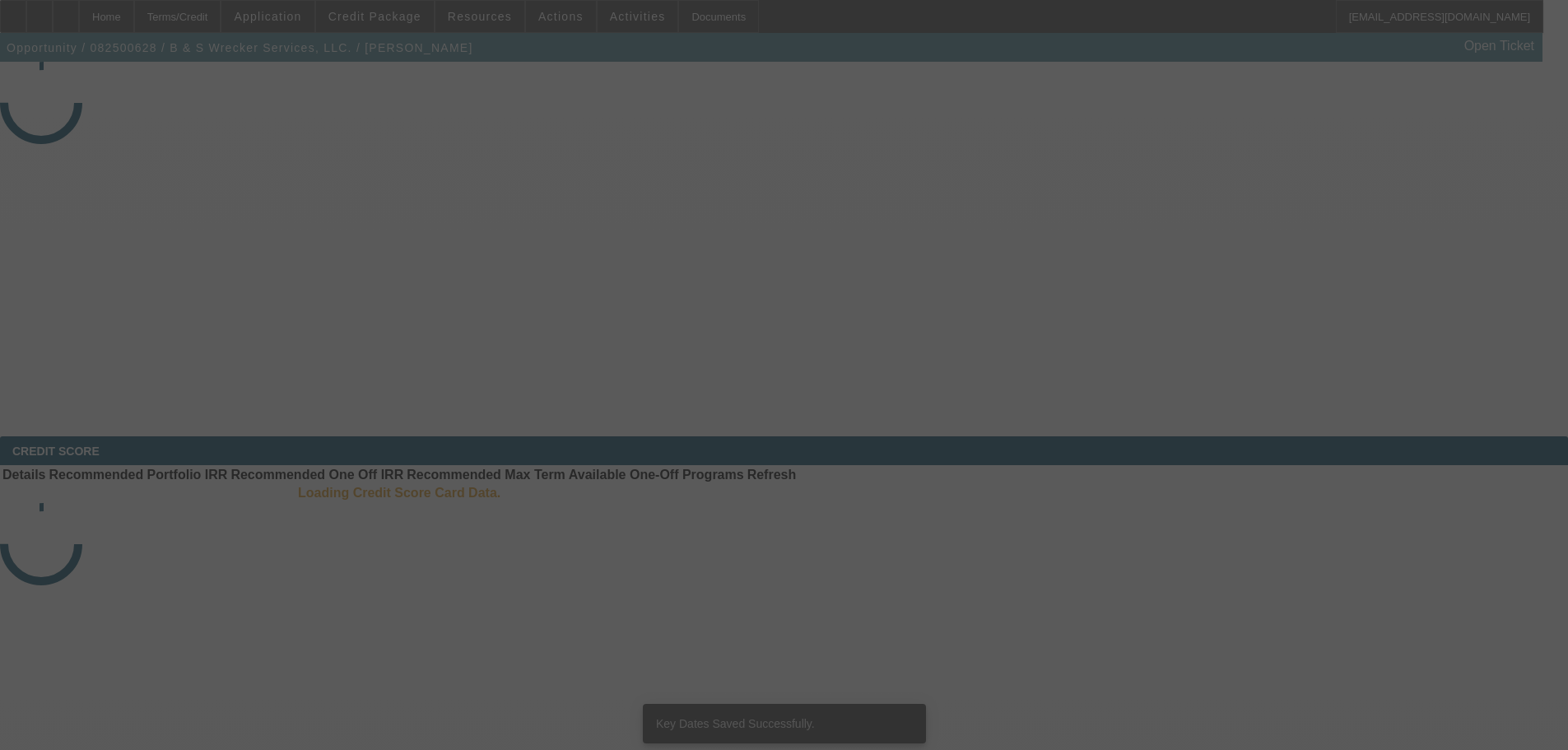
select select "4"
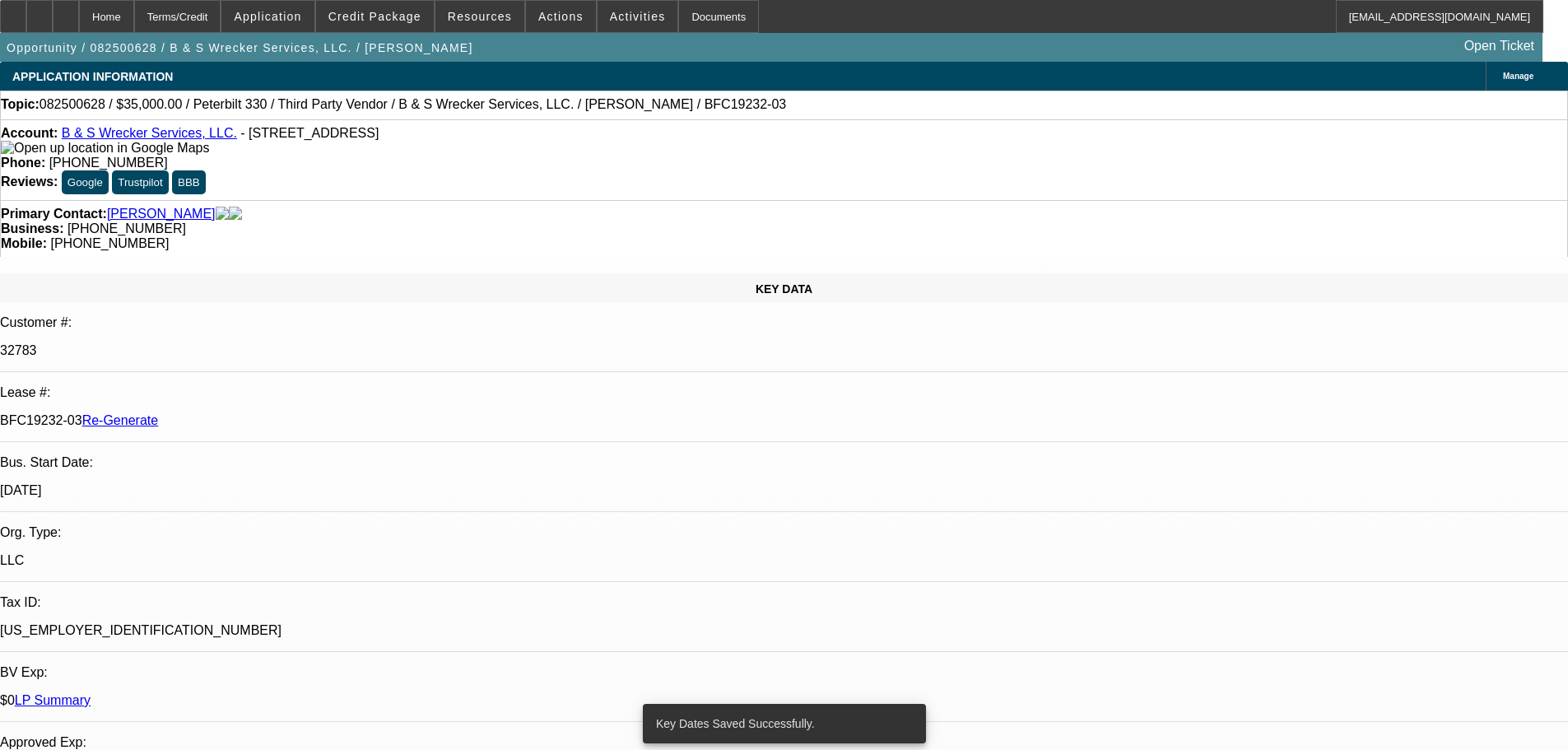
select select "0"
select select "6"
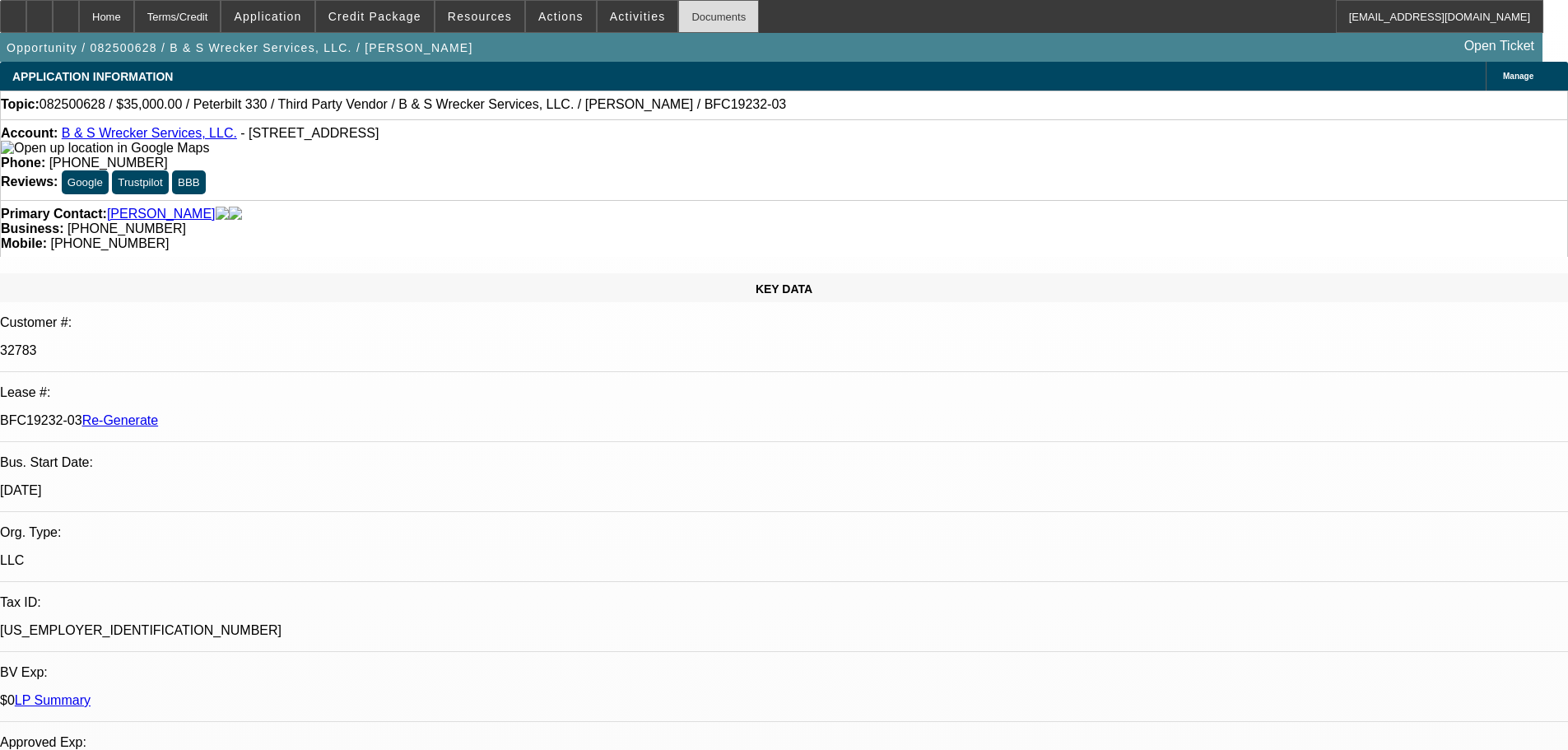
click at [684, 17] on div "Documents" at bounding box center [719, 17] width 80 height 33
click at [541, 13] on span "Actions" at bounding box center [560, 16] width 45 height 13
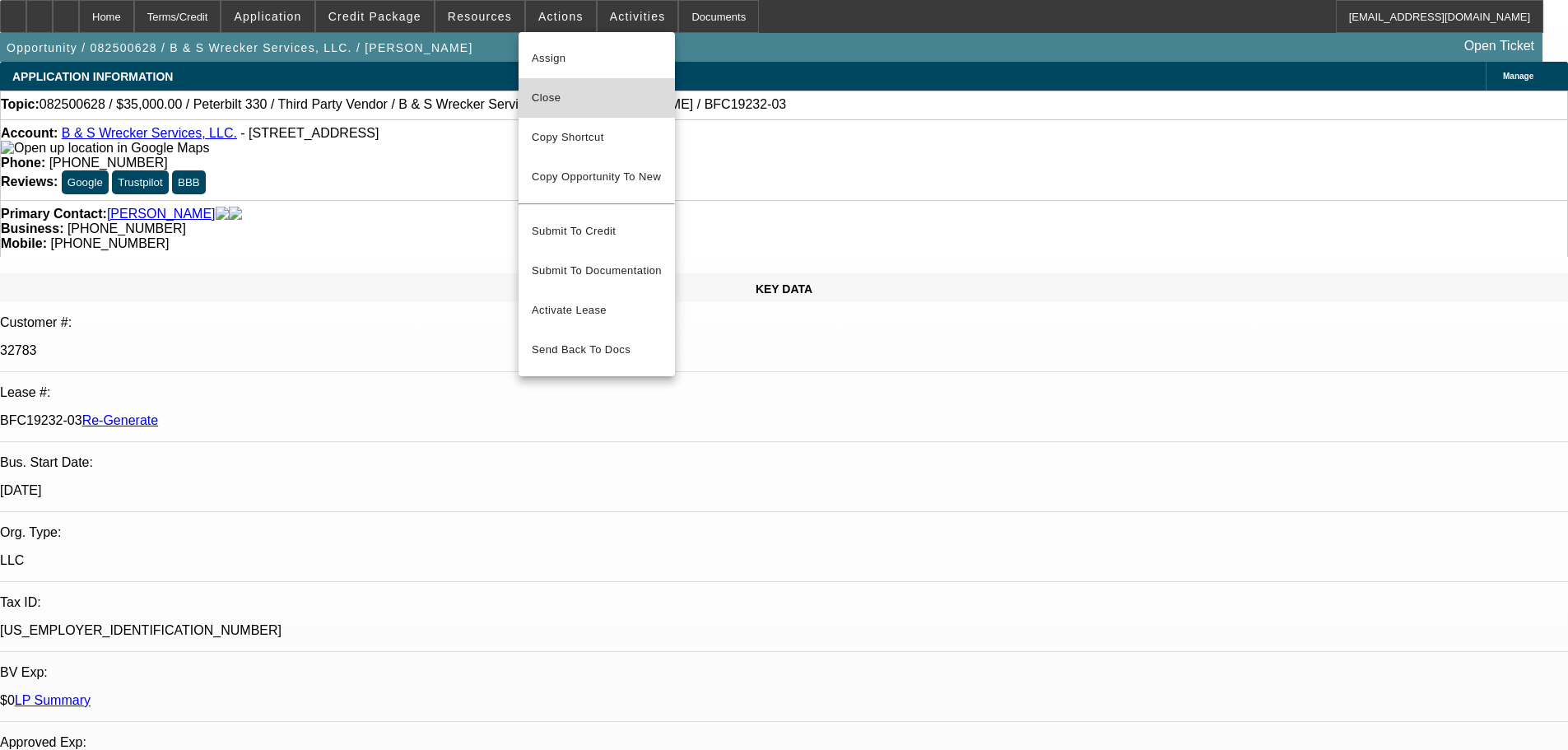
click at [623, 107] on span "Close" at bounding box center [597, 98] width 130 height 20
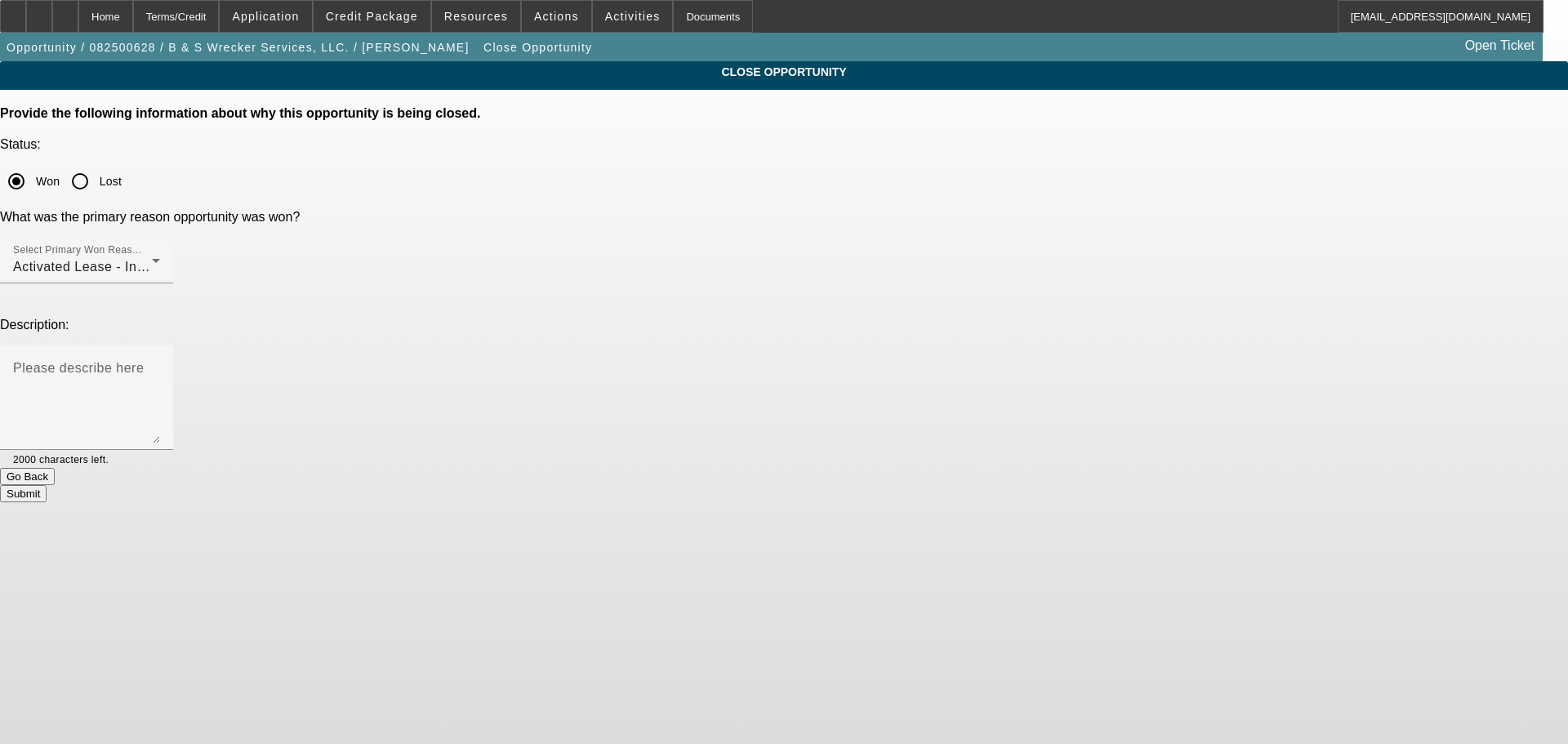
click at [47, 485] on button "Submit" at bounding box center [23, 494] width 47 height 17
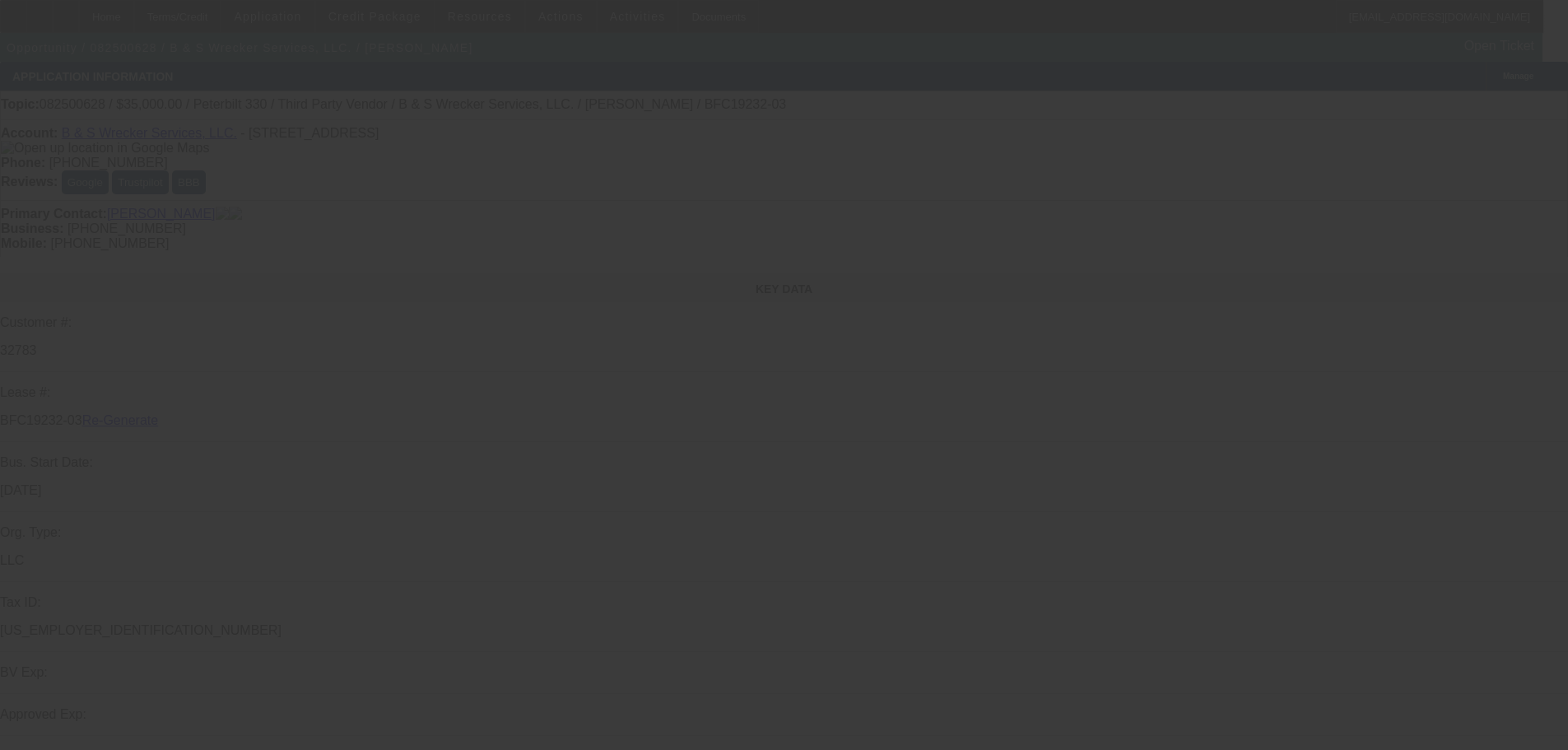
select select "4"
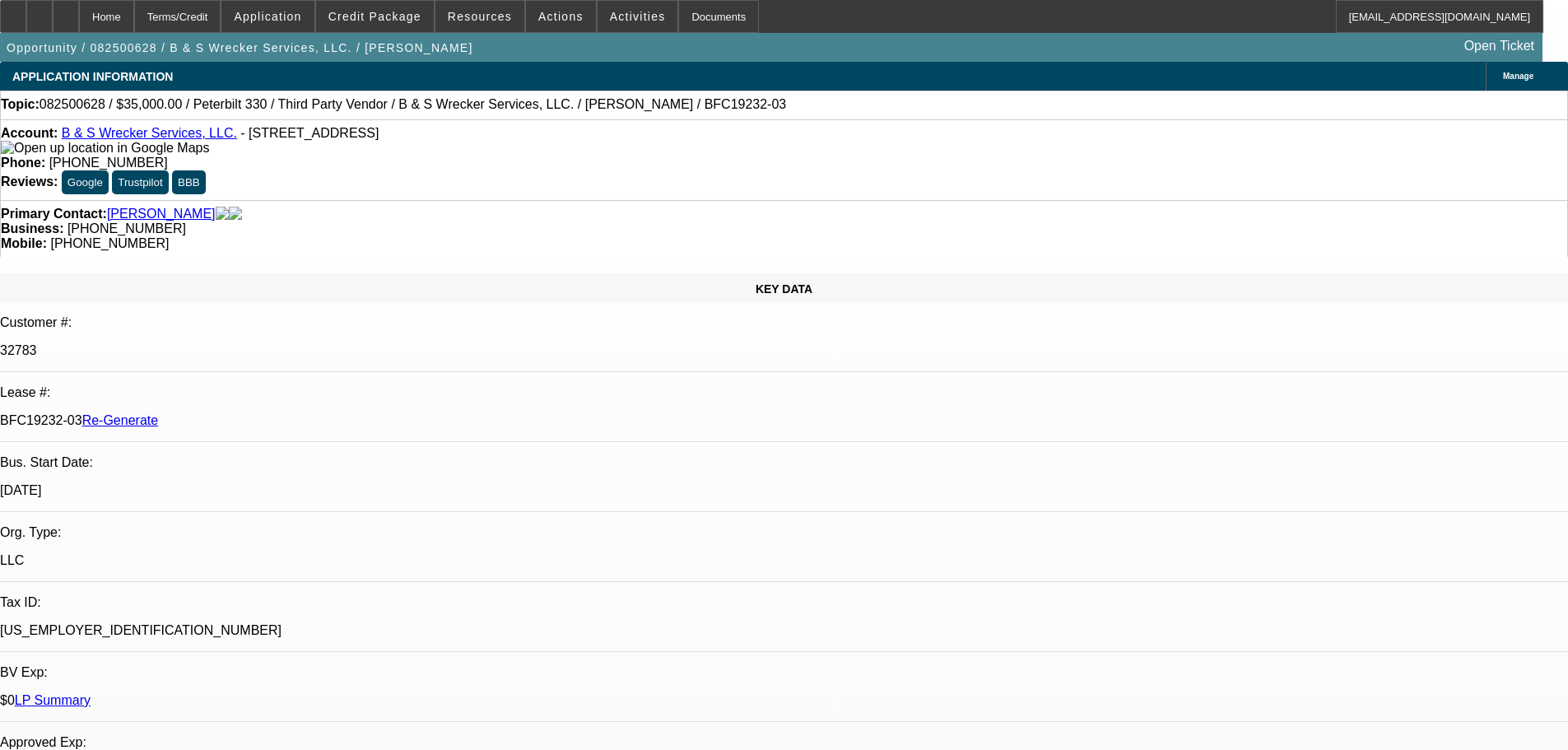
select select "0"
select select "6"
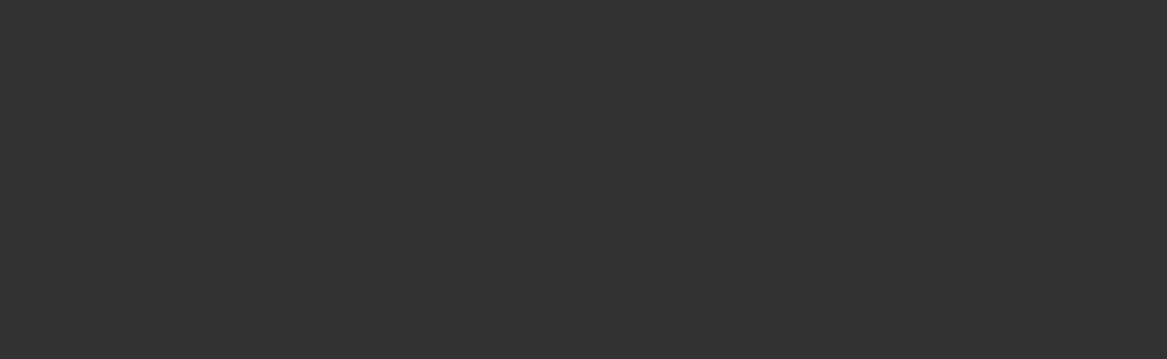
select select "4"
select select "0"
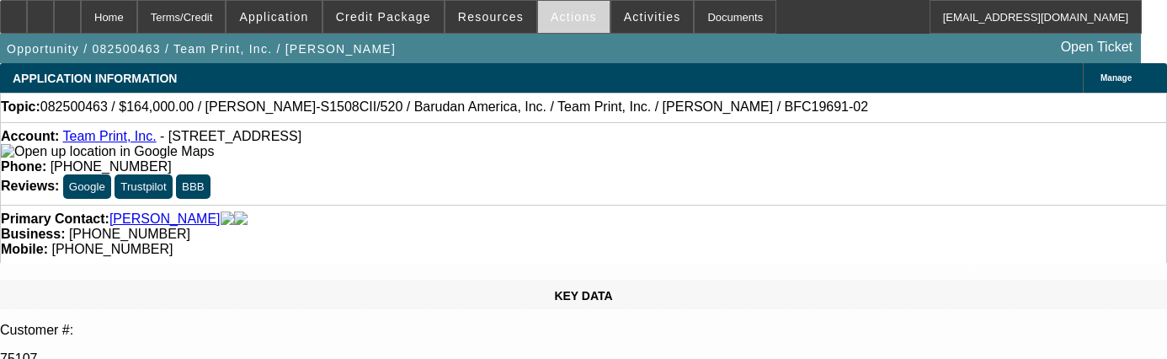
select select "1"
select select "2"
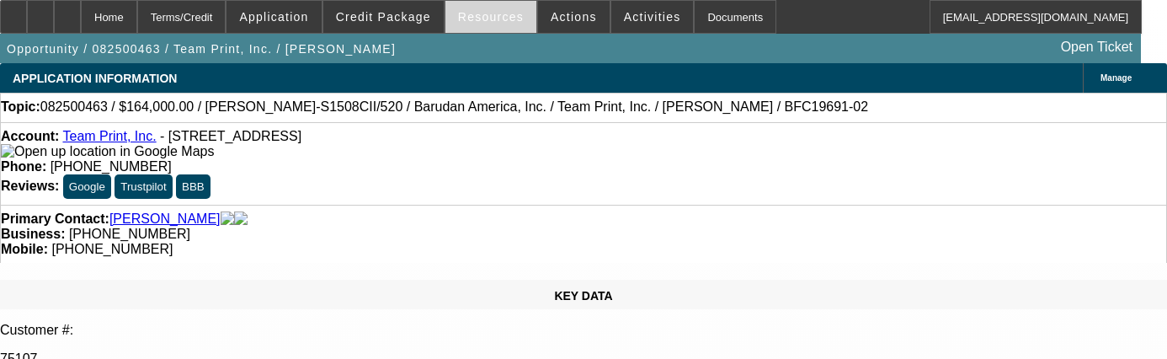
click at [493, 21] on span "Resources" at bounding box center [491, 16] width 66 height 13
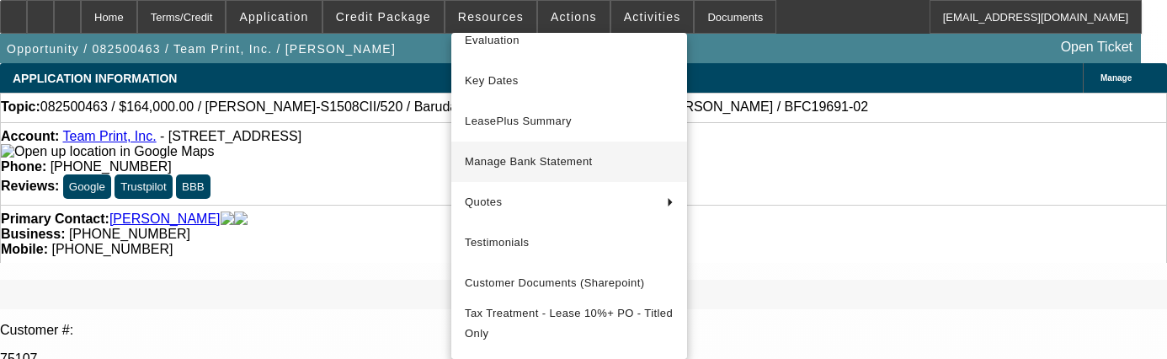
scroll to position [84, 0]
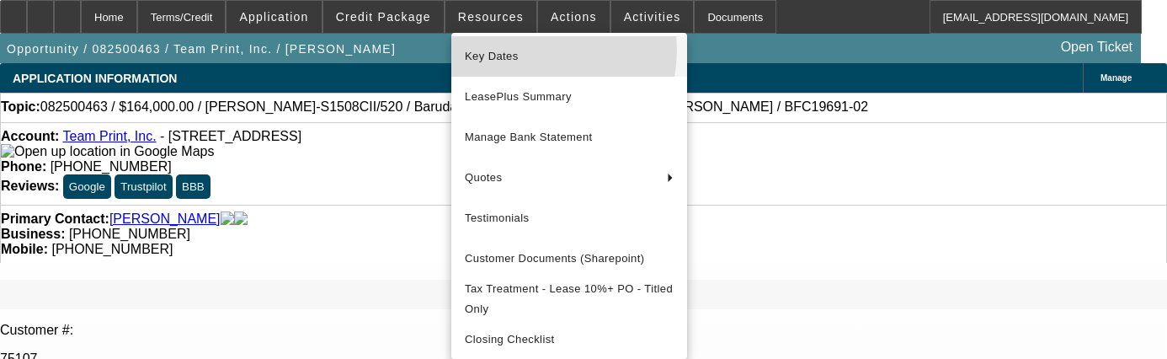
click at [530, 50] on span "Key Dates" at bounding box center [569, 56] width 209 height 20
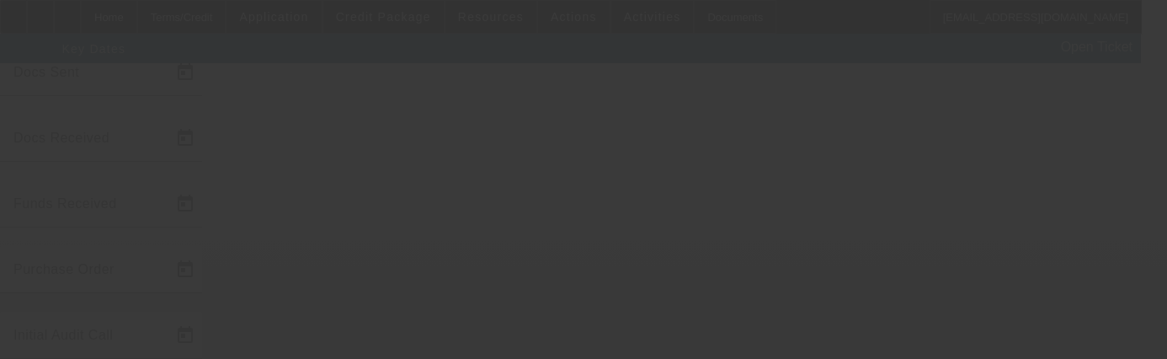
scroll to position [253, 0]
type input "[DATE]"
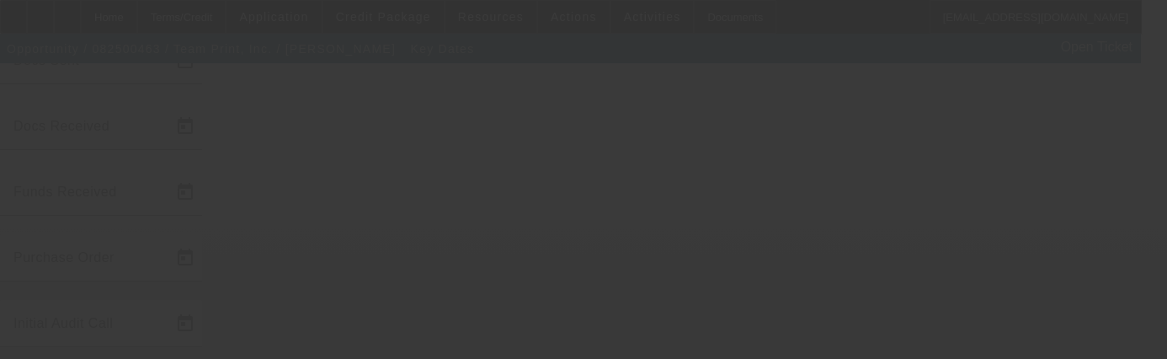
type input "[DATE]"
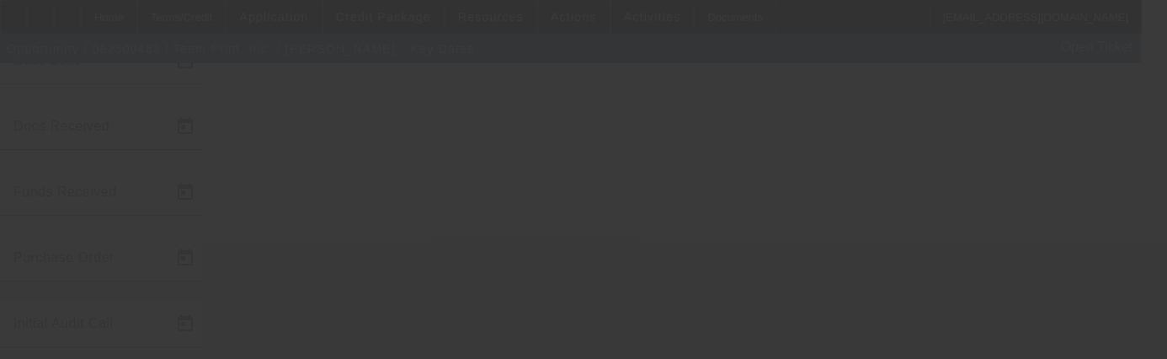
type input "[DATE]"
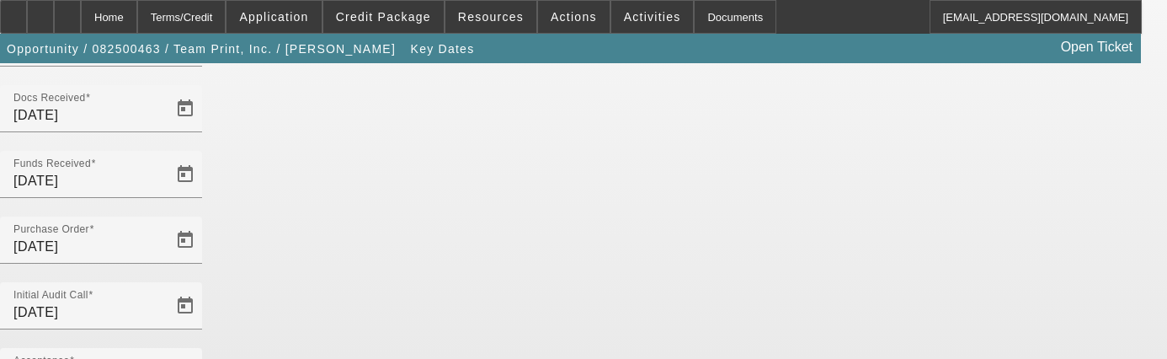
scroll to position [285, 0]
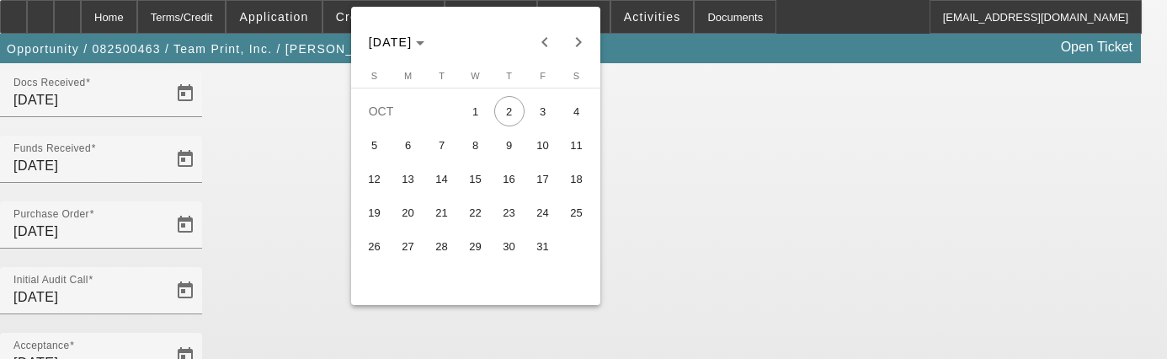
click at [473, 102] on button "1" at bounding box center [476, 111] width 34 height 34
type input "[DATE]"
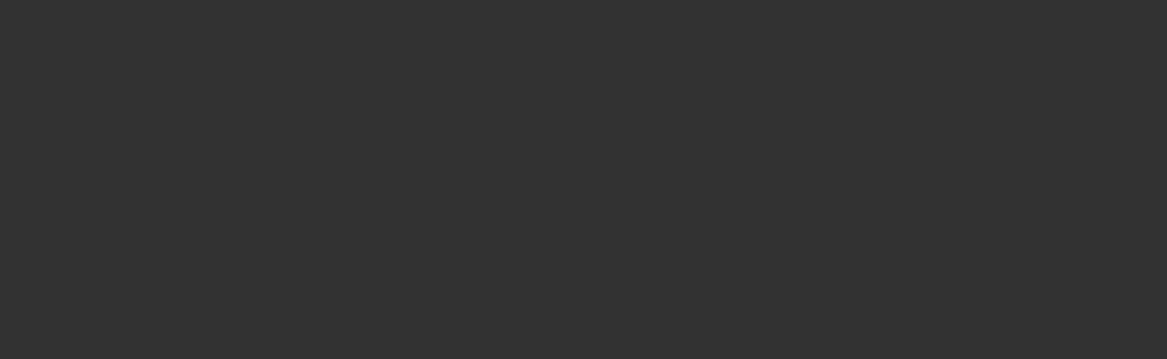
select select "4"
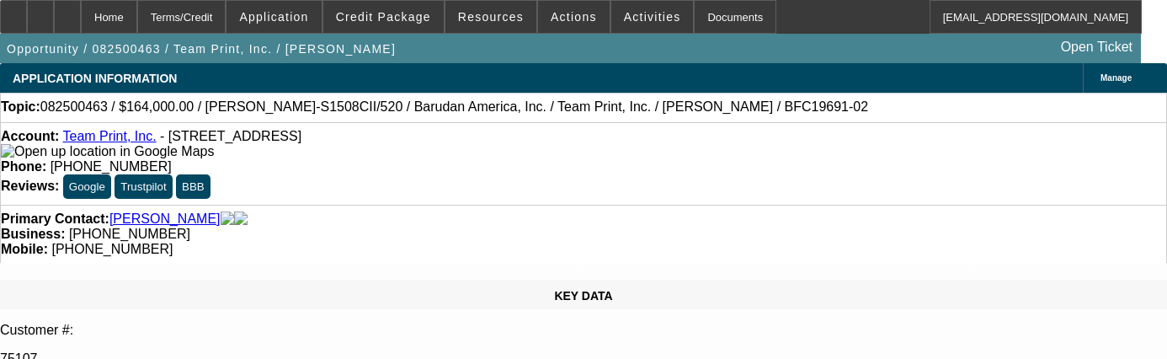
select select "0"
select select "2"
click at [494, 13] on span "Resources" at bounding box center [491, 16] width 66 height 13
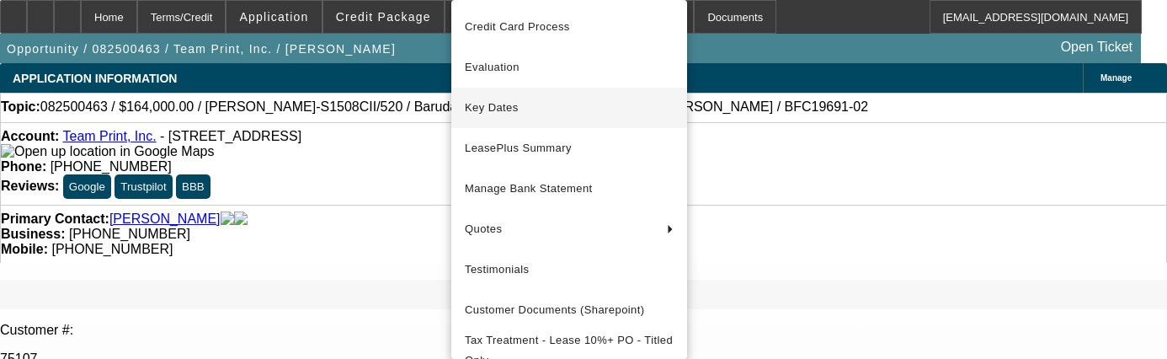
click at [503, 103] on span "Key Dates" at bounding box center [569, 108] width 209 height 20
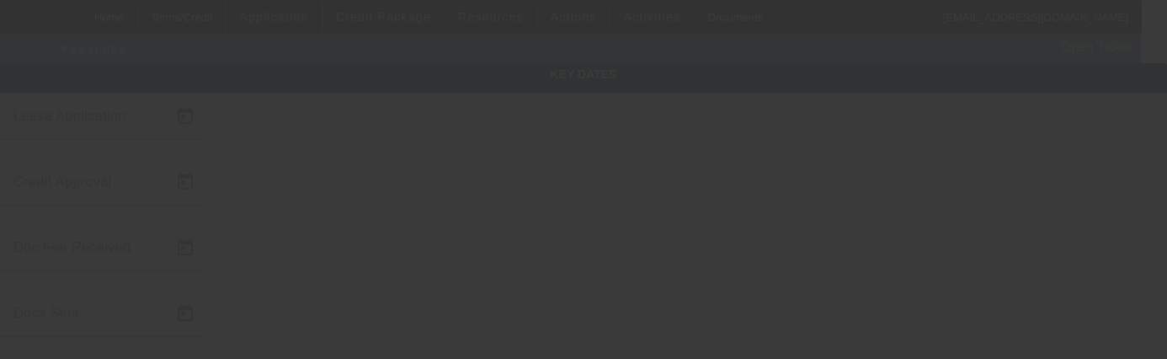
type input "[DATE]"
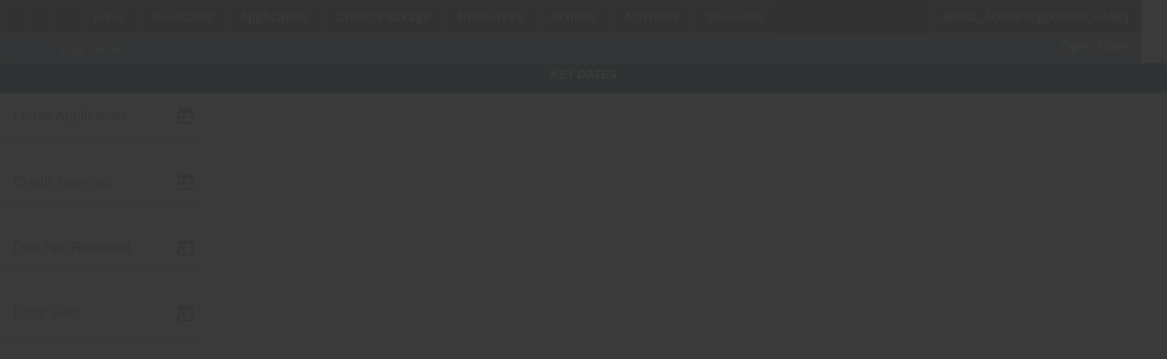
type input "[DATE]"
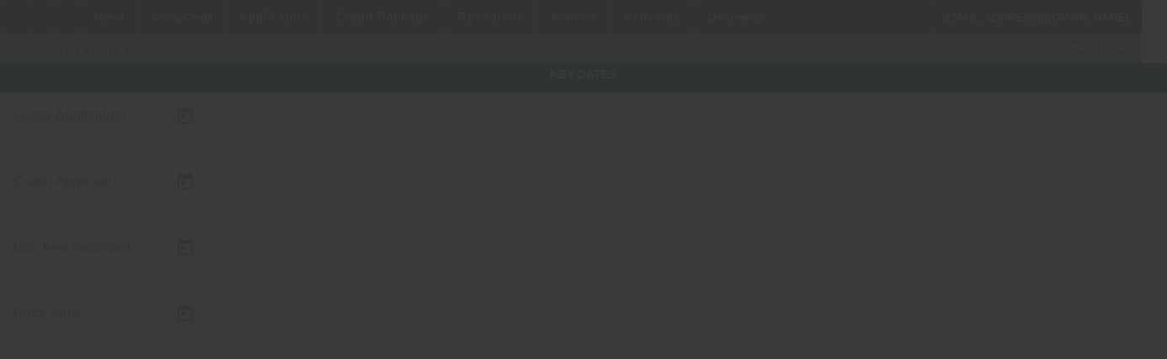
type input "[DATE]"
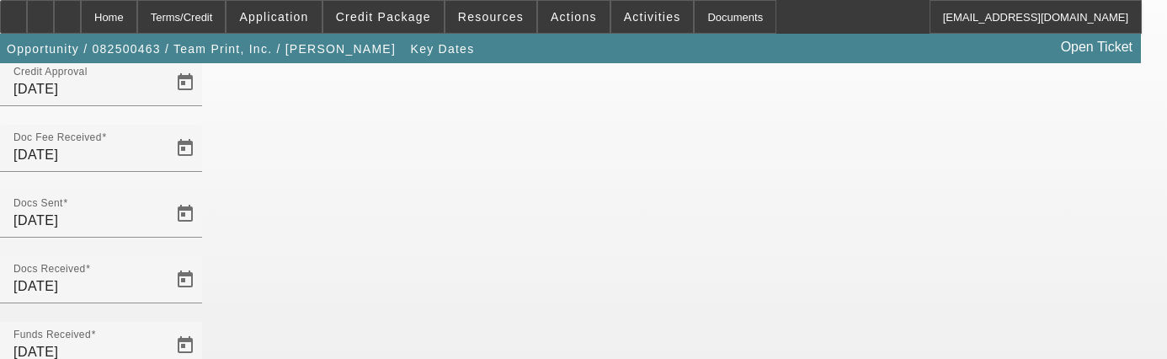
scroll to position [253, 0]
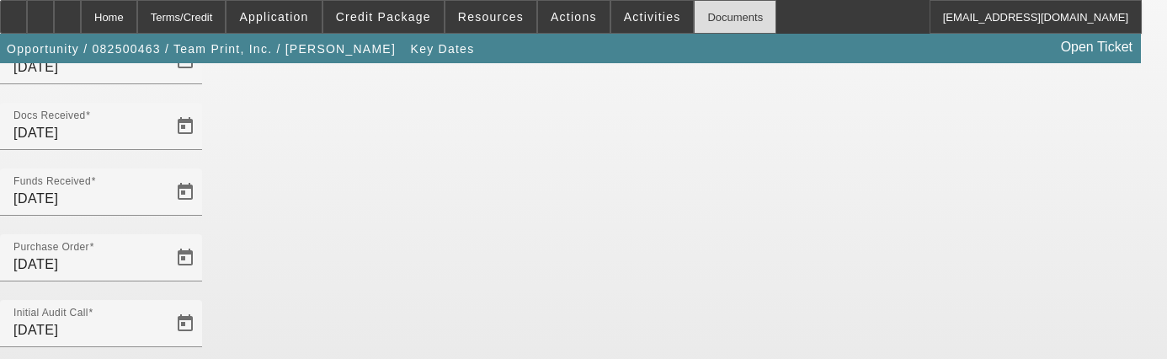
click at [704, 3] on div "Documents" at bounding box center [735, 17] width 82 height 34
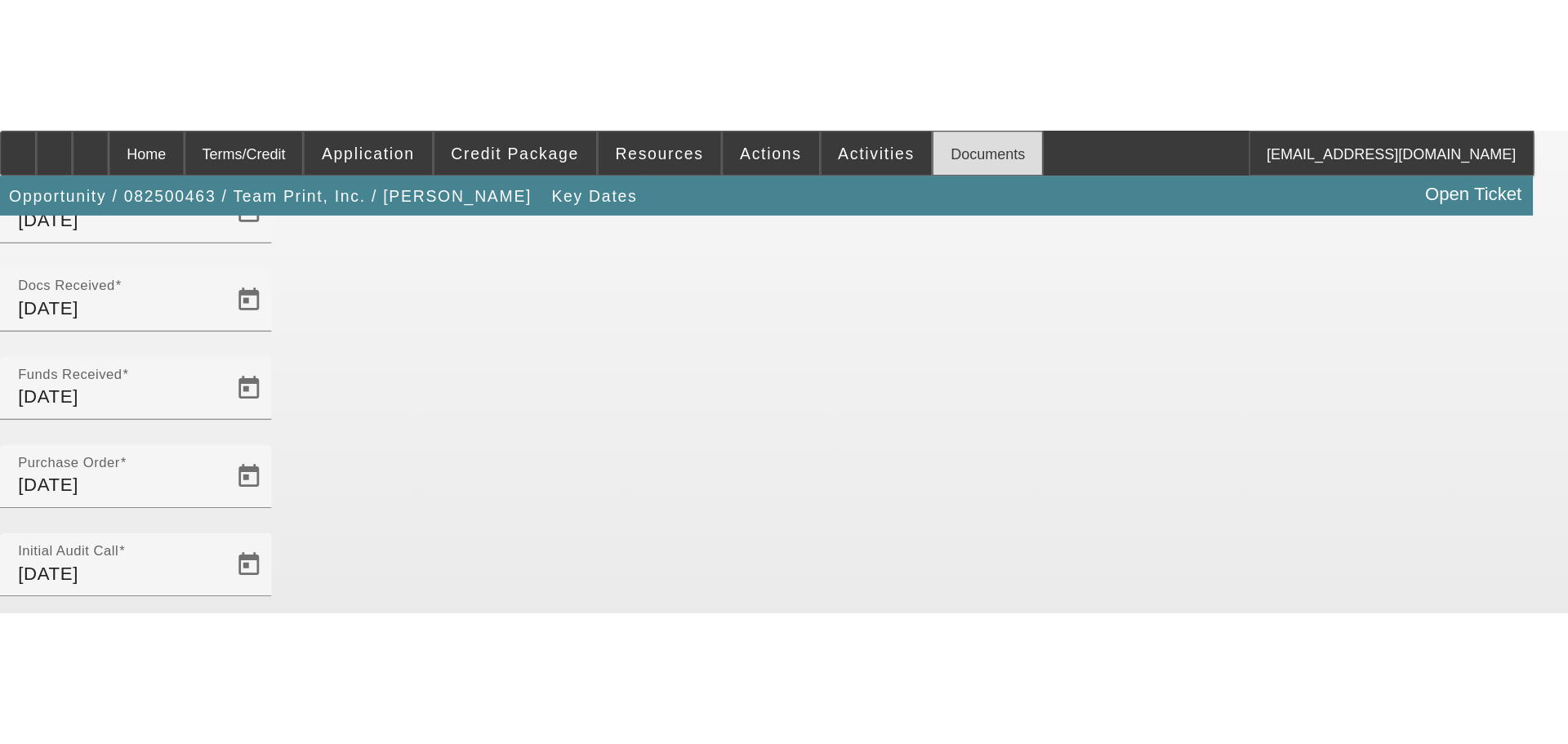
scroll to position [0, 0]
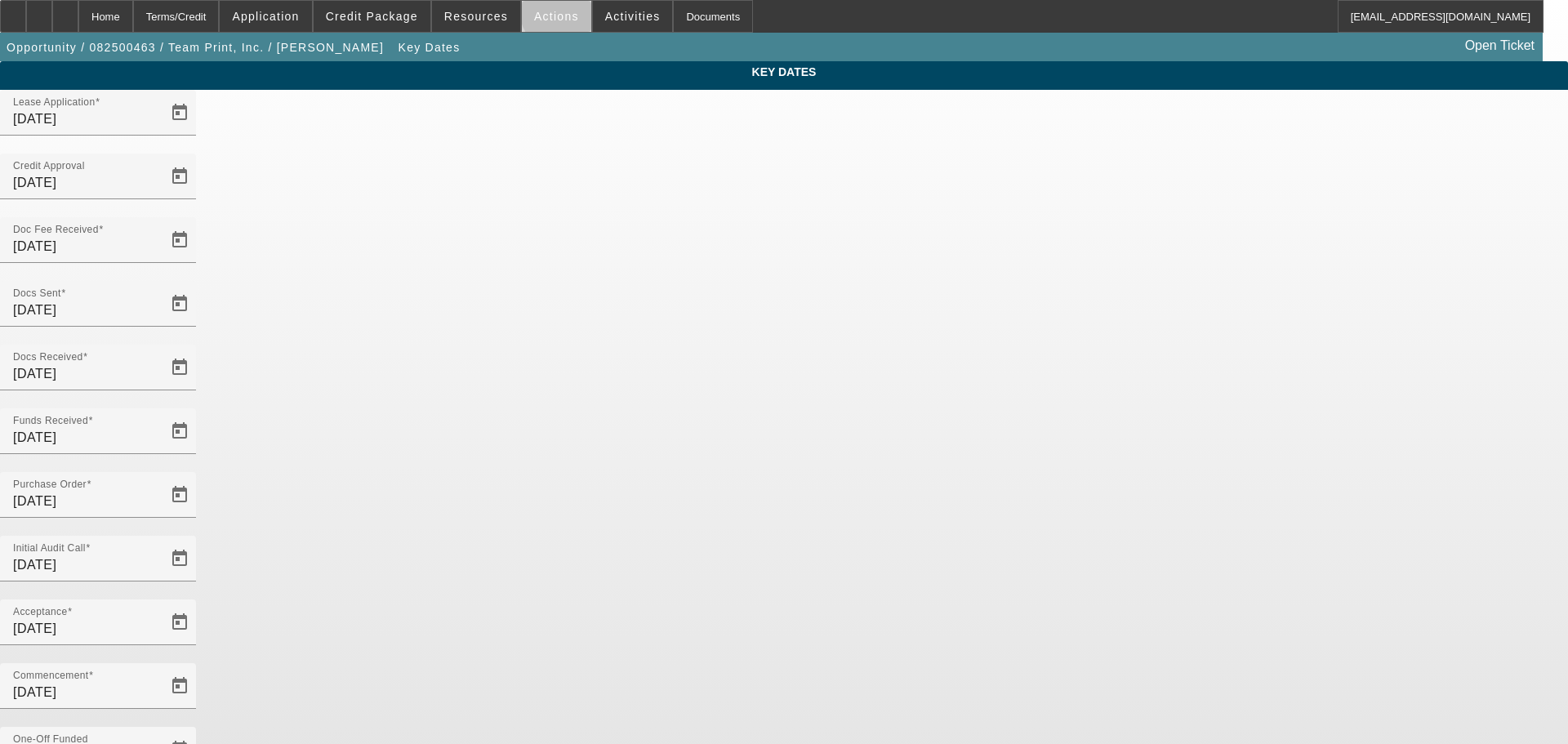
click at [558, 13] on span "Actions" at bounding box center [556, 16] width 45 height 13
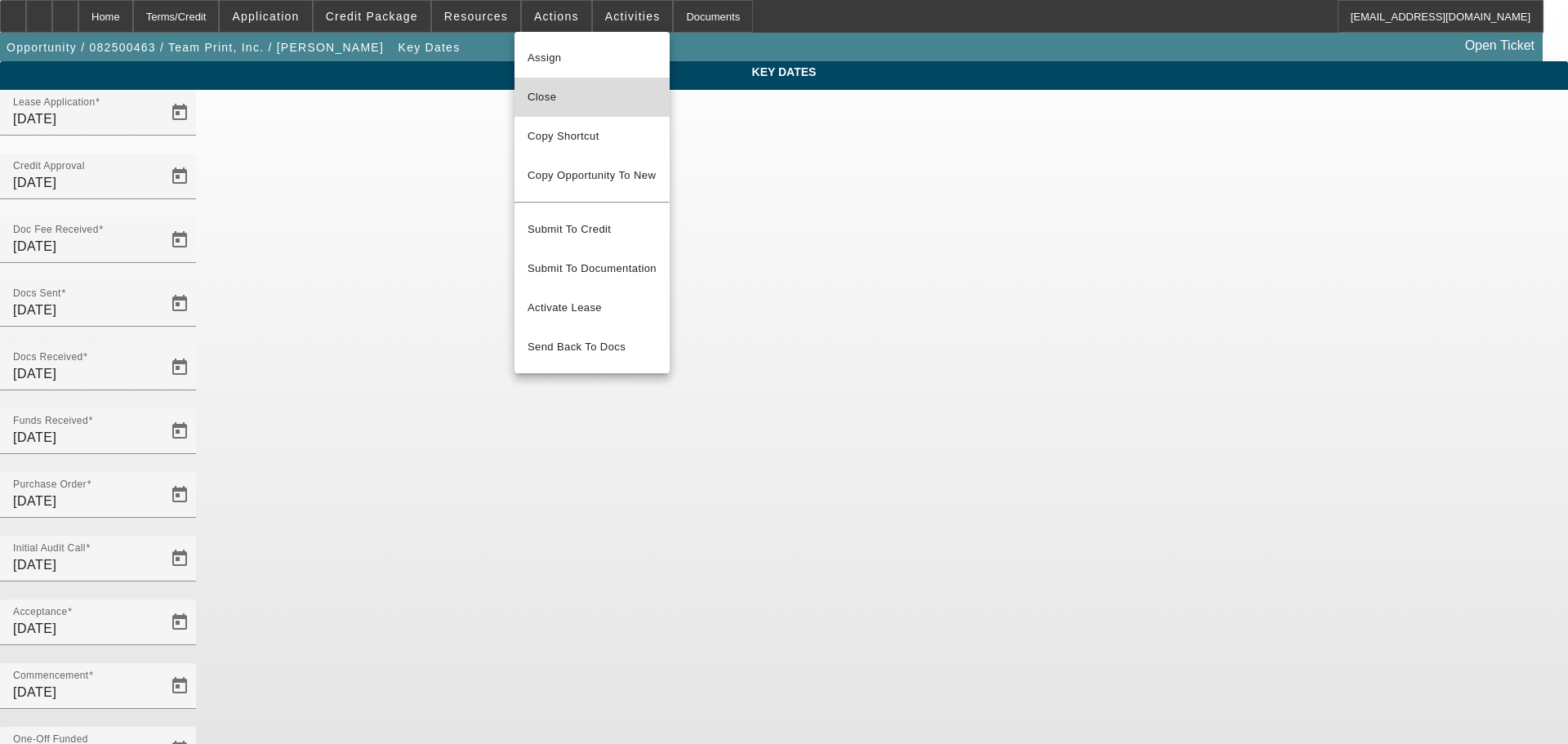
click at [563, 93] on span "Close" at bounding box center [592, 97] width 129 height 19
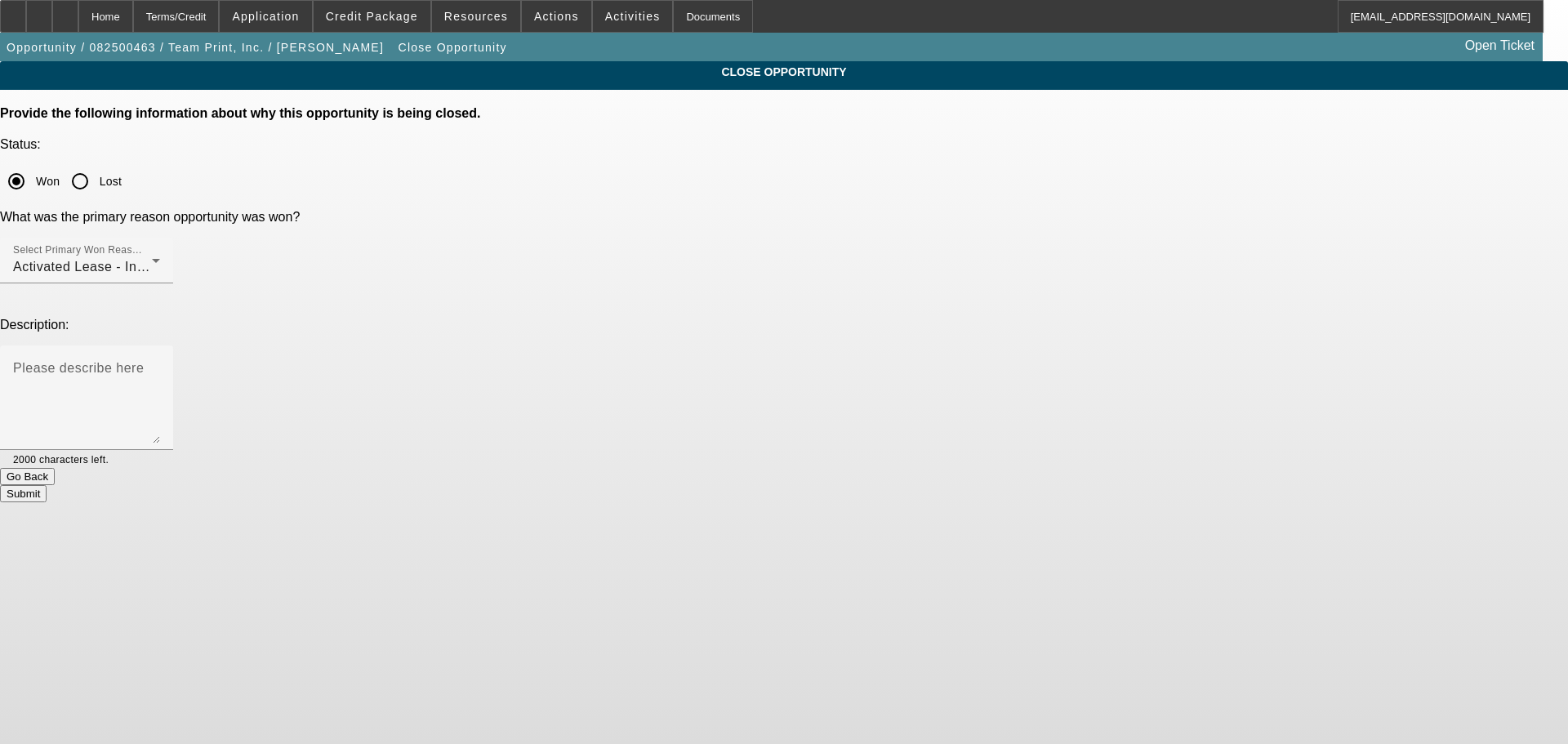
click at [47, 485] on button "Submit" at bounding box center [23, 494] width 47 height 17
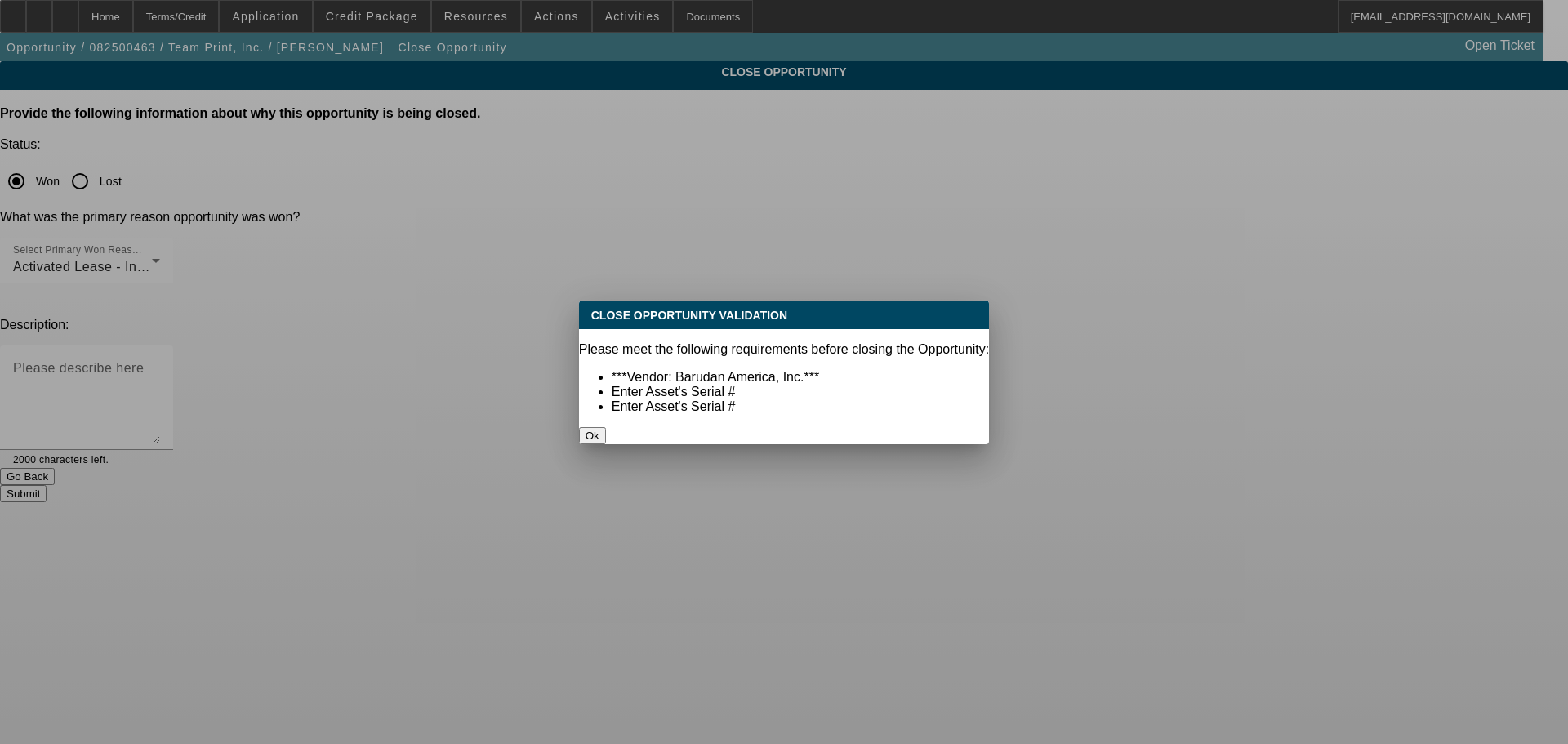
click at [606, 427] on button "Ok" at bounding box center [593, 436] width 27 height 17
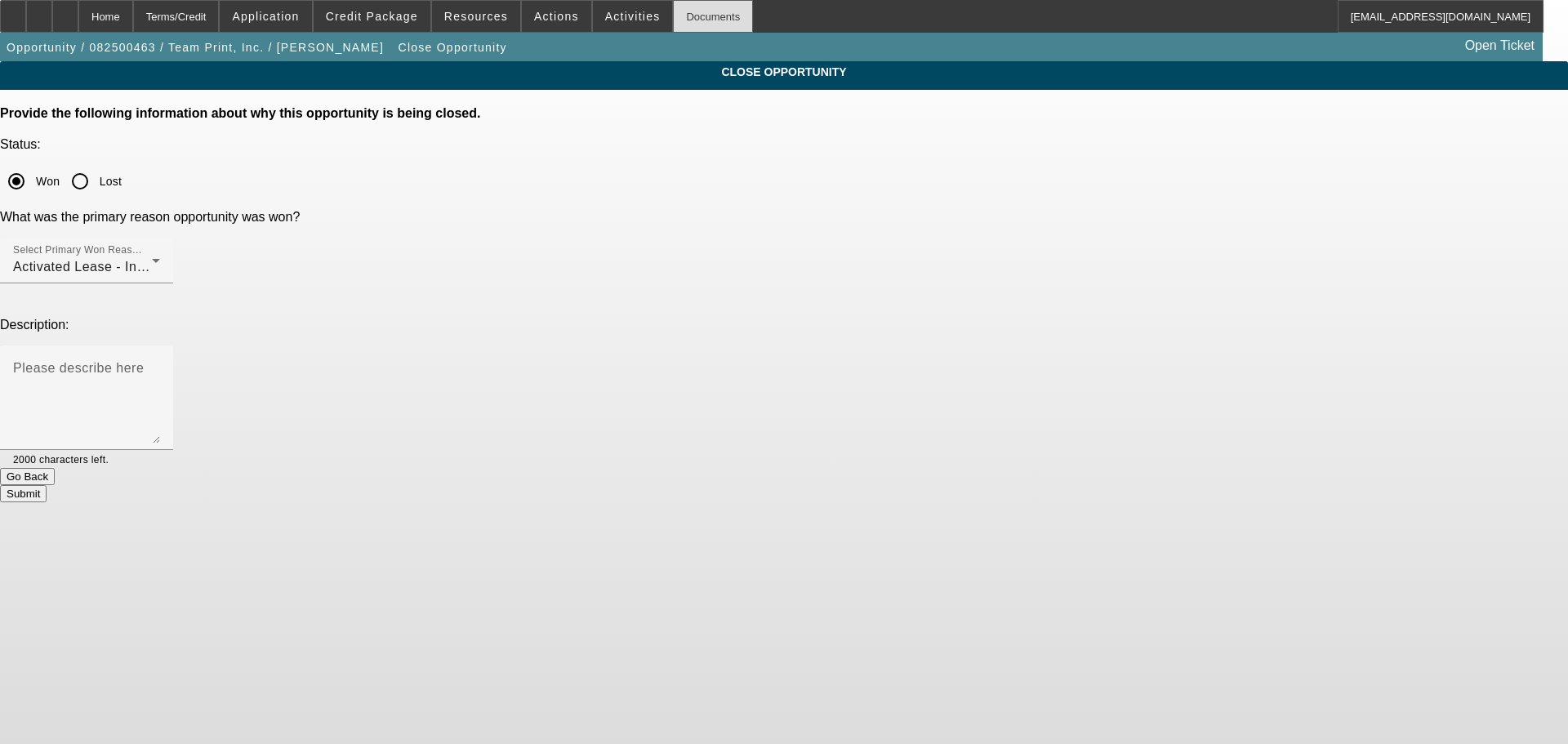
click at [673, 18] on div "Documents" at bounding box center [713, 16] width 80 height 33
click at [47, 485] on button "Submit" at bounding box center [23, 494] width 47 height 17
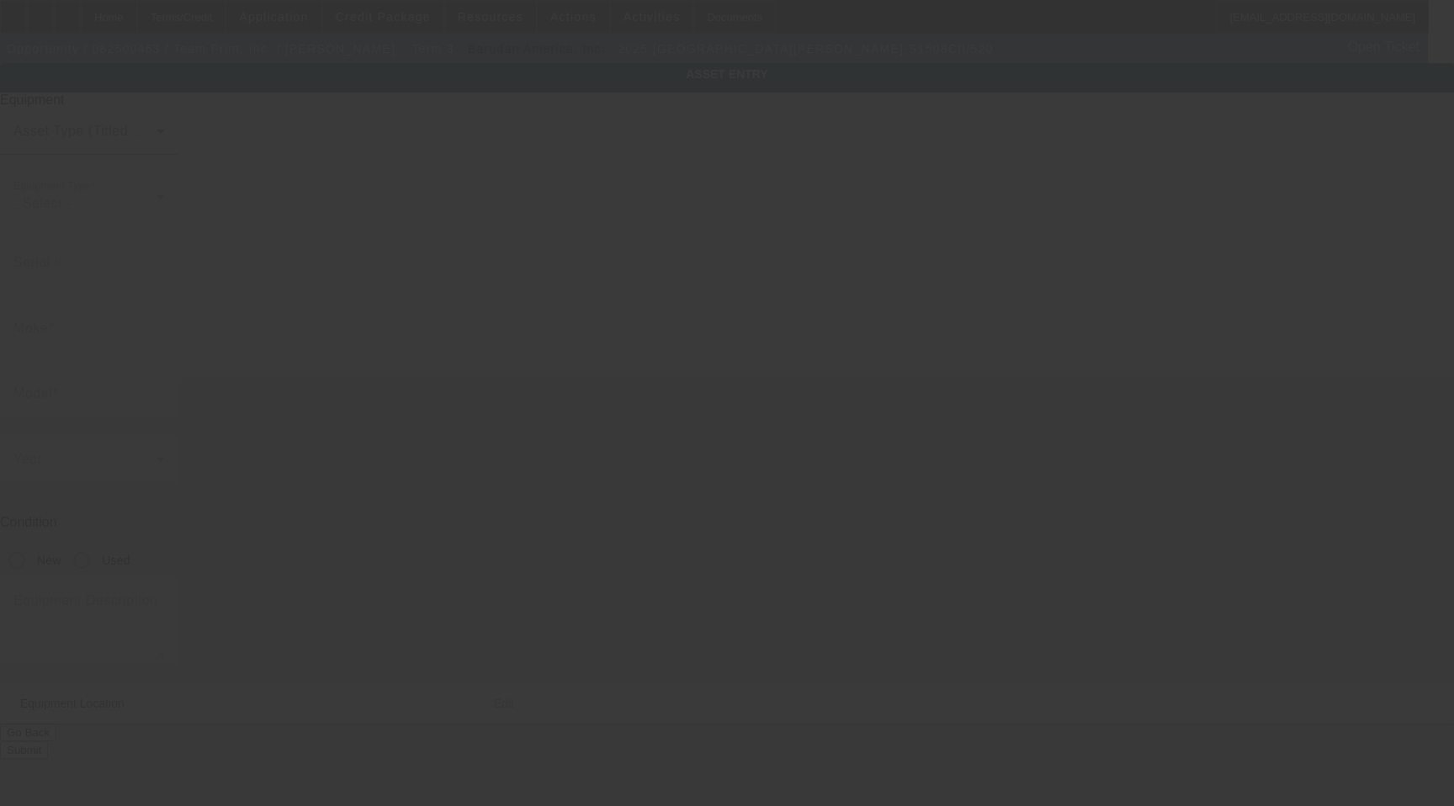
type input "Barudan"
type input "BEKY-S1508CII/520"
radio input "true"
type textarea "8 Head 15 Needle Embroidery Machine with (16 Each) 12cm, 15cm, 18cm, 300x290mm,…"
type input "1605 Commerce Dr"
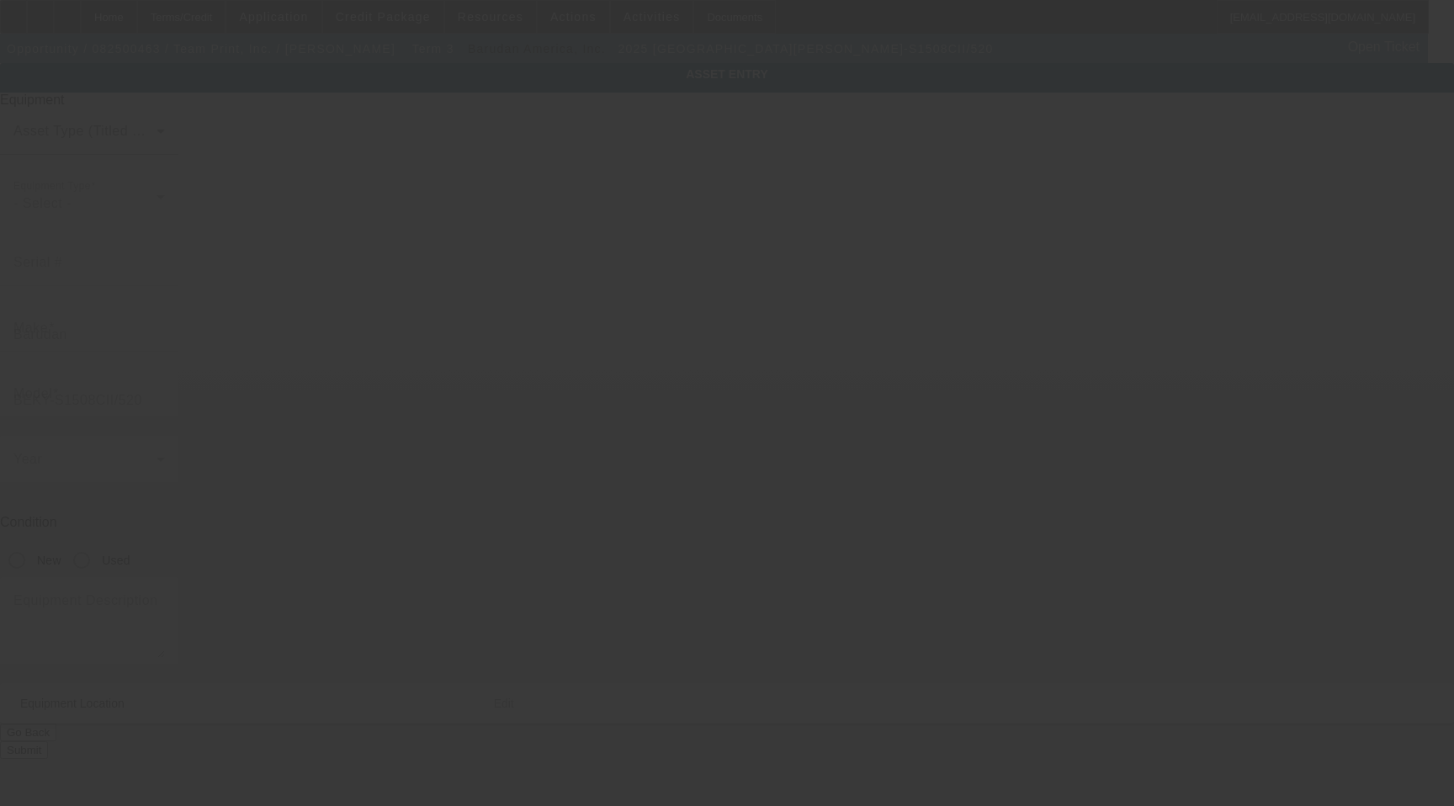
type input "Bourbonnais"
type input "60914"
type input "Kankakee"
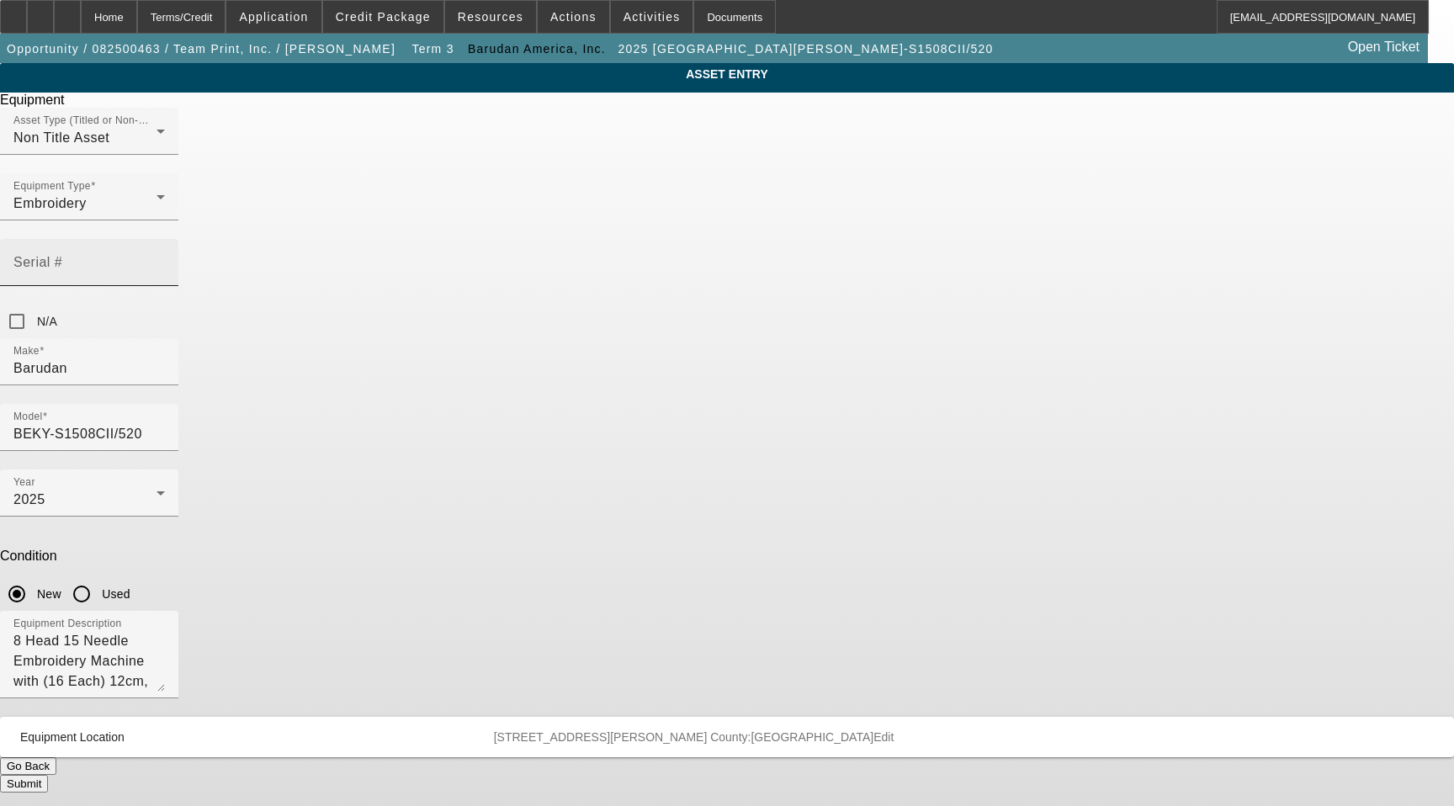
click at [62, 255] on label "Serial #" at bounding box center [37, 262] width 49 height 15
click at [165, 259] on input "Serial #" at bounding box center [89, 269] width 152 height 20
drag, startPoint x: 784, startPoint y: 237, endPoint x: 767, endPoint y: 235, distance: 17.8
click at [165, 259] on input "Serial #" at bounding box center [89, 269] width 152 height 20
paste input "3139223E25"
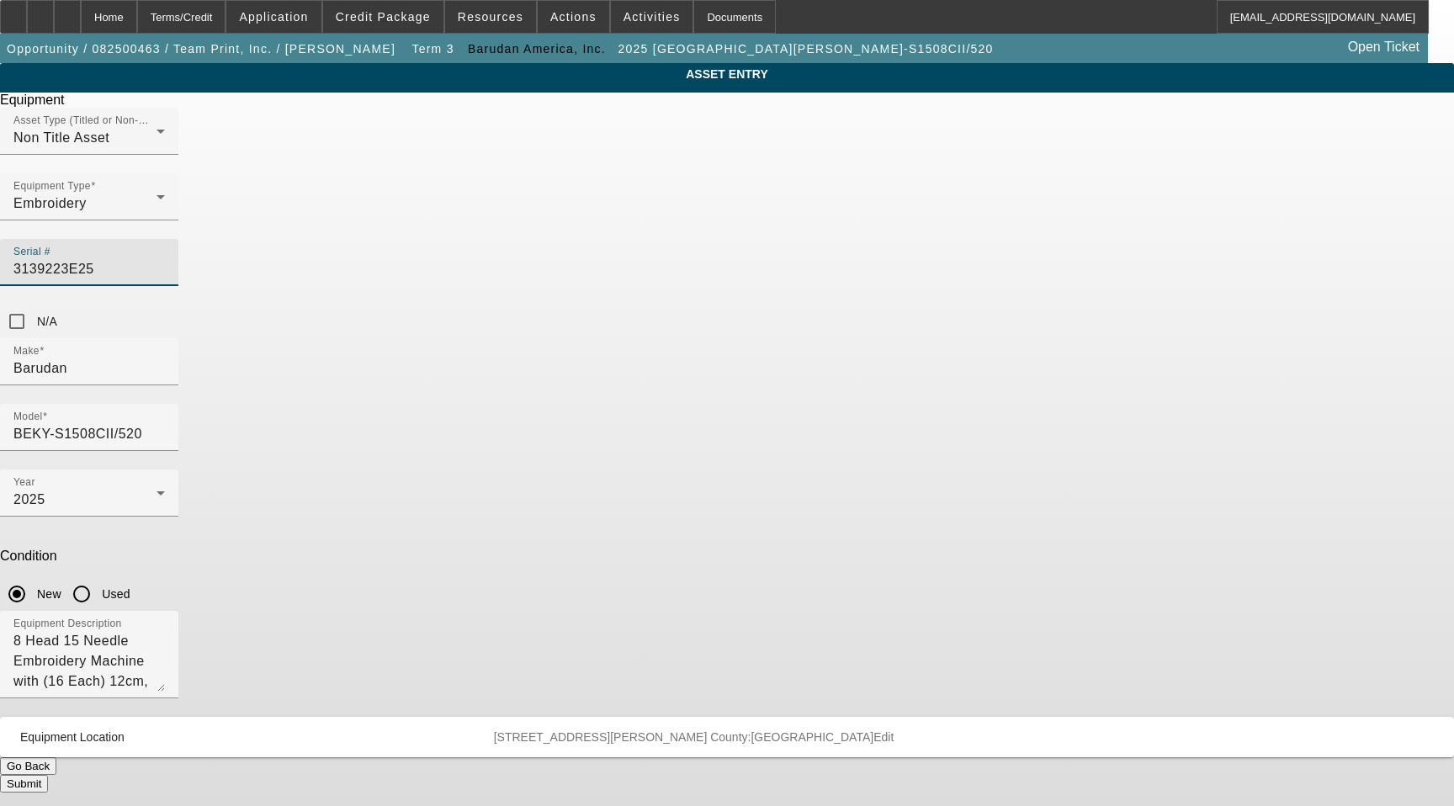
type input "3139223E25"
click at [48, 775] on button "Submit" at bounding box center [24, 784] width 48 height 18
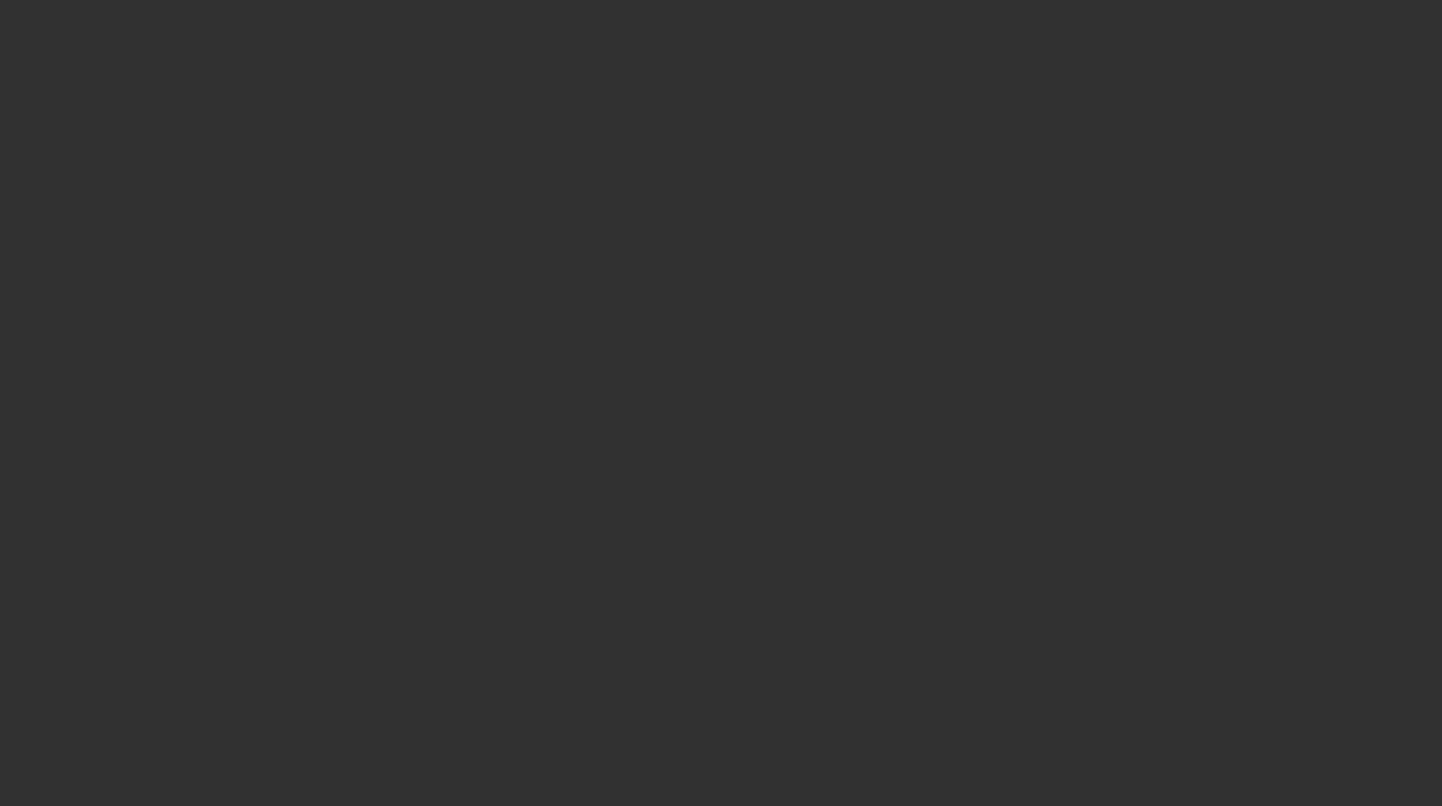
select select "4"
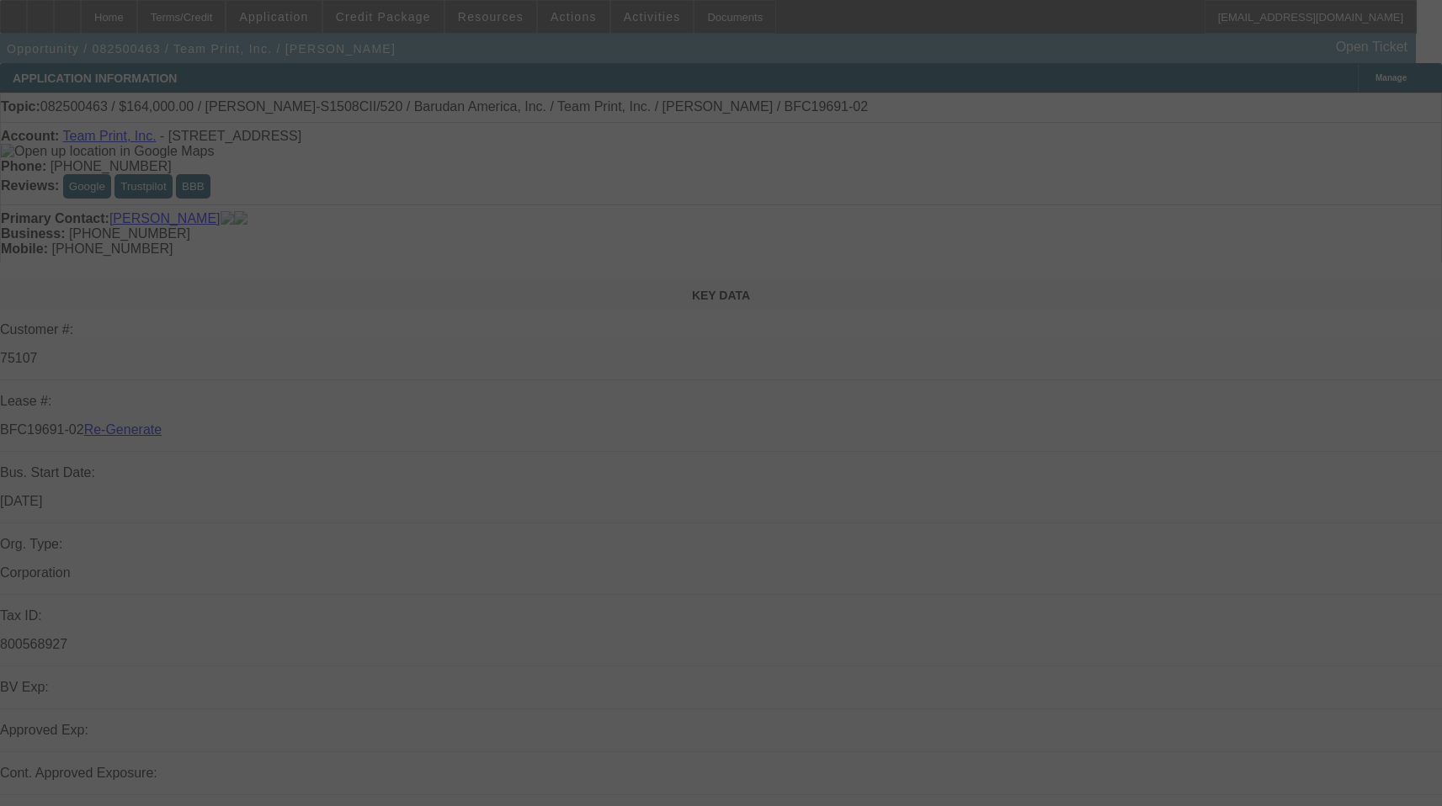
select select "0"
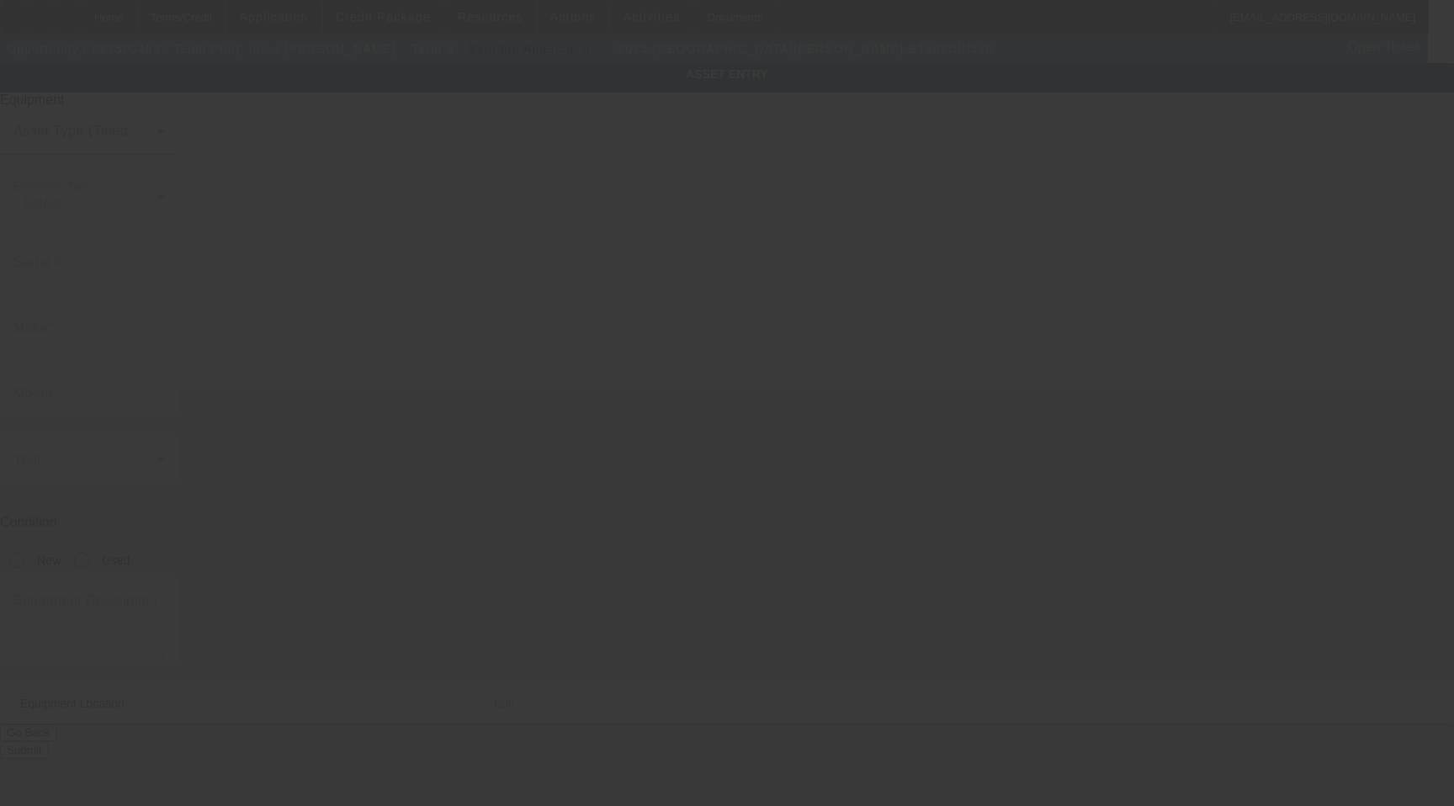
type input "Barudan"
type input "BEKY-S1508CII/520"
radio input "true"
type textarea "8 Head 15 Needle Embroidery Machine (16 Each) 12cm, 15cm, 18cm, 300x290mm, 330x…"
type input "1605 Commerce Dr"
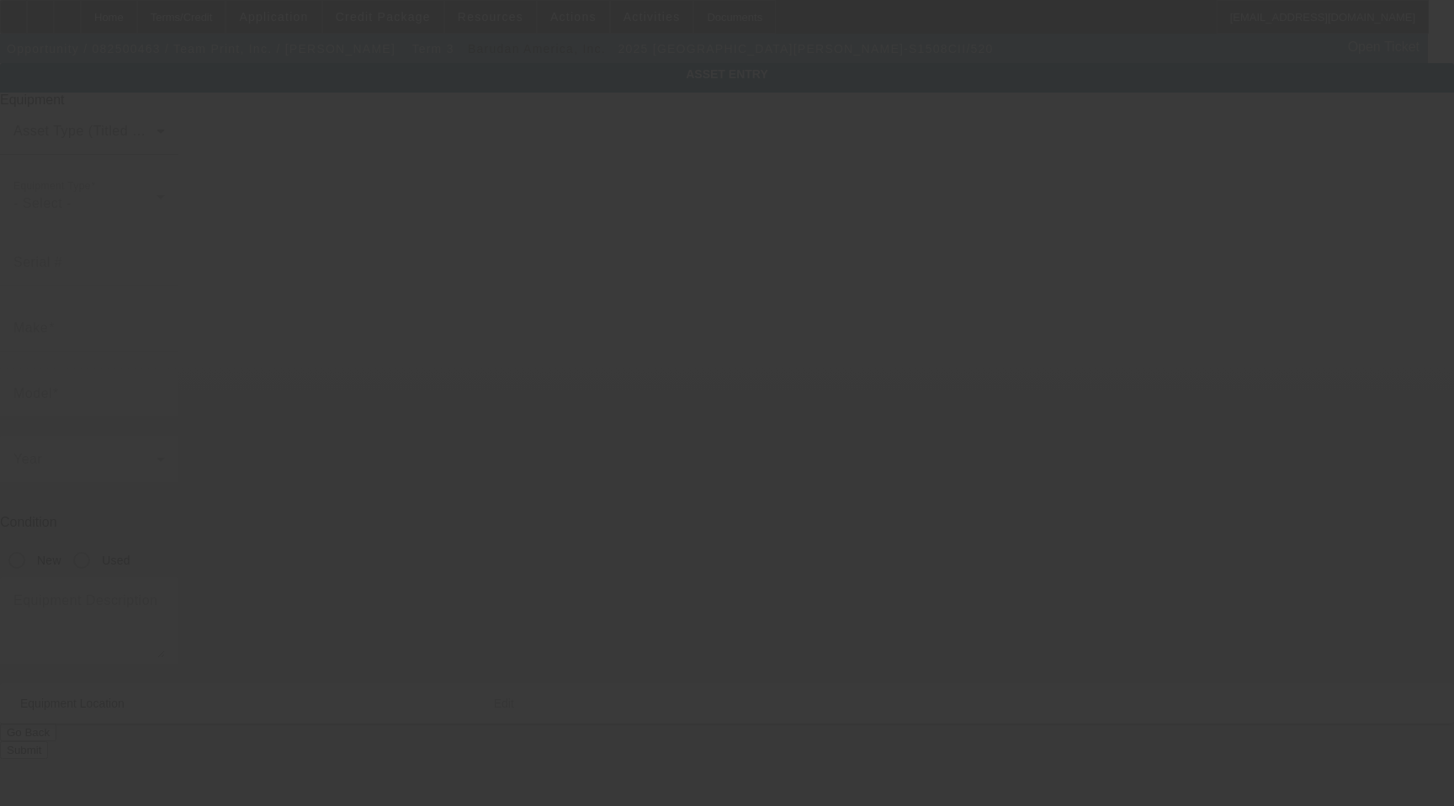
type input "Bourbonnais"
type input "60914"
type input "Kankakee"
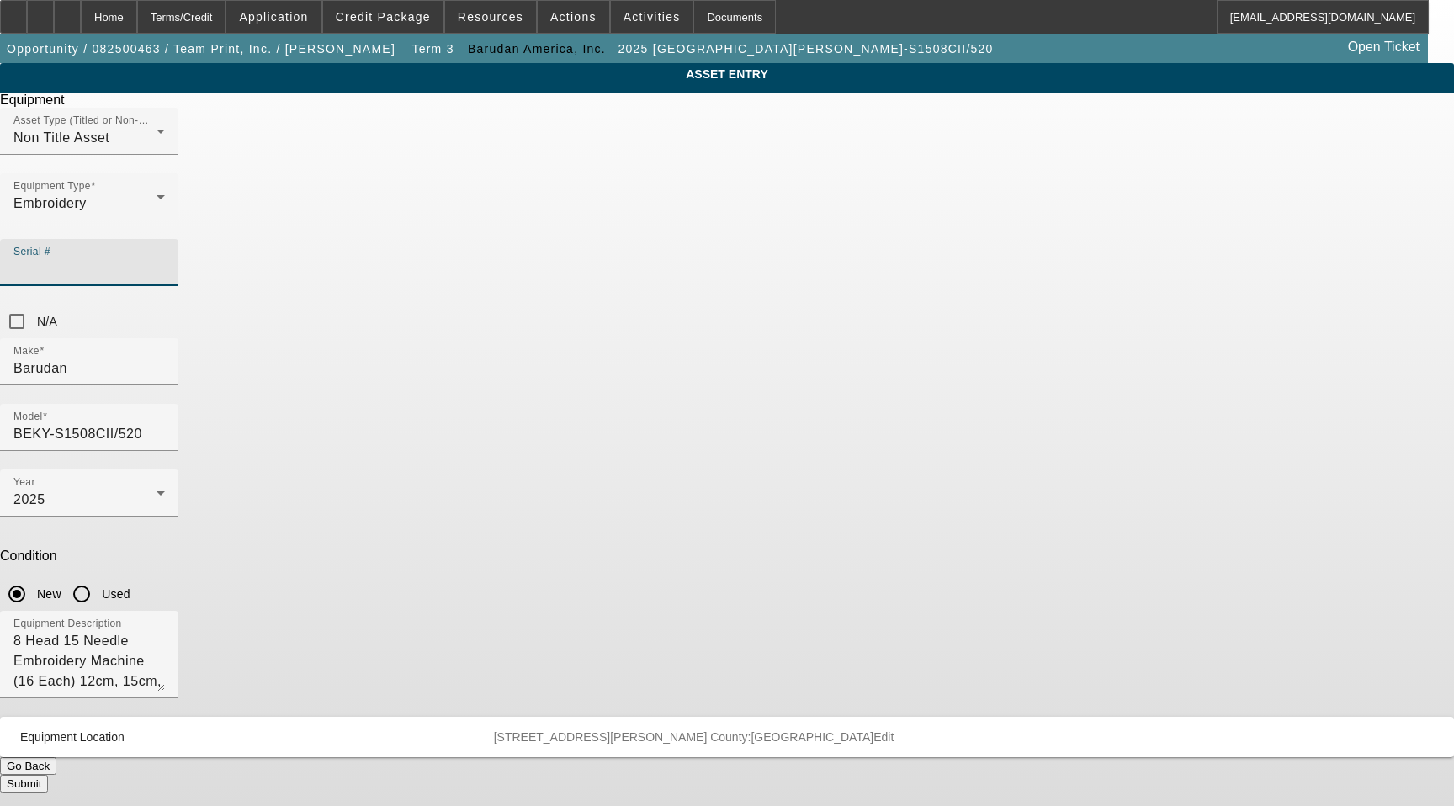
click at [165, 259] on input "Serial #" at bounding box center [89, 269] width 152 height 20
paste input "3139212E25"
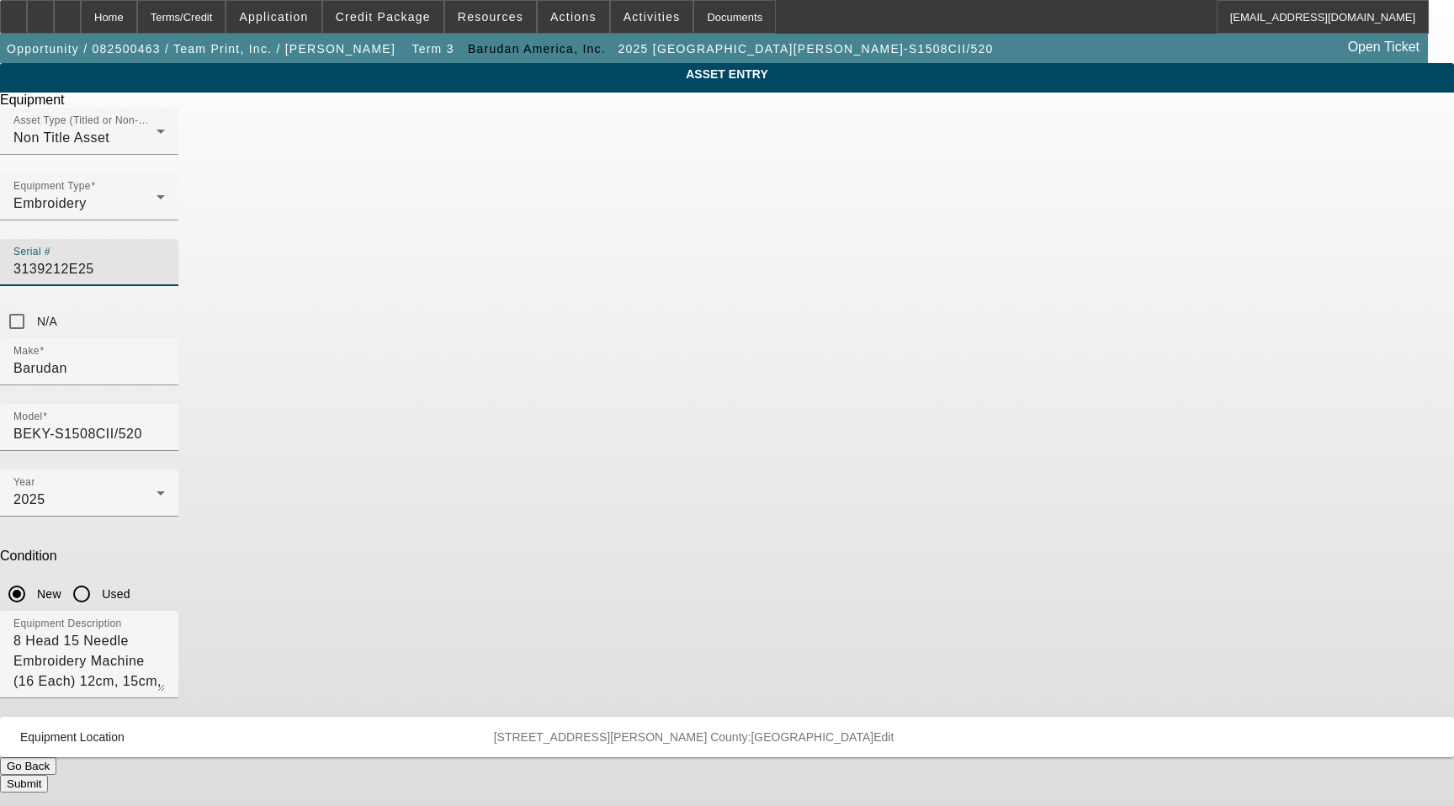
type input "3139212E25"
click at [48, 775] on button "Submit" at bounding box center [24, 784] width 48 height 18
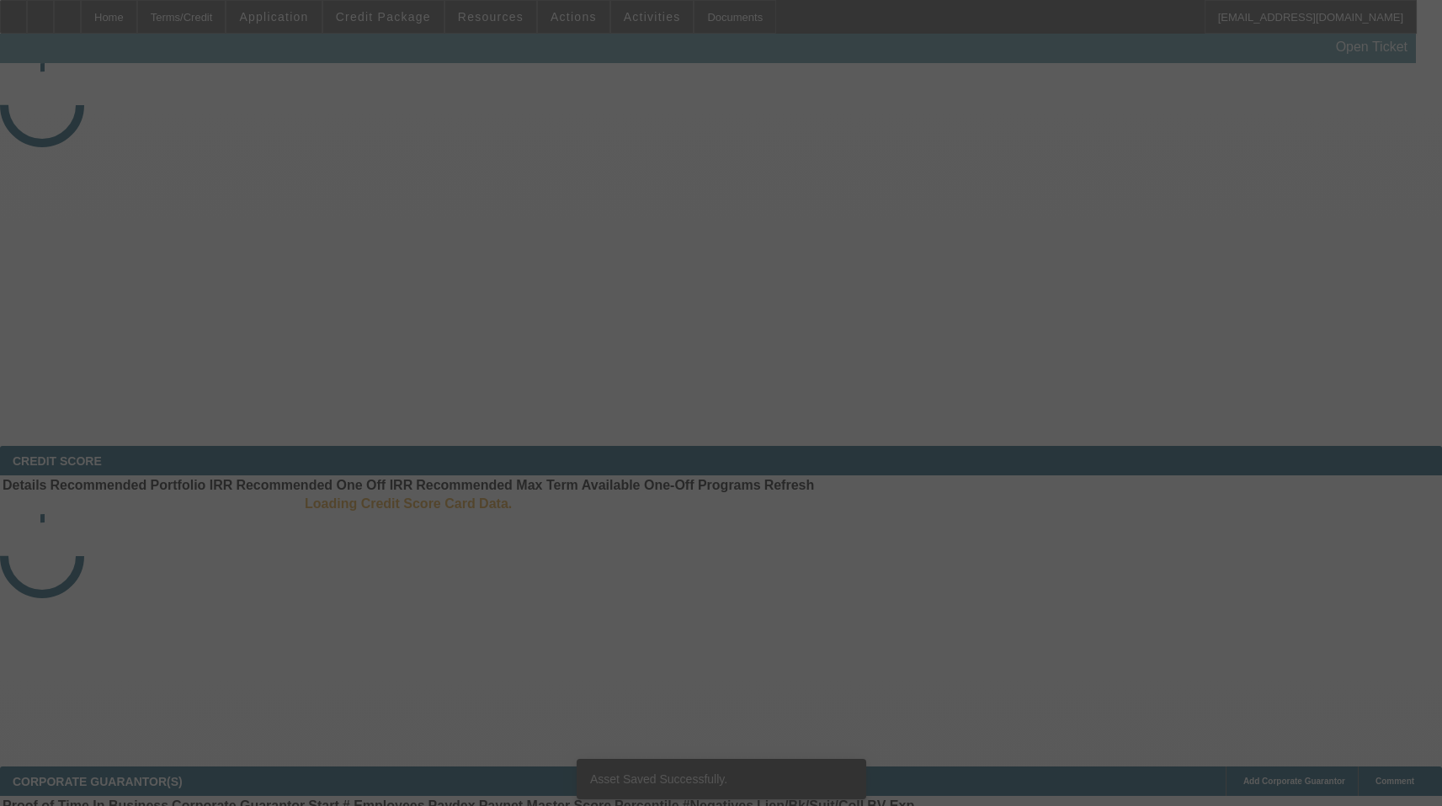
select select "4"
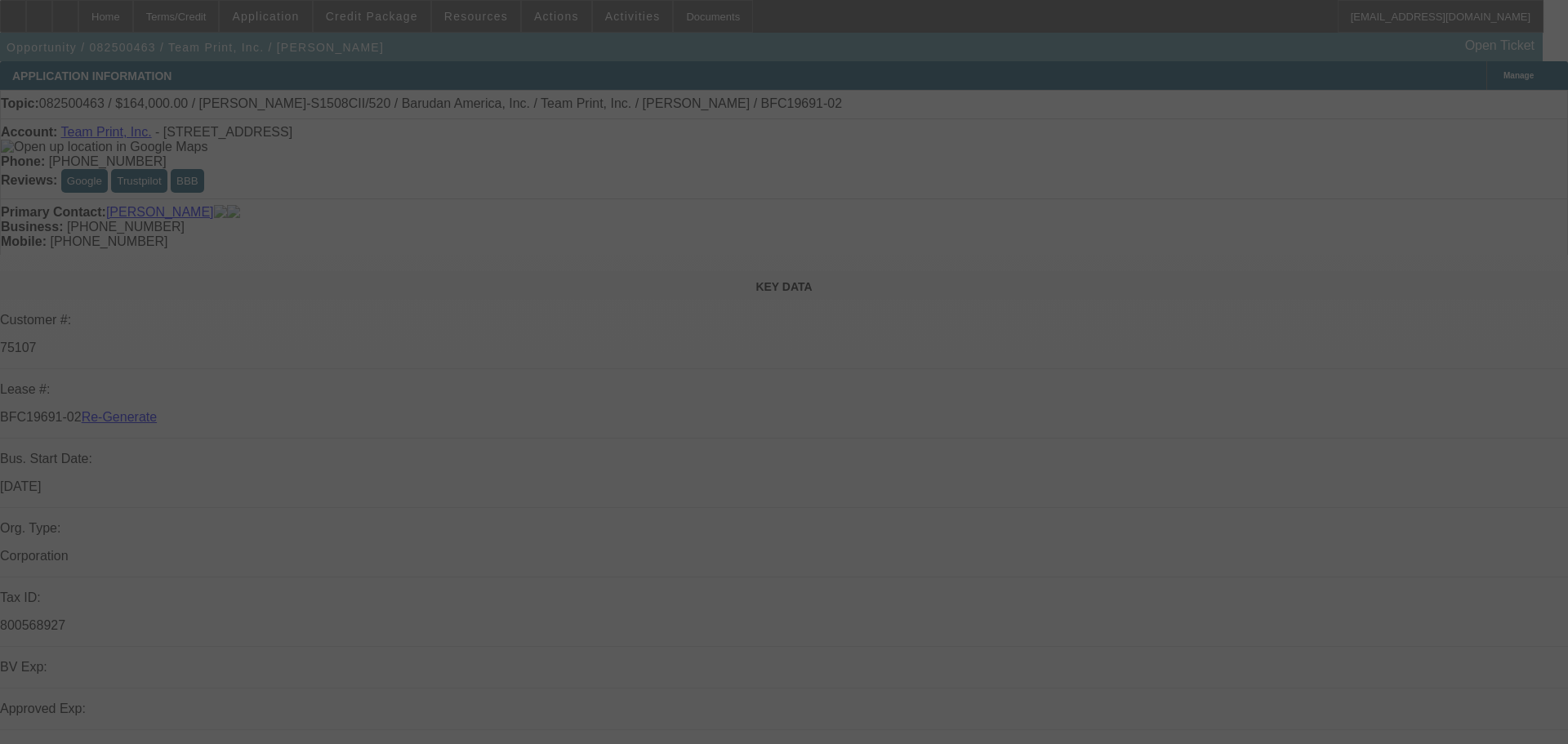
select select "4"
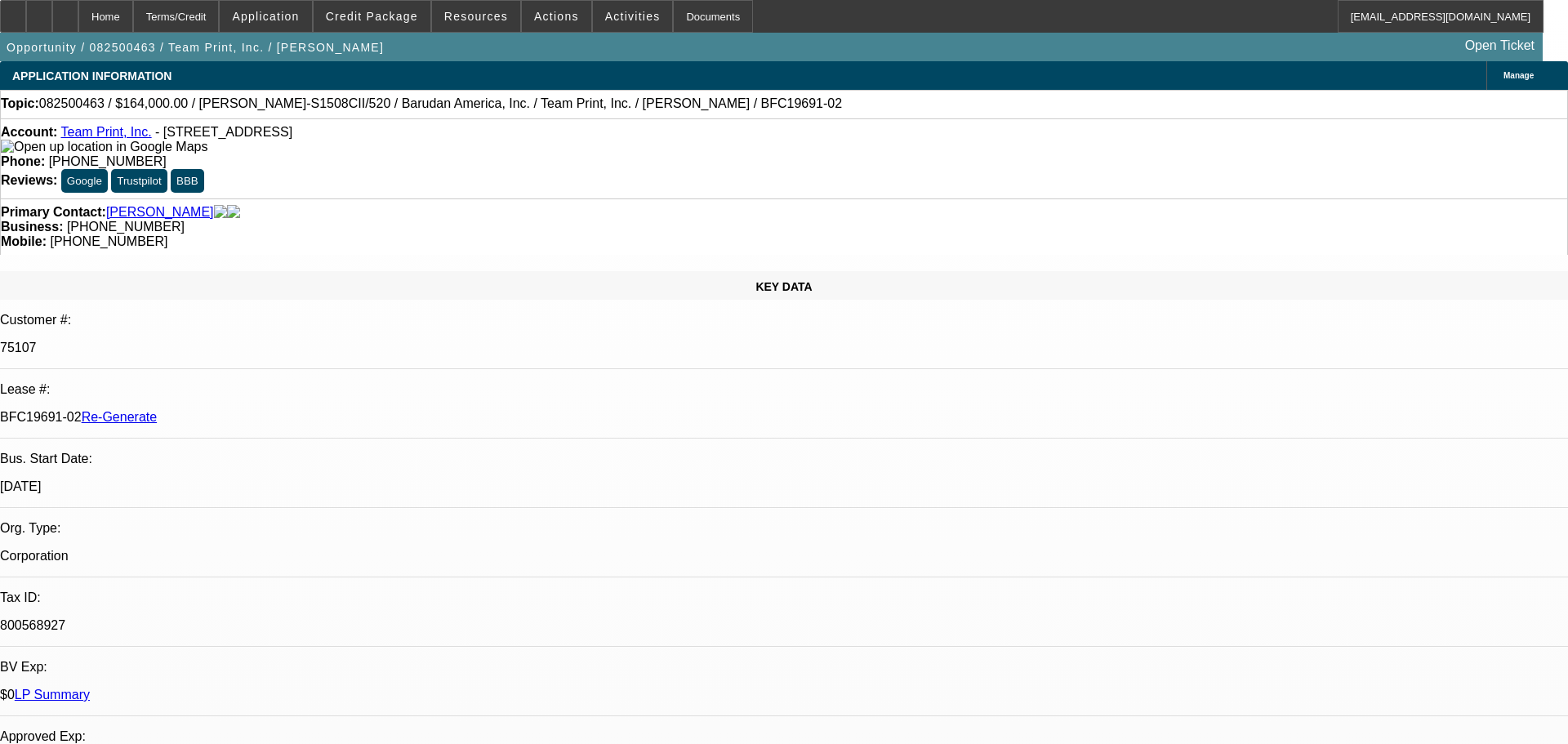
select select "0"
select select "2"
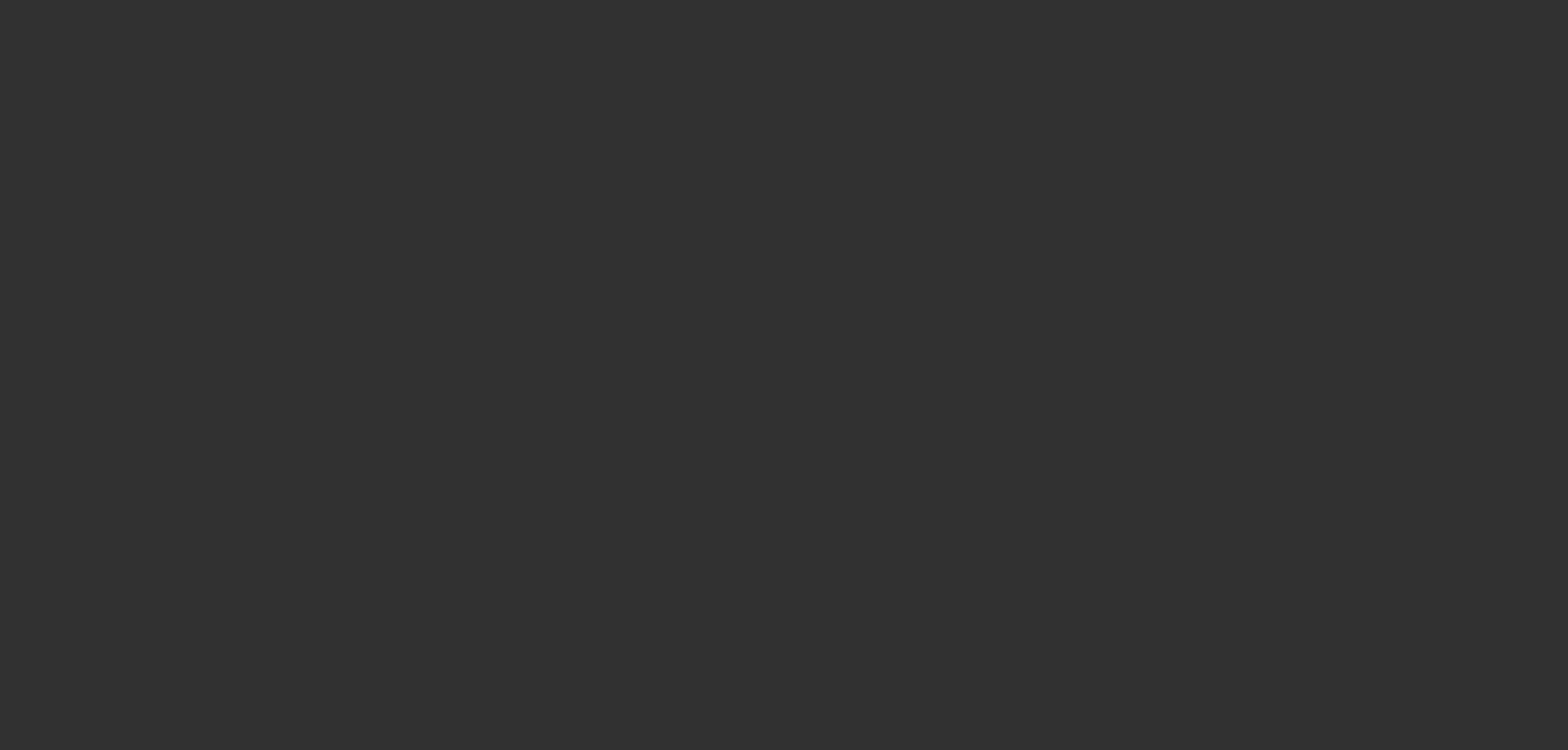
select select "3"
select select "0"
select select "2"
select select "0"
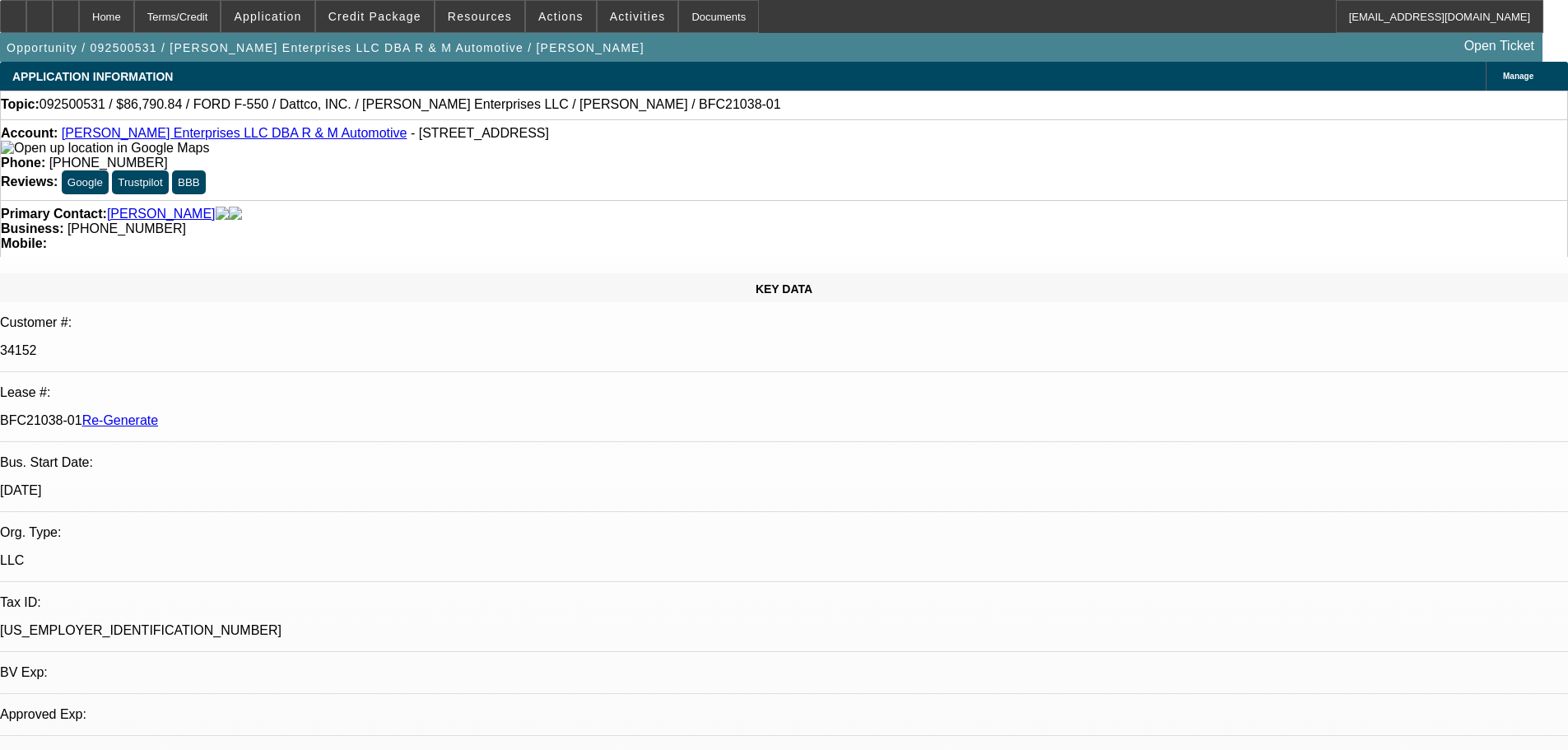
select select "1"
select select "2"
select select "6"
click at [699, 28] on div "Documents" at bounding box center [719, 17] width 80 height 33
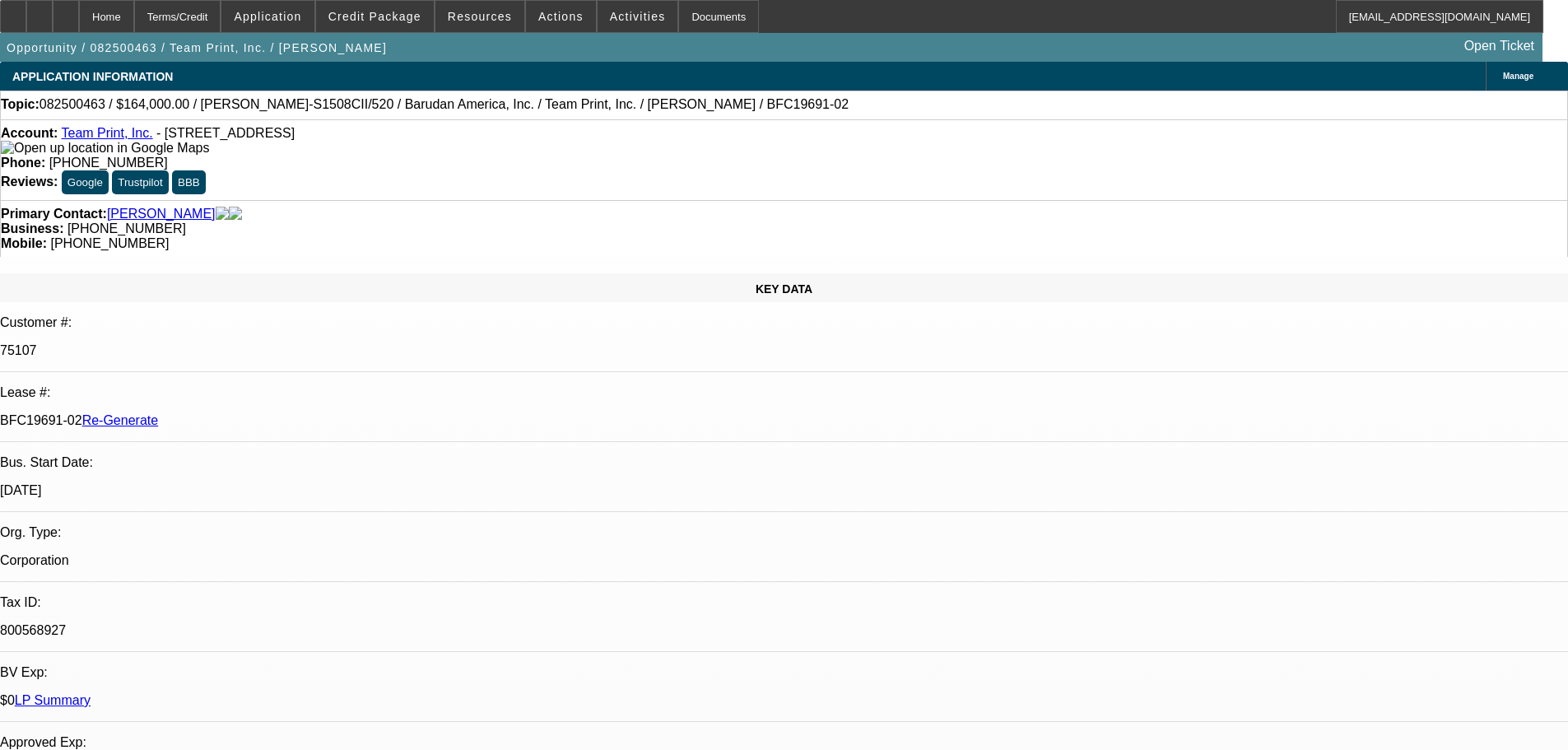
select select "4"
select select "0"
select select "2"
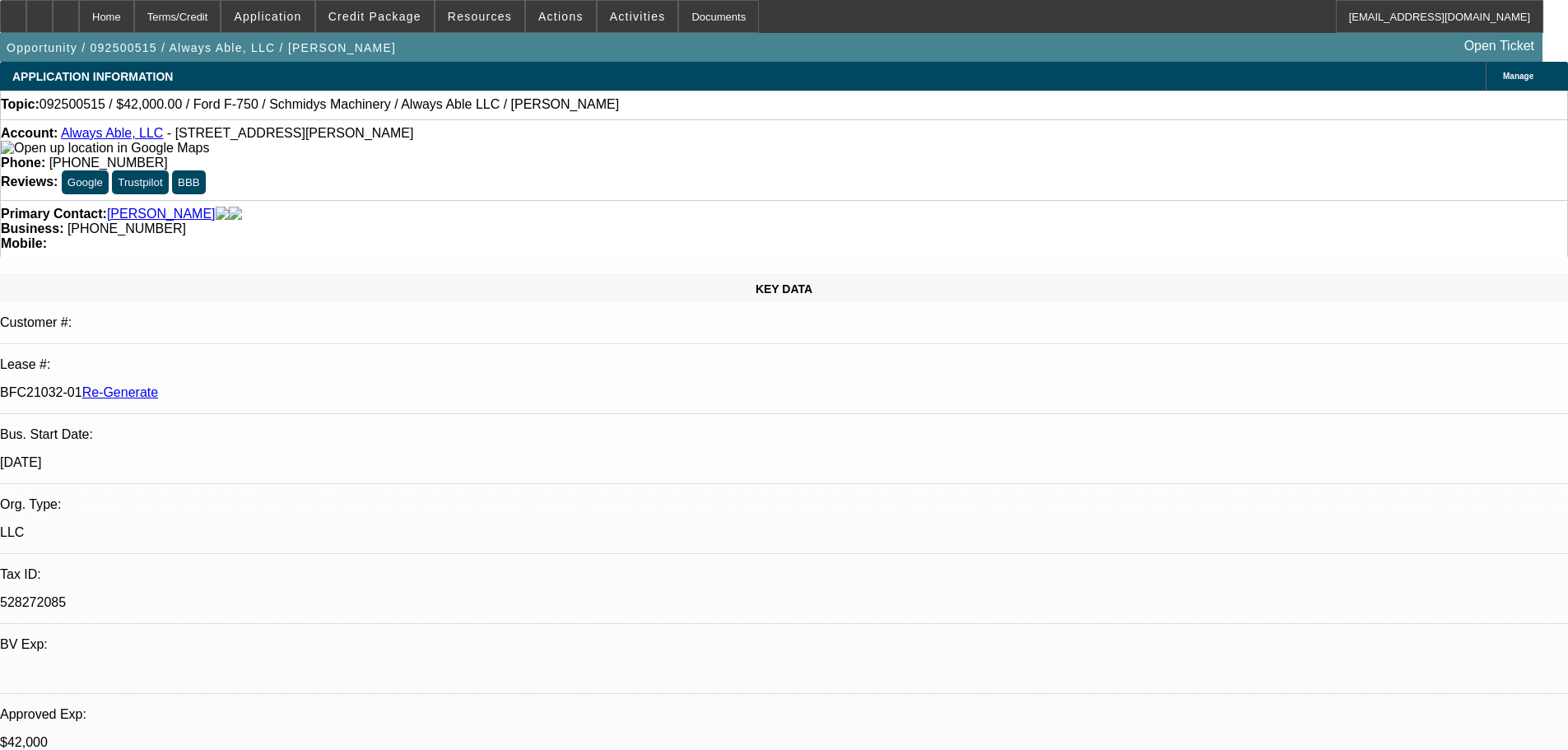
select select "3"
select select "0"
select select "6"
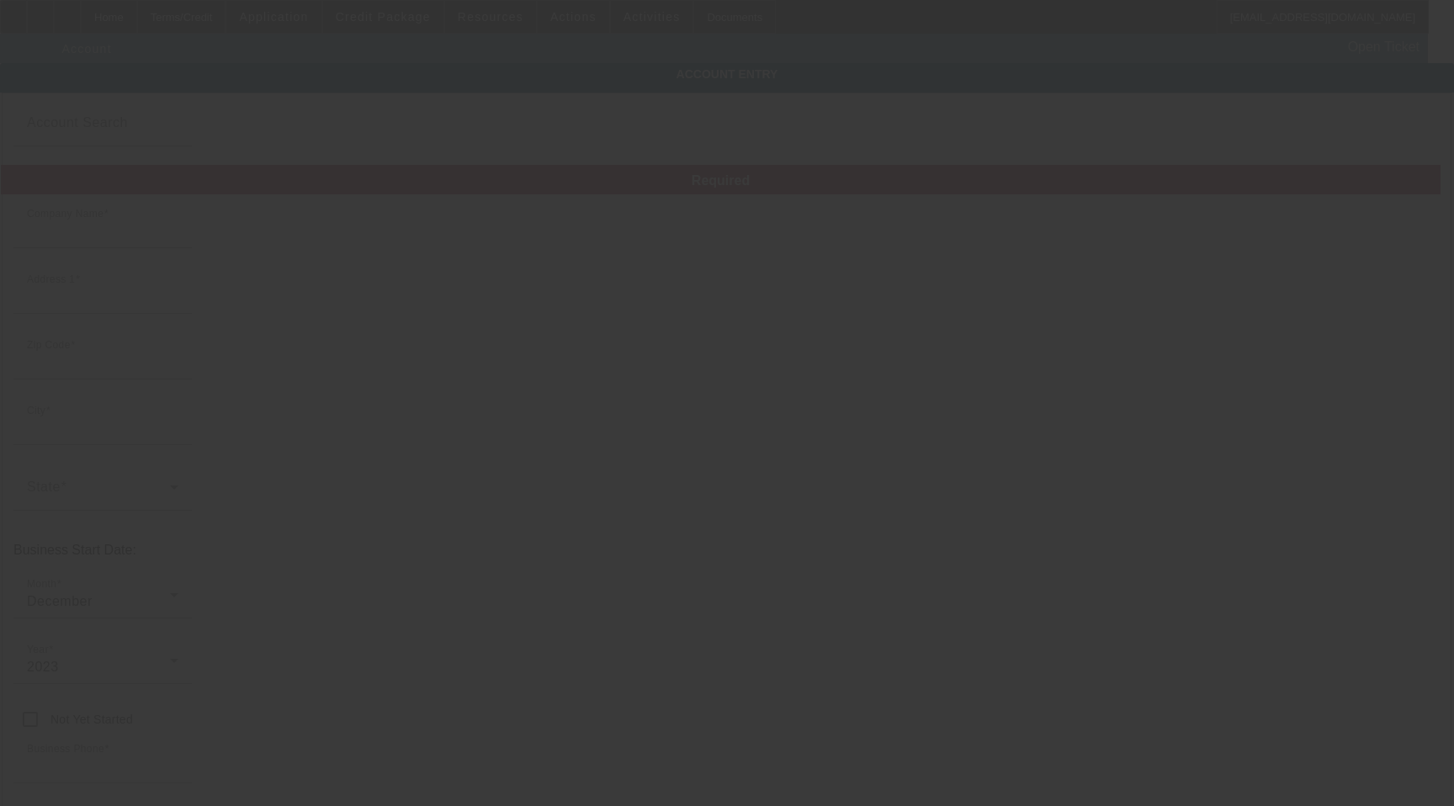
type input "[PERSON_NAME] Enterprises LLC"
type input "[STREET_ADDRESS]"
type input "22980"
type input "Waynesboro"
type input "[PHONE_NUMBER]"
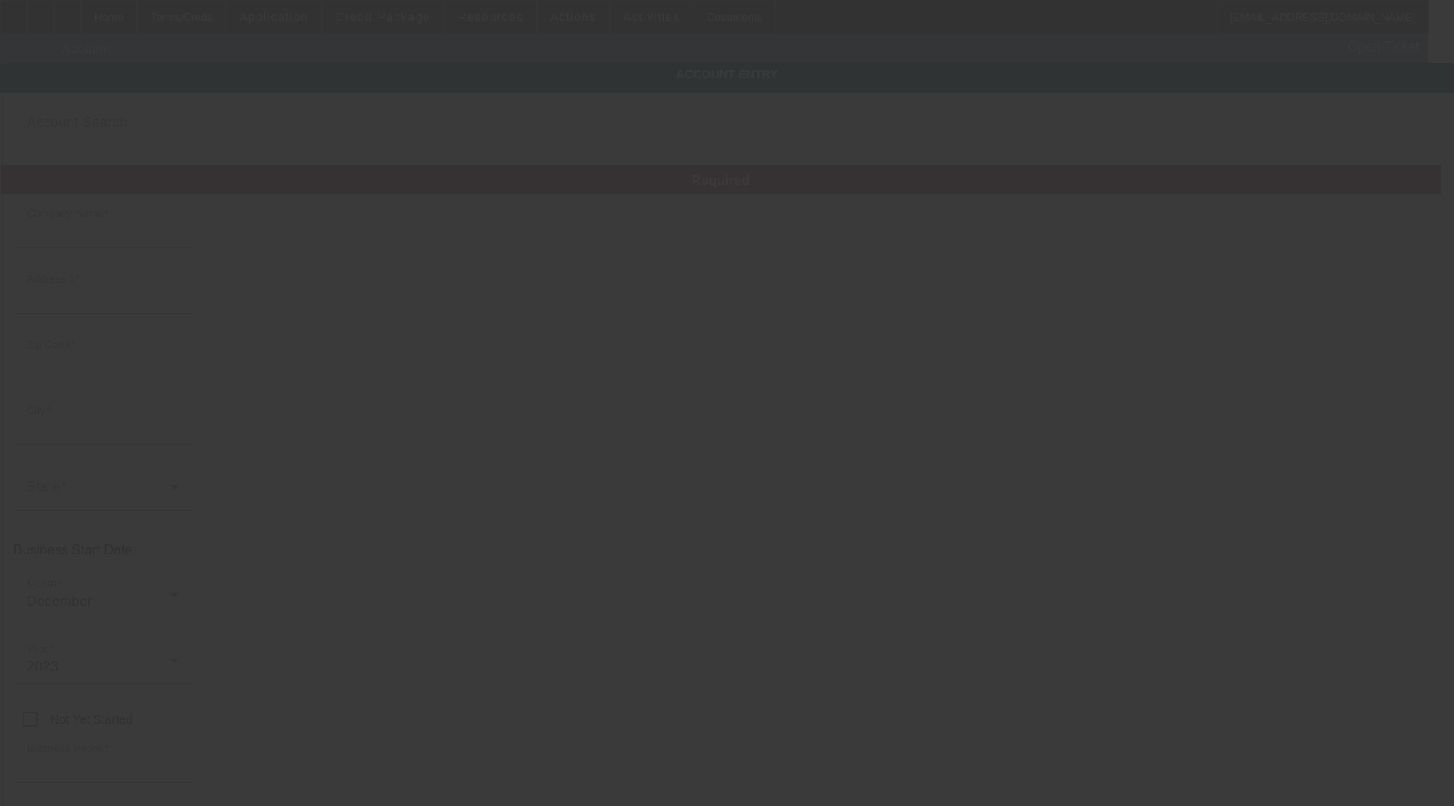
type input "R & M Automotive"
type input "[EMAIL_ADDRESS][DOMAIN_NAME]"
type input "[US_EMPLOYER_IDENTIFICATION_NUMBER]"
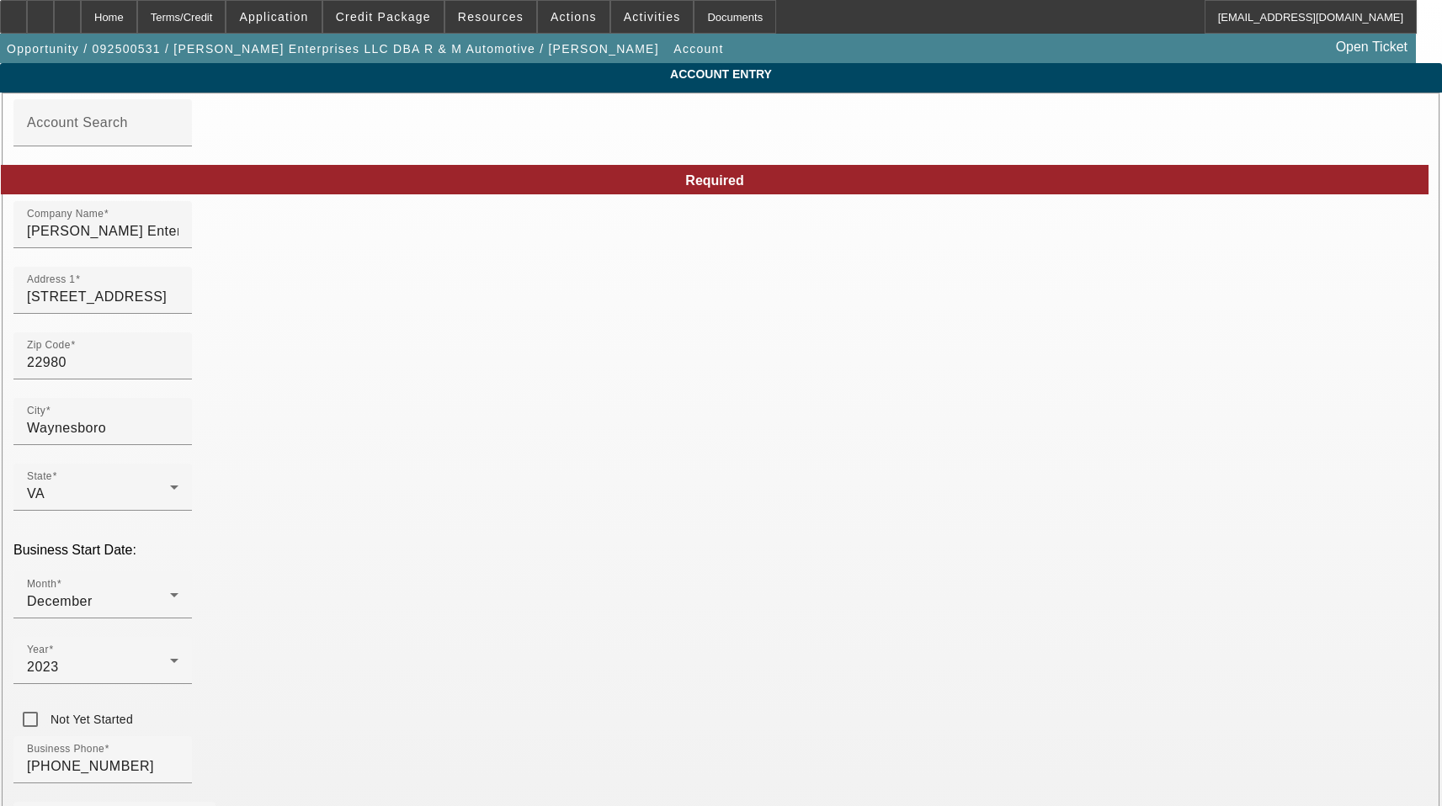
click at [326, 228] on div at bounding box center [721, 403] width 1442 height 806
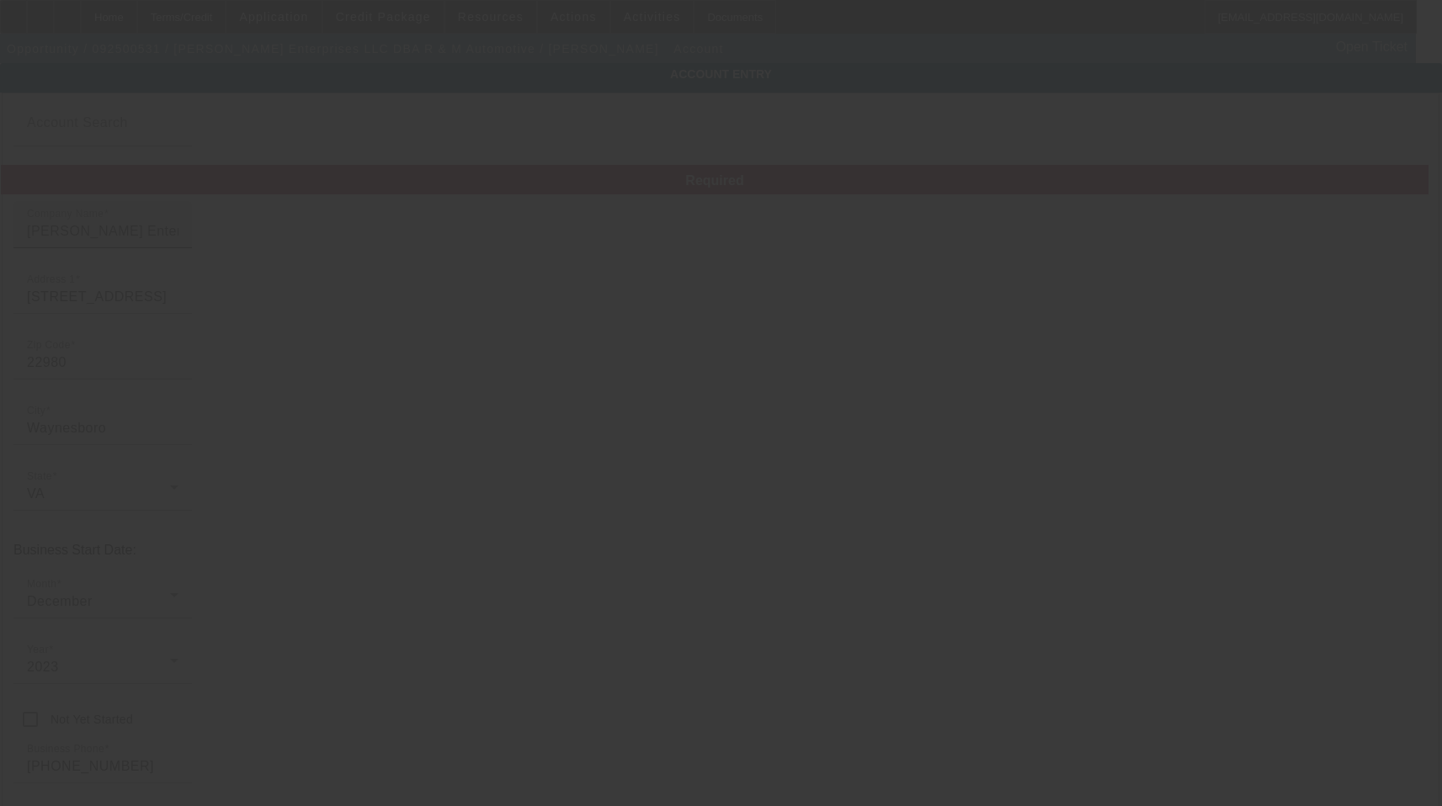
type input "[DATE]"
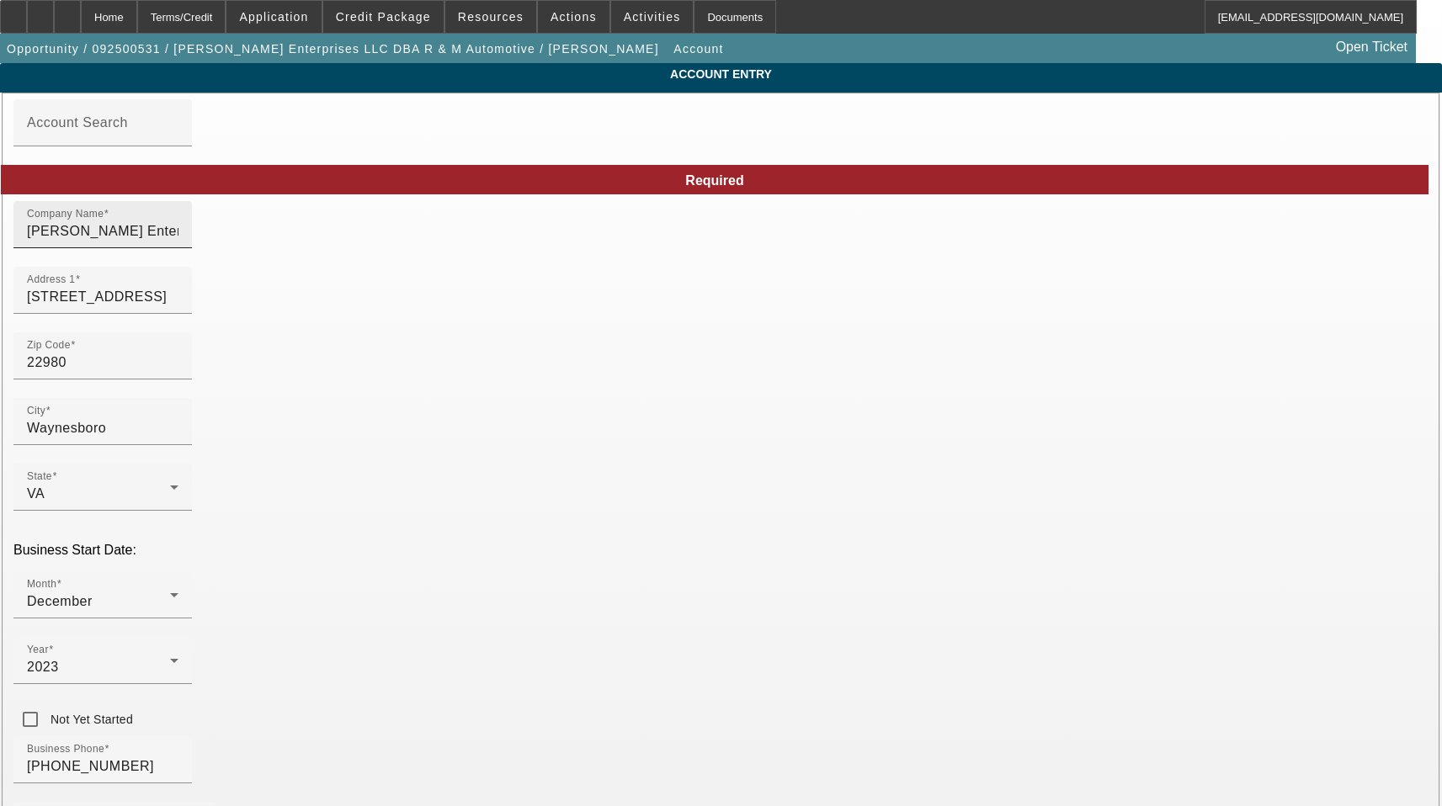
click at [178, 242] on input "[PERSON_NAME] Enterprises LLC" at bounding box center [103, 231] width 152 height 20
type input "[PERSON_NAME] Enterprises, LLC"
click at [71, 351] on mat-label "Zip Code" at bounding box center [49, 345] width 44 height 11
click at [178, 361] on input "22980" at bounding box center [103, 363] width 152 height 20
click at [76, 351] on span at bounding box center [73, 345] width 5 height 11
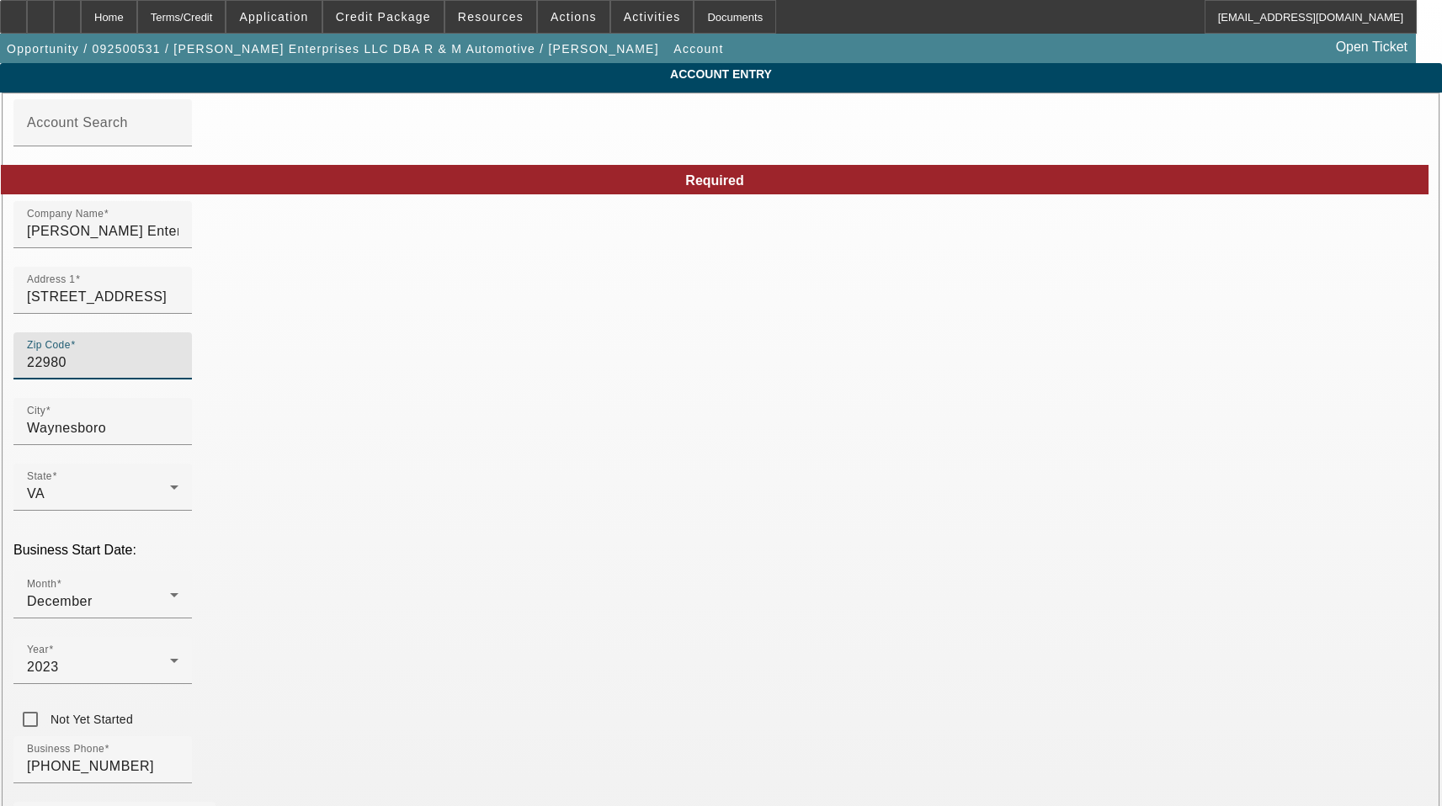
click at [178, 364] on input "22980" at bounding box center [103, 363] width 152 height 20
click at [178, 373] on input "22980" at bounding box center [103, 363] width 152 height 20
type input "2298"
type input "22980"
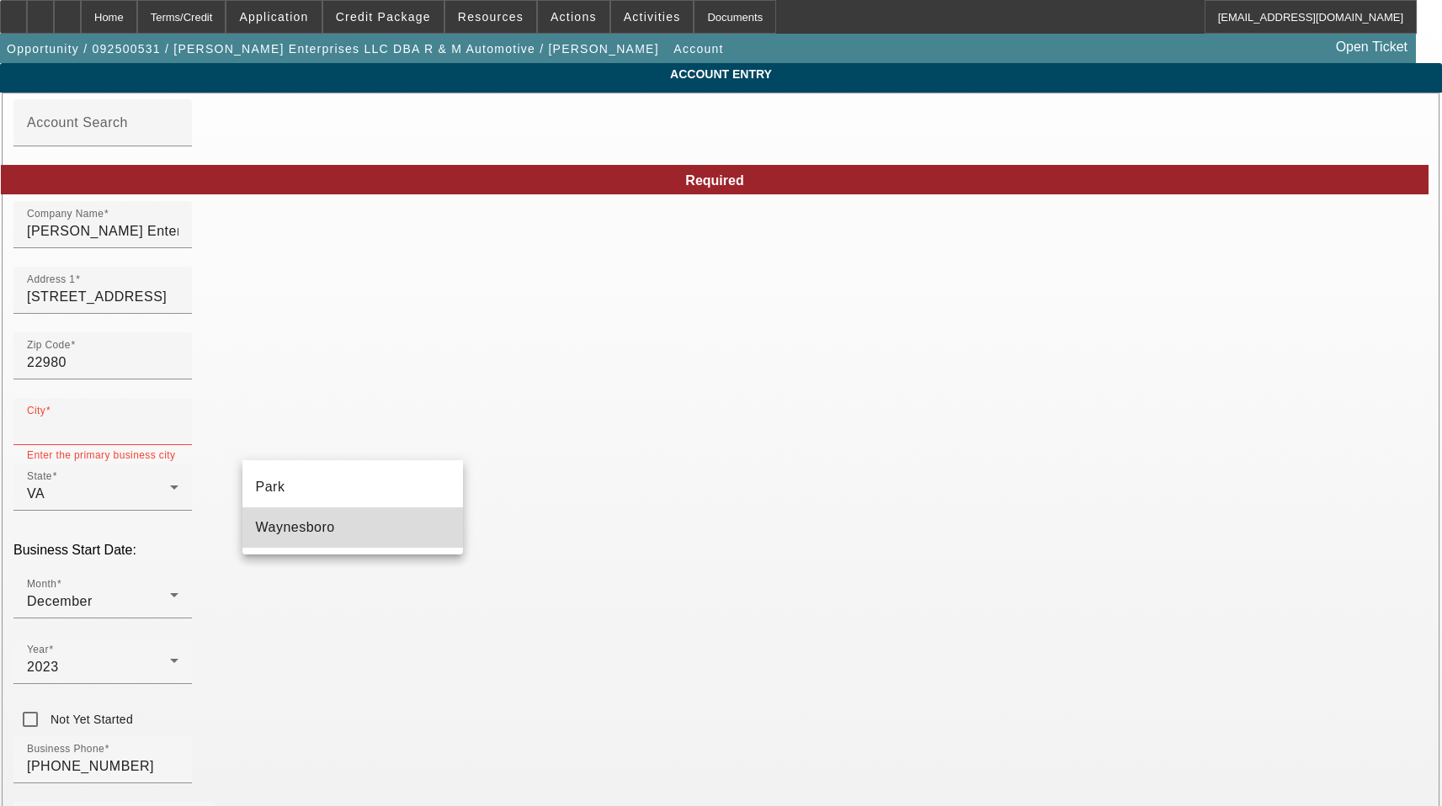
click at [380, 535] on mat-option "Waynesboro" at bounding box center [352, 528] width 221 height 40
type input "Waynesboro"
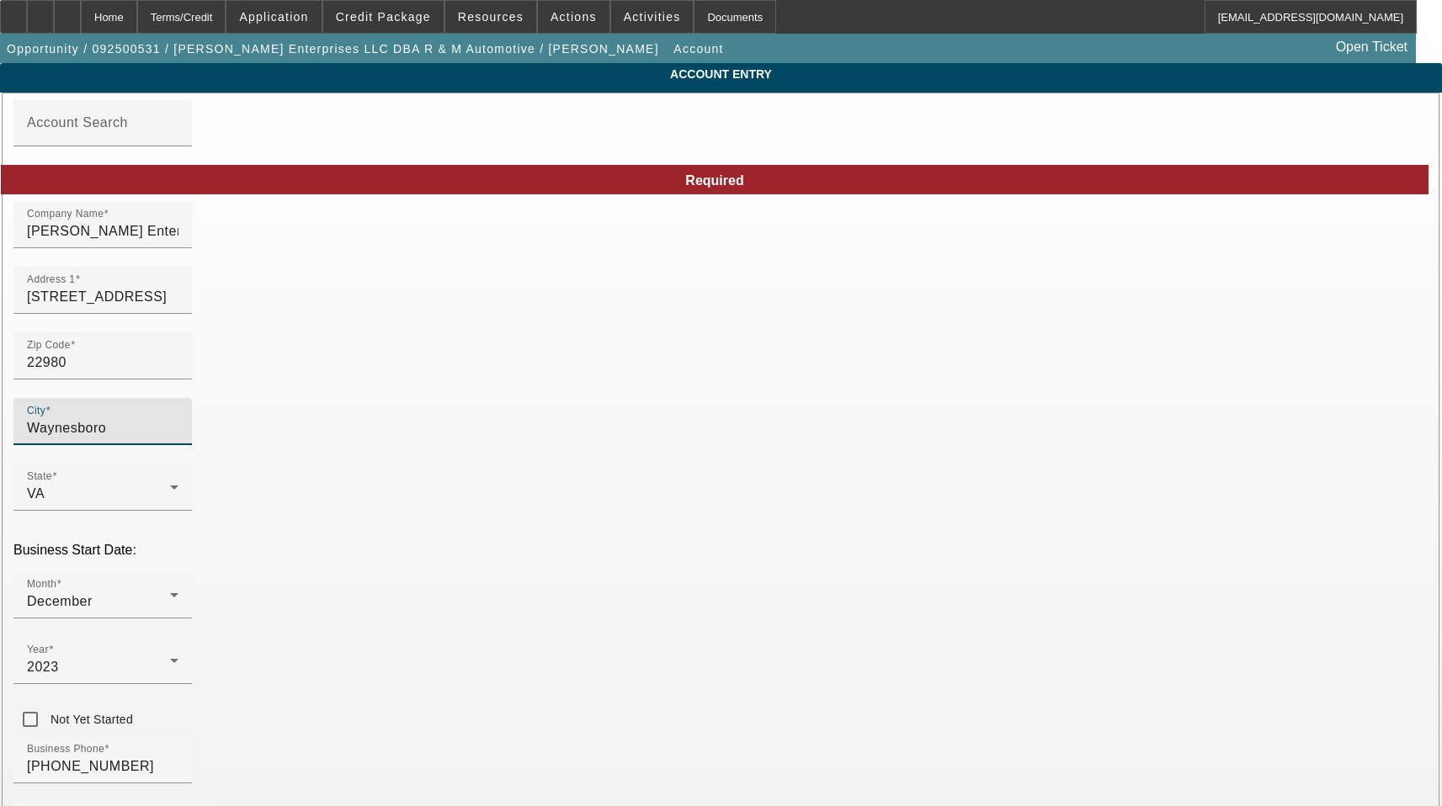
drag, startPoint x: 338, startPoint y: 439, endPoint x: 122, endPoint y: 446, distance: 216.4
paste input "Waynesboro"
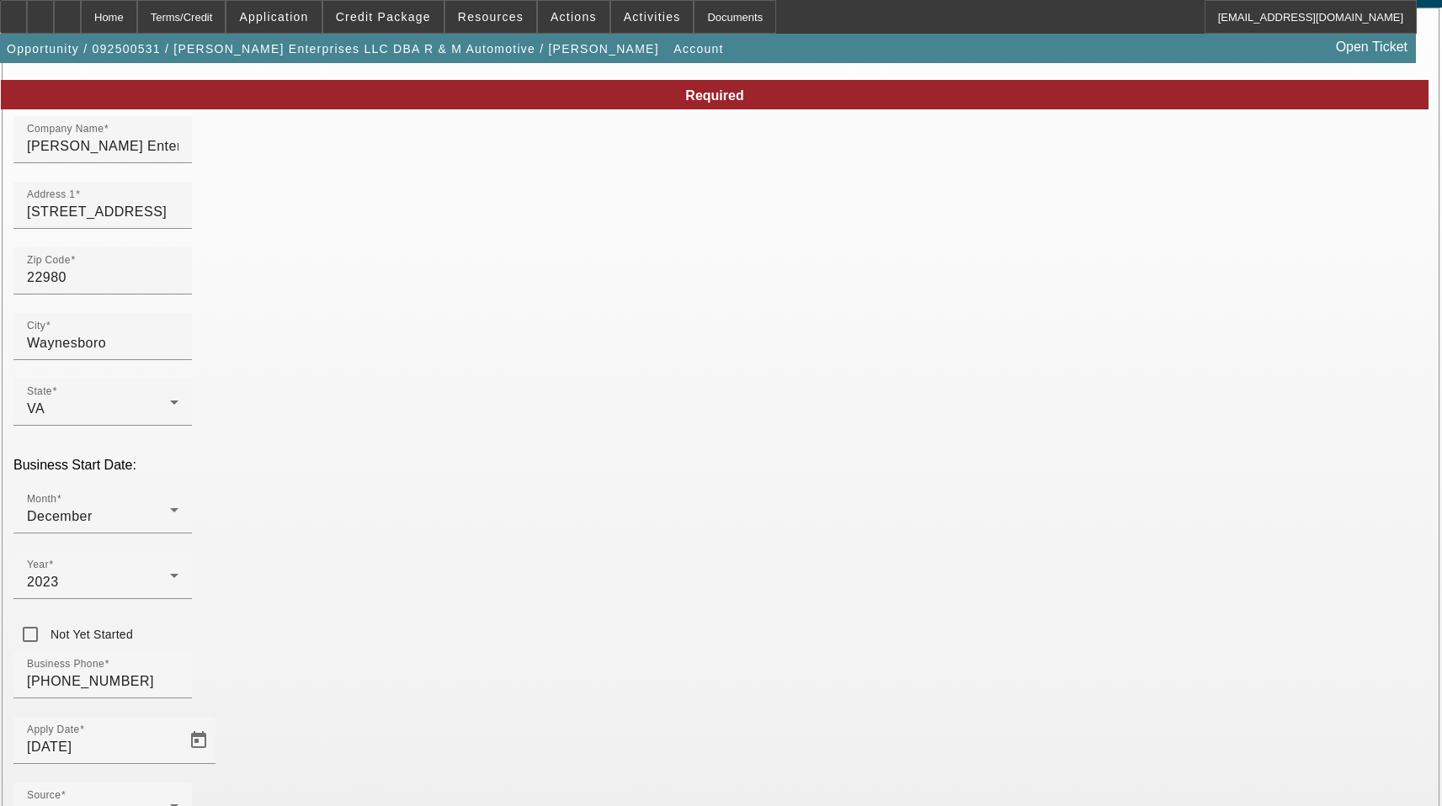
scroll to position [186, 0]
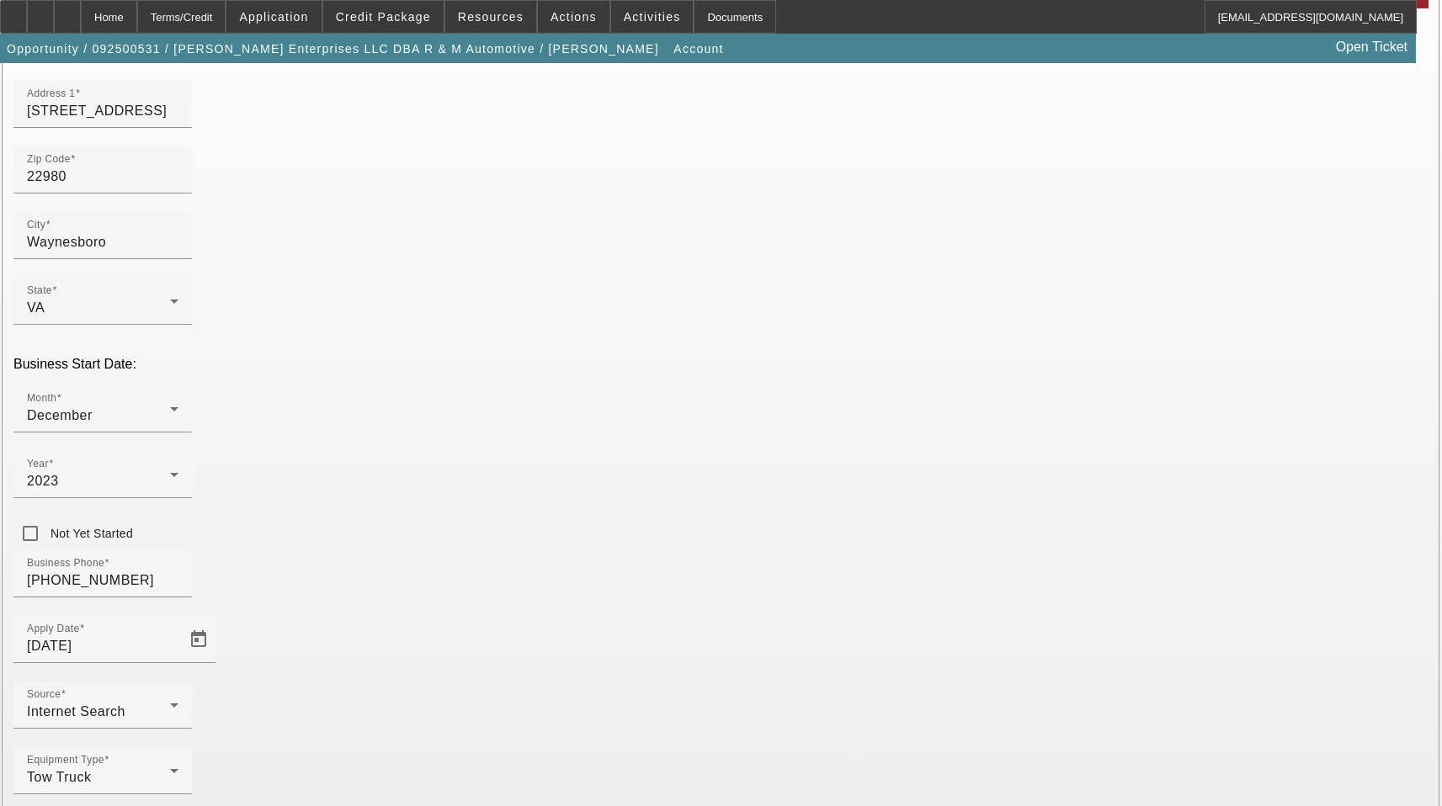
type input "[GEOGRAPHIC_DATA]"
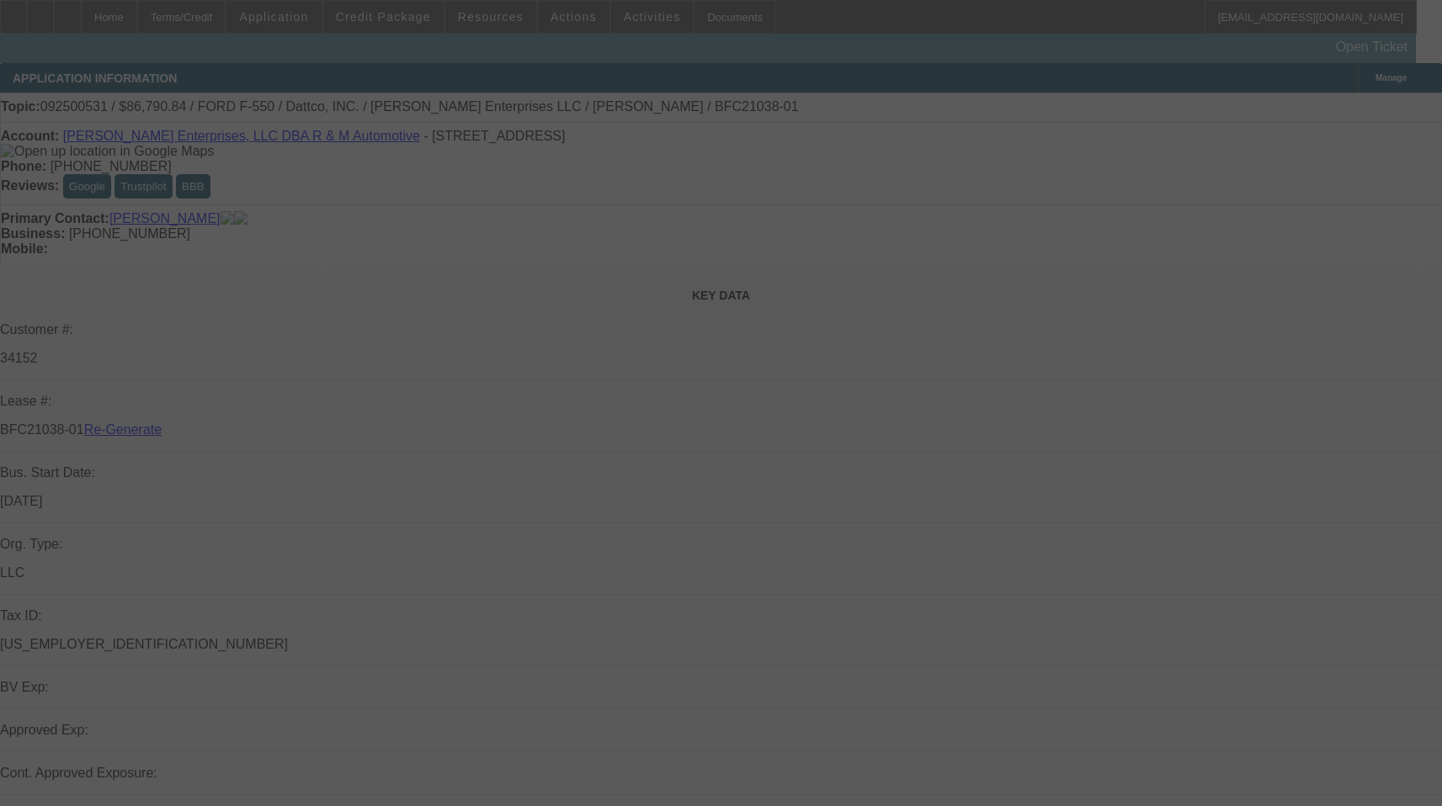
select select "3"
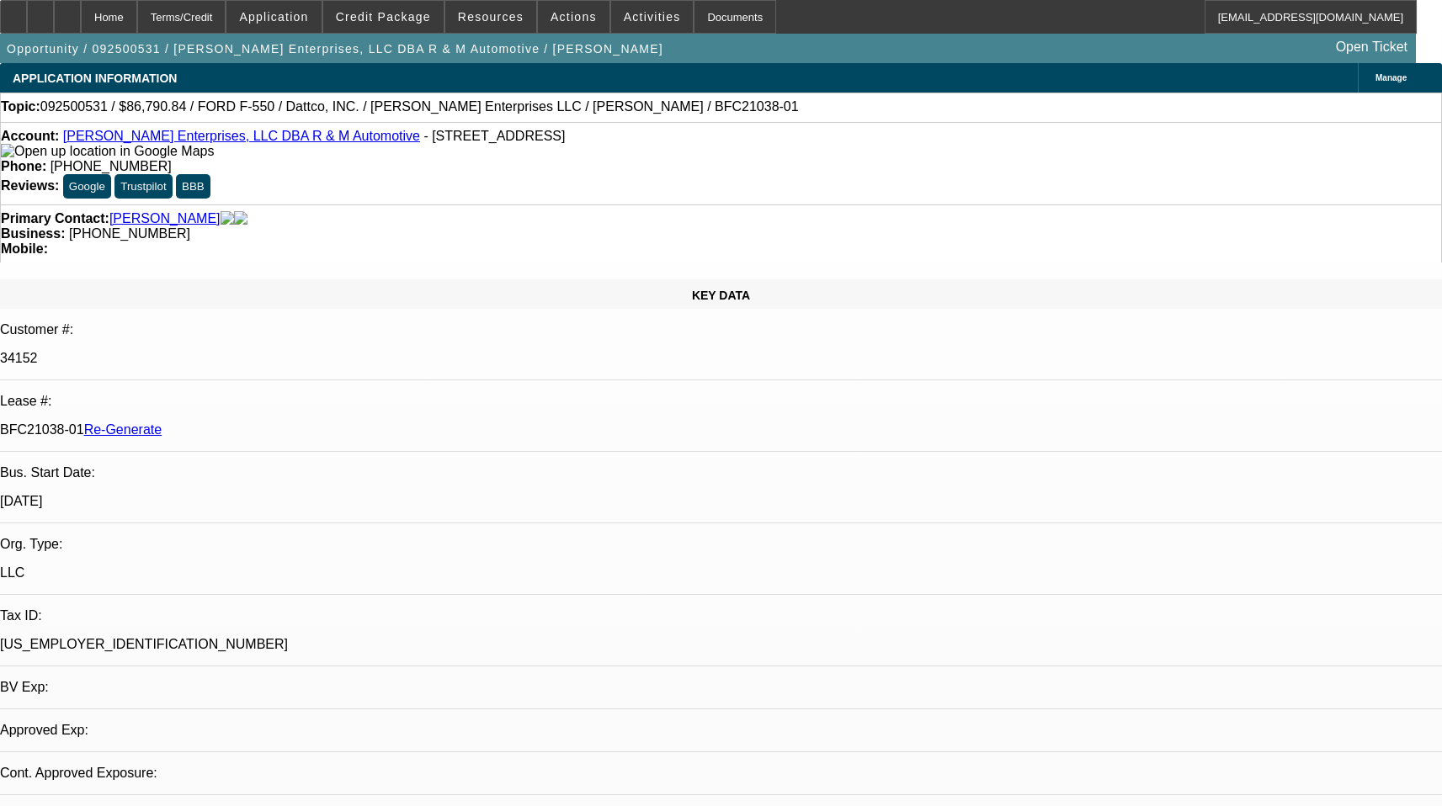
select select "0"
select select "2"
select select "0"
select select "6"
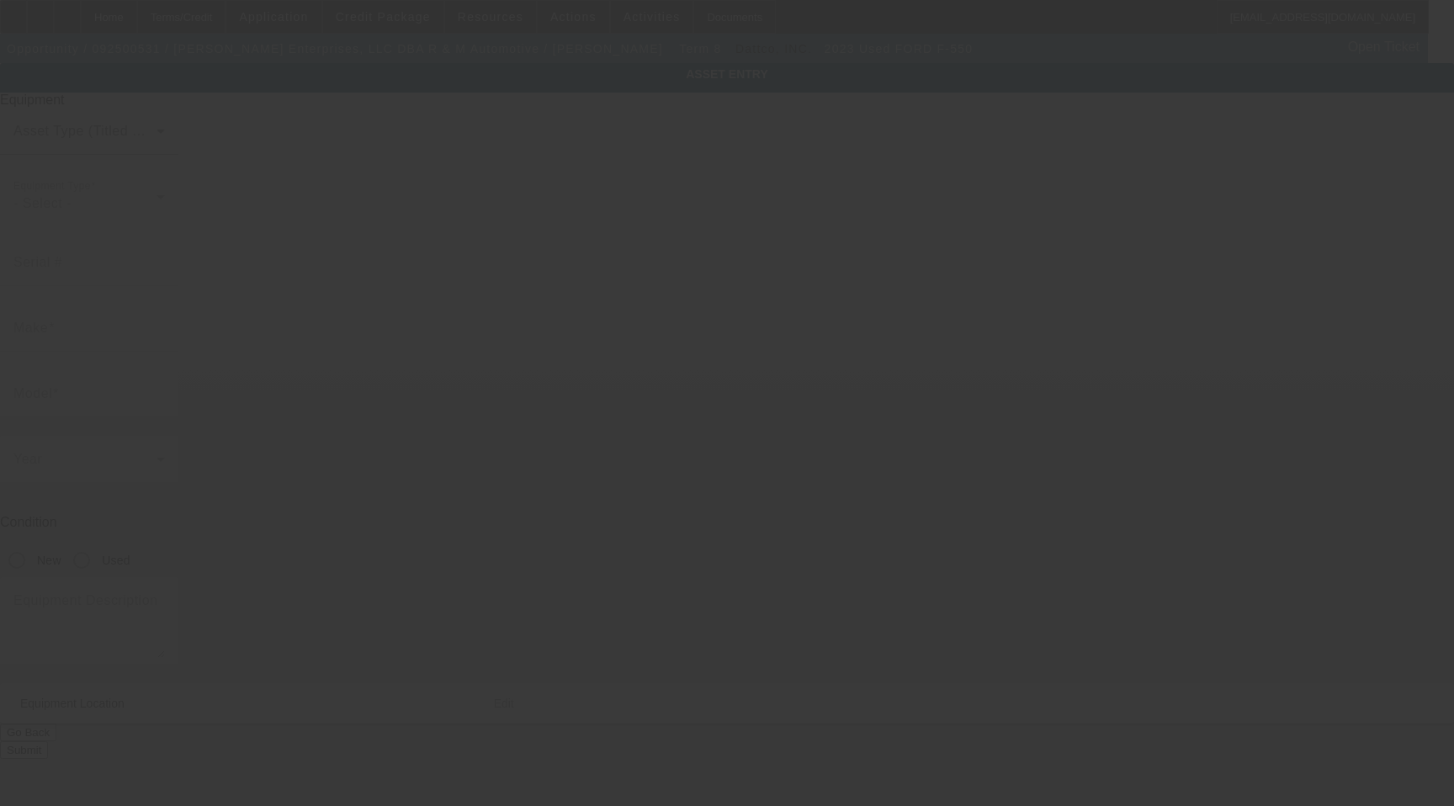
type input "[US_VEHICLE_IDENTIFICATION_NUMBER]"
type input "Ford"
type input "F-550"
radio input "true"
type input "[STREET_ADDRESS]"
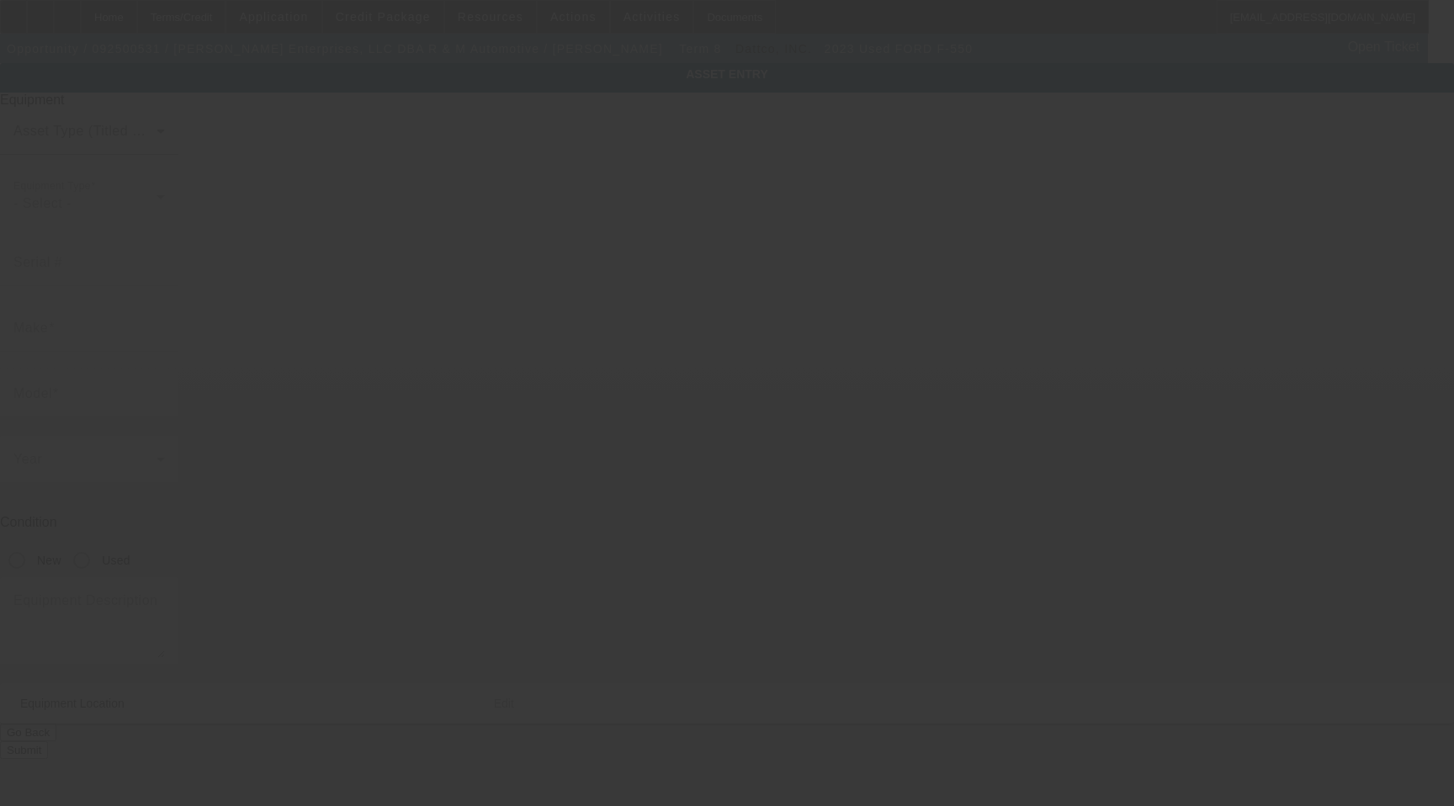
type input "Waynesboro"
type input "22980"
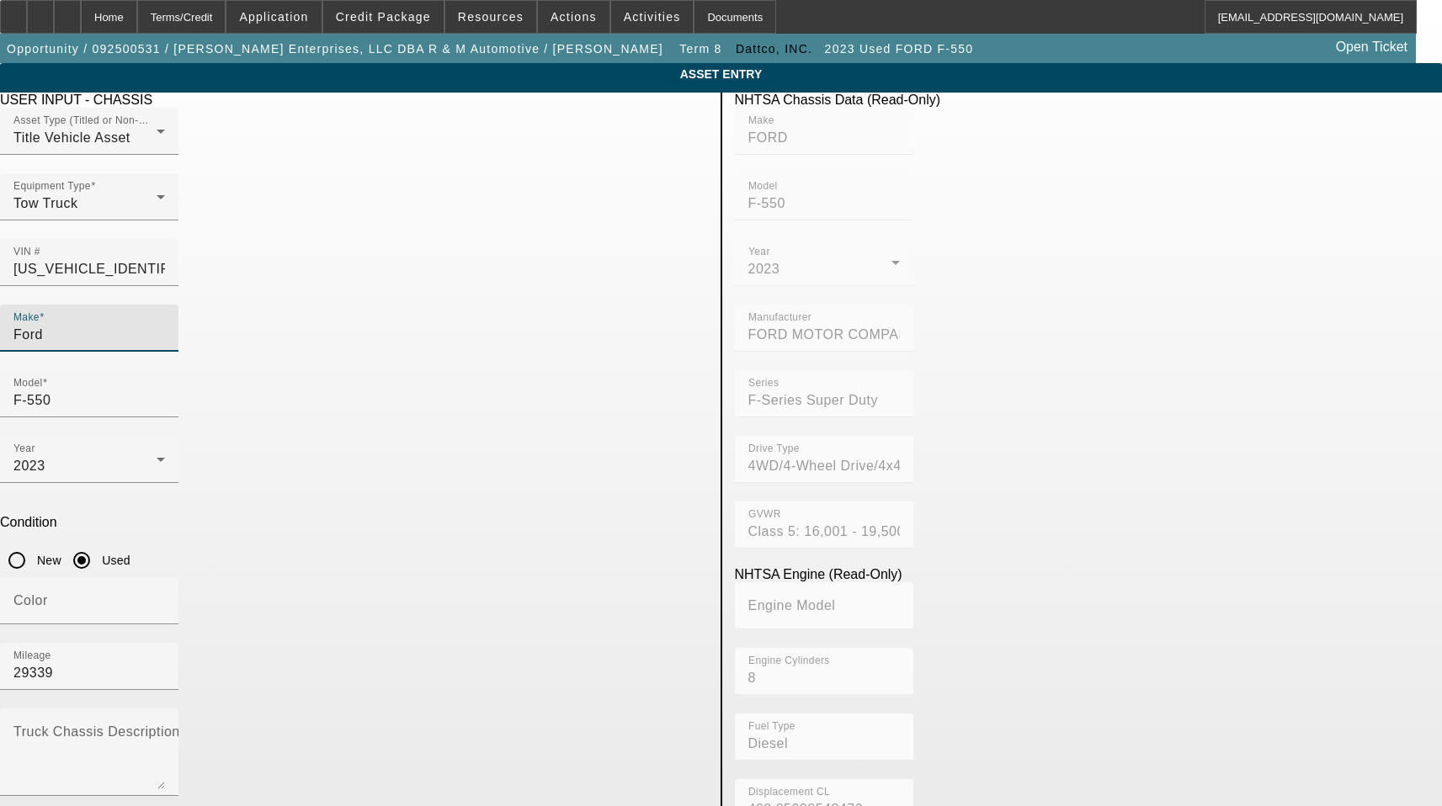
click at [165, 325] on input "Ford" at bounding box center [89, 335] width 152 height 20
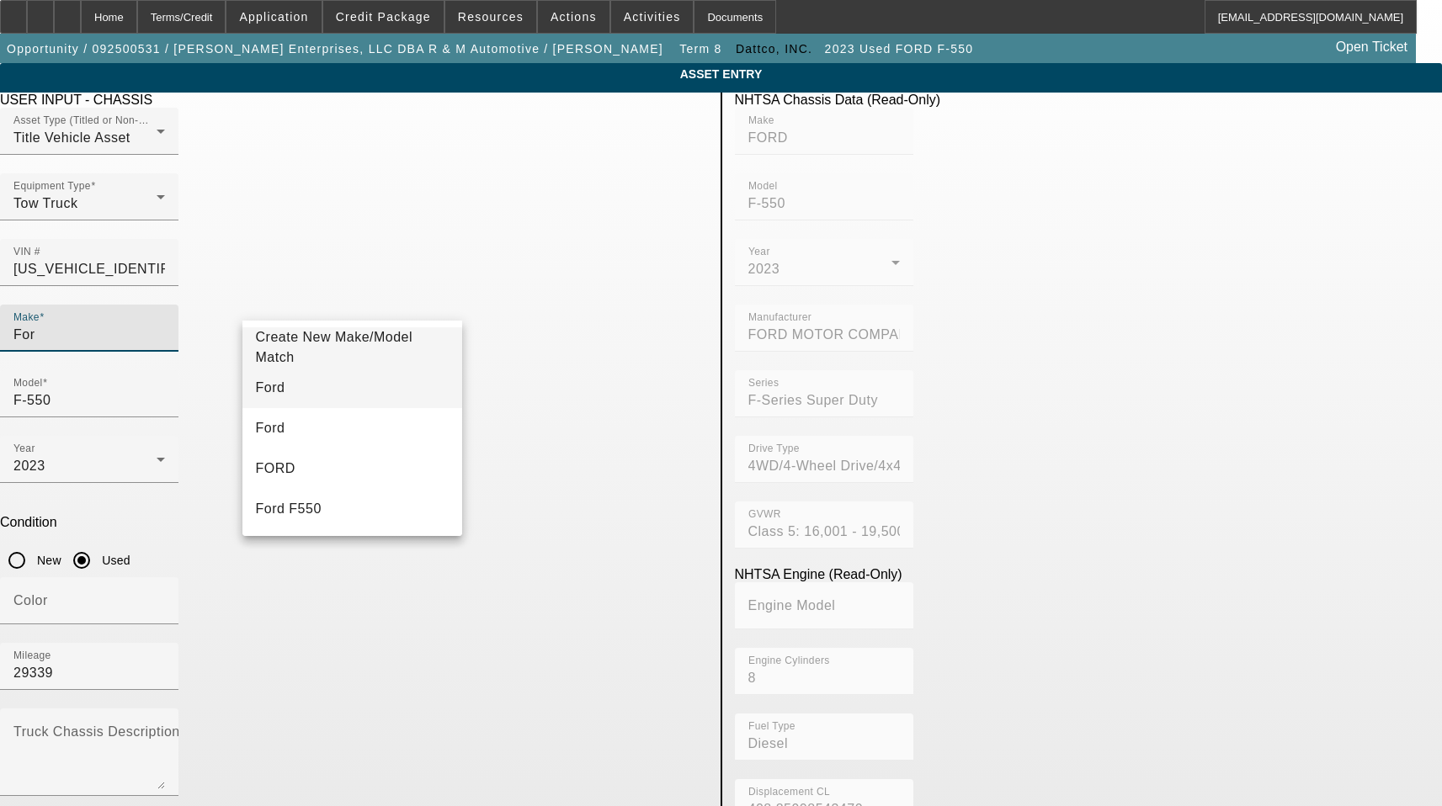
type input "For"
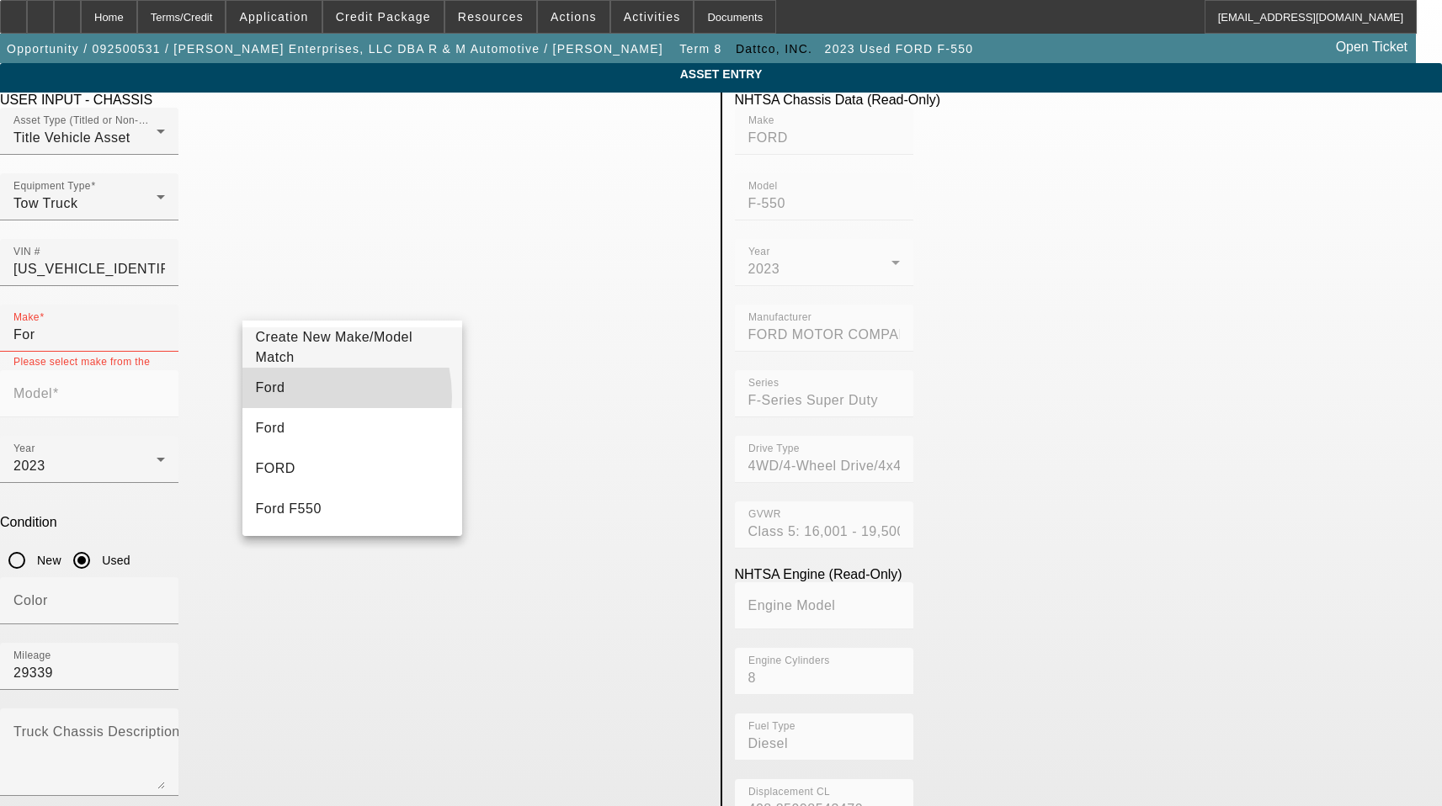
click at [300, 397] on mat-option "Ford" at bounding box center [352, 388] width 221 height 40
type input "Ford"
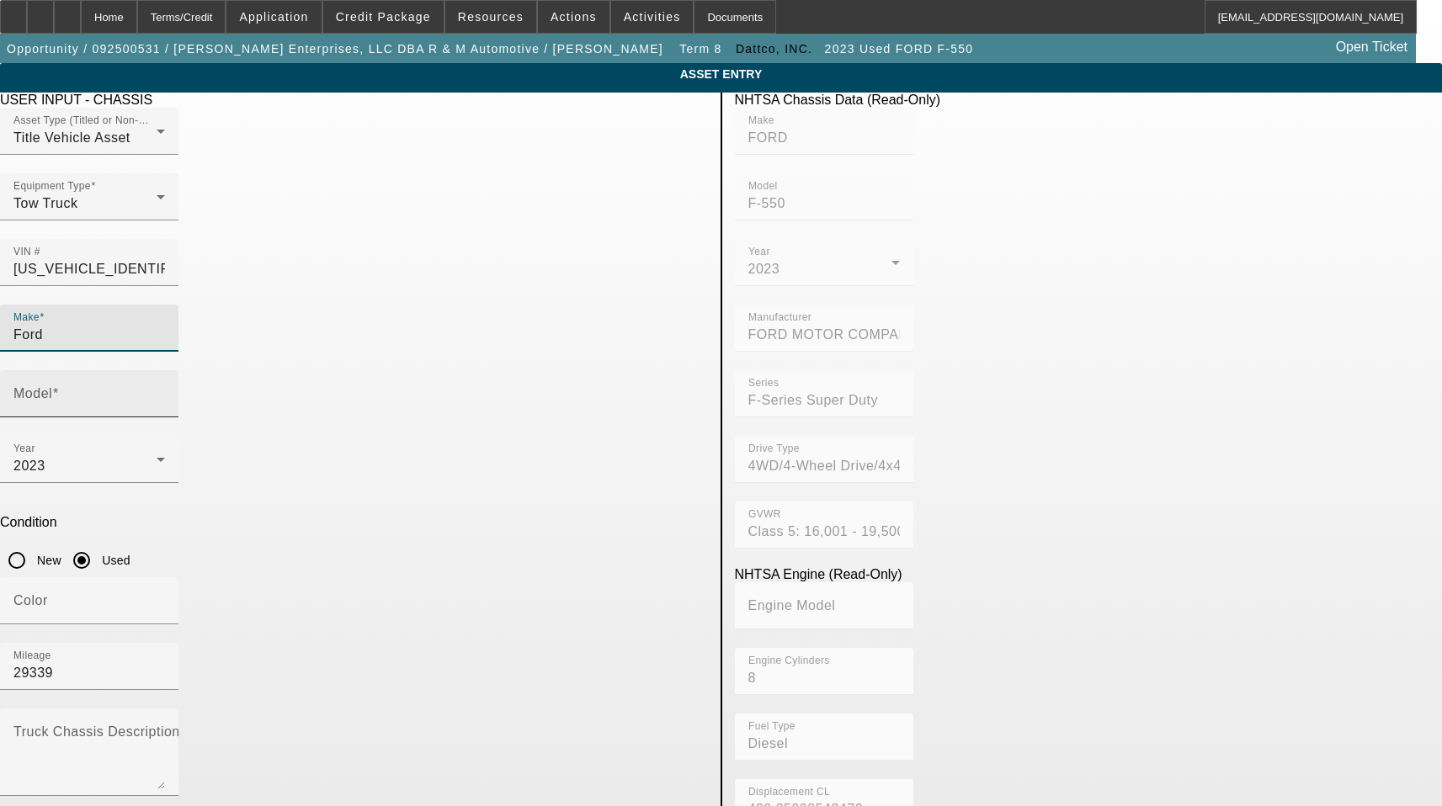
click at [59, 386] on label "Model" at bounding box center [35, 393] width 45 height 15
click at [165, 391] on input "Model" at bounding box center [89, 401] width 152 height 20
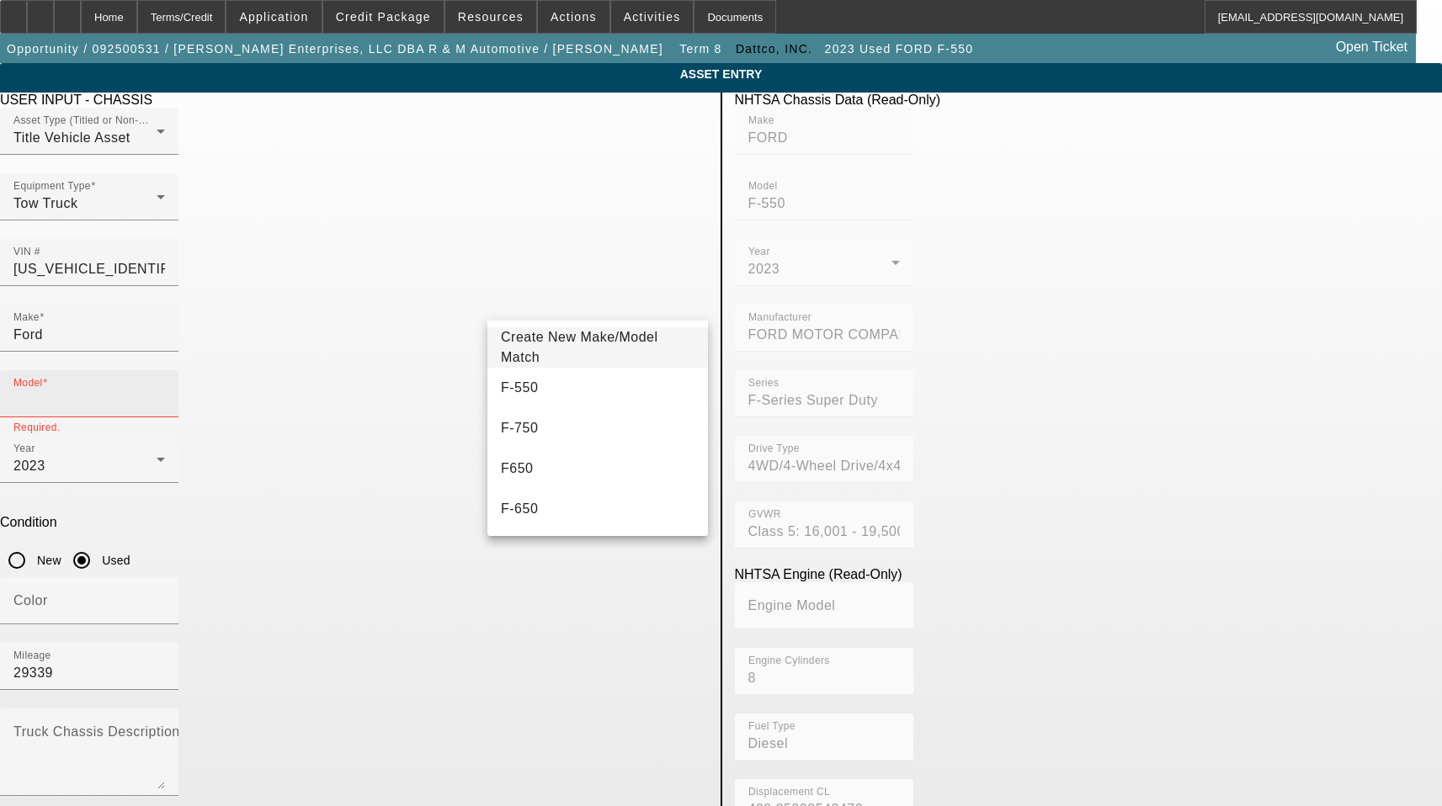
click at [165, 370] on div "Model" at bounding box center [89, 393] width 152 height 47
click at [522, 385] on span "F-550" at bounding box center [519, 387] width 37 height 14
type input "F-550"
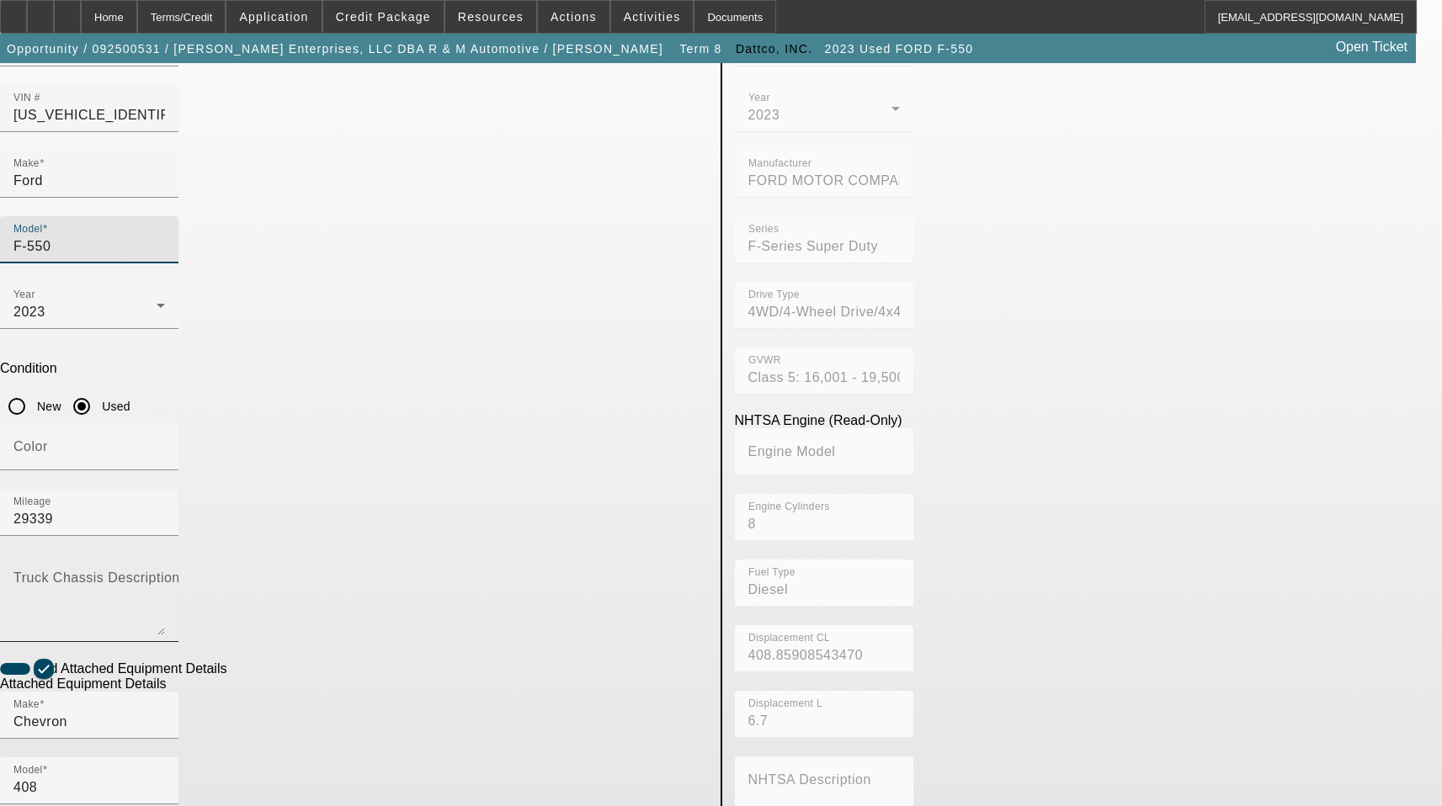
scroll to position [168, 0]
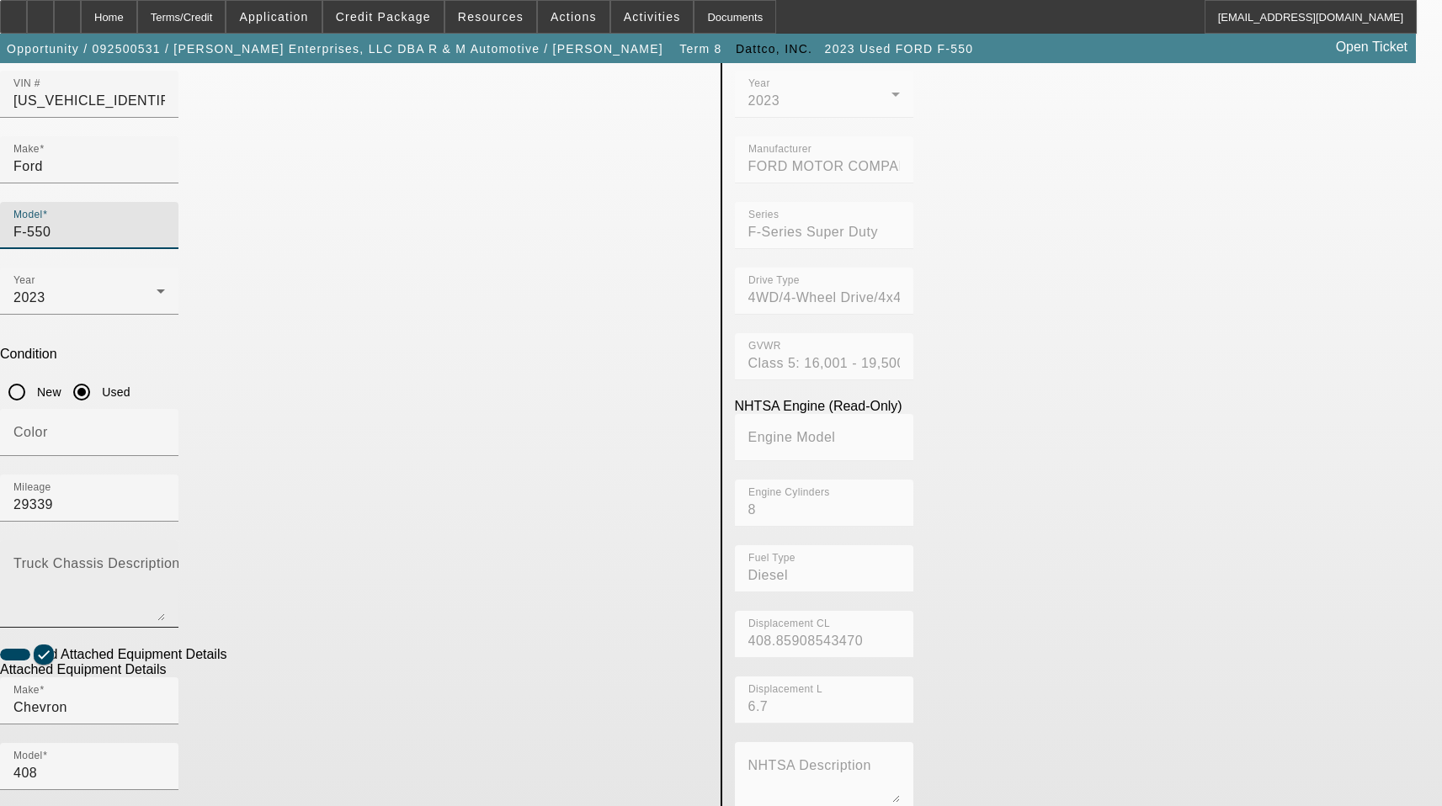
click at [165, 561] on textarea "Truck Chassis Description (Describe the truck chassis only)" at bounding box center [89, 591] width 152 height 61
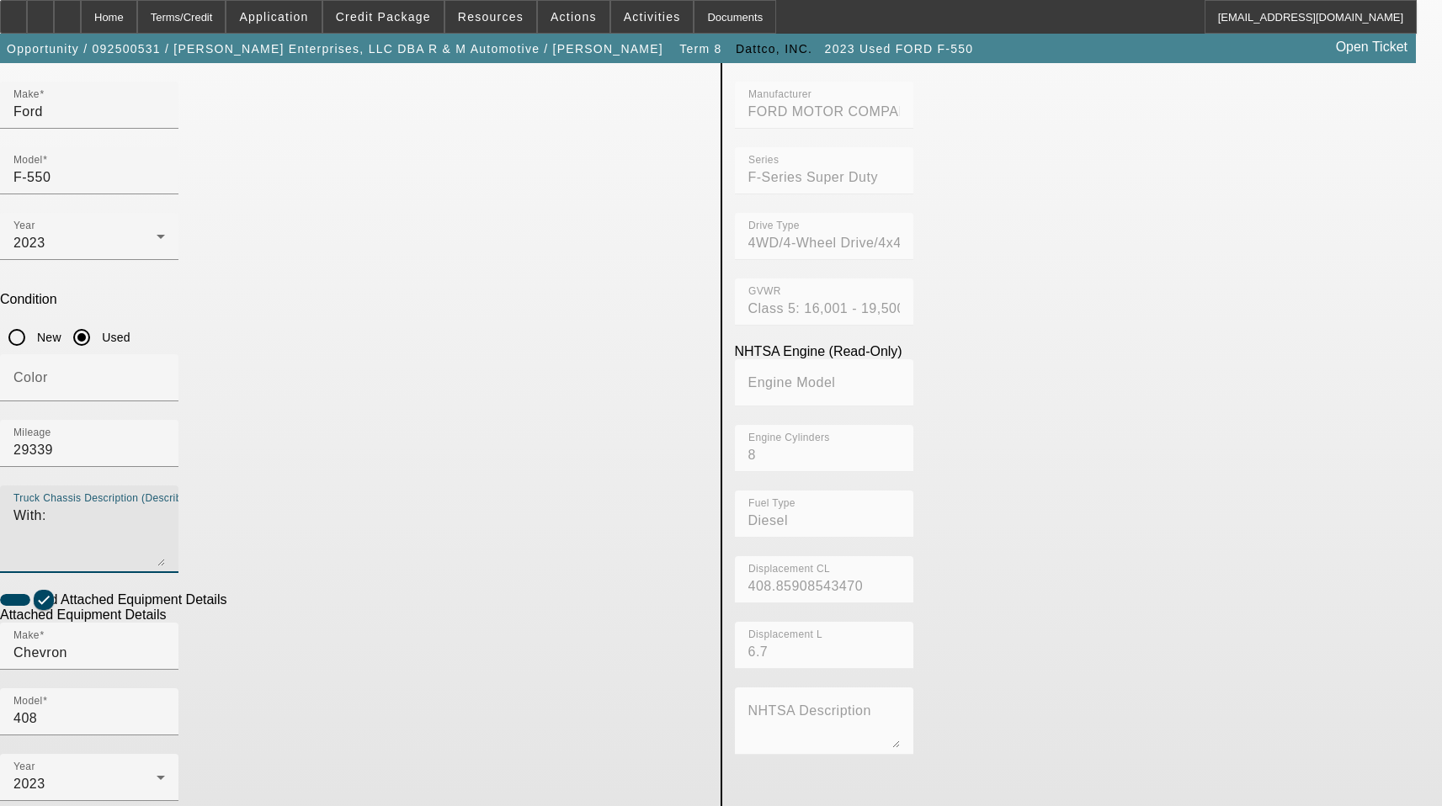
scroll to position [253, 0]
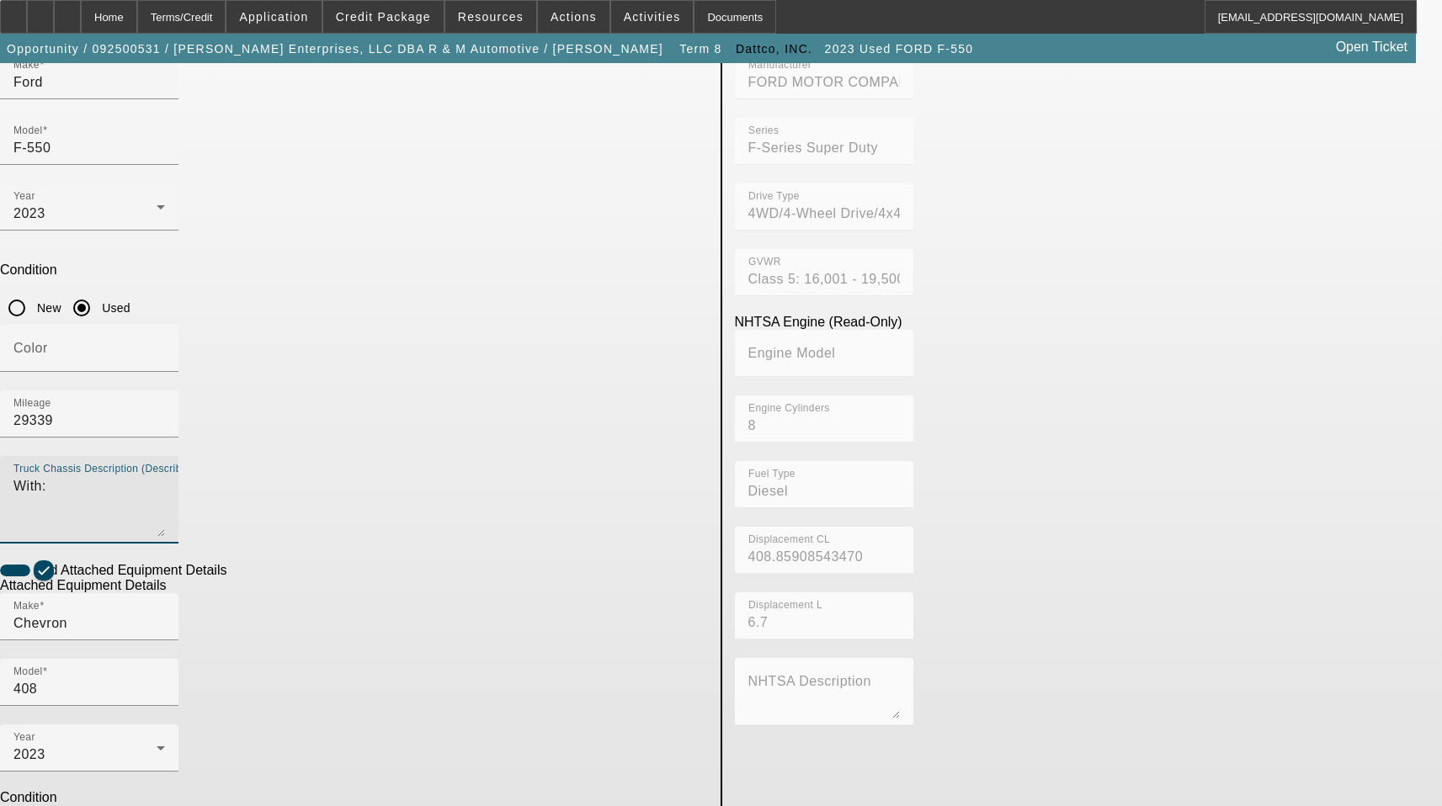
type textarea "With:"
type textarea "Includes all options, attachments, and accessories"
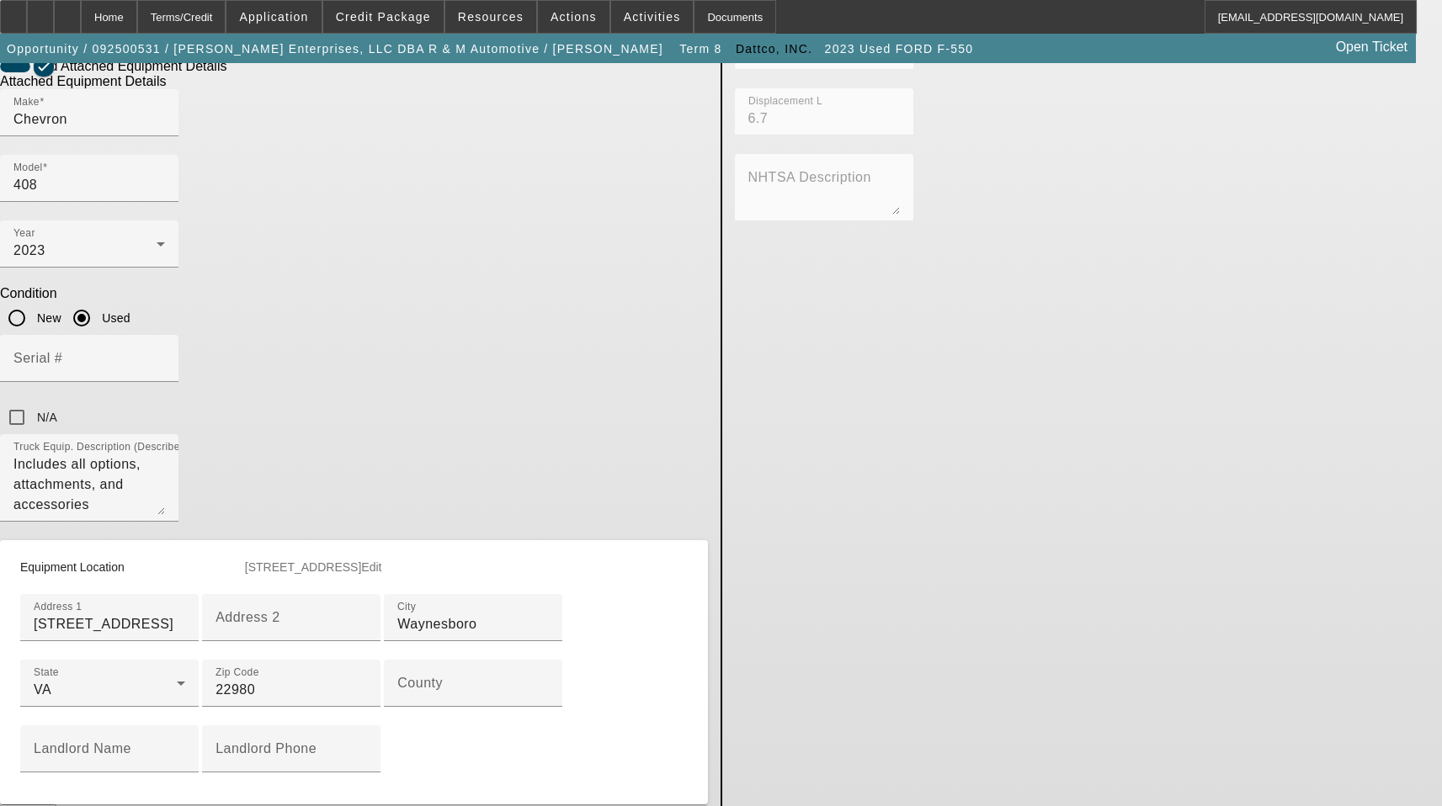
scroll to position [758, 0]
click at [407, 659] on div "County" at bounding box center [473, 682] width 152 height 47
click at [397, 679] on input "County" at bounding box center [473, 689] width 152 height 20
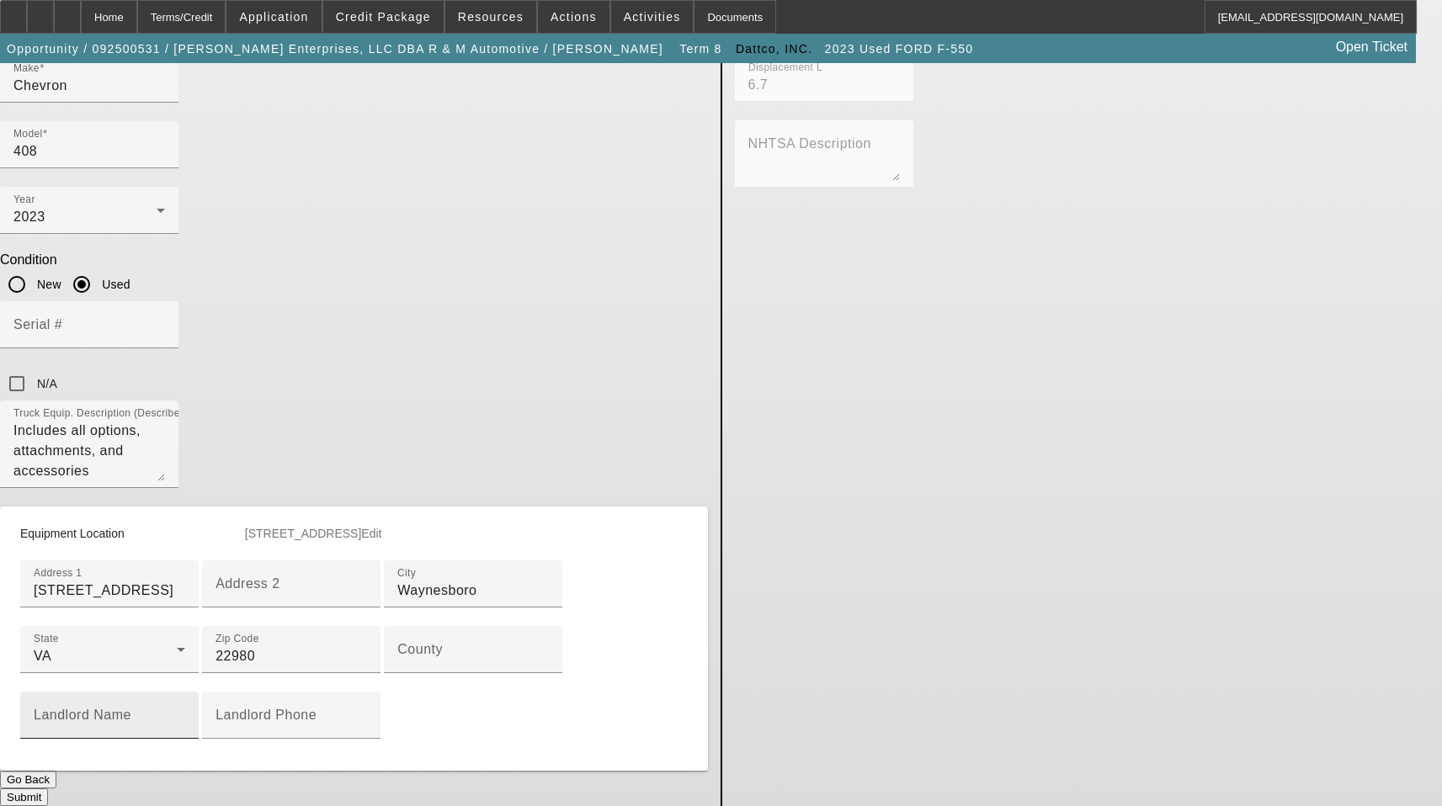
scroll to position [842, 0]
click at [384, 673] on div at bounding box center [473, 682] width 178 height 19
click at [397, 646] on input "County" at bounding box center [473, 656] width 152 height 20
type input "Waynesboro City"
click at [645, 789] on div "Submit" at bounding box center [354, 798] width 708 height 18
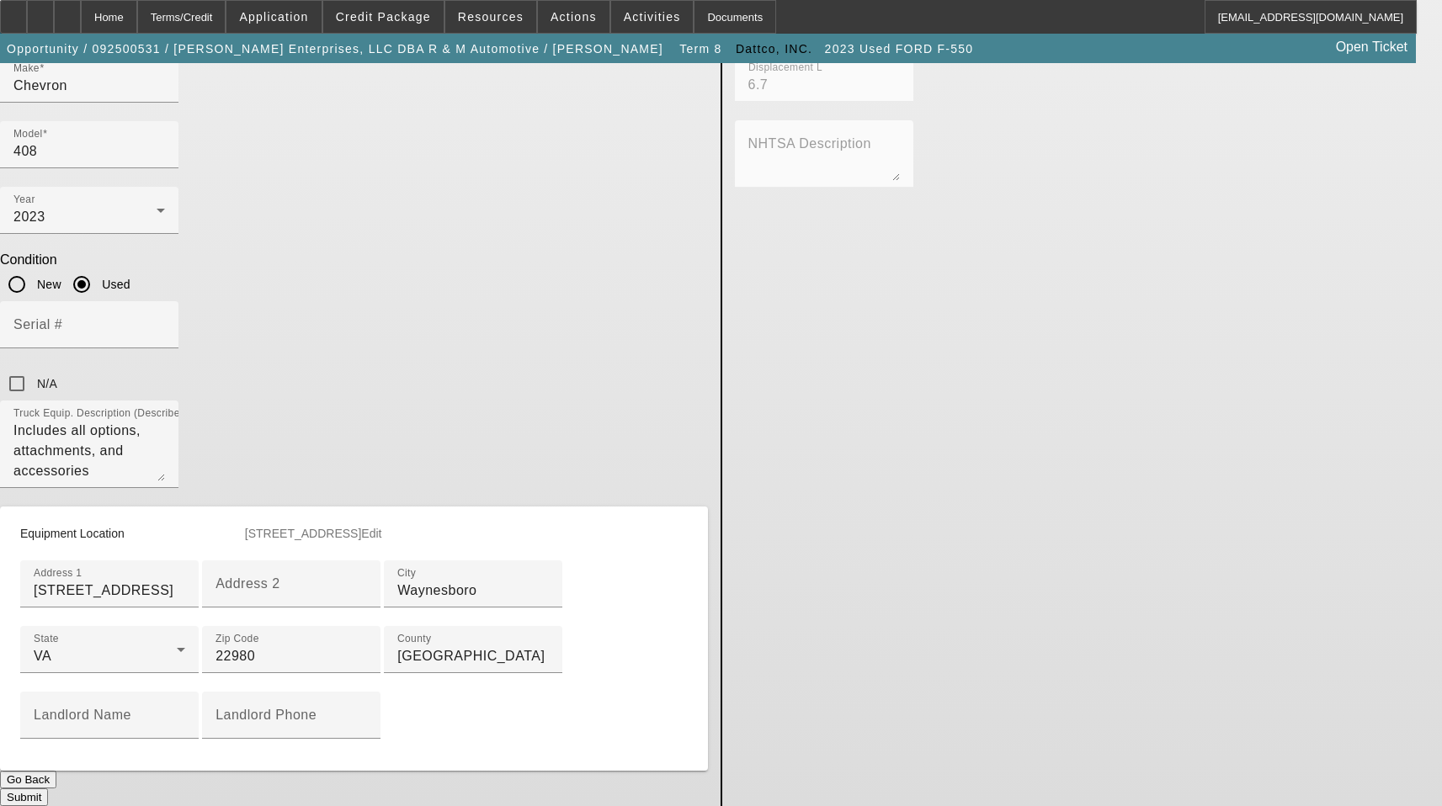
click at [48, 789] on button "Submit" at bounding box center [24, 798] width 48 height 18
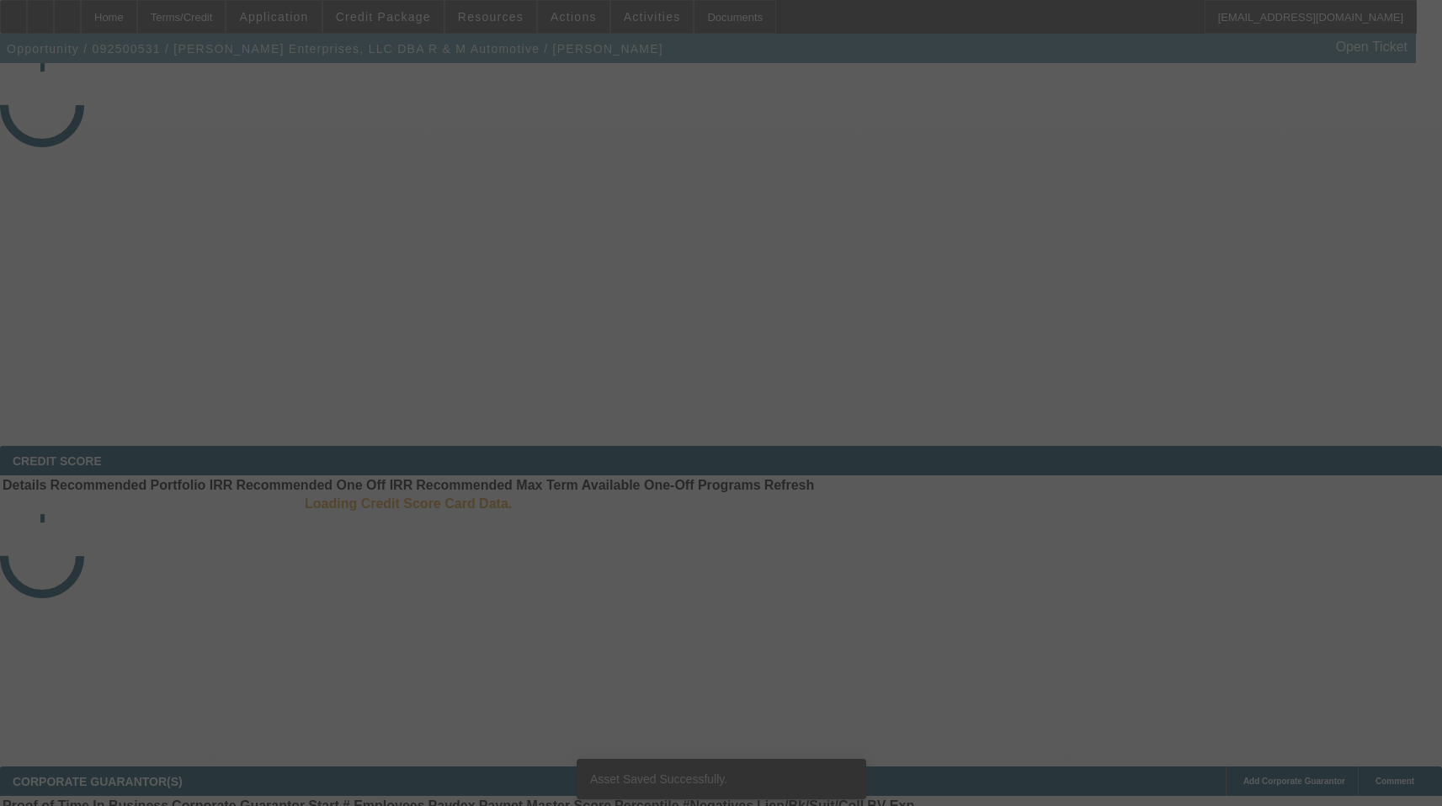
select select "3"
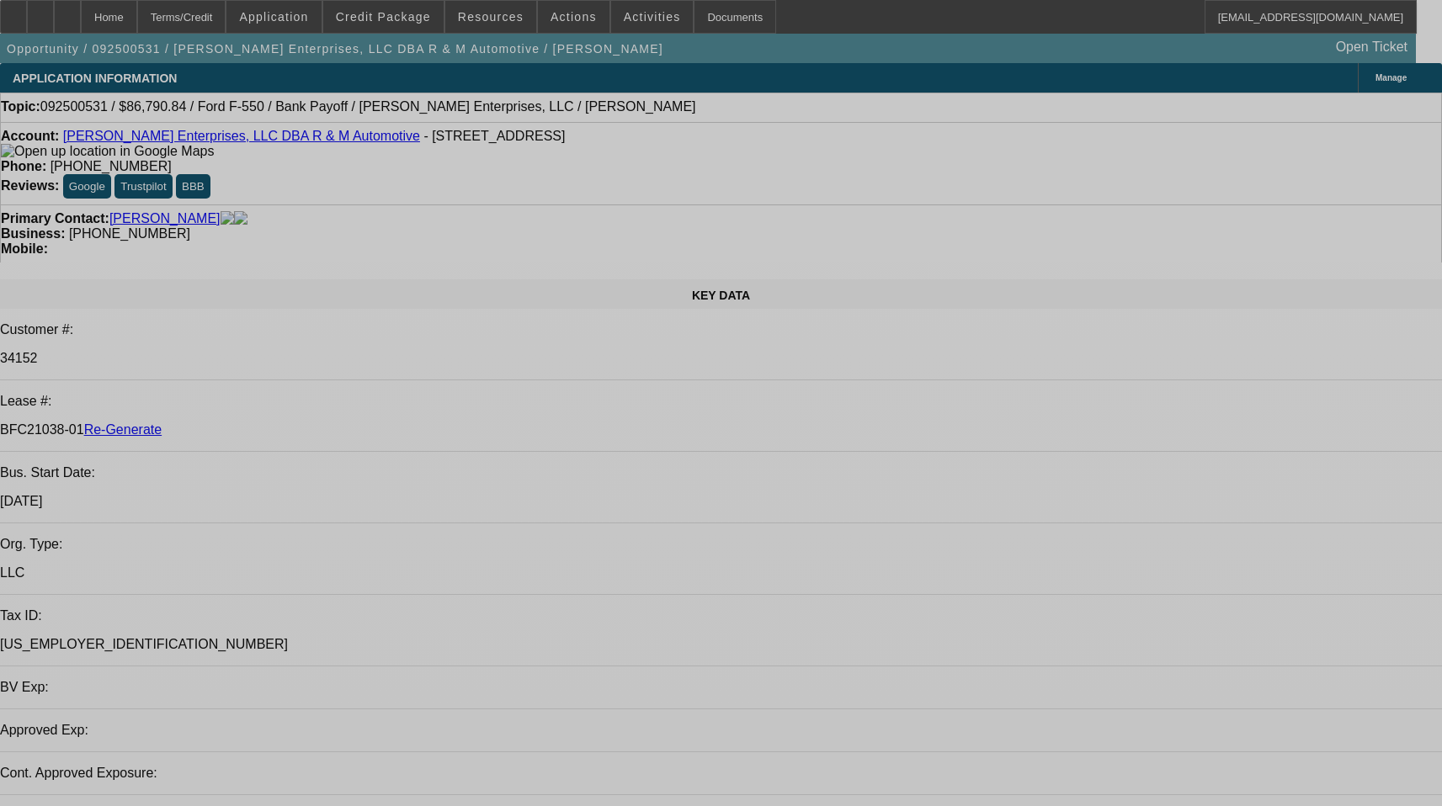
select select "0"
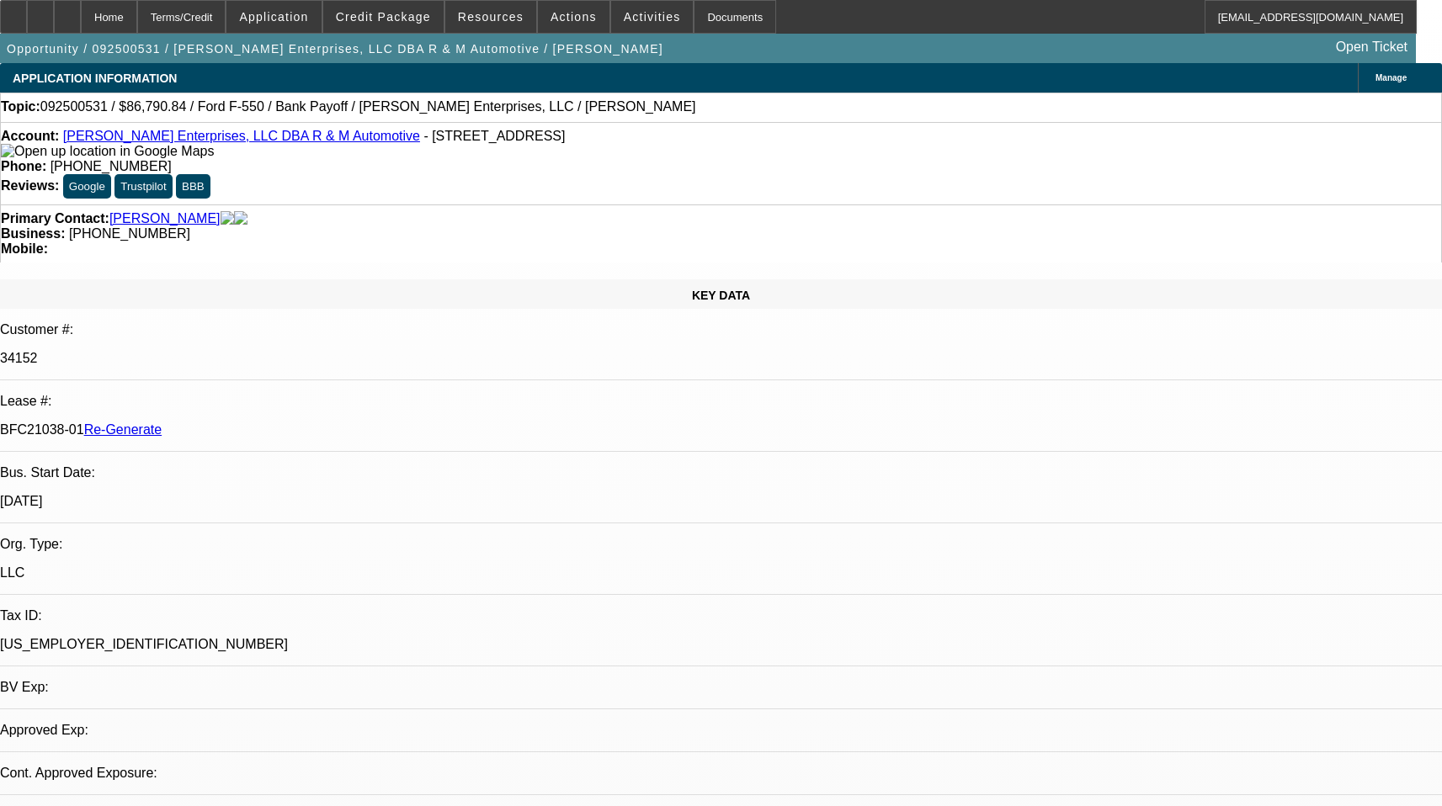
select select "2"
select select "0"
select select "6"
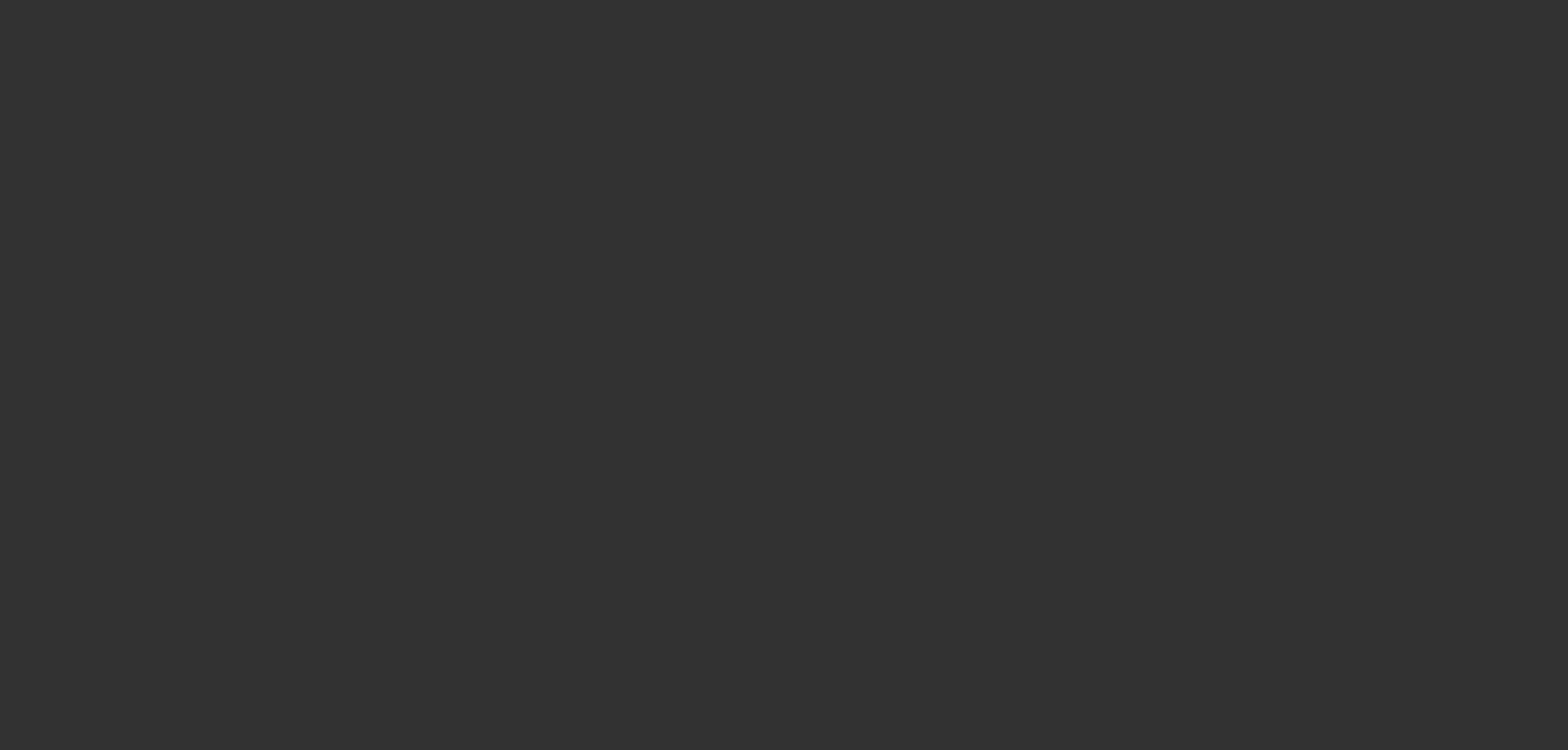
select select "3"
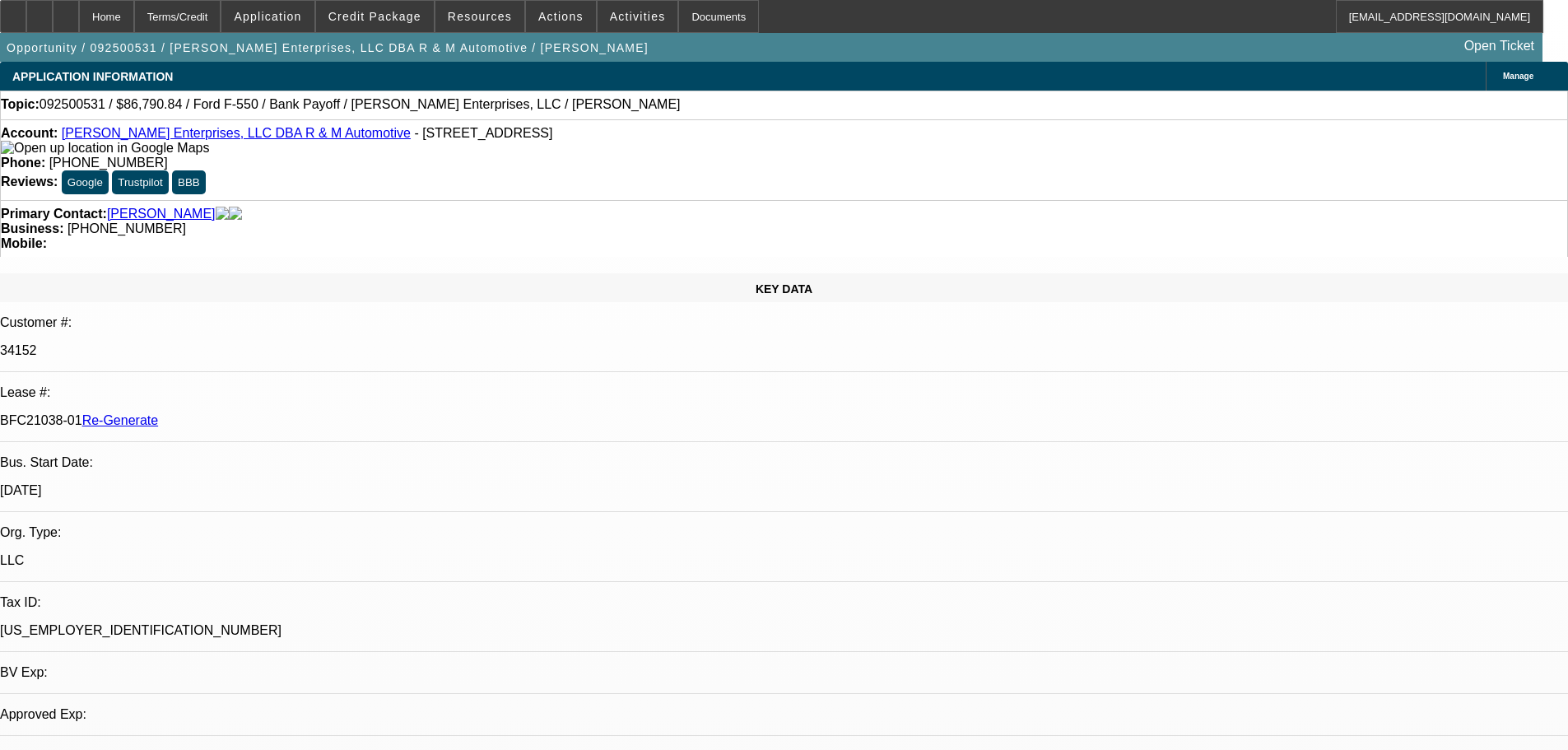
select select "0"
select select "2"
select select "0"
select select "6"
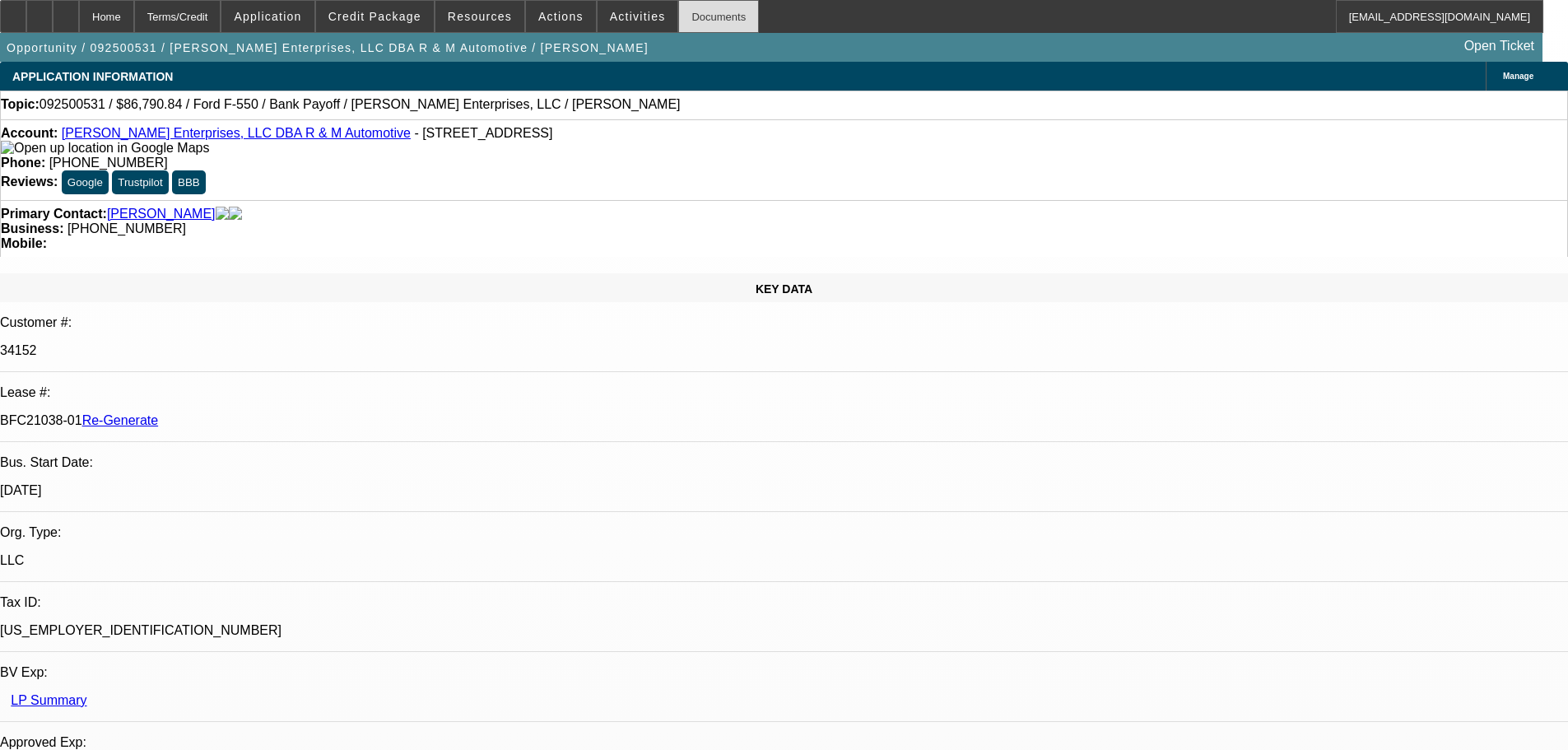
click at [691, 29] on div "Documents" at bounding box center [719, 17] width 80 height 33
click at [635, 19] on span "Activities" at bounding box center [638, 16] width 56 height 13
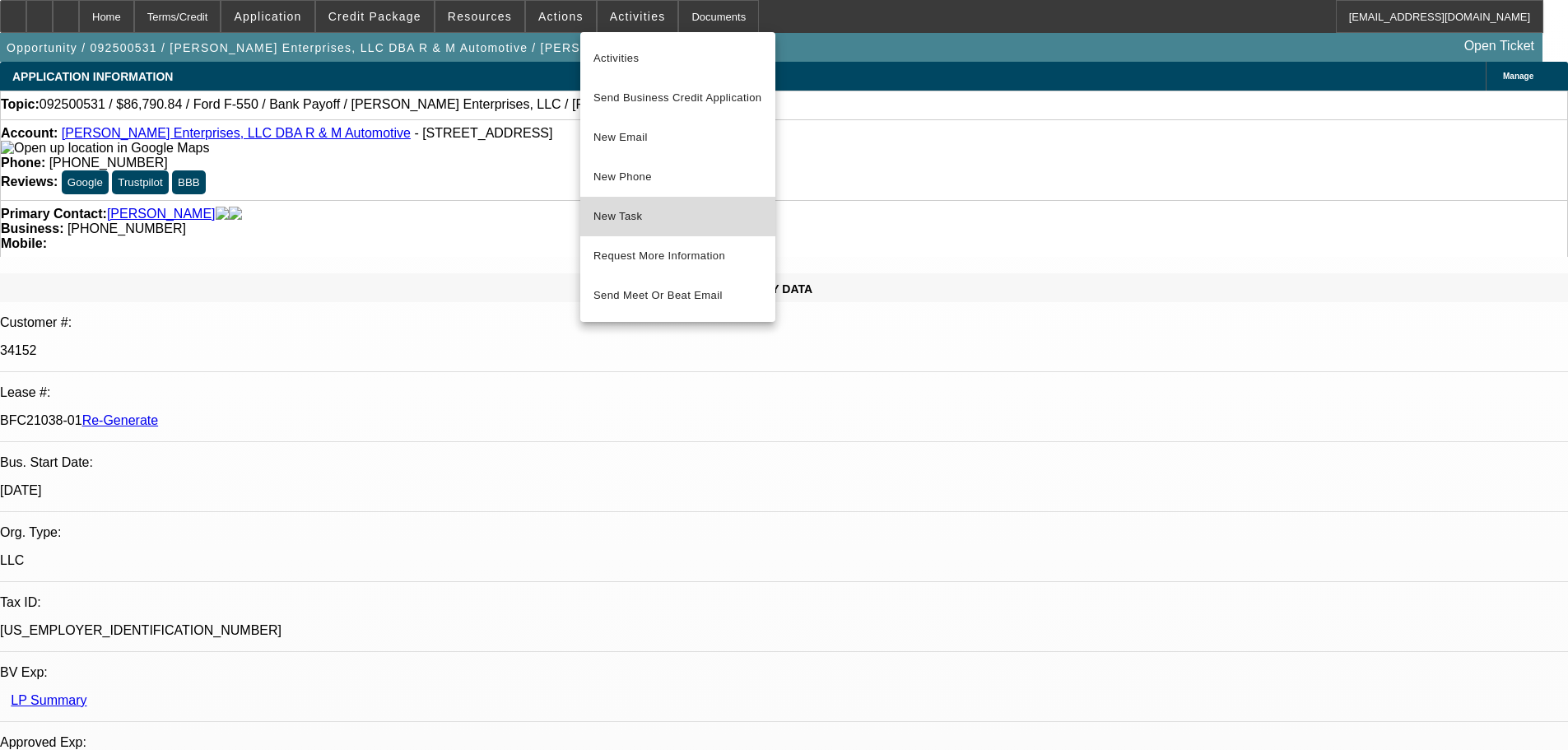
click at [640, 210] on span "New Task" at bounding box center [678, 216] width 169 height 20
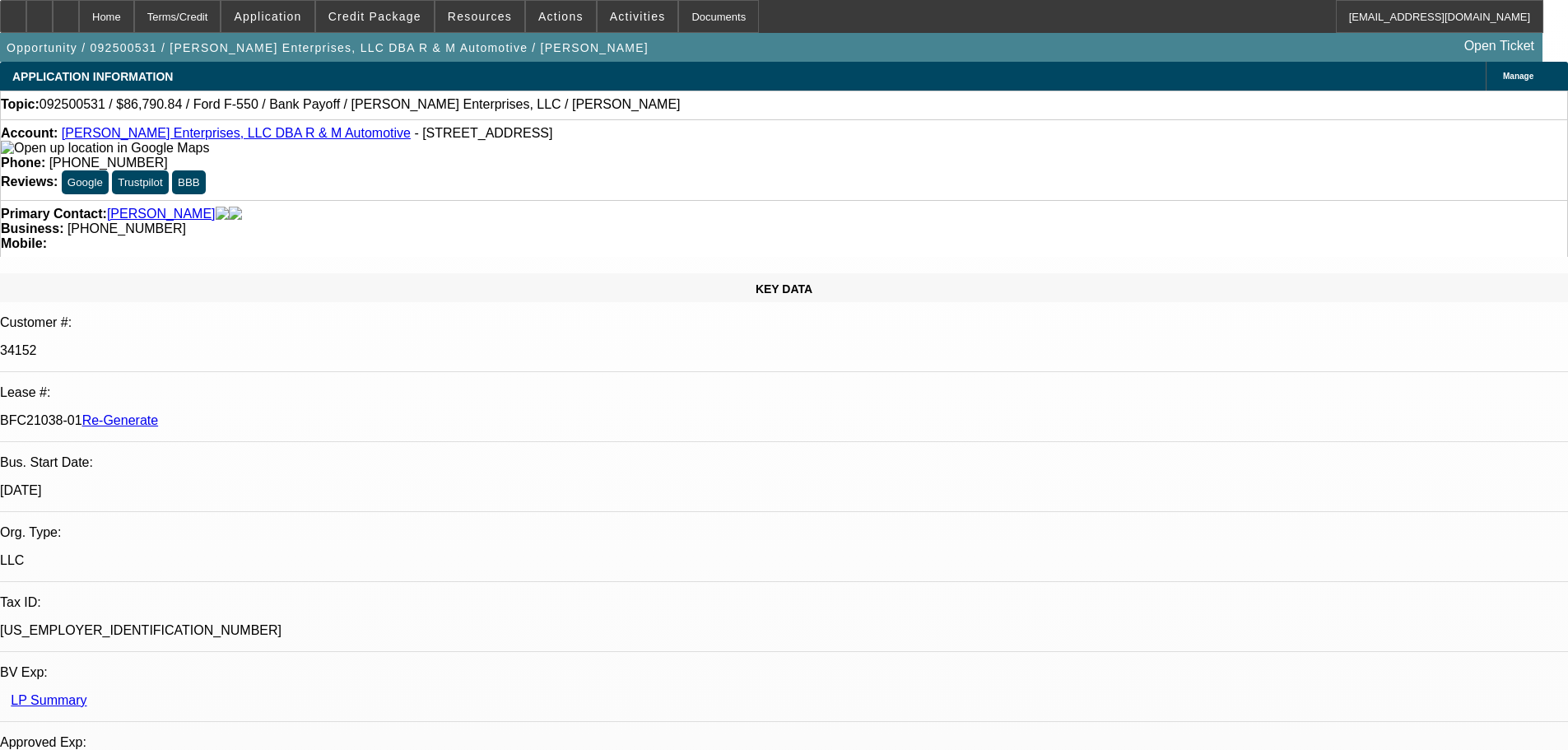
drag, startPoint x: 1144, startPoint y: 564, endPoint x: 1061, endPoint y: 570, distance: 83.2
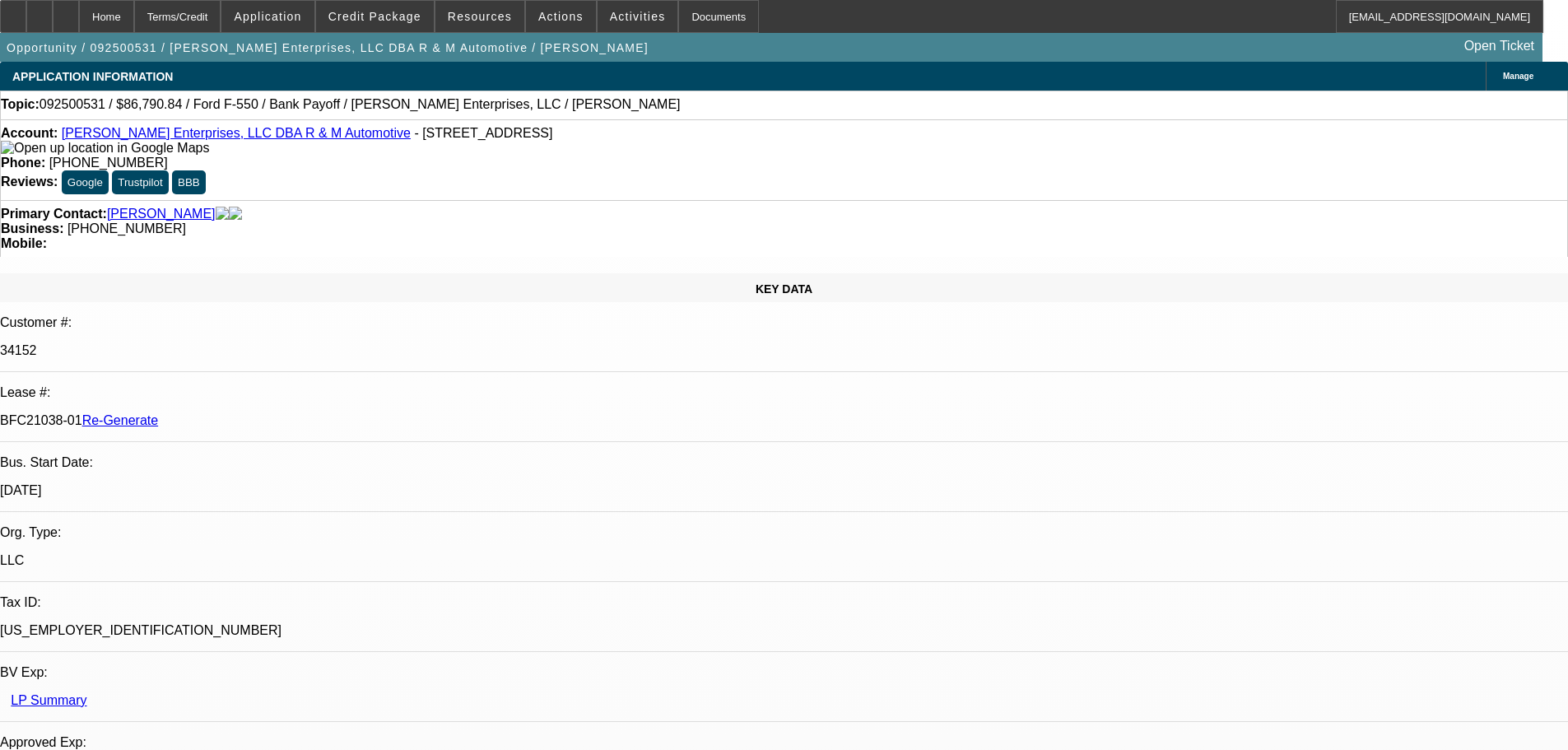
copy p "Order # 656158"
drag, startPoint x: 1102, startPoint y: 284, endPoint x: 1104, endPoint y: 273, distance: 11.2
drag, startPoint x: 1126, startPoint y: 243, endPoint x: 1159, endPoint y: 174, distance: 76.5
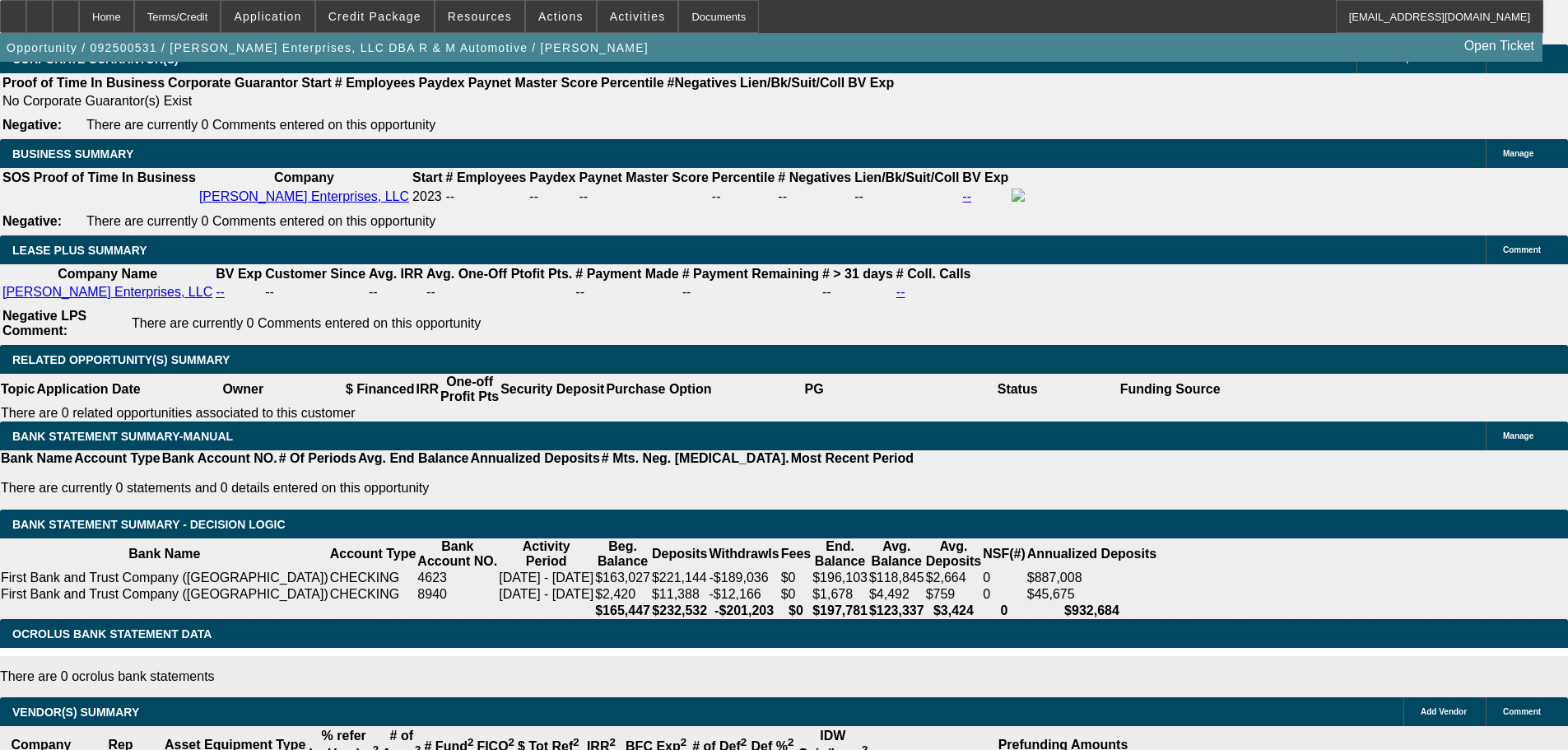
scroll to position [2633, 0]
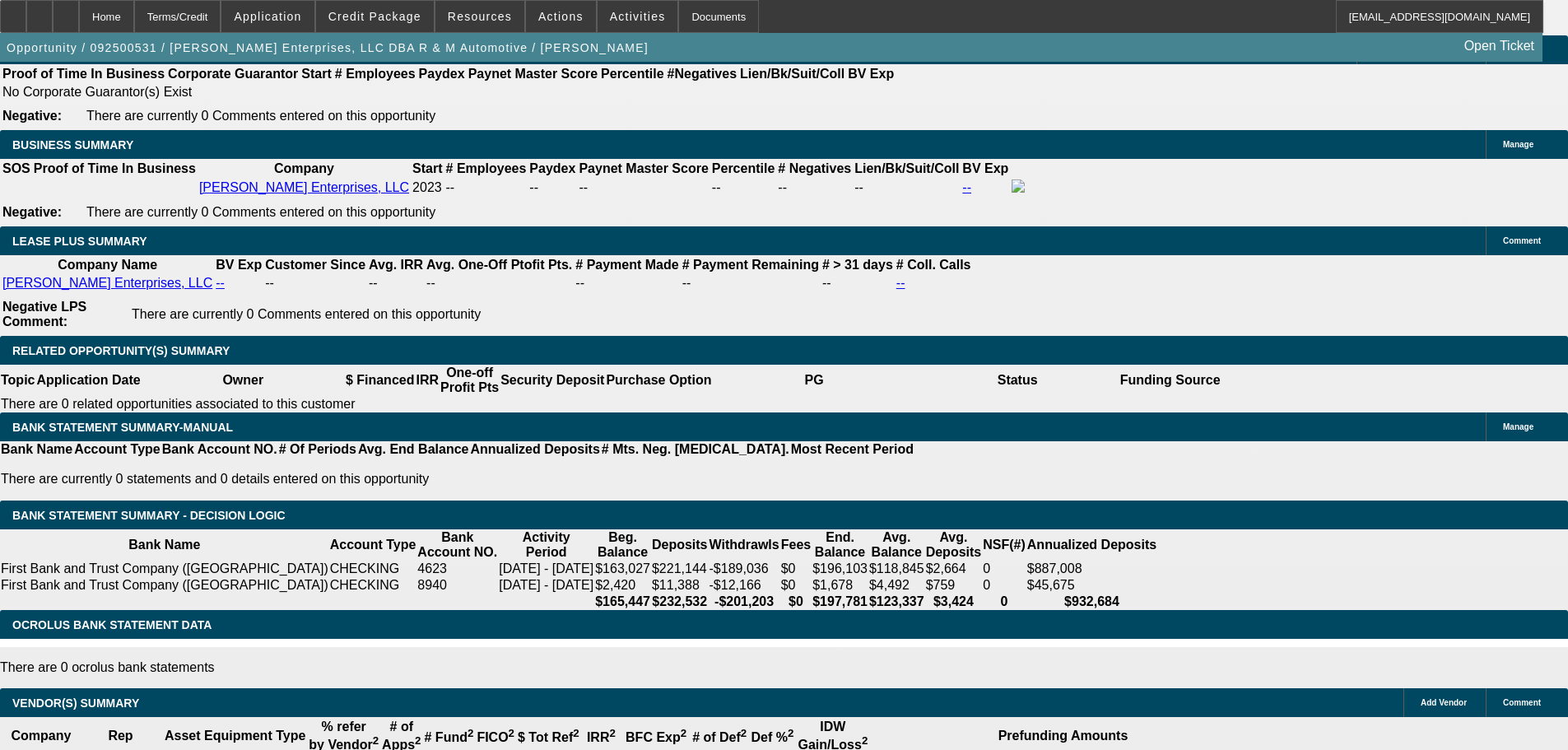
scroll to position [247, 0]
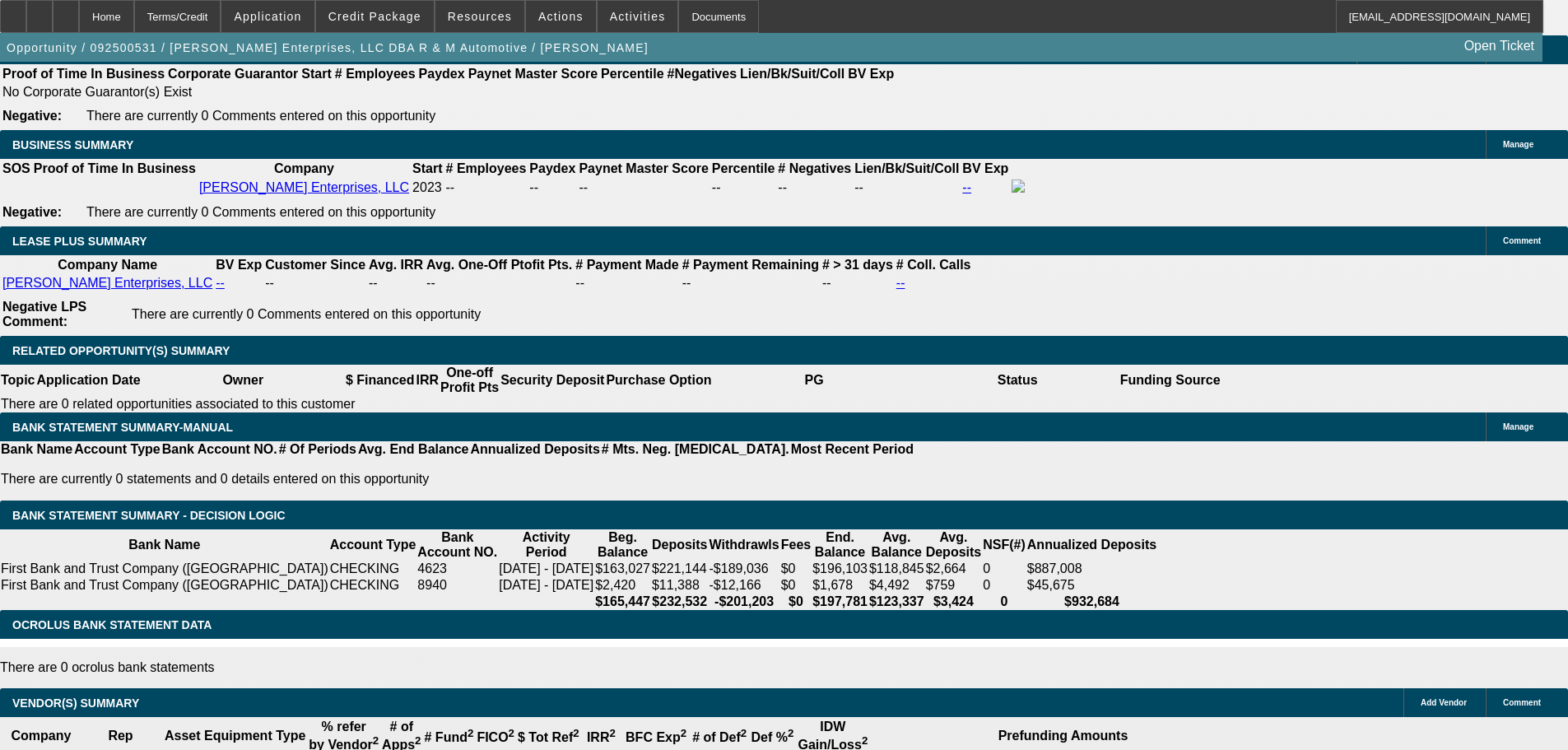
scroll to position [1317, 0]
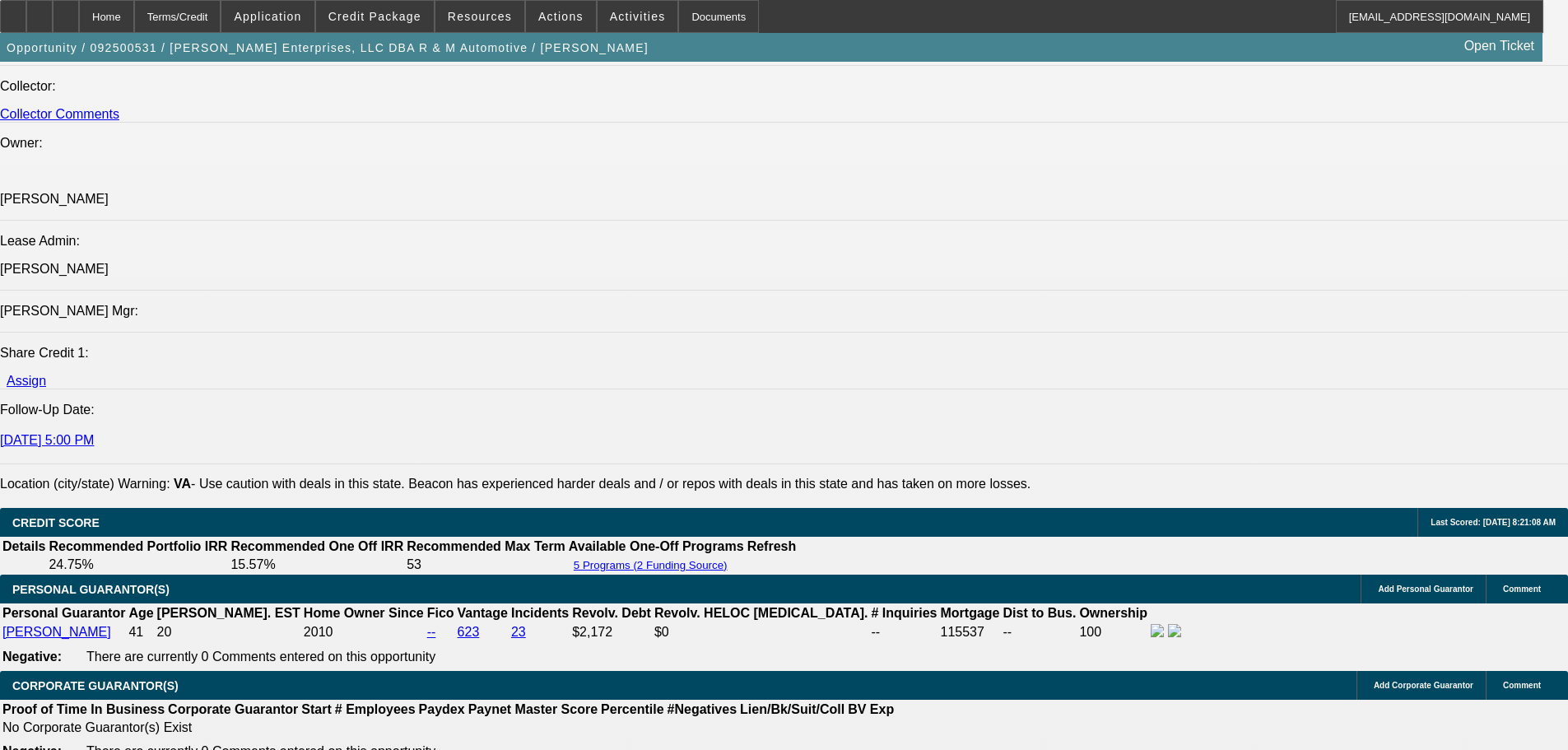
scroll to position [1729, 0]
